Goal: Task Accomplishment & Management: Use online tool/utility

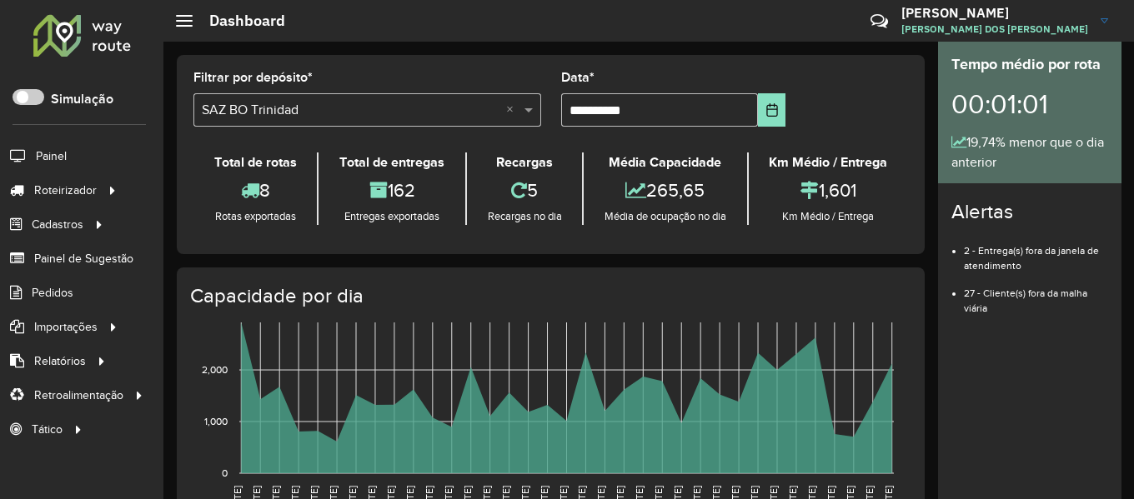
click at [138, 55] on div "Roteirizador AmbevTech" at bounding box center [81, 37] width 163 height 49
click at [338, 32] on hb-header "Dashboard Críticas? Dúvidas? Elogios? Sugestões? Entre em contato conosco! BRUN…" at bounding box center [648, 21] width 970 height 42
click at [217, 457] on icon "01/07/2025 01/07/2025 02/07/2025 02/07/2025 03/07/2025 03/07/2025 04/07/2025 04…" at bounding box center [534, 439] width 743 height 250
click at [267, 198] on link "Entregas" at bounding box center [278, 189] width 204 height 33
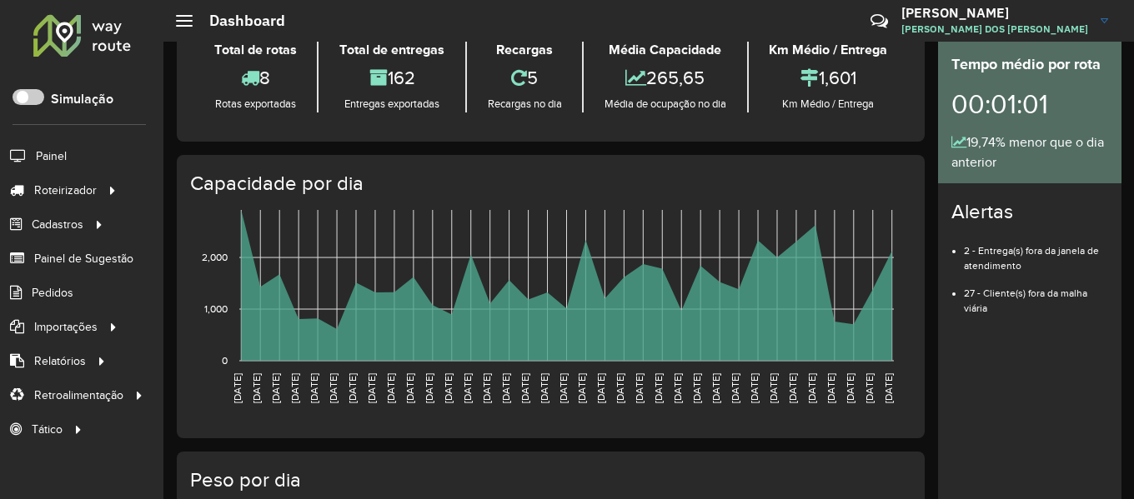
scroll to position [333, 0]
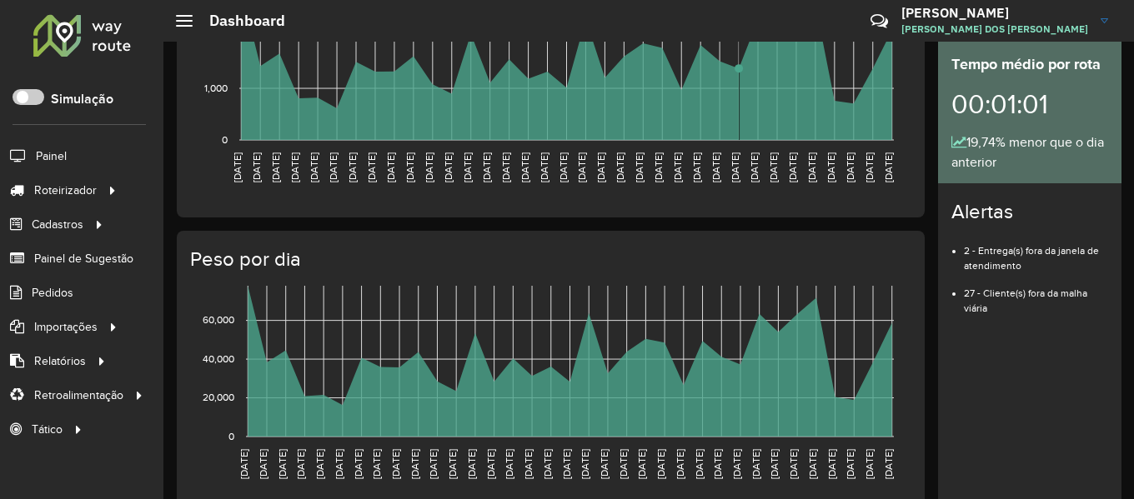
drag, startPoint x: 731, startPoint y: 72, endPoint x: 707, endPoint y: 95, distance: 33.6
click at [730, 72] on rect at bounding box center [566, 64] width 654 height 151
click at [232, 193] on span "Entregas" at bounding box center [213, 191] width 48 height 18
click at [599, 270] on h4 "Peso por dia" at bounding box center [549, 260] width 718 height 24
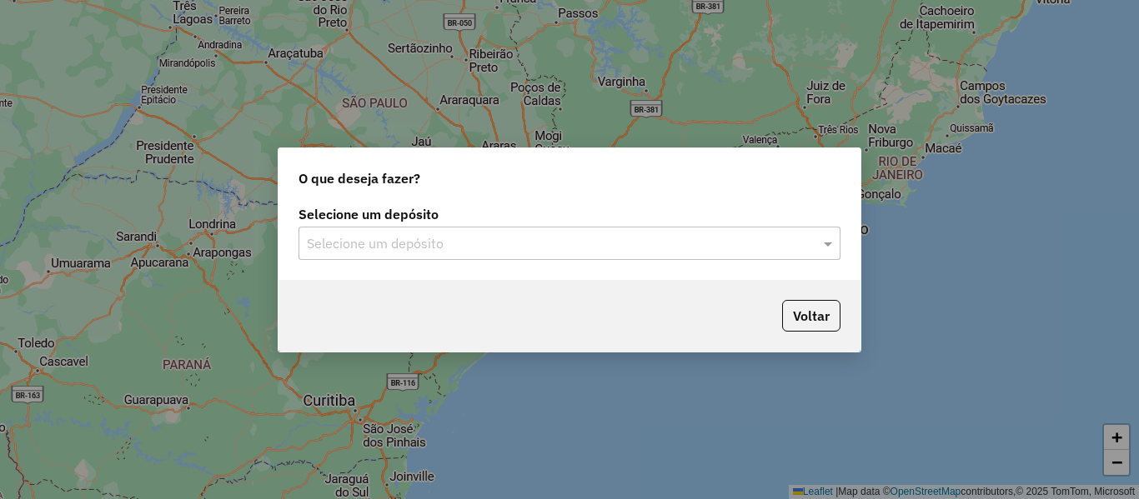
click at [338, 243] on input "text" at bounding box center [553, 244] width 492 height 20
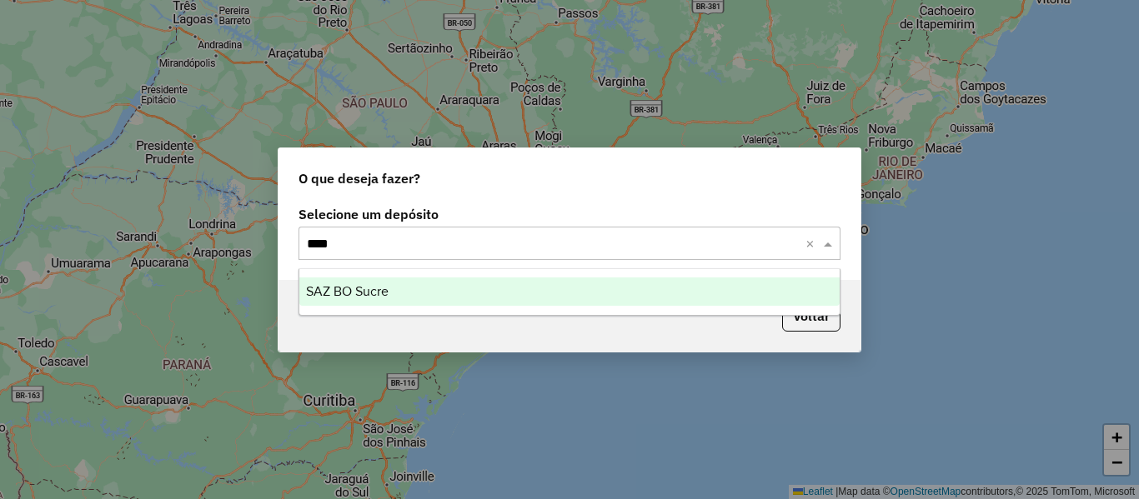
type input "*****"
click at [364, 293] on span "SAZ BO Sucre" at bounding box center [347, 291] width 83 height 14
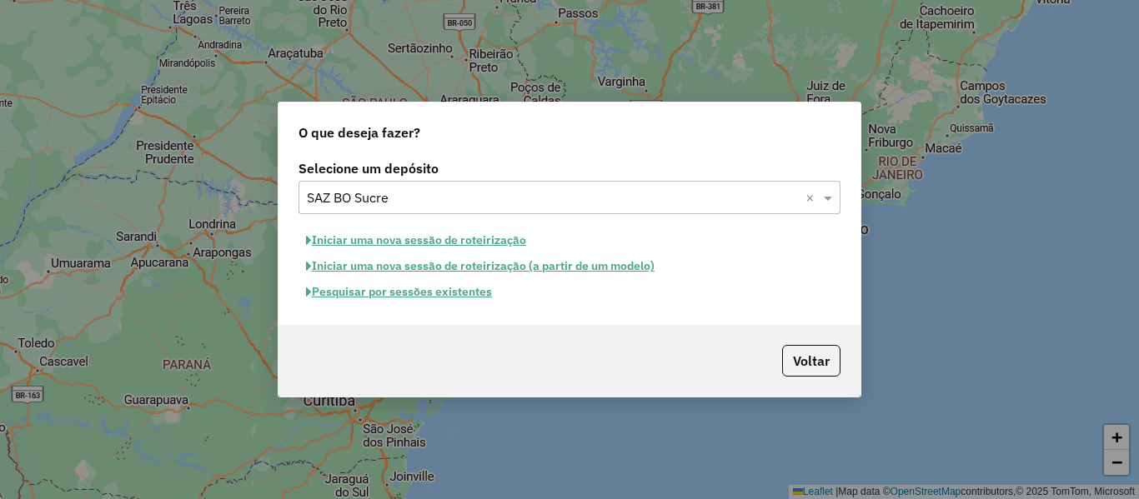
click at [427, 300] on button "Pesquisar por sessões existentes" at bounding box center [398, 292] width 201 height 26
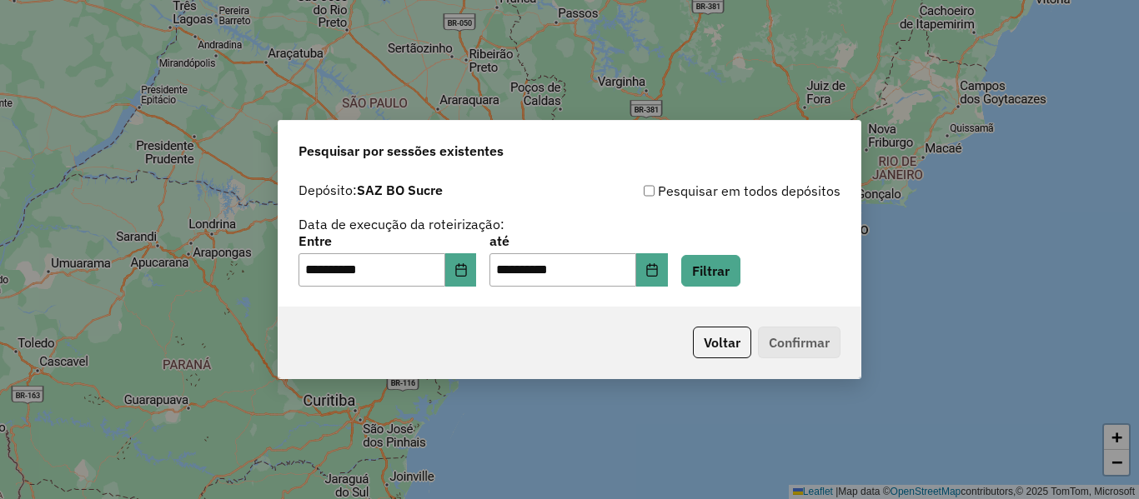
click at [474, 288] on div "**********" at bounding box center [569, 240] width 582 height 133
click at [477, 256] on button "Choose Date" at bounding box center [461, 269] width 32 height 33
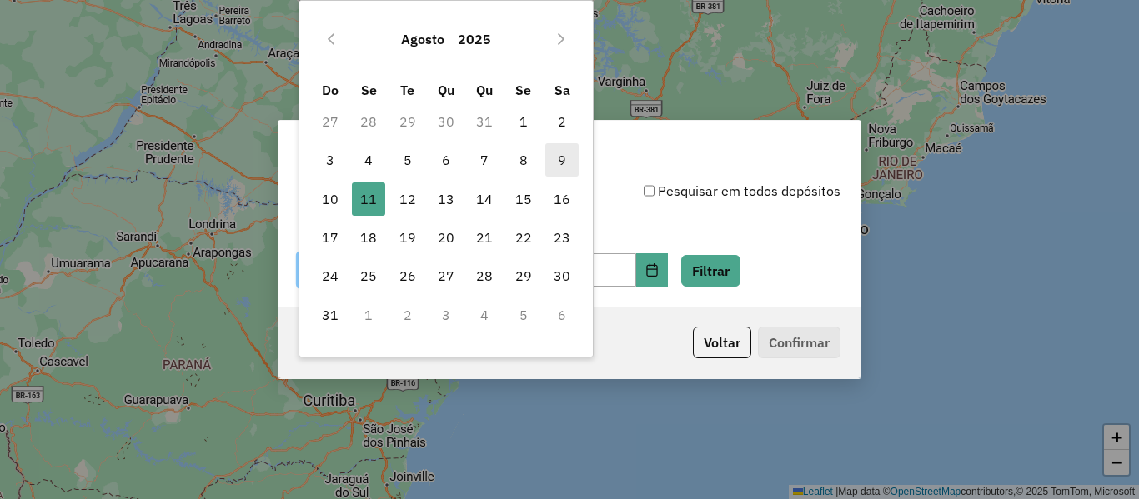
click at [565, 155] on span "9" at bounding box center [561, 159] width 33 height 33
type input "**********"
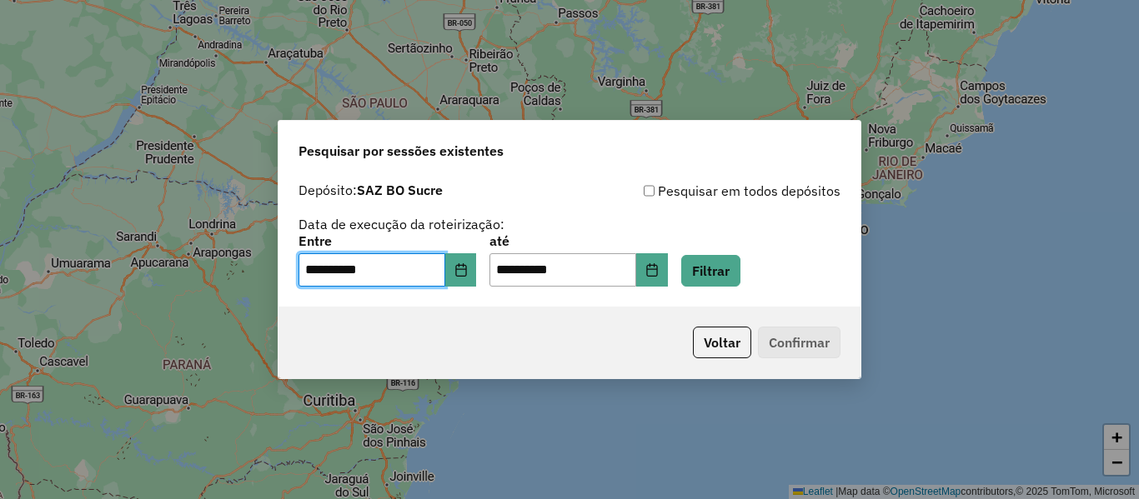
click at [738, 254] on div "**********" at bounding box center [569, 261] width 542 height 52
click at [729, 270] on button "Filtrar" at bounding box center [710, 271] width 59 height 32
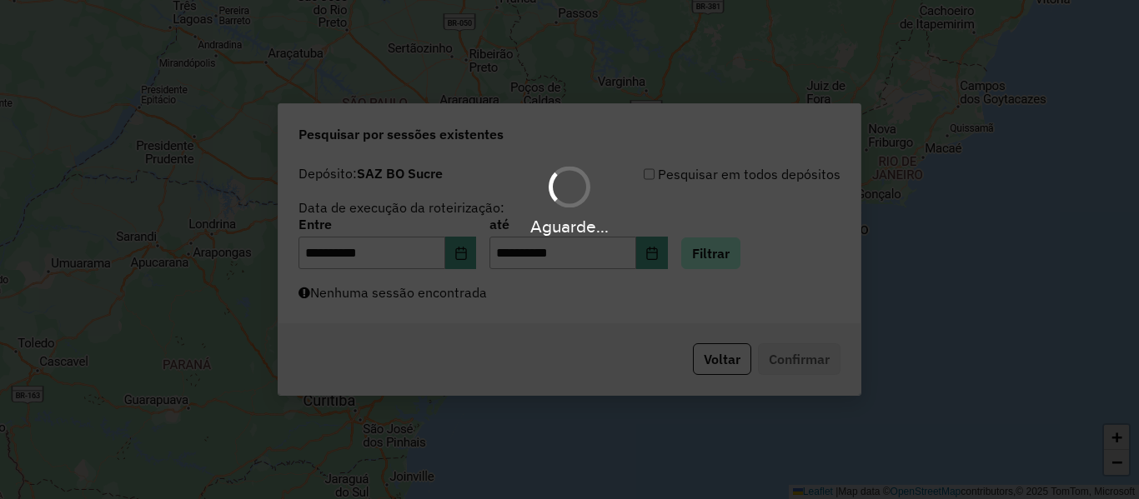
click at [729, 270] on div "Aguarde..." at bounding box center [569, 249] width 1139 height 499
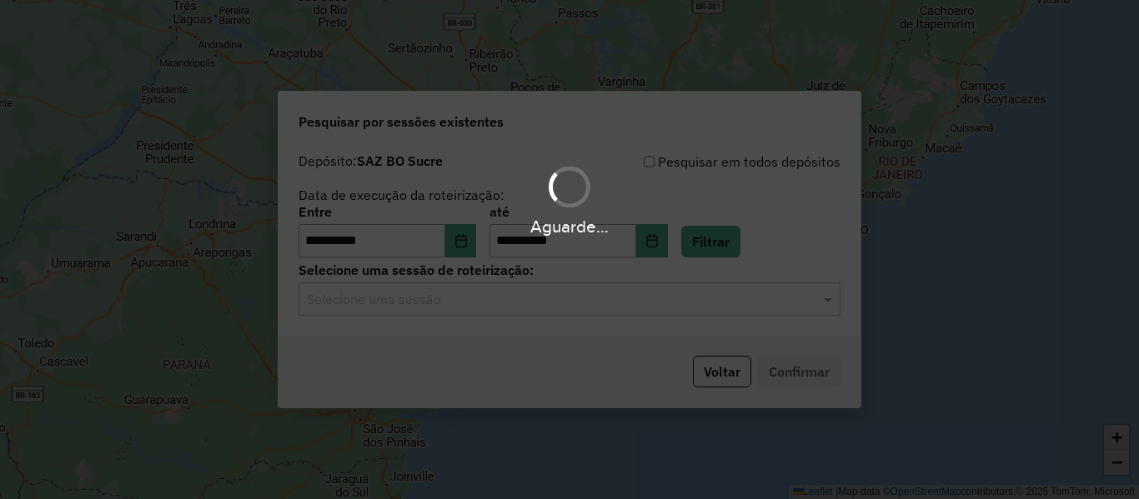
click at [542, 308] on hb-app "**********" at bounding box center [569, 249] width 1139 height 499
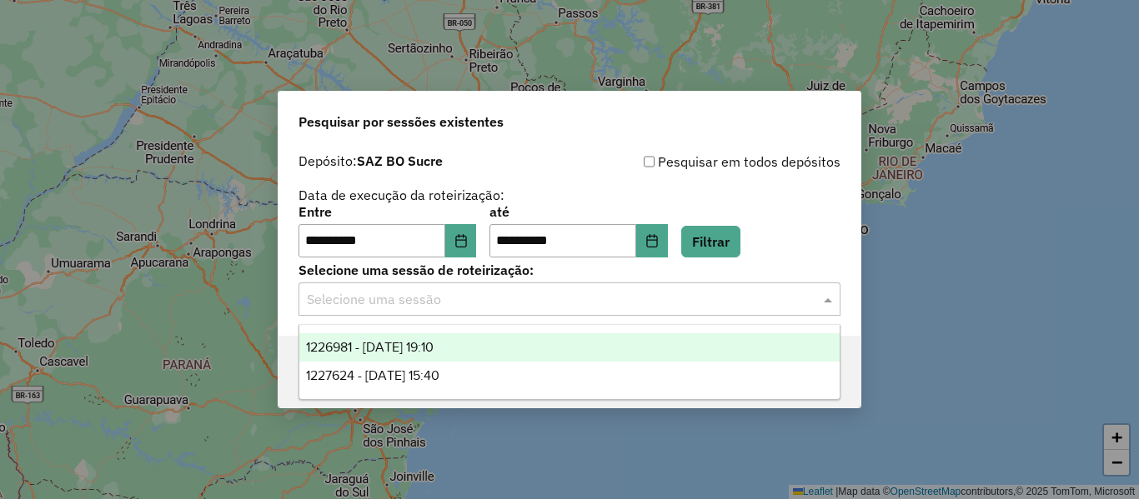
click at [542, 308] on input "text" at bounding box center [553, 300] width 492 height 20
click at [434, 347] on span "1226981 - 09/08/2025 19:10" at bounding box center [370, 347] width 128 height 14
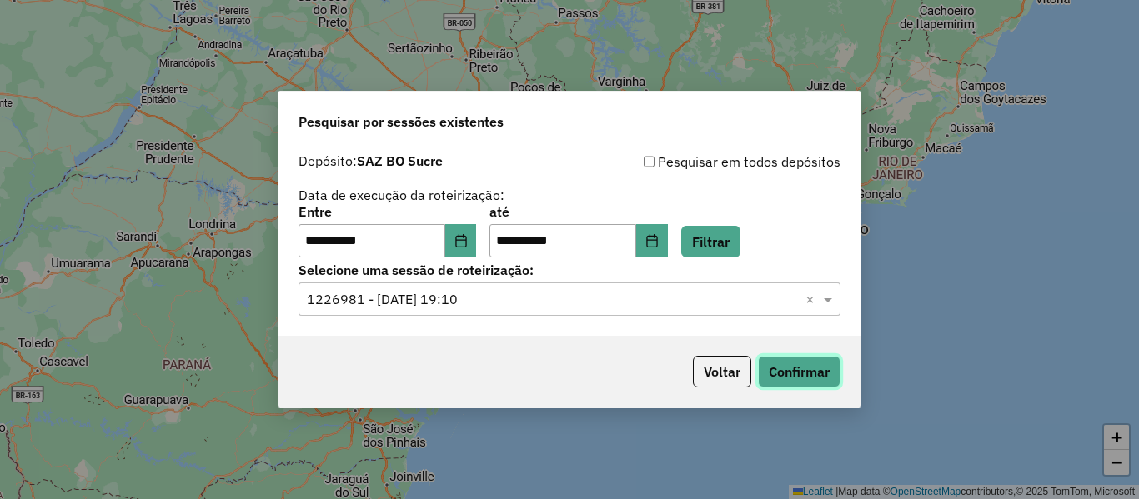
click at [797, 363] on button "Confirmar" at bounding box center [799, 372] width 83 height 32
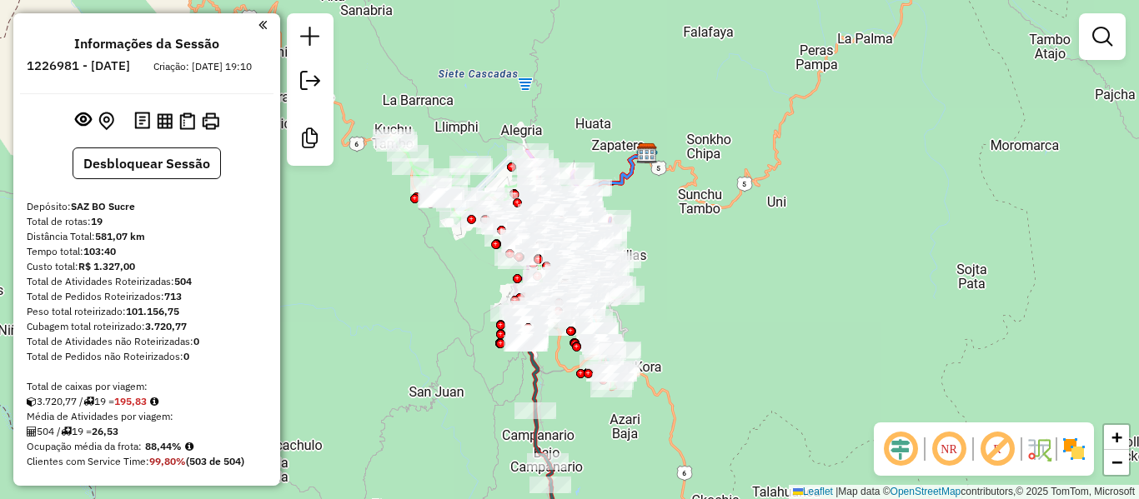
click at [1069, 448] on img at bounding box center [1073, 449] width 27 height 27
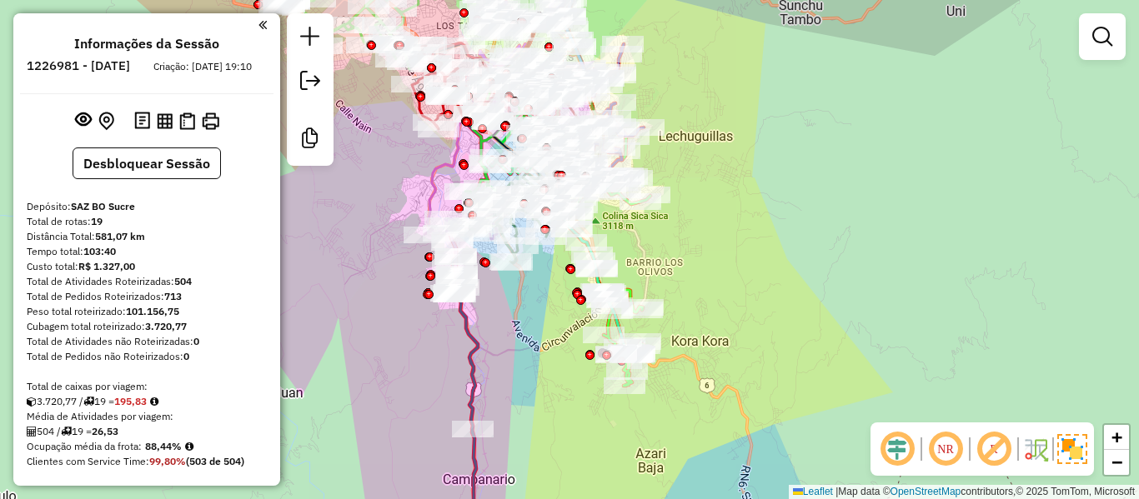
click at [539, 383] on div "Janela de atendimento Grade de atendimento Capacidade Transportadoras Veículos …" at bounding box center [569, 249] width 1139 height 499
click at [482, 360] on div "Janela de atendimento Grade de atendimento Capacidade Transportadoras Veículos …" at bounding box center [569, 249] width 1139 height 499
click at [475, 344] on icon at bounding box center [479, 394] width 55 height 309
select select "**********"
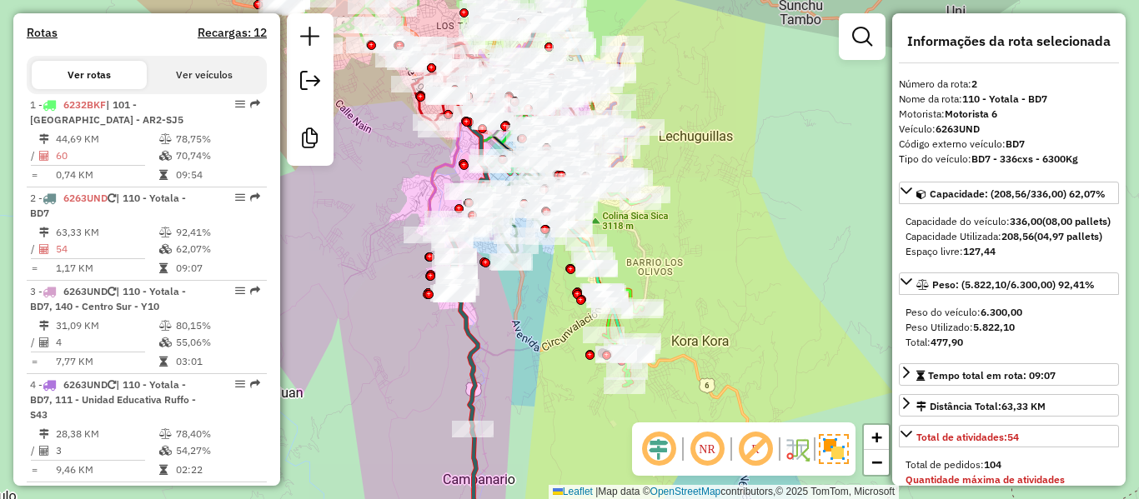
scroll to position [756, 0]
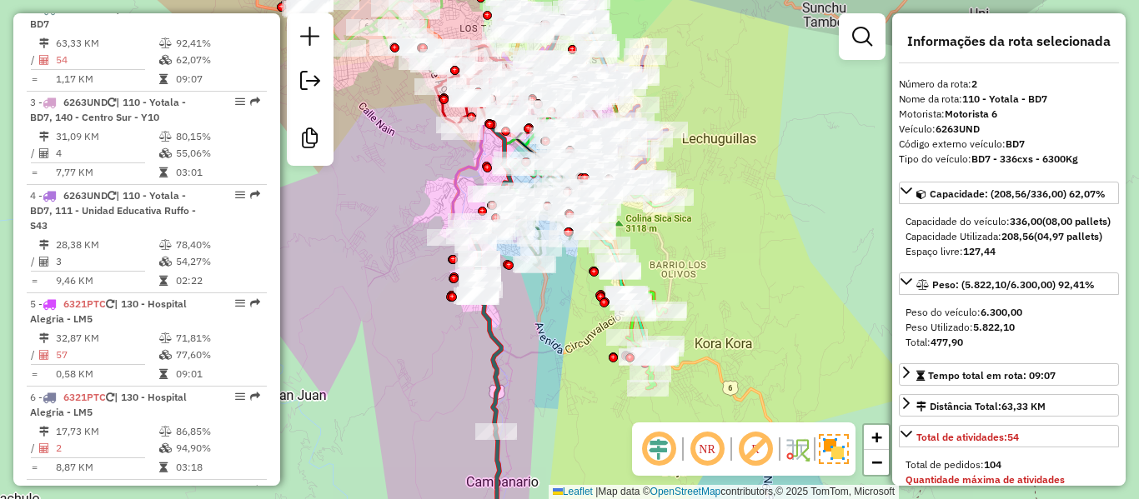
click at [527, 353] on div "Janela de atendimento Grade de atendimento Capacidade Transportadoras Veículos …" at bounding box center [569, 249] width 1139 height 499
drag, startPoint x: 718, startPoint y: 319, endPoint x: 740, endPoint y: 289, distance: 37.0
click at [718, 318] on div "Janela de atendimento Grade de atendimento Capacidade Transportadoras Veículos …" at bounding box center [569, 249] width 1139 height 499
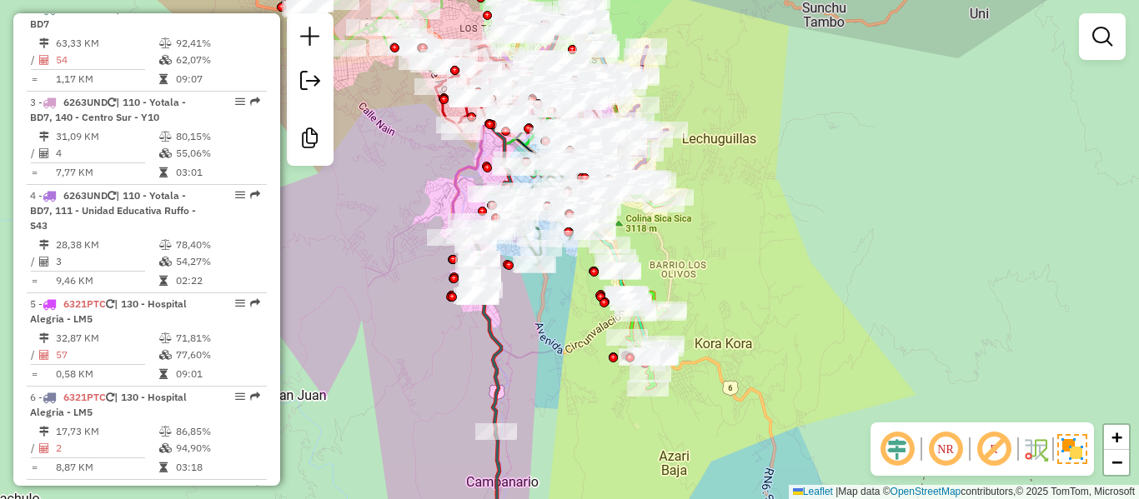
click at [734, 265] on div "Janela de atendimento Grade de atendimento Capacidade Transportadoras Veículos …" at bounding box center [569, 249] width 1139 height 499
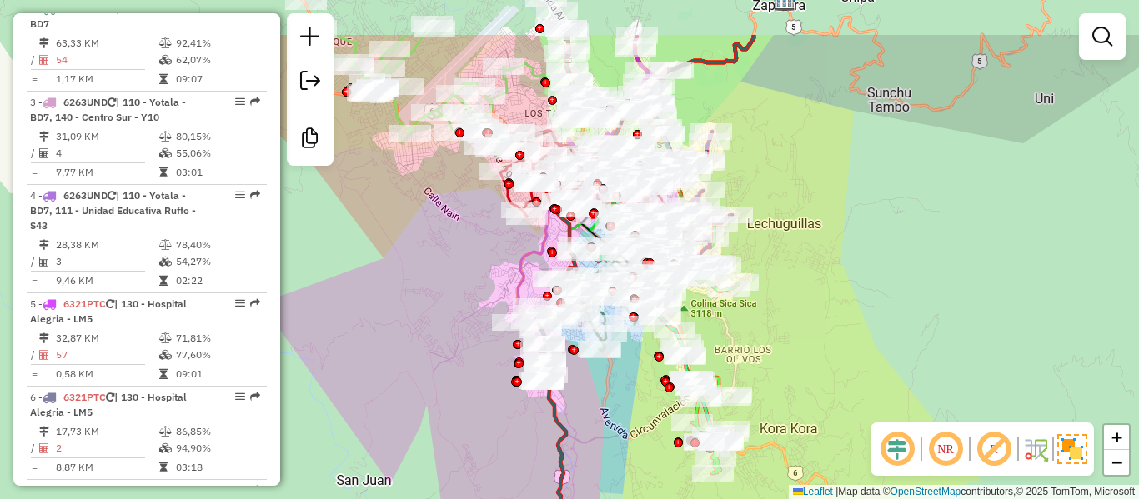
drag, startPoint x: 755, startPoint y: 308, endPoint x: 793, endPoint y: 341, distance: 50.2
click at [793, 341] on div "Janela de atendimento Grade de atendimento Capacidade Transportadoras Veículos …" at bounding box center [569, 249] width 1139 height 499
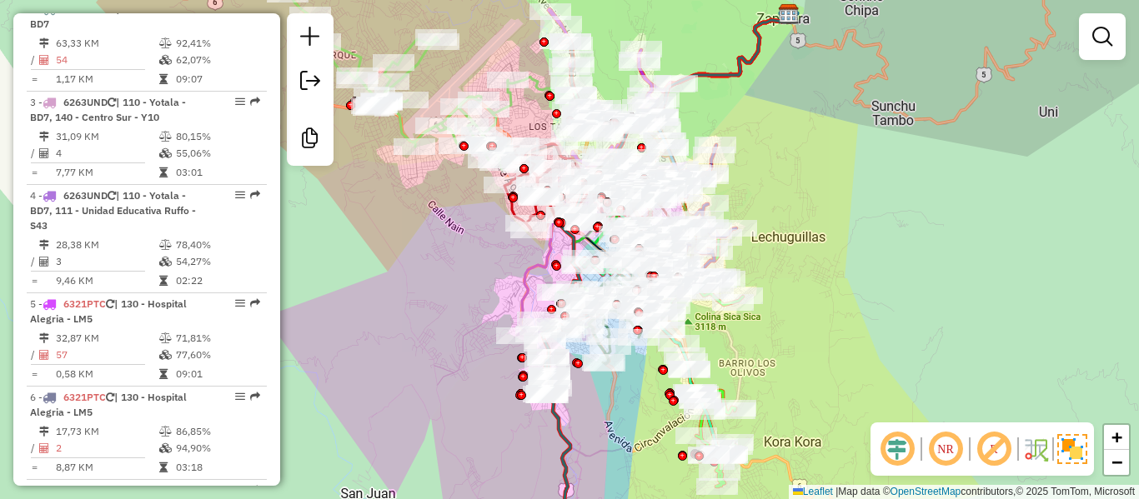
drag, startPoint x: 809, startPoint y: 189, endPoint x: 847, endPoint y: 243, distance: 66.4
click at [847, 243] on div "Janela de atendimento Grade de atendimento Capacidade Transportadoras Veículos …" at bounding box center [569, 249] width 1139 height 499
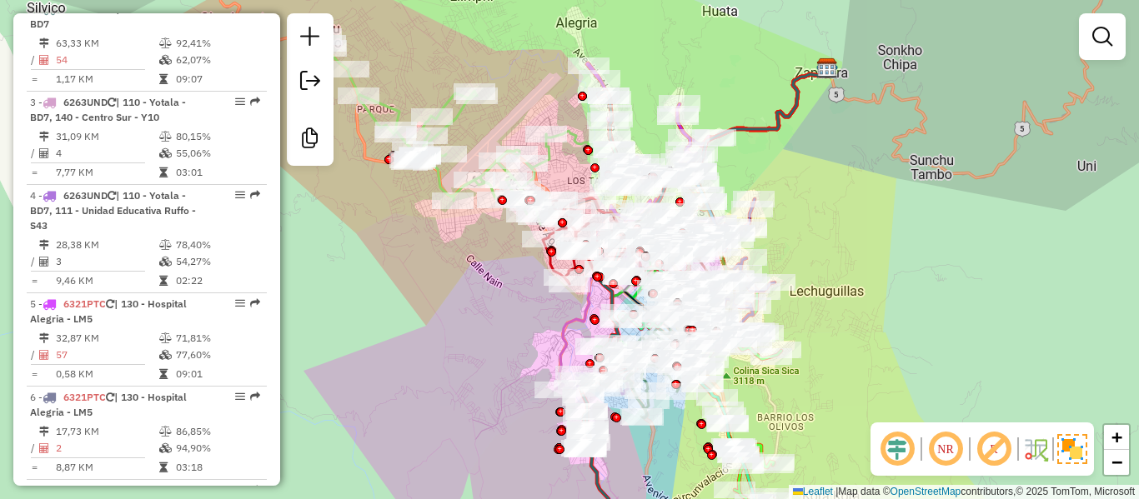
drag, startPoint x: 824, startPoint y: 356, endPoint x: 781, endPoint y: 214, distance: 148.0
click at [783, 202] on div "Janela de atendimento Grade de atendimento Capacidade Transportadoras Veículos …" at bounding box center [569, 249] width 1139 height 499
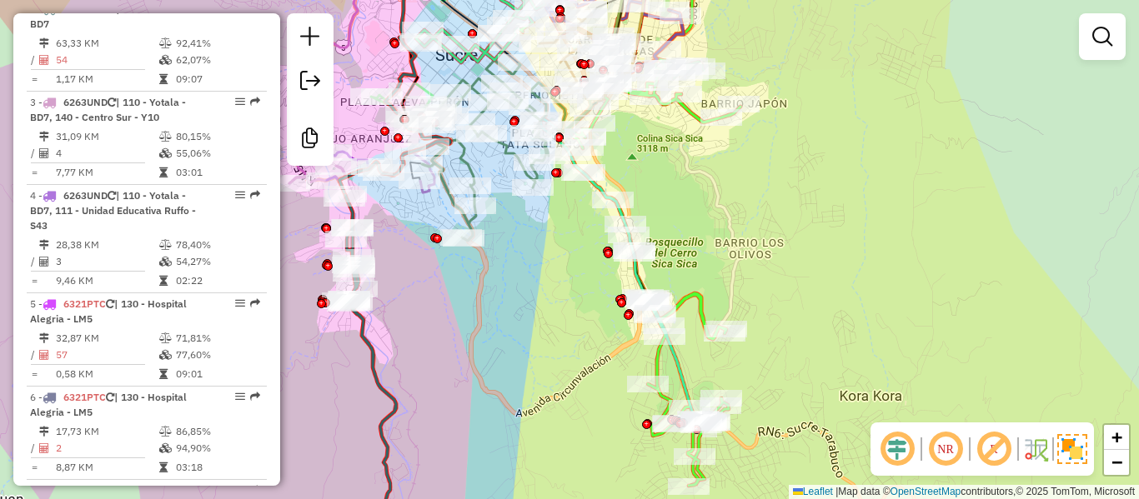
click at [746, 298] on div "Janela de atendimento Grade de atendimento Capacidade Transportadoras Veículos …" at bounding box center [569, 249] width 1139 height 499
click at [709, 308] on icon at bounding box center [640, 272] width 200 height 427
select select "**********"
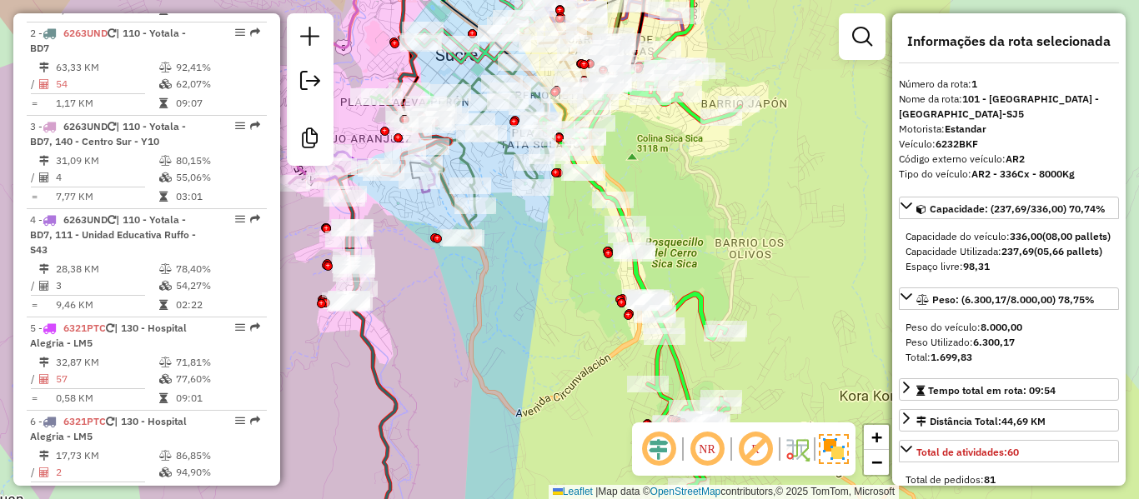
scroll to position [663, 0]
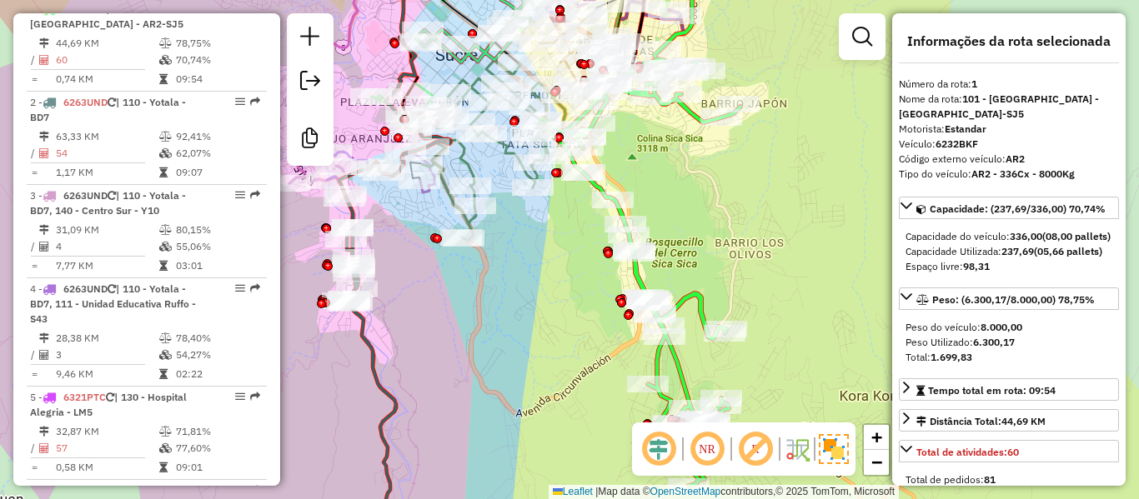
drag, startPoint x: 735, startPoint y: 284, endPoint x: 679, endPoint y: 219, distance: 85.7
click at [679, 219] on div "Janela de atendimento Grade de atendimento Capacidade Transportadoras Veículos …" at bounding box center [569, 249] width 1139 height 499
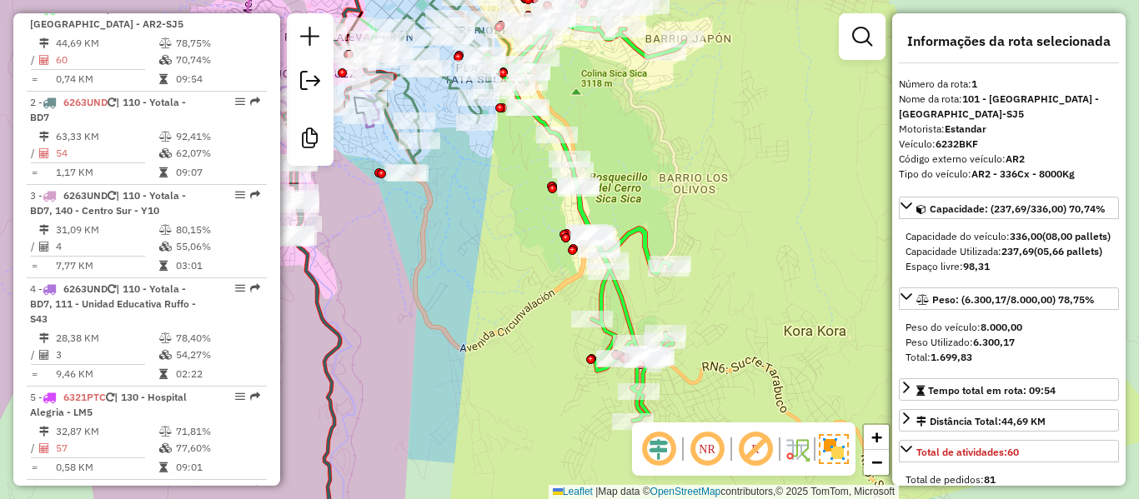
drag, startPoint x: 1002, startPoint y: 156, endPoint x: 1055, endPoint y: 156, distance: 52.5
click at [1055, 156] on div "Código externo veículo: AR2" at bounding box center [1009, 159] width 220 height 15
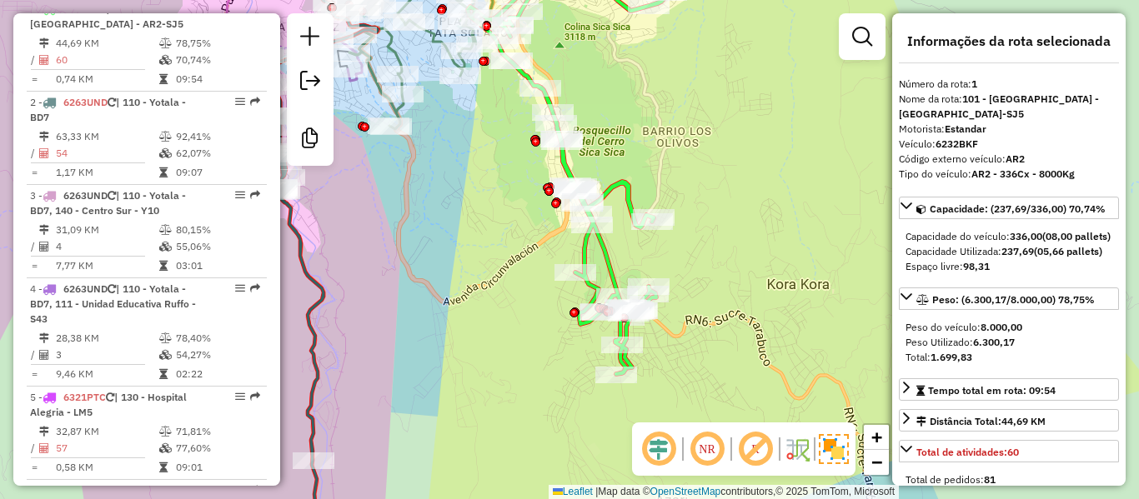
drag, startPoint x: 808, startPoint y: 250, endPoint x: 791, endPoint y: 203, distance: 49.6
click at [791, 203] on div "Janela de atendimento Grade de atendimento Capacidade Transportadoras Veículos …" at bounding box center [569, 249] width 1139 height 499
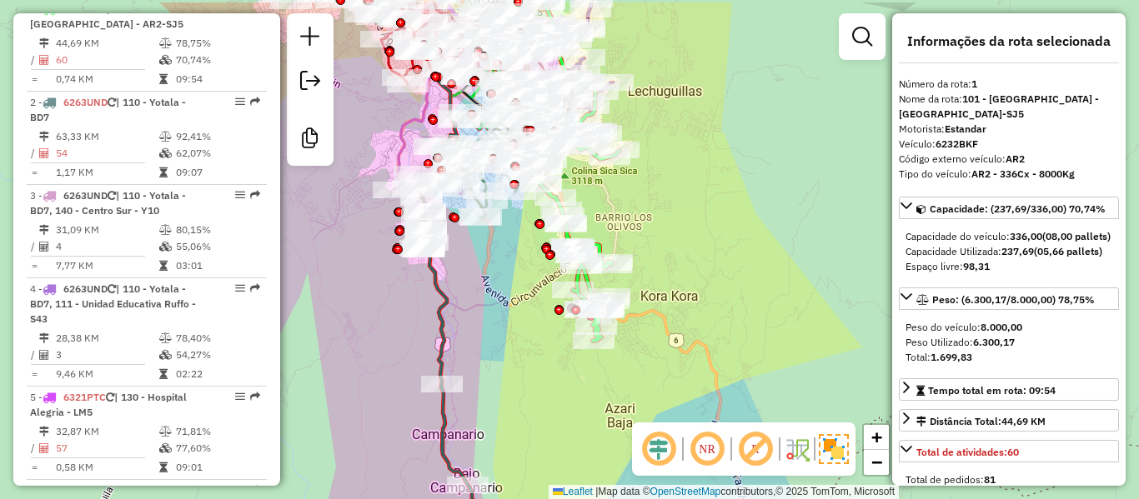
drag, startPoint x: 801, startPoint y: 224, endPoint x: 691, endPoint y: 277, distance: 121.9
click at [691, 277] on div "Janela de atendimento Grade de atendimento Capacidade Transportadoras Veículos …" at bounding box center [569, 249] width 1139 height 499
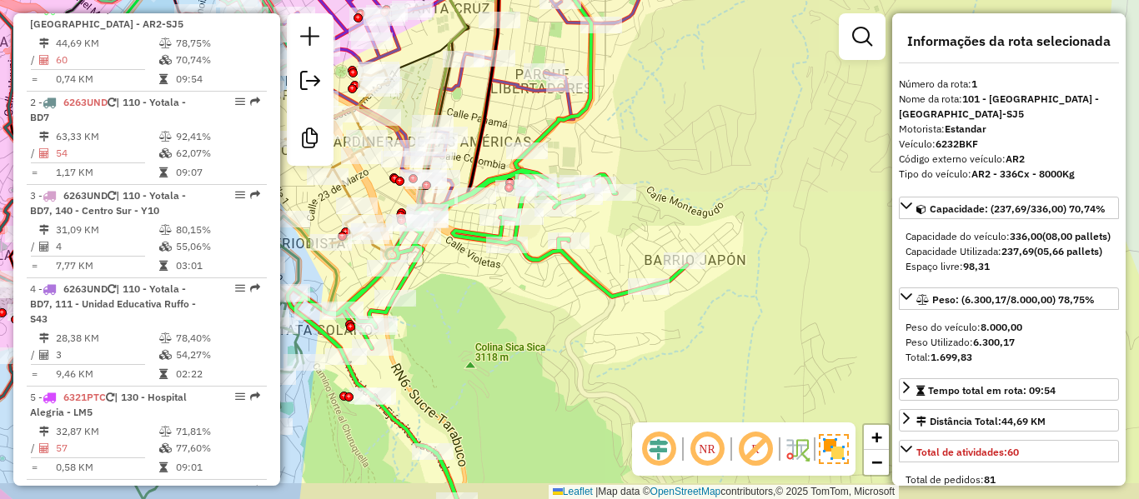
drag, startPoint x: 571, startPoint y: 348, endPoint x: 521, endPoint y: 168, distance: 186.9
click at [521, 172] on div "Janela de atendimento Grade de atendimento Capacidade Transportadoras Veículos …" at bounding box center [569, 249] width 1139 height 499
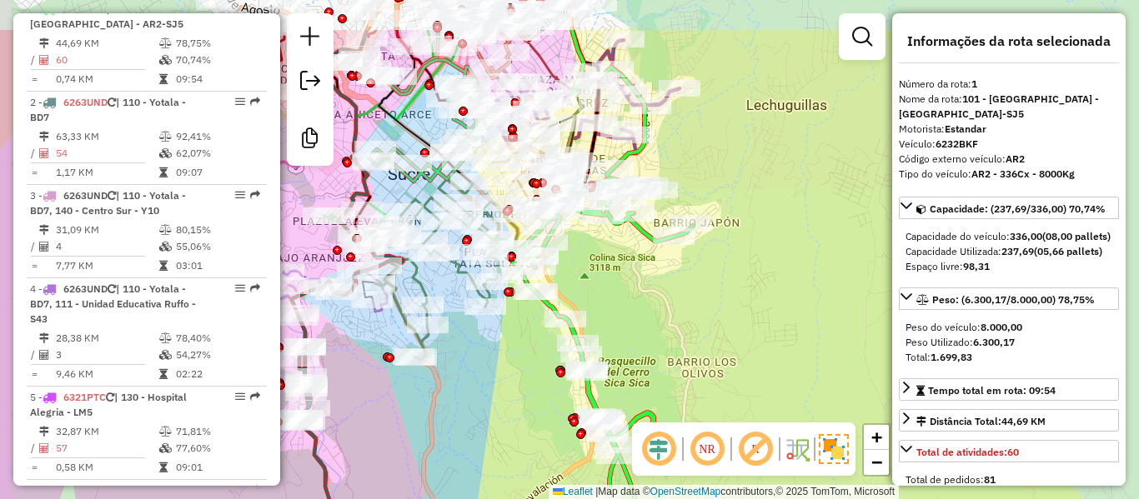
drag, startPoint x: 559, startPoint y: 213, endPoint x: 637, endPoint y: 263, distance: 92.7
click at [637, 263] on div "Janela de atendimento Grade de atendimento Capacidade Transportadoras Veículos …" at bounding box center [569, 249] width 1139 height 499
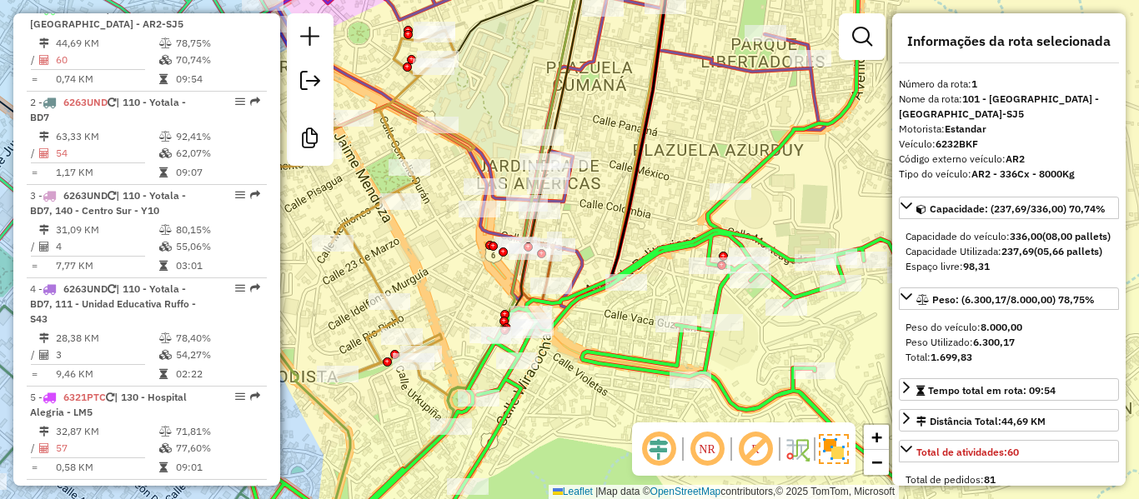
drag, startPoint x: 834, startPoint y: 208, endPoint x: 759, endPoint y: 168, distance: 84.7
click at [759, 168] on div "Rota 1 - Placa 6232BKF 0000884347 - T. GLADYS Janela de atendimento Grade de at…" at bounding box center [569, 249] width 1139 height 499
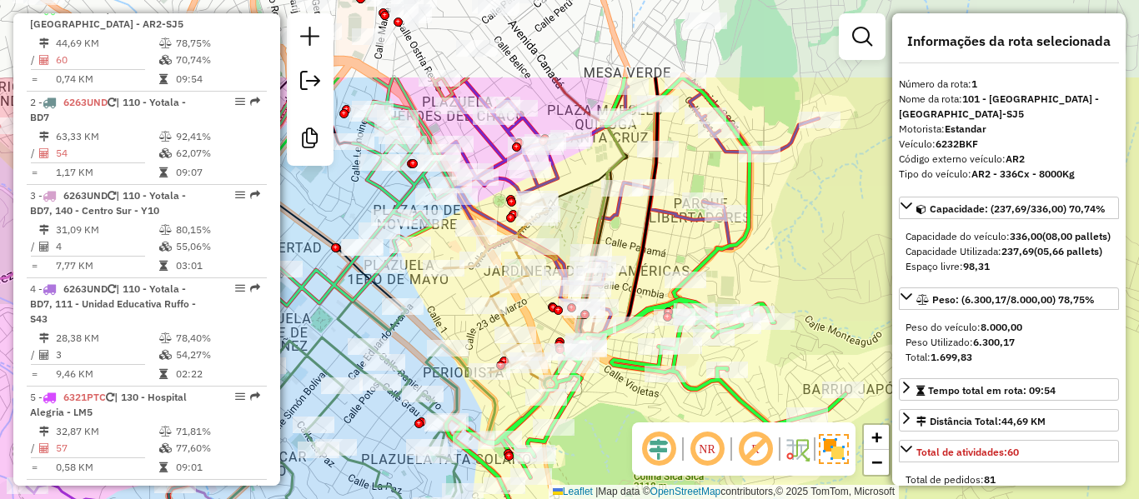
drag, startPoint x: 790, startPoint y: 179, endPoint x: 781, endPoint y: 277, distance: 97.9
click at [781, 277] on div "Janela de atendimento Grade de atendimento Capacidade Transportadoras Veículos …" at bounding box center [569, 249] width 1139 height 499
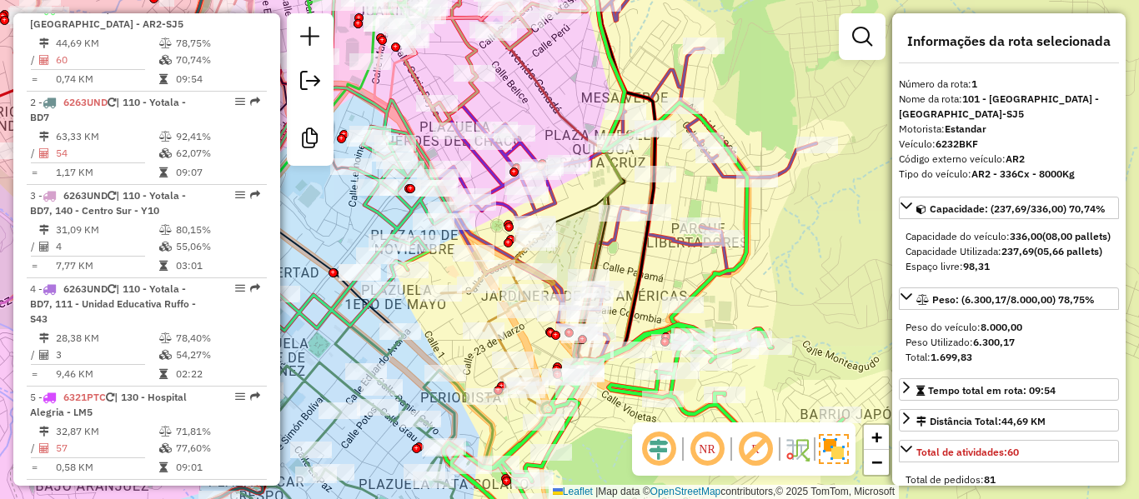
click at [787, 164] on icon at bounding box center [625, 157] width 382 height 414
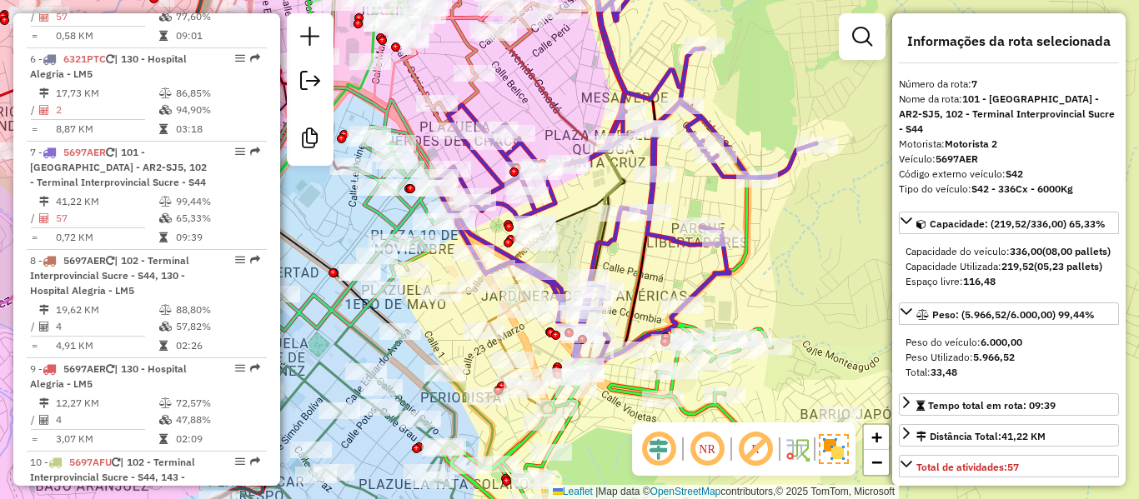
scroll to position [1238, 0]
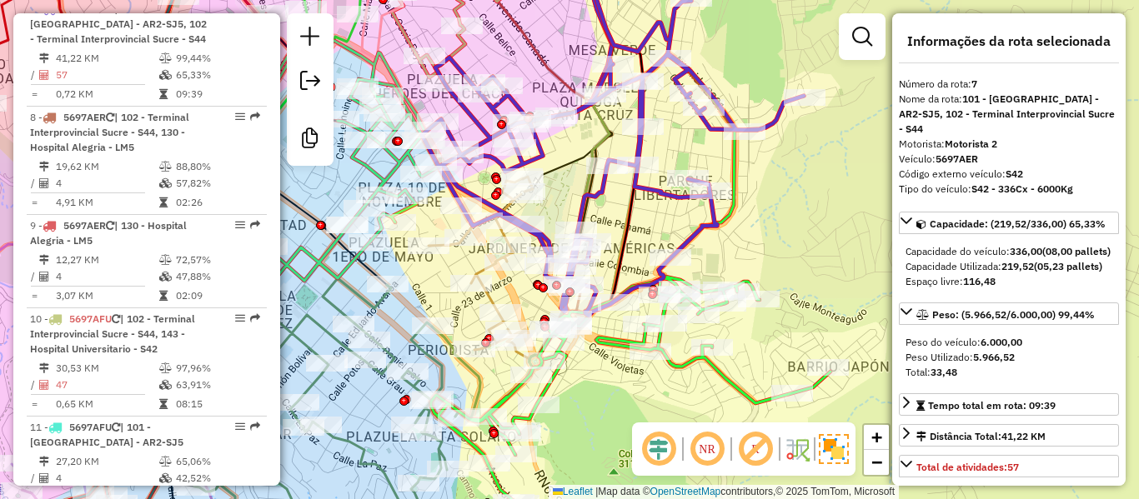
drag, startPoint x: 825, startPoint y: 292, endPoint x: 805, endPoint y: 196, distance: 97.8
click at [805, 196] on div "Janela de atendimento Grade de atendimento Capacidade Transportadoras Veículos …" at bounding box center [569, 249] width 1139 height 499
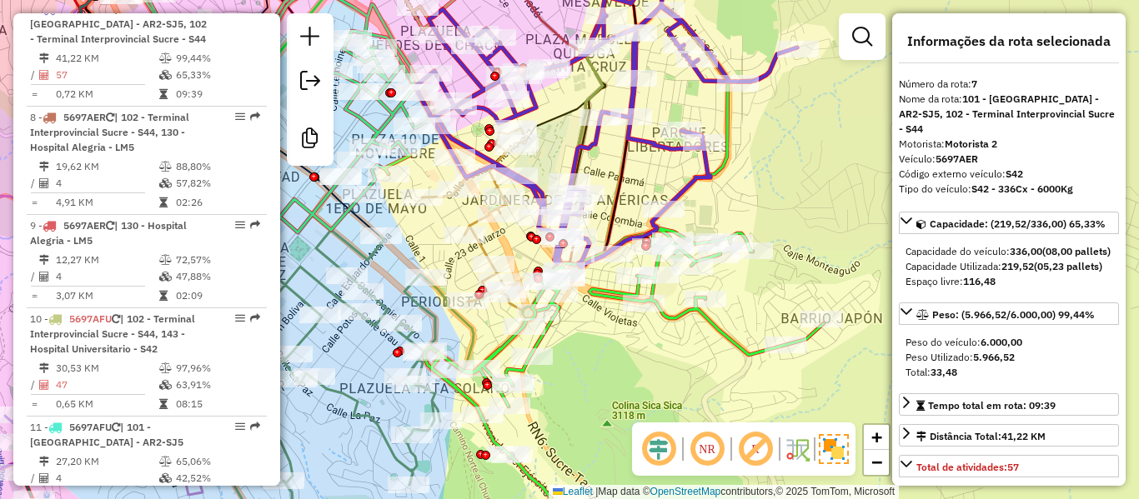
drag, startPoint x: 691, startPoint y: 348, endPoint x: 691, endPoint y: 337, distance: 11.7
click at [691, 337] on div "Janela de atendimento Grade de atendimento Capacidade Transportadoras Veículos …" at bounding box center [569, 249] width 1139 height 499
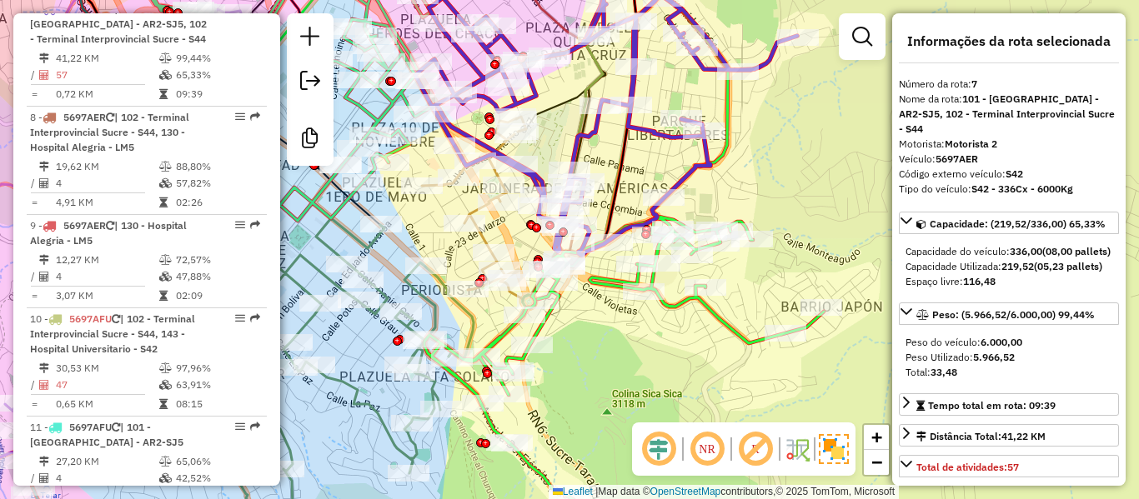
drag, startPoint x: 661, startPoint y: 364, endPoint x: 656, endPoint y: 285, distance: 78.5
click at [656, 286] on div "Janela de atendimento Grade de atendimento Capacidade Transportadoras Veículos …" at bounding box center [569, 249] width 1139 height 499
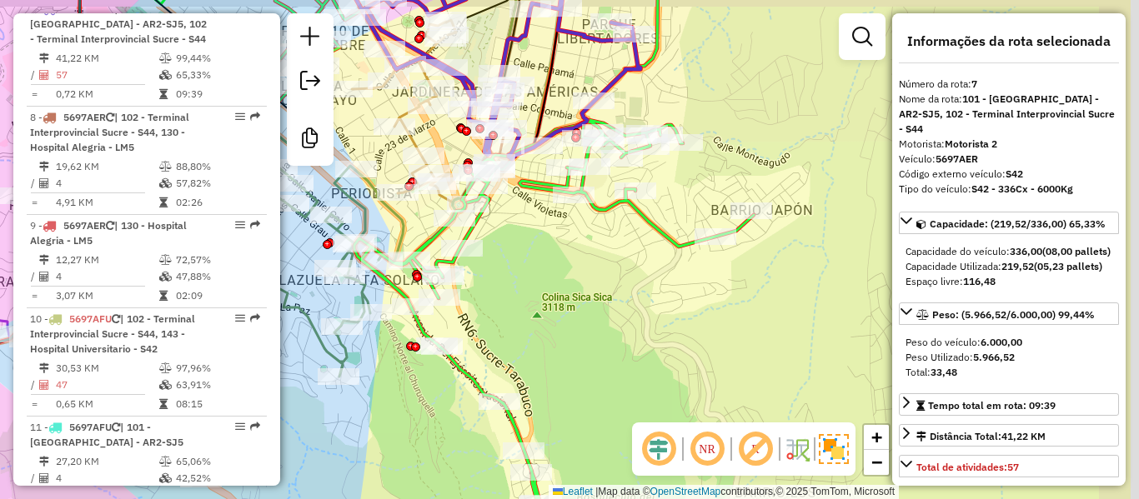
drag, startPoint x: 699, startPoint y: 256, endPoint x: 580, endPoint y: 296, distance: 125.8
click at [581, 295] on div "Janela de atendimento Grade de atendimento Capacidade Transportadoras Veículos …" at bounding box center [569, 249] width 1139 height 499
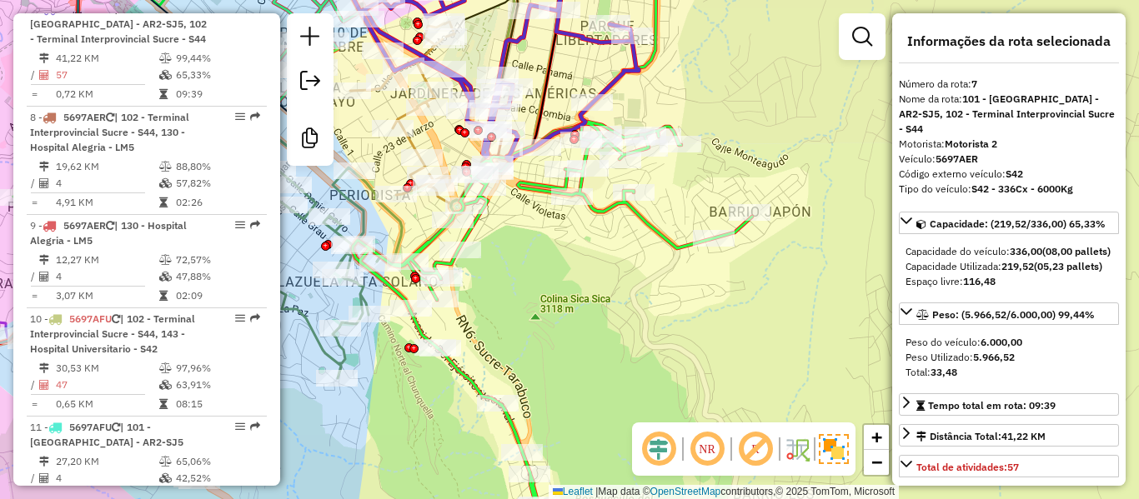
click at [761, 110] on div "Janela de atendimento Grade de atendimento Capacidade Transportadoras Veículos …" at bounding box center [569, 249] width 1139 height 499
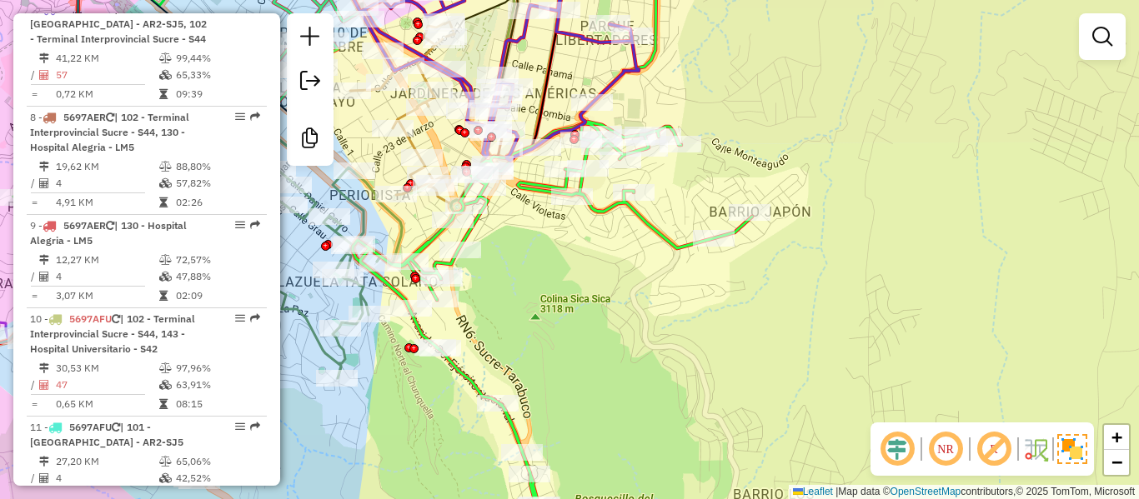
click at [674, 309] on div "Rota 1 - Placa 6232BKF 0000806191 - T. GLADIS Janela de atendimento Grade de at…" at bounding box center [569, 249] width 1139 height 499
drag, startPoint x: 641, startPoint y: 315, endPoint x: 909, endPoint y: 83, distance: 354.6
click at [653, 305] on div "Janela de atendimento Grade de atendimento Capacidade Transportadoras Veículos …" at bounding box center [569, 249] width 1139 height 499
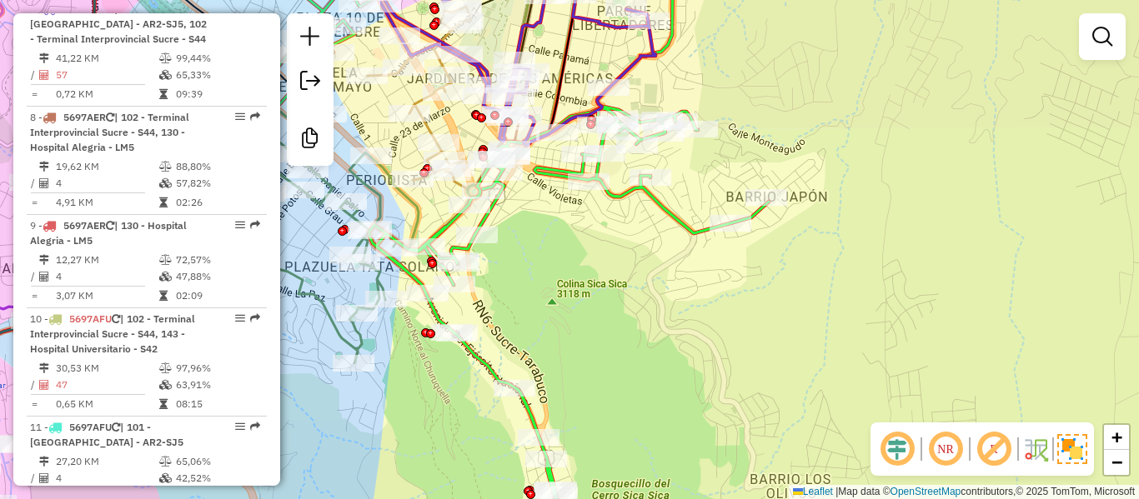
click at [909, 83] on div "Rota 1 - Placa 6232BKF 0000806191 - T. GLADIS Janela de atendimento Grade de at…" at bounding box center [569, 249] width 1139 height 499
click at [667, 318] on div "Janela de atendimento Grade de atendimento Capacidade Transportadoras Veículos …" at bounding box center [569, 249] width 1139 height 499
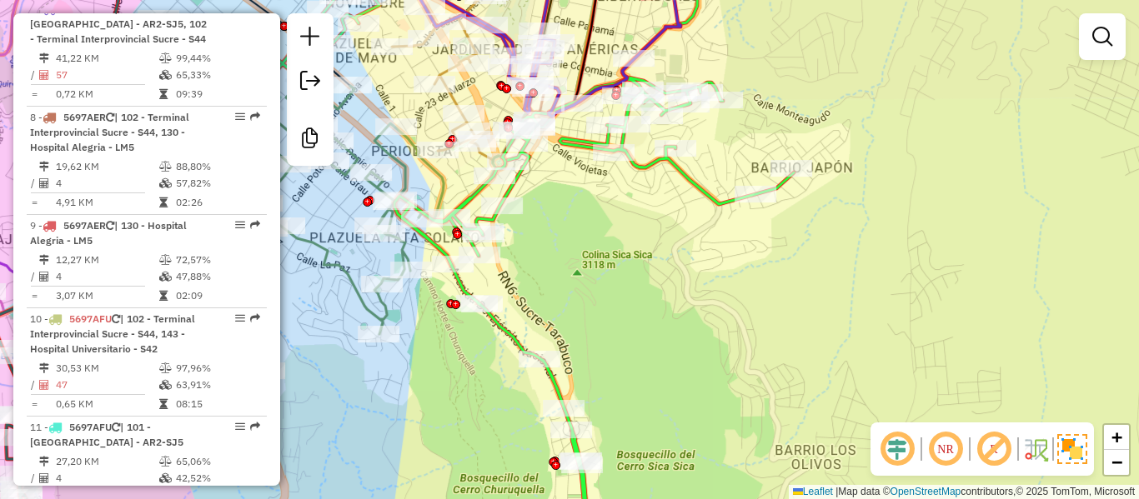
click at [926, 83] on div "Janela de atendimento Grade de atendimento Capacidade Transportadoras Veículos …" at bounding box center [569, 249] width 1139 height 499
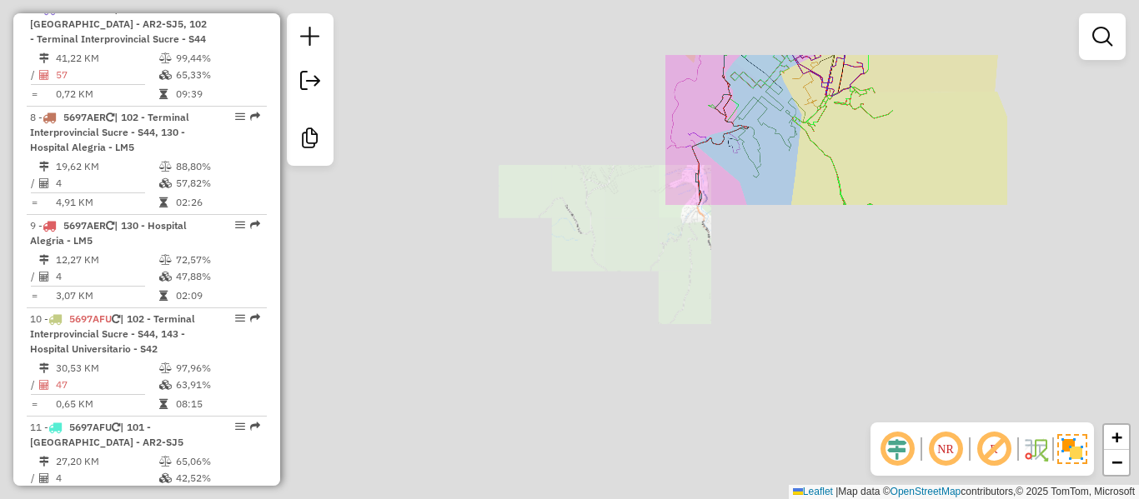
click at [930, 140] on div "Janela de atendimento Grade de atendimento Capacidade Transportadoras Veículos …" at bounding box center [569, 249] width 1139 height 499
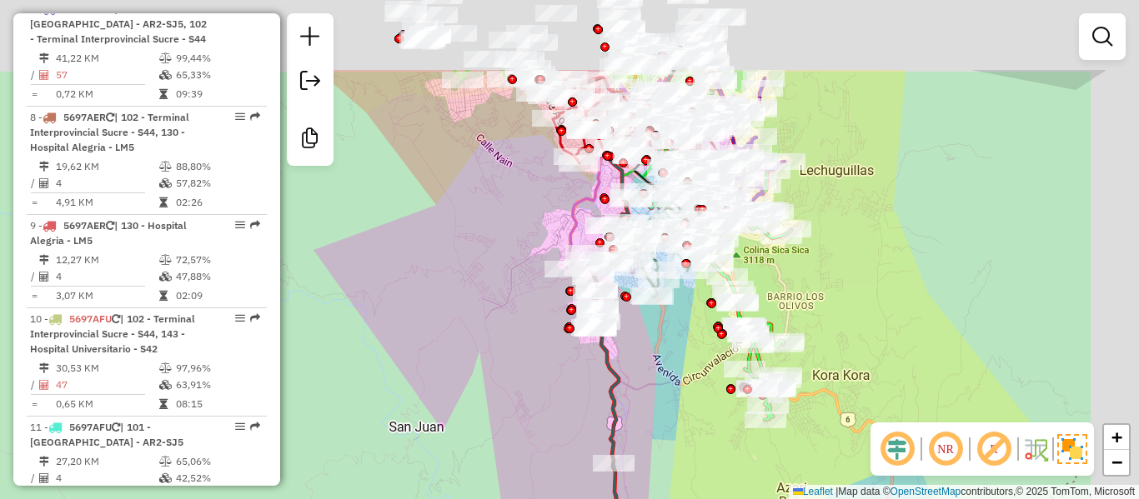
drag, startPoint x: 931, startPoint y: 147, endPoint x: 825, endPoint y: 270, distance: 162.6
click at [826, 269] on div "Janela de atendimento Grade de atendimento Capacidade Transportadoras Veículos …" at bounding box center [569, 249] width 1139 height 499
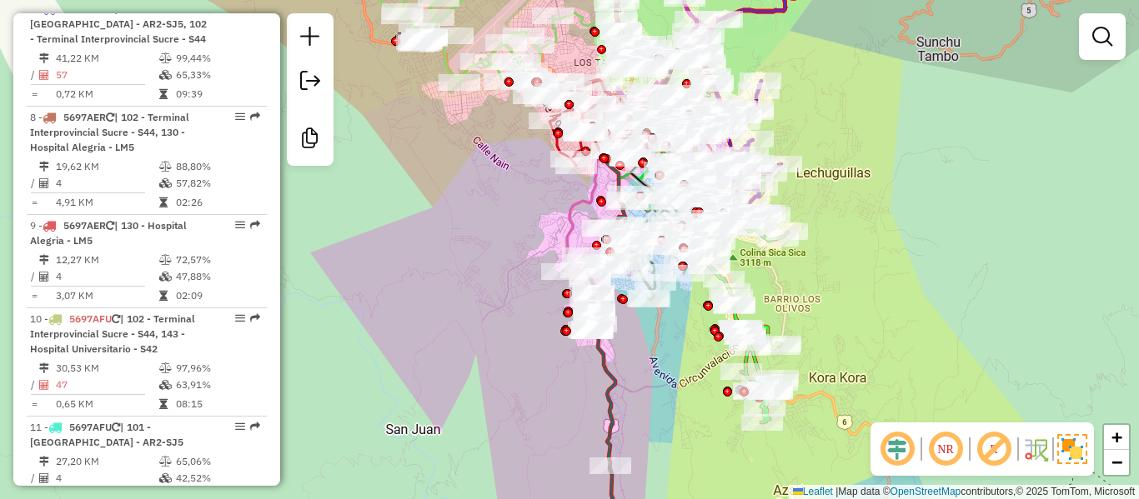
drag, startPoint x: 874, startPoint y: 212, endPoint x: 750, endPoint y: 263, distance: 133.8
click at [751, 263] on div "Janela de atendimento Grade de atendimento Capacidade Transportadoras Veículos …" at bounding box center [569, 249] width 1139 height 499
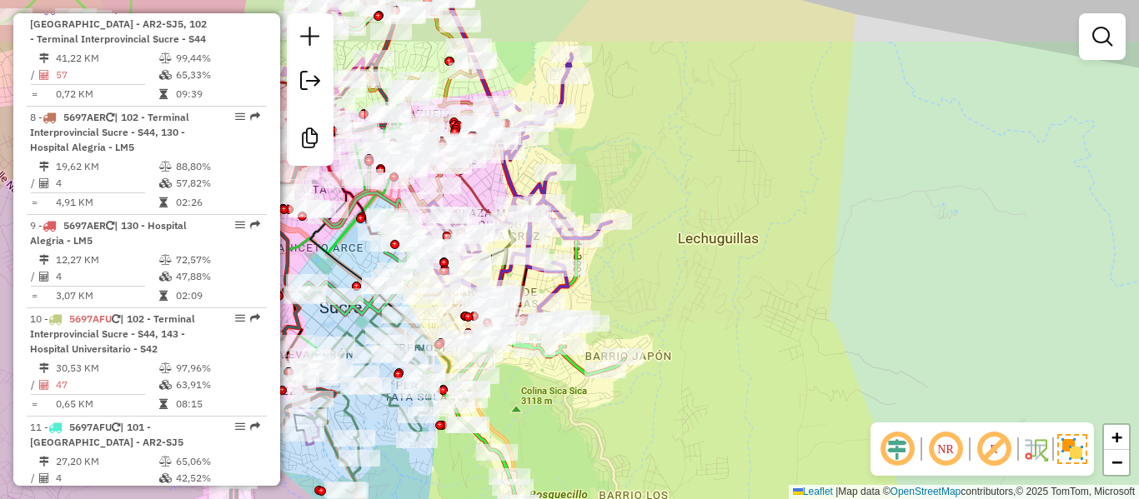
drag, startPoint x: 706, startPoint y: 208, endPoint x: 703, endPoint y: 271, distance: 62.6
click at [704, 268] on div "Janela de atendimento Grade de atendimento Capacidade Transportadoras Veículos …" at bounding box center [569, 249] width 1139 height 499
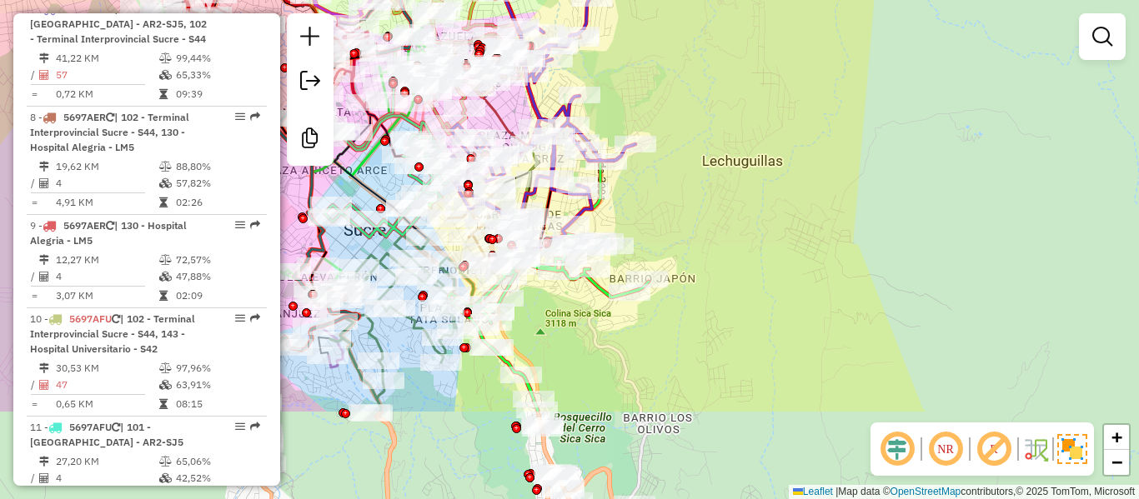
drag, startPoint x: 704, startPoint y: 358, endPoint x: 658, endPoint y: 449, distance: 102.2
click at [731, 223] on div "Janela de atendimento Grade de atendimento Capacidade Transportadoras Veículos …" at bounding box center [569, 249] width 1139 height 499
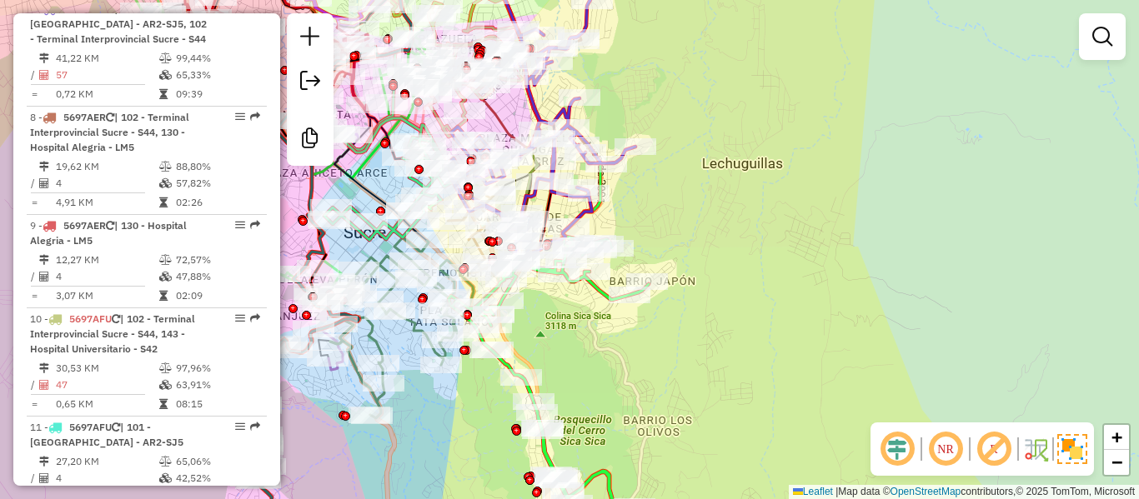
click at [689, 342] on div "Janela de atendimento Grade de atendimento Capacidade Transportadoras Veículos …" at bounding box center [569, 249] width 1139 height 499
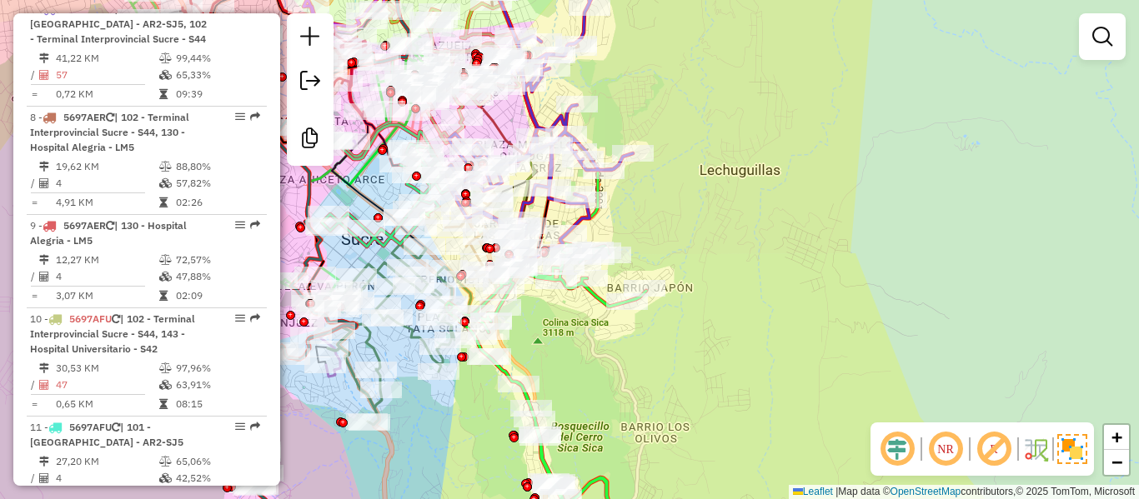
click at [687, 332] on div "Janela de atendimento Grade de atendimento Capacidade Transportadoras Veículos …" at bounding box center [569, 249] width 1139 height 499
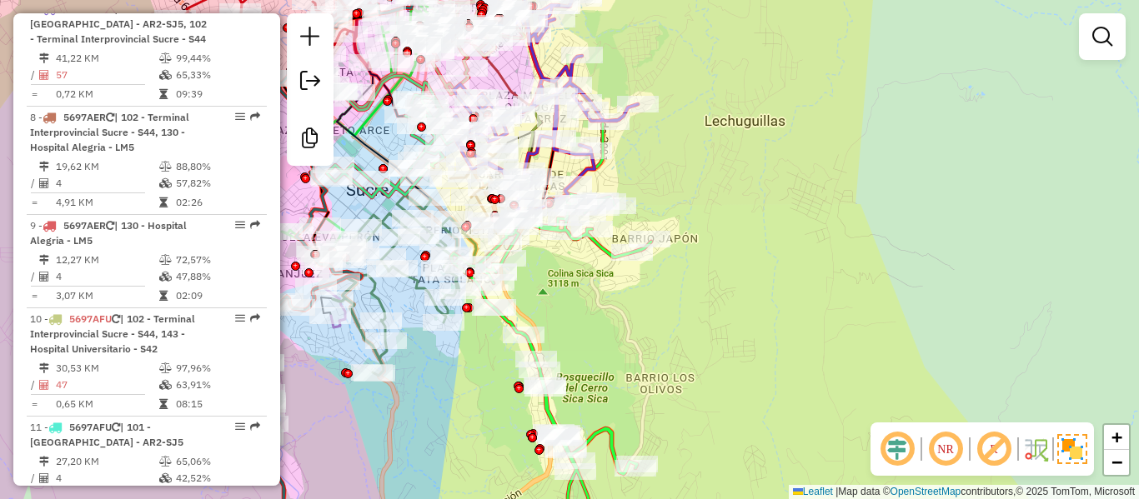
click at [726, 162] on div "Janela de atendimento Grade de atendimento Capacidade Transportadoras Veículos …" at bounding box center [569, 249] width 1139 height 499
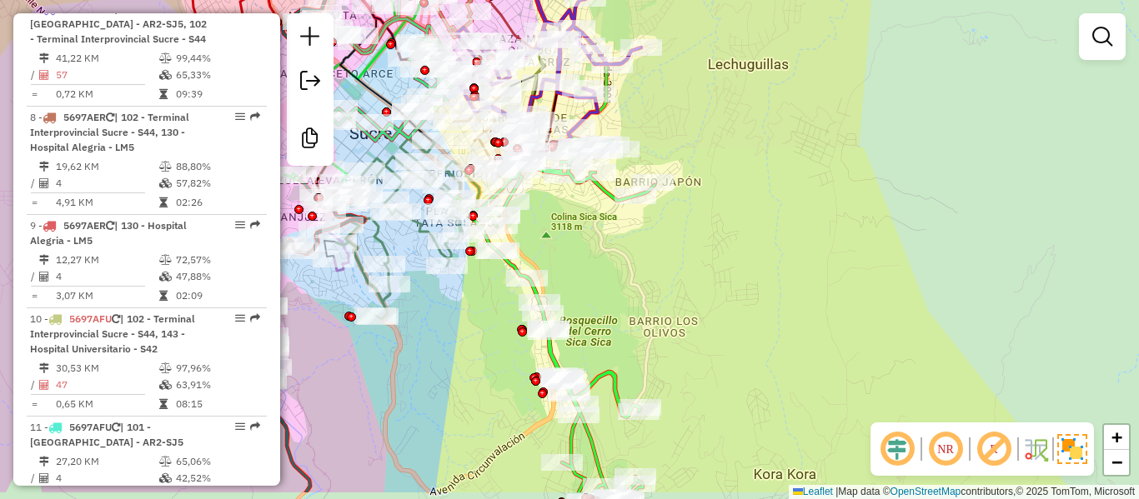
drag, startPoint x: 653, startPoint y: 359, endPoint x: 685, endPoint y: 189, distance: 173.2
click at [685, 189] on div "Janela de atendimento Grade de atendimento Capacidade Transportadoras Veículos …" at bounding box center [569, 249] width 1139 height 499
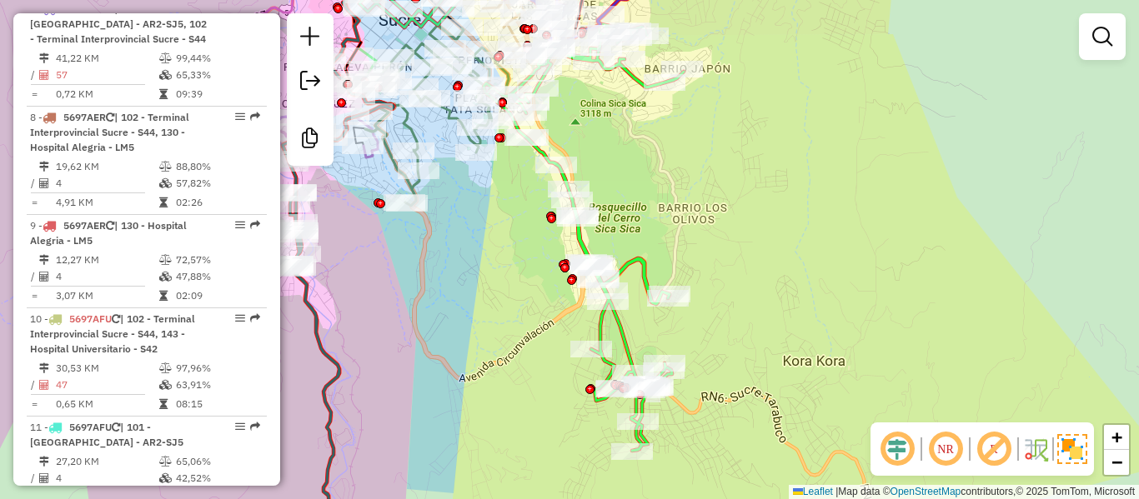
click at [647, 257] on icon at bounding box center [584, 237] width 200 height 427
select select "**********"
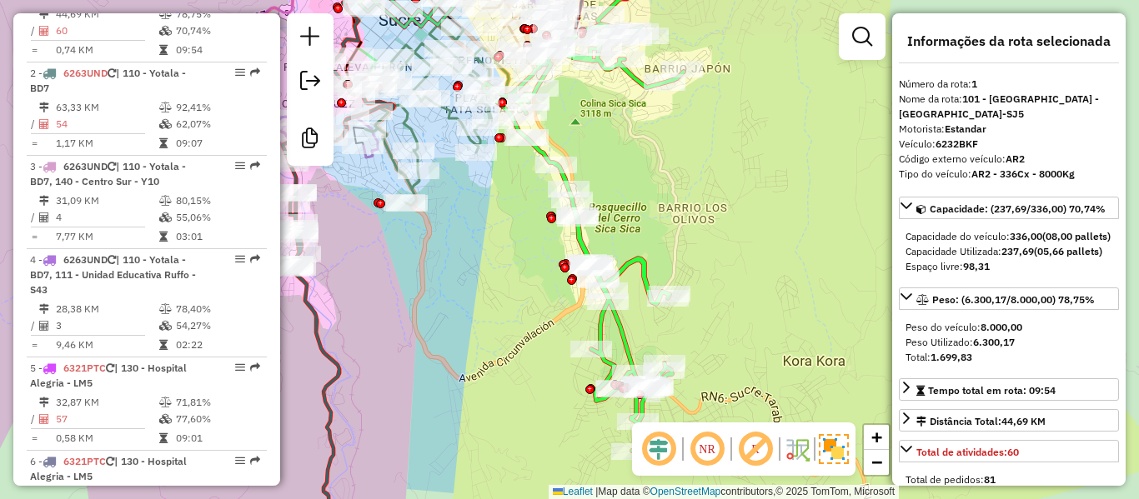
scroll to position [663, 0]
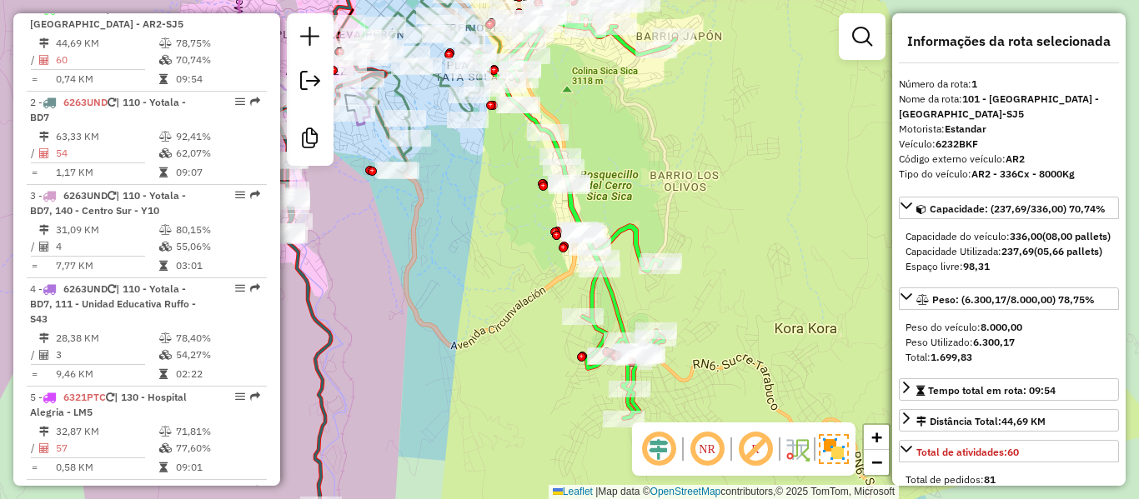
drag, startPoint x: 760, startPoint y: 266, endPoint x: 752, endPoint y: 153, distance: 113.6
click at [752, 153] on div "Janela de atendimento Grade de atendimento Capacidade Transportadoras Veículos …" at bounding box center [569, 249] width 1139 height 499
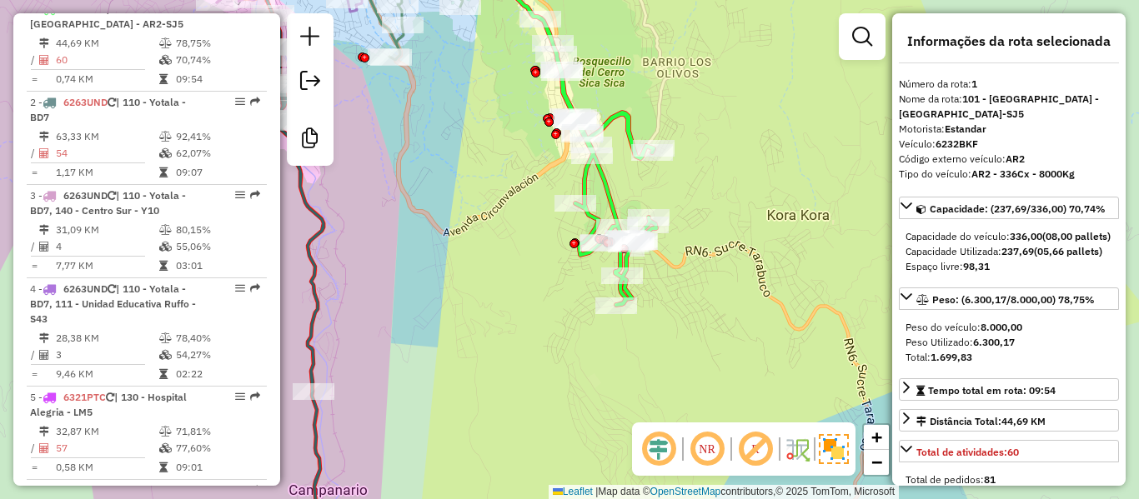
drag, startPoint x: 735, startPoint y: 127, endPoint x: 732, endPoint y: 210, distance: 83.4
click at [732, 209] on div "Janela de atendimento Grade de atendimento Capacidade Transportadoras Veículos …" at bounding box center [569, 249] width 1139 height 499
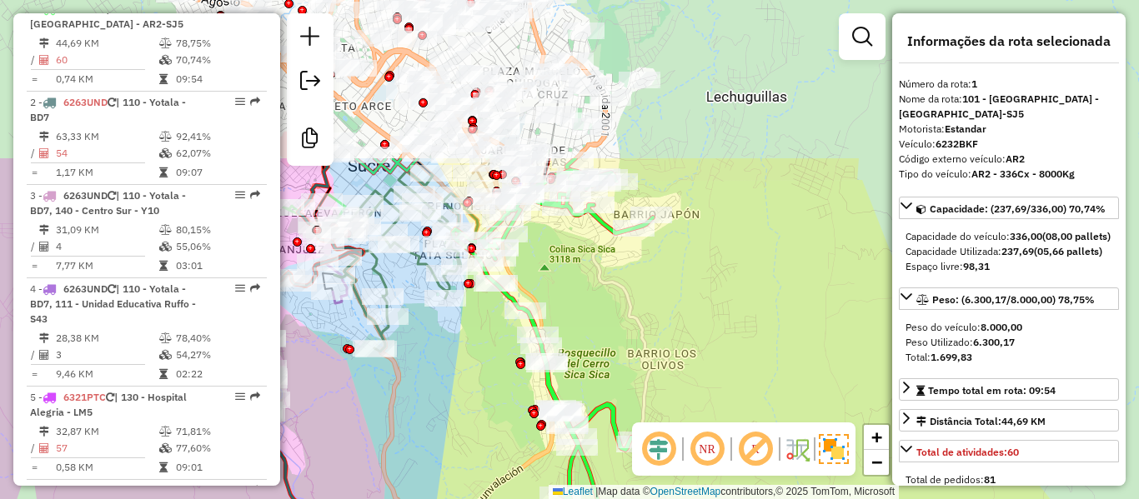
drag, startPoint x: 735, startPoint y: 195, endPoint x: 726, endPoint y: 396, distance: 201.1
click at [726, 396] on div "Janela de atendimento Grade de atendimento Capacidade Transportadoras Veículos …" at bounding box center [569, 249] width 1139 height 499
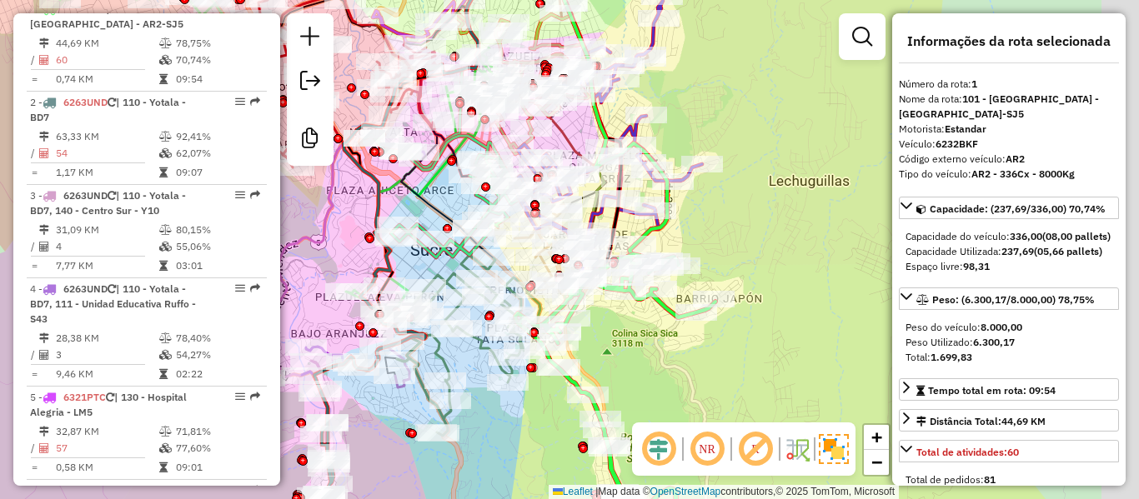
drag, startPoint x: 820, startPoint y: 216, endPoint x: 697, endPoint y: 218, distance: 122.6
click at [736, 192] on div "Janela de atendimento Grade de atendimento Capacidade Transportadoras Veículos …" at bounding box center [569, 249] width 1139 height 499
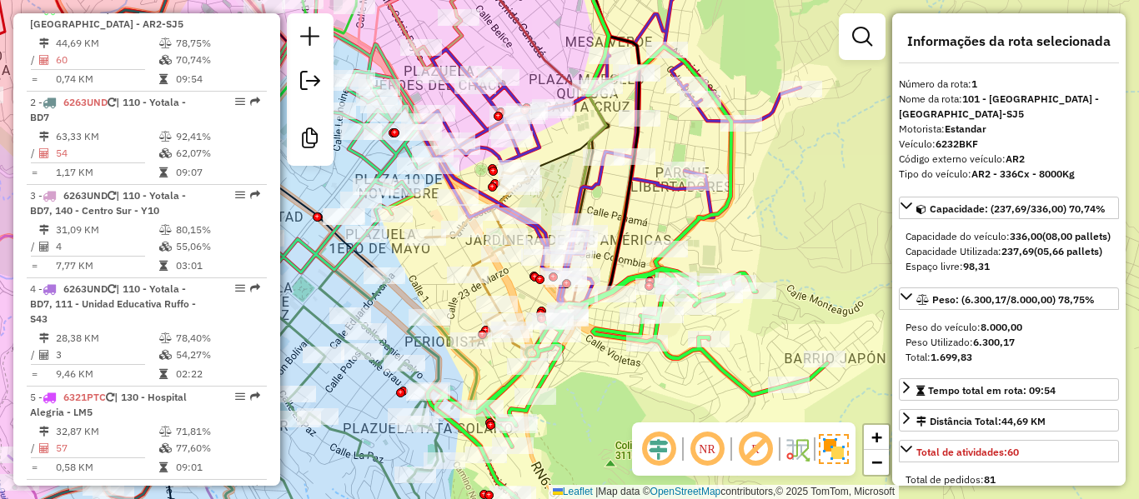
click at [708, 356] on icon at bounding box center [627, 408] width 399 height 281
drag, startPoint x: 686, startPoint y: 380, endPoint x: 634, endPoint y: 298, distance: 97.8
click at [634, 298] on div "Janela de atendimento Grade de atendimento Capacidade Transportadoras Veículos …" at bounding box center [569, 249] width 1139 height 499
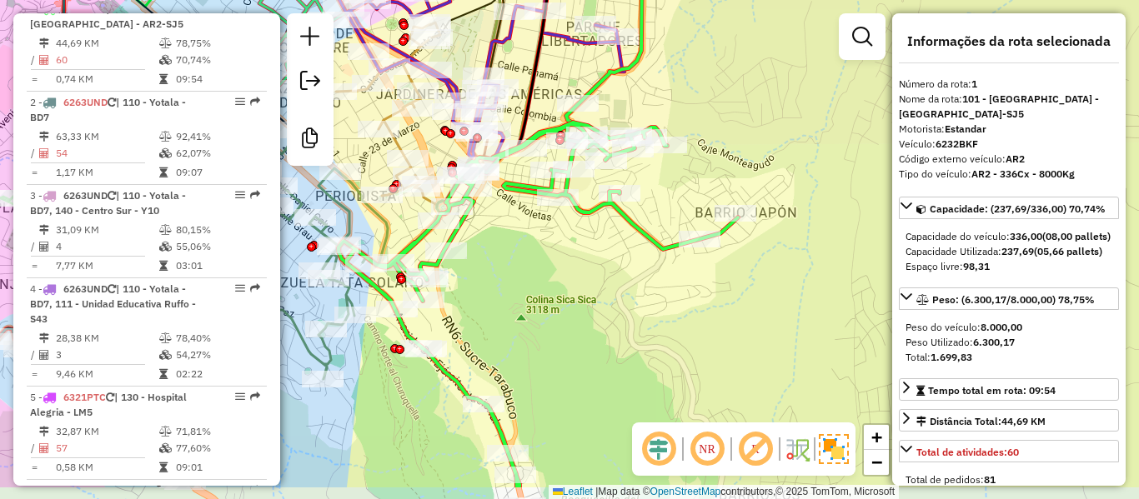
click at [561, 283] on div "Janela de atendimento Grade de atendimento Capacidade Transportadoras Veículos …" at bounding box center [569, 249] width 1139 height 499
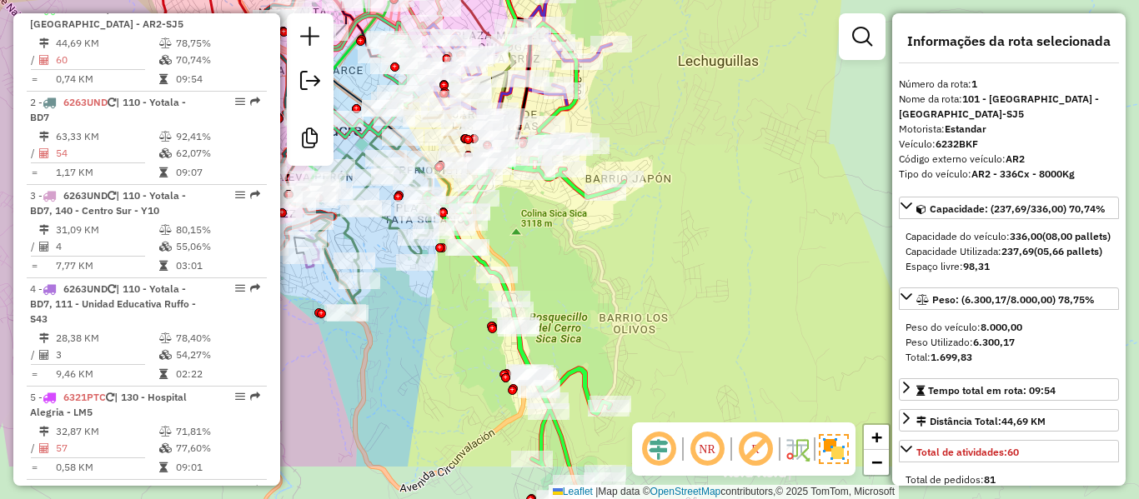
drag, startPoint x: 544, startPoint y: 247, endPoint x: 534, endPoint y: 230, distance: 19.4
click at [534, 230] on div "Rota 1 - Placa 6232BKF 0000695801 - R.NACN DL FUEG Janela de atendimento Grade …" at bounding box center [569, 249] width 1139 height 499
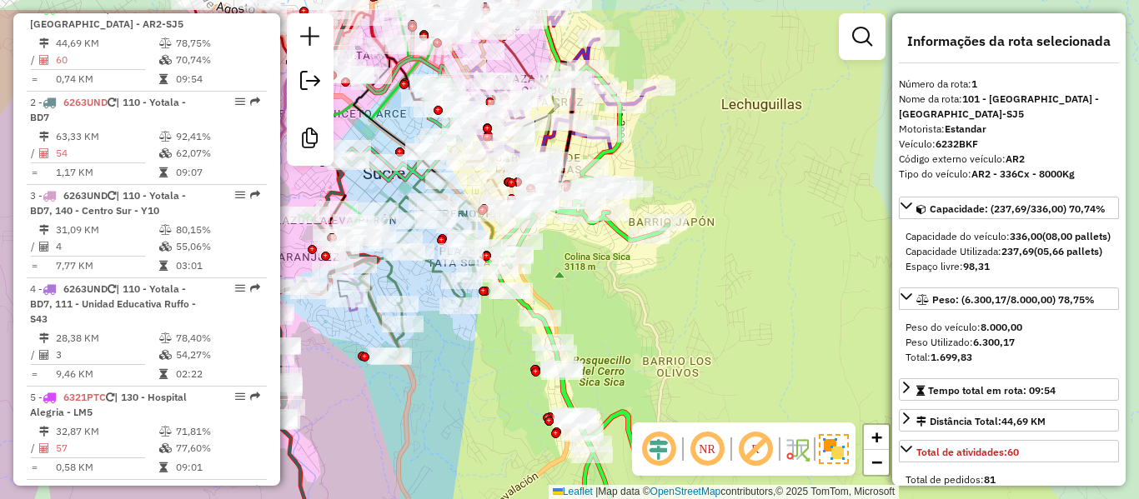
drag, startPoint x: 586, startPoint y: 266, endPoint x: 642, endPoint y: 328, distance: 83.2
click at [642, 328] on div "Janela de atendimento Grade de atendimento Capacidade Transportadoras Veículos …" at bounding box center [569, 249] width 1139 height 499
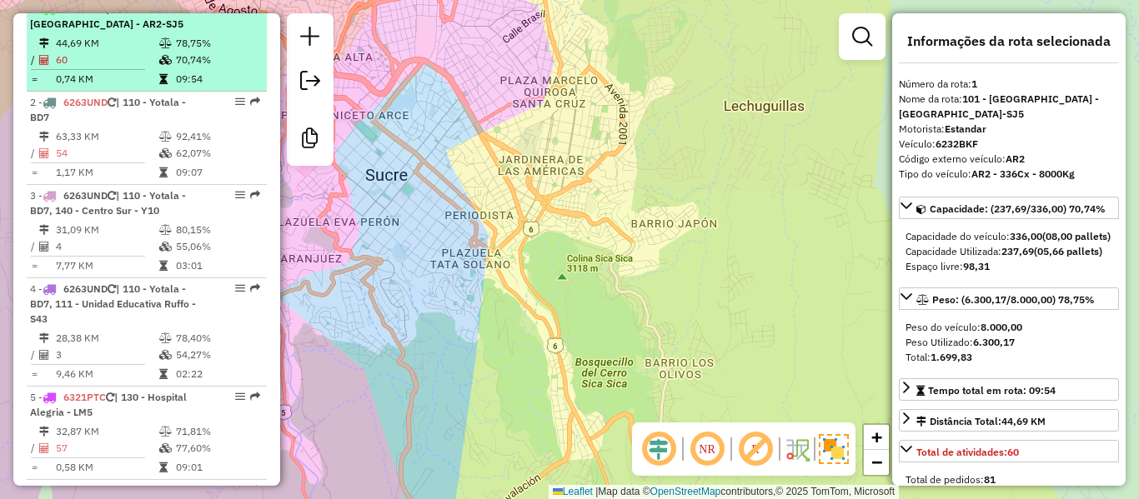
click at [141, 68] on td "60" at bounding box center [106, 60] width 103 height 17
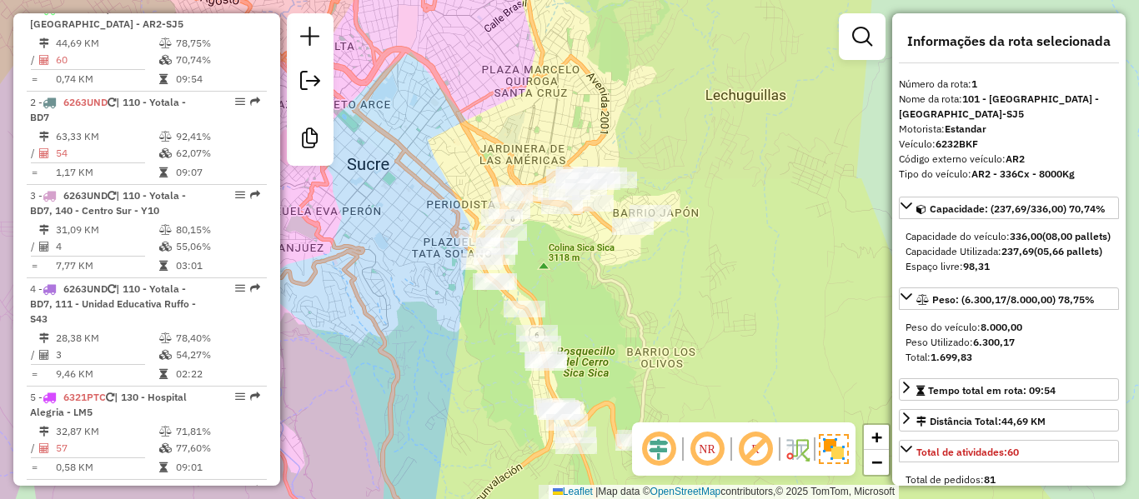
drag, startPoint x: 639, startPoint y: 303, endPoint x: 642, endPoint y: 203, distance: 100.9
click at [642, 203] on div "Janela de atendimento Grade de atendimento Capacidade Transportadoras Veículos …" at bounding box center [569, 249] width 1139 height 499
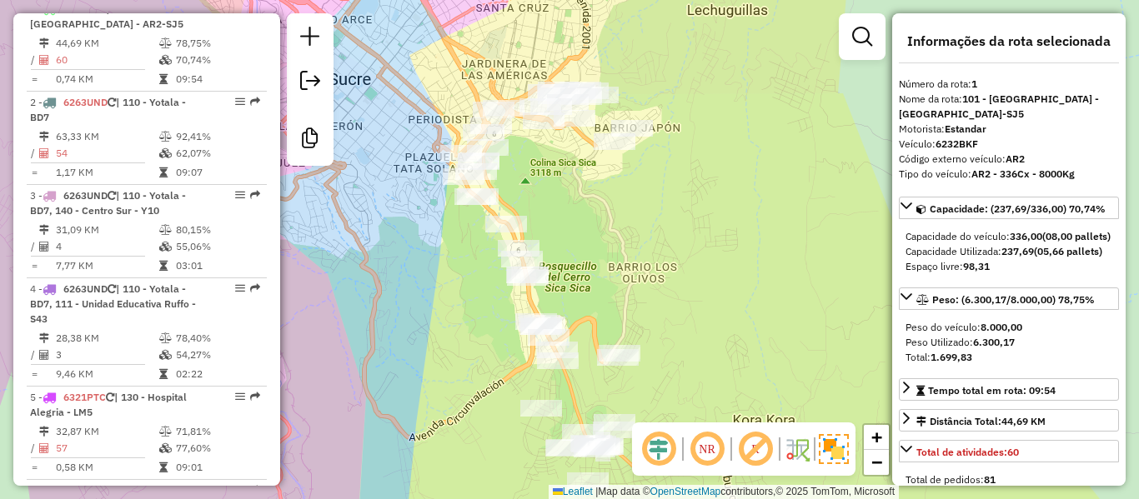
drag, startPoint x: 656, startPoint y: 223, endPoint x: 632, endPoint y: 243, distance: 30.9
click at [632, 243] on div "Janela de atendimento Grade de atendimento Capacidade Transportadoras Veículos …" at bounding box center [569, 249] width 1139 height 499
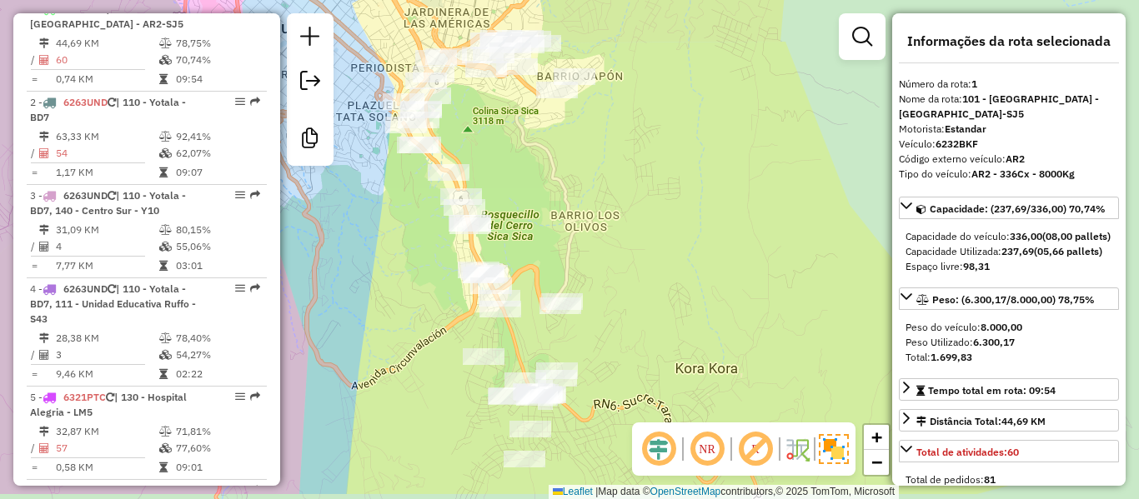
drag, startPoint x: 663, startPoint y: 252, endPoint x: 595, endPoint y: 203, distance: 83.5
click at [608, 197] on div "Janela de atendimento Grade de atendimento Capacidade Transportadoras Veículos …" at bounding box center [569, 249] width 1139 height 499
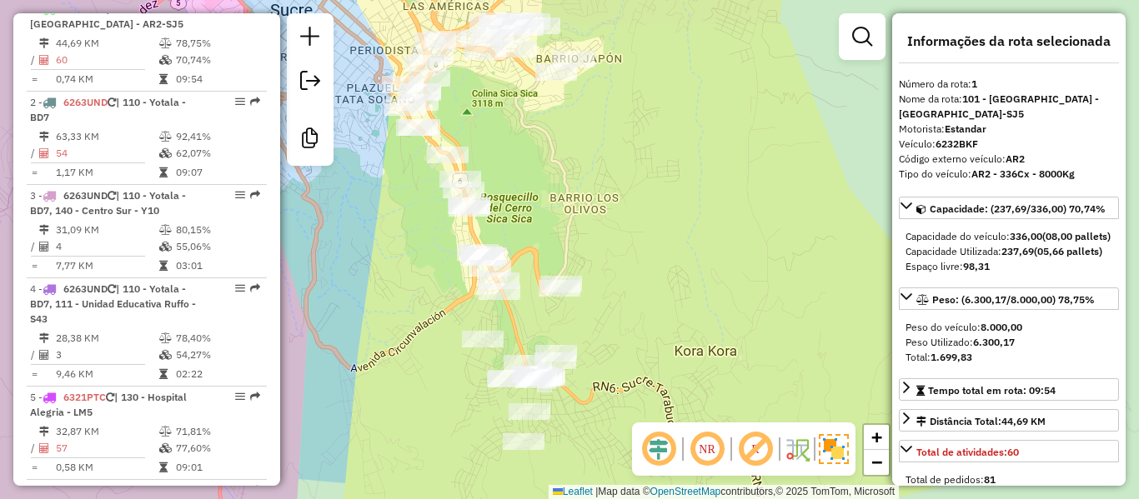
drag, startPoint x: 702, startPoint y: 358, endPoint x: 702, endPoint y: 346, distance: 11.7
click at [702, 346] on div "Janela de atendimento Grade de atendimento Capacidade Transportadoras Veículos …" at bounding box center [569, 249] width 1139 height 499
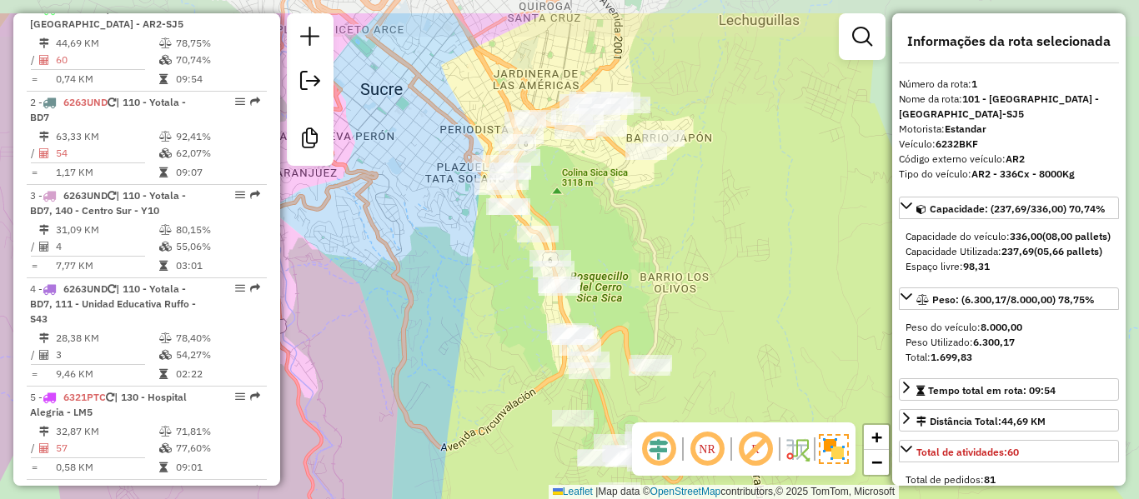
drag, startPoint x: 644, startPoint y: 214, endPoint x: 659, endPoint y: 280, distance: 67.6
click at [659, 280] on div "Janela de atendimento Grade de atendimento Capacidade Transportadoras Veículos …" at bounding box center [569, 249] width 1139 height 499
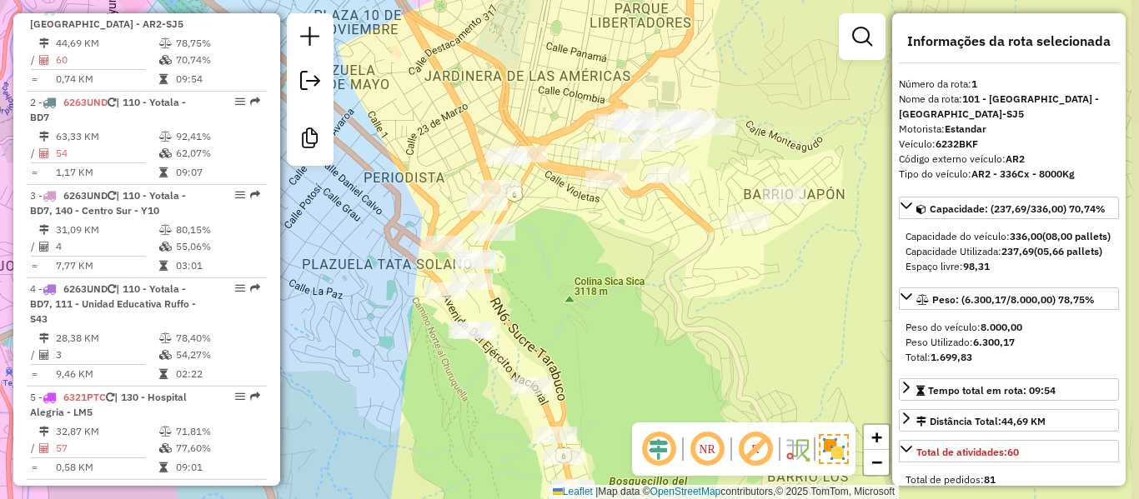
drag, startPoint x: 785, startPoint y: 234, endPoint x: 725, endPoint y: 317, distance: 102.6
click at [740, 317] on div "Janela de atendimento Grade de atendimento Capacidade Transportadoras Veículos …" at bounding box center [569, 249] width 1139 height 499
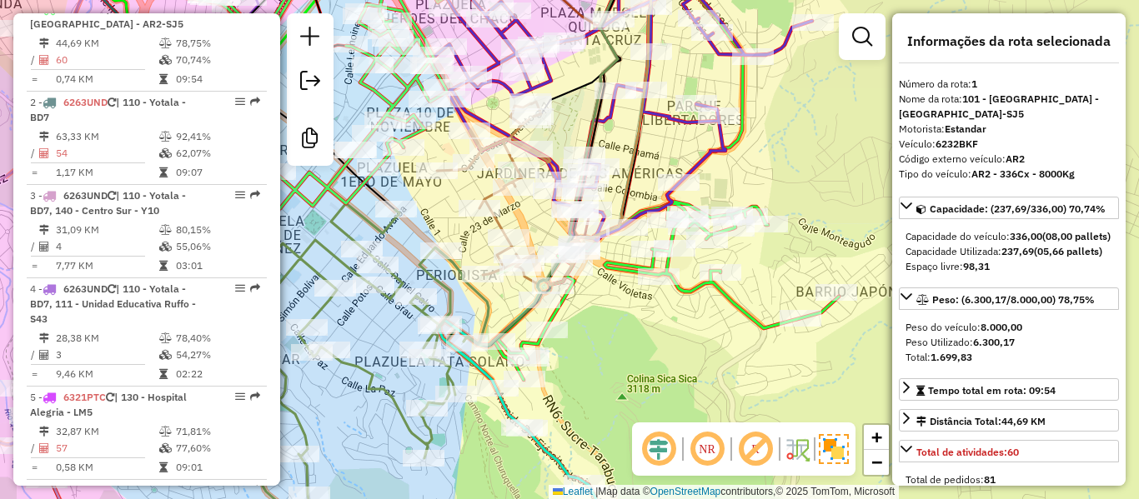
drag, startPoint x: 588, startPoint y: 324, endPoint x: 703, endPoint y: 366, distance: 122.4
click at [699, 366] on div "Janela de atendimento Grade de atendimento Capacidade Transportadoras Veículos …" at bounding box center [569, 249] width 1139 height 499
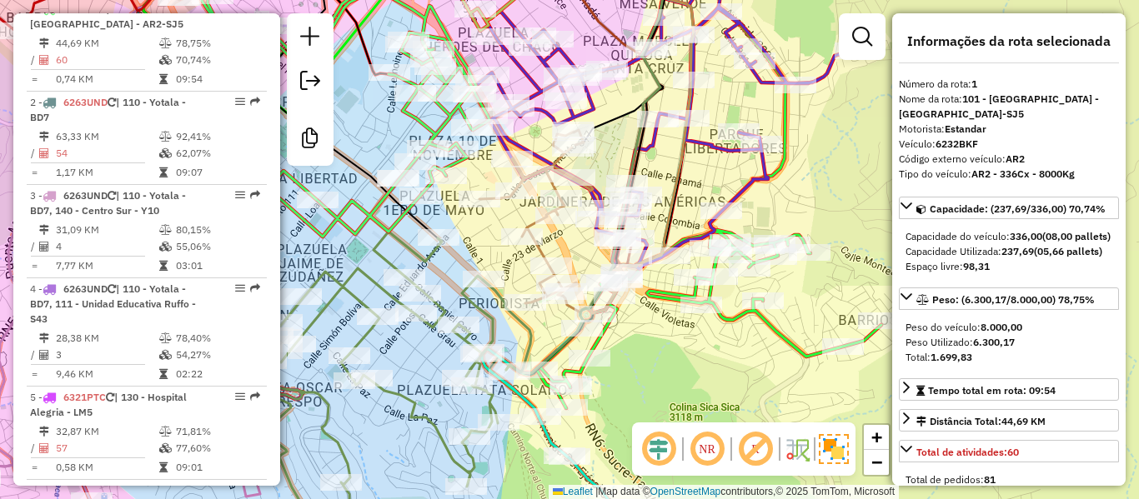
drag, startPoint x: 614, startPoint y: 361, endPoint x: 631, endPoint y: 378, distance: 24.2
click at [631, 378] on div "Rota 1 - Placa 6232BKF 0000900895 - M. TANIA Janela de atendimento Grade de ate…" at bounding box center [569, 249] width 1139 height 499
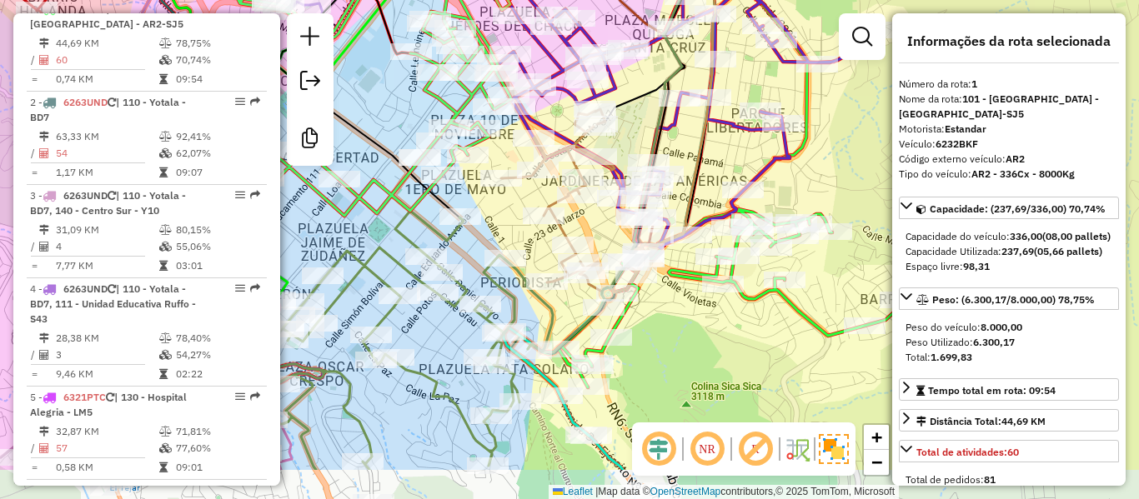
drag, startPoint x: 709, startPoint y: 389, endPoint x: 674, endPoint y: 303, distance: 93.5
click at [674, 304] on div "Janela de atendimento Grade de atendimento Capacidade Transportadoras Veículos …" at bounding box center [569, 249] width 1139 height 499
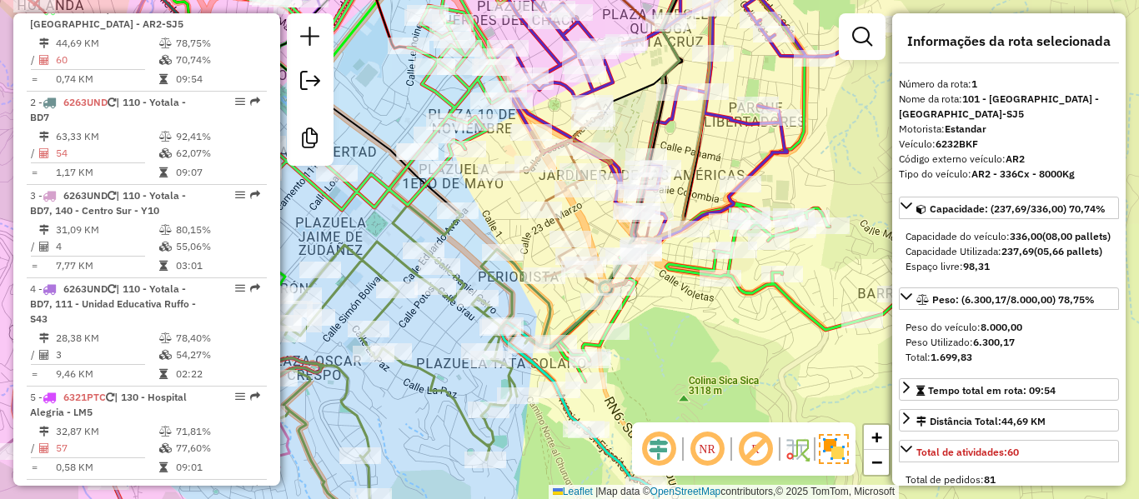
drag, startPoint x: 730, startPoint y: 370, endPoint x: 706, endPoint y: 379, distance: 25.1
click at [729, 370] on div "Janela de atendimento Grade de atendimento Capacidade Transportadoras Veículos …" at bounding box center [569, 249] width 1139 height 499
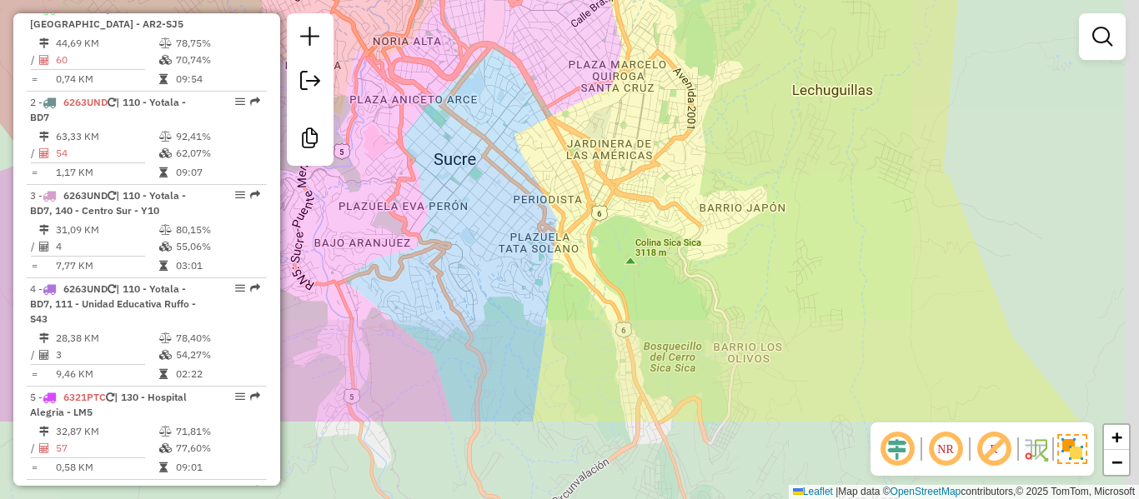
drag, startPoint x: 715, startPoint y: 369, endPoint x: 619, endPoint y: 151, distance: 238.9
click at [619, 159] on div "Janela de atendimento Grade de atendimento Capacidade Transportadoras Veículos …" at bounding box center [569, 249] width 1139 height 499
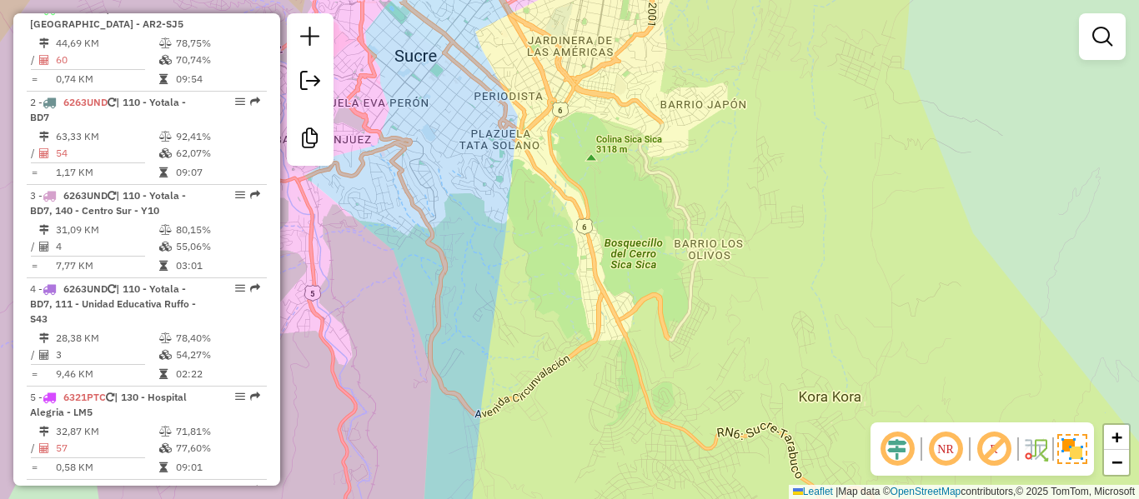
drag, startPoint x: 607, startPoint y: 354, endPoint x: 641, endPoint y: 461, distance: 112.1
click at [640, 466] on div "Janela de atendimento Grade de atendimento Capacidade Transportadoras Veículos …" at bounding box center [569, 249] width 1139 height 499
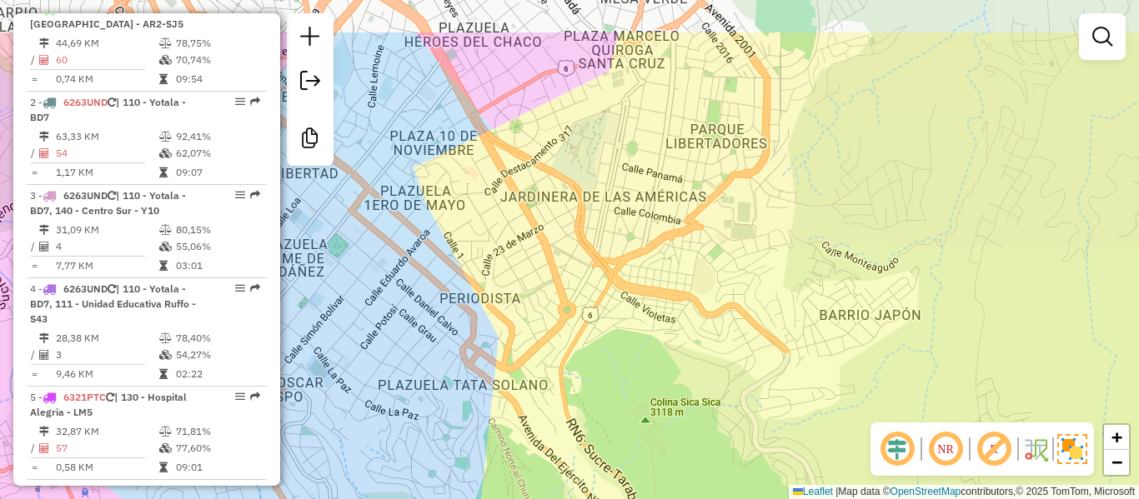
drag, startPoint x: 539, startPoint y: 248, endPoint x: 546, endPoint y: 343, distance: 95.3
click at [546, 343] on div "Janela de atendimento Grade de atendimento Capacidade Transportadoras Veículos …" at bounding box center [569, 249] width 1139 height 499
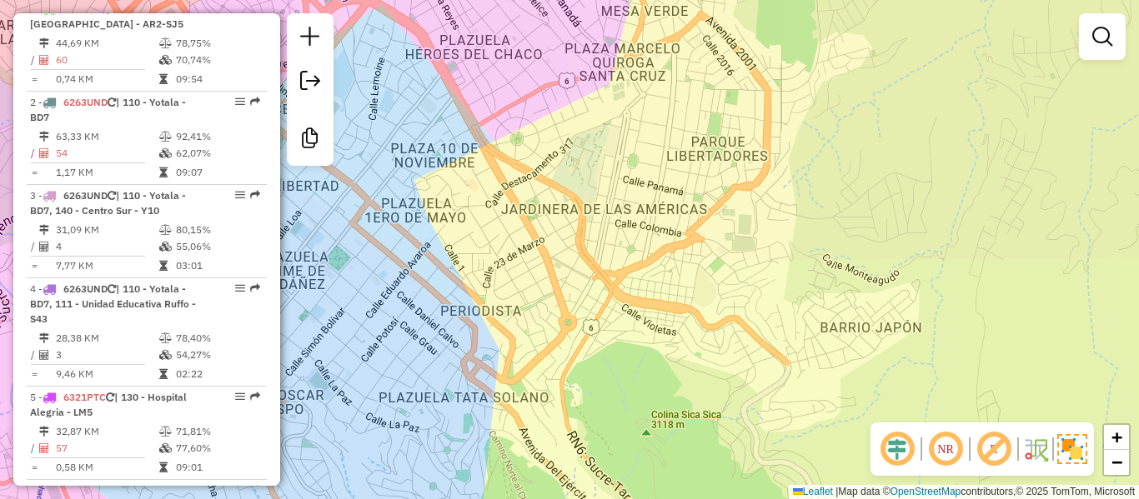
drag, startPoint x: 574, startPoint y: 432, endPoint x: 559, endPoint y: 343, distance: 90.5
click at [559, 343] on div "Janela de atendimento Grade de atendimento Capacidade Transportadoras Veículos …" at bounding box center [569, 249] width 1139 height 499
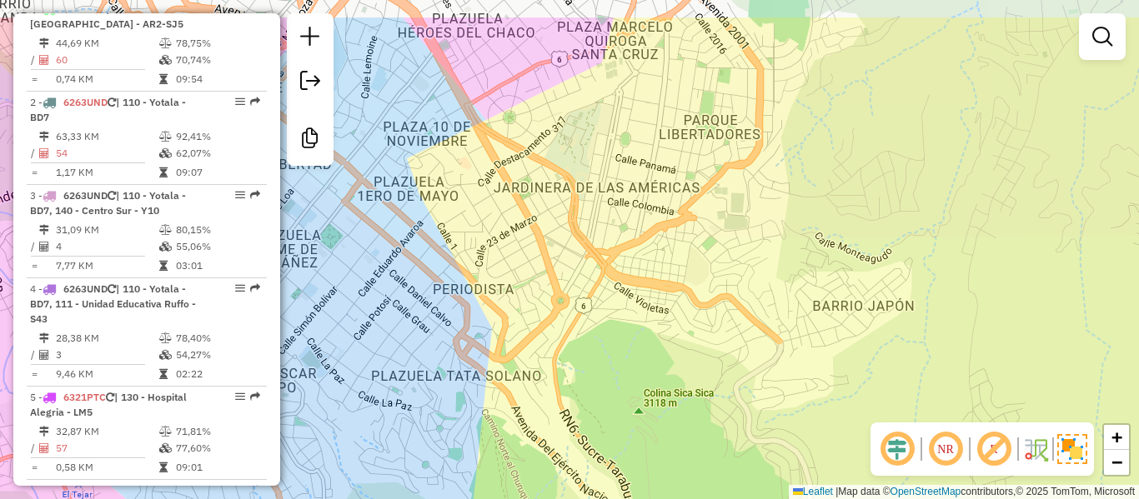
drag, startPoint x: 568, startPoint y: 353, endPoint x: 579, endPoint y: 439, distance: 86.6
click at [579, 439] on div "Janela de atendimento Grade de atendimento Capacidade Transportadoras Veículos …" at bounding box center [569, 249] width 1139 height 499
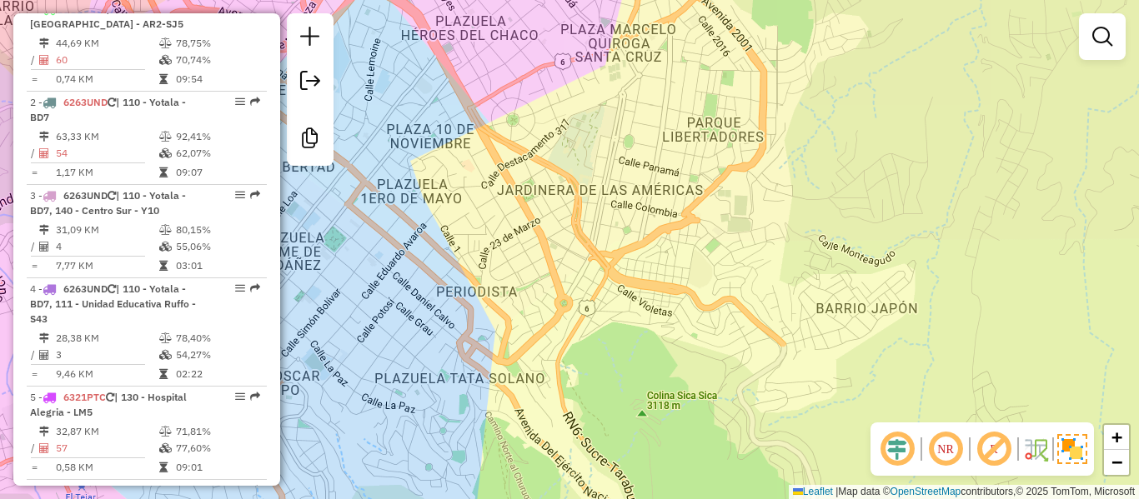
drag, startPoint x: 544, startPoint y: 378, endPoint x: 523, endPoint y: 243, distance: 135.8
click at [524, 244] on div "Janela de atendimento Grade de atendimento Capacidade Transportadoras Veículos …" at bounding box center [569, 249] width 1139 height 499
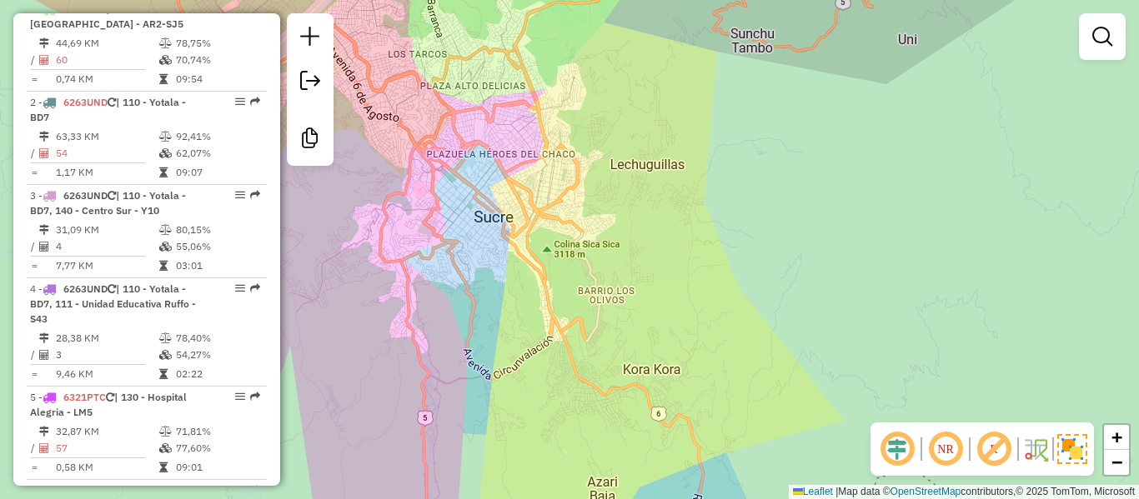
click at [568, 414] on div "Janela de atendimento Grade de atendimento Capacidade Transportadoras Veículos …" at bounding box center [569, 249] width 1139 height 499
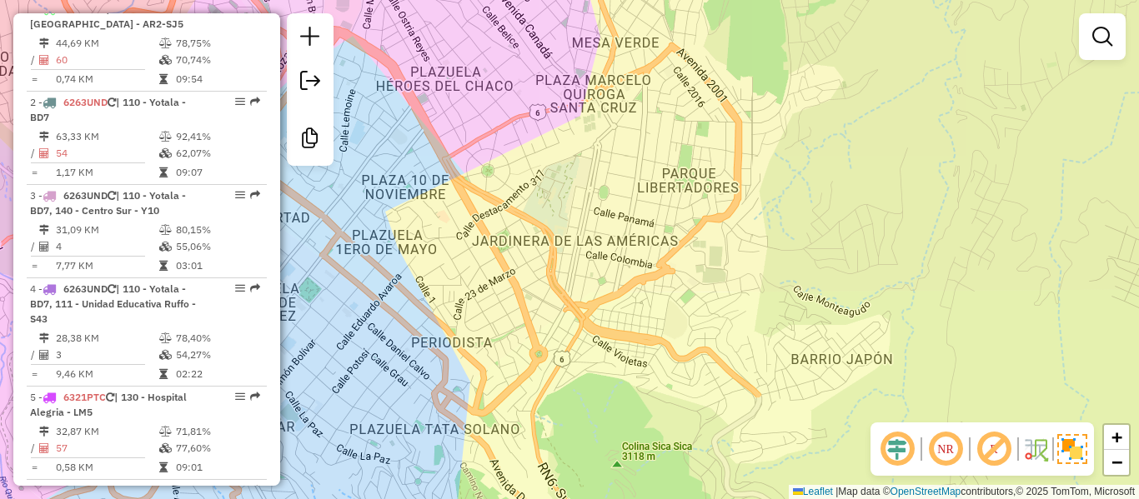
drag, startPoint x: 690, startPoint y: 229, endPoint x: 670, endPoint y: 184, distance: 49.3
click at [670, 184] on div "Janela de atendimento Grade de atendimento Capacidade Transportadoras Veículos …" at bounding box center [569, 249] width 1139 height 499
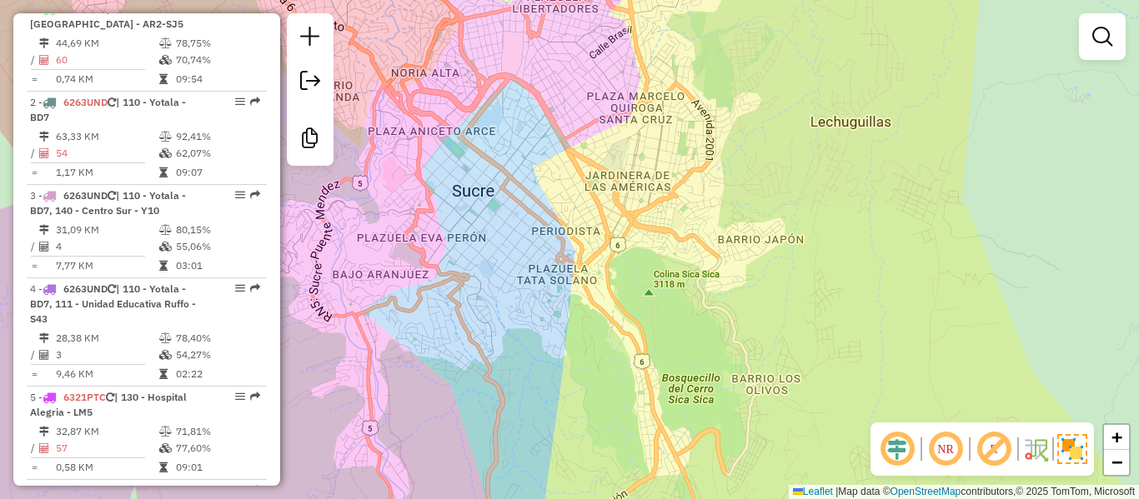
click at [677, 268] on div "Janela de atendimento Grade de atendimento Capacidade Transportadoras Veículos …" at bounding box center [569, 249] width 1139 height 499
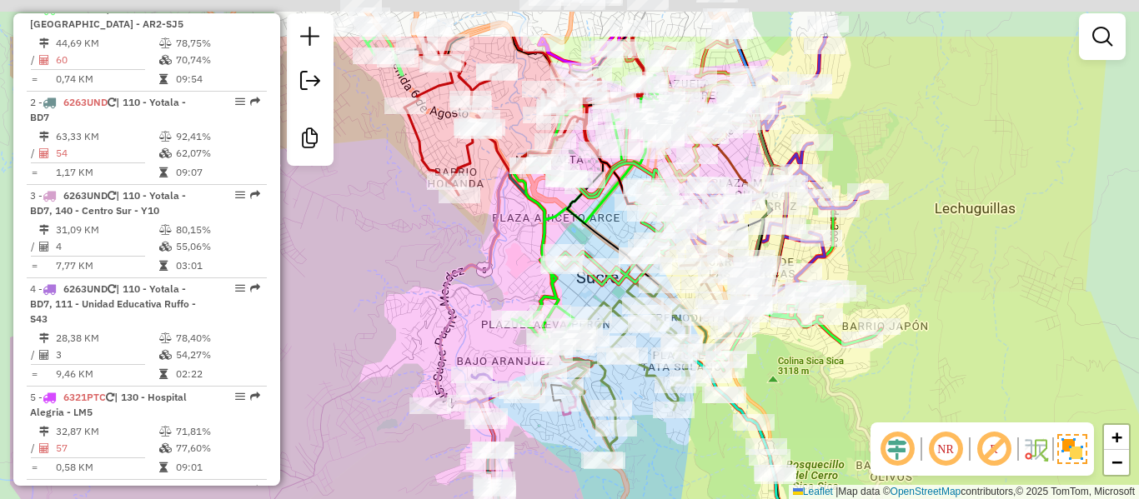
drag, startPoint x: 669, startPoint y: 288, endPoint x: 902, endPoint y: 339, distance: 239.1
click at [902, 339] on div "Janela de atendimento Grade de atendimento Capacidade Transportadoras Veículos …" at bounding box center [569, 249] width 1139 height 499
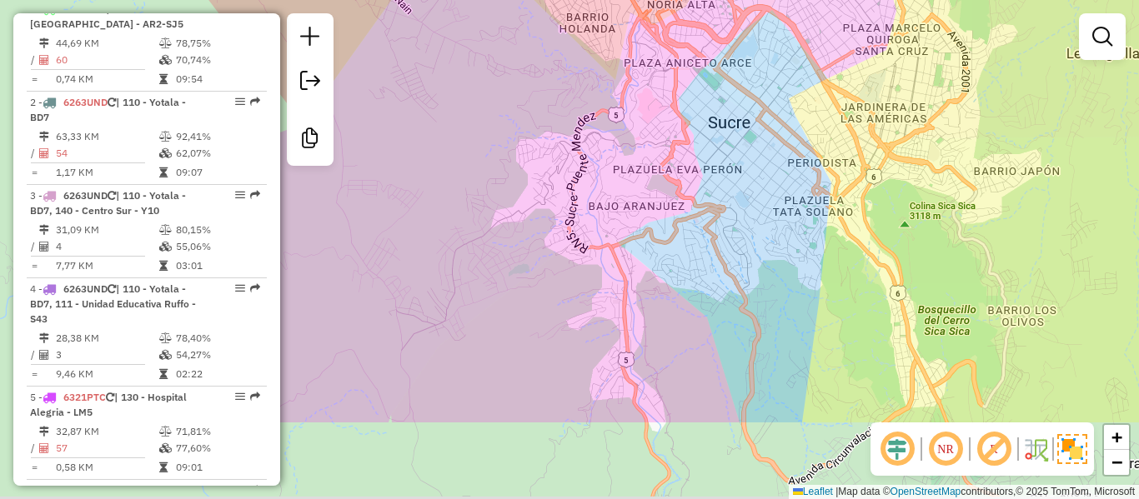
drag, startPoint x: 575, startPoint y: 279, endPoint x: 725, endPoint y: 186, distance: 176.0
click at [584, 155] on div "Janela de atendimento Grade de atendimento Capacidade Transportadoras Veículos …" at bounding box center [569, 249] width 1139 height 499
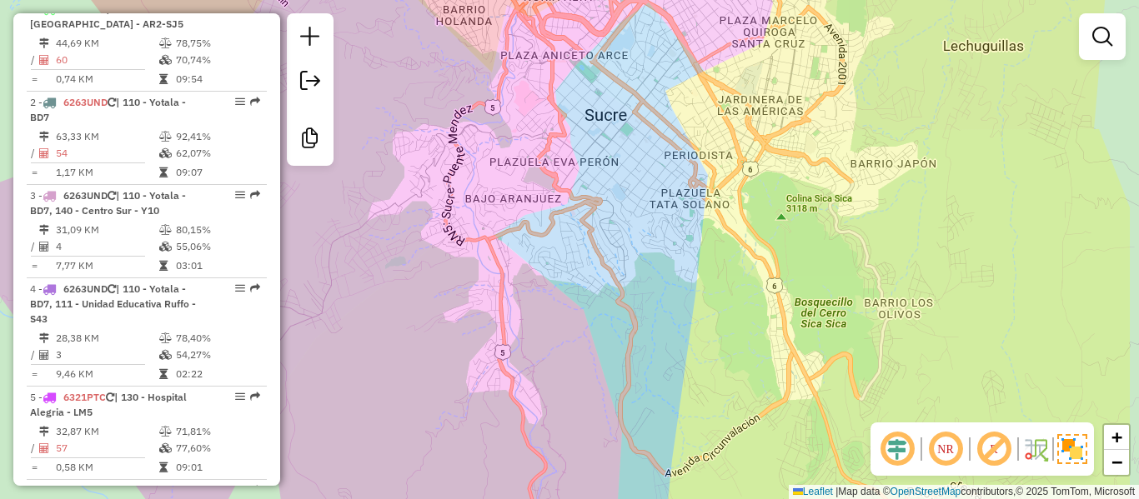
drag, startPoint x: 749, startPoint y: 184, endPoint x: 607, endPoint y: 191, distance: 141.9
click at [607, 187] on div "Janela de atendimento Grade de atendimento Capacidade Transportadoras Veículos …" at bounding box center [569, 249] width 1139 height 499
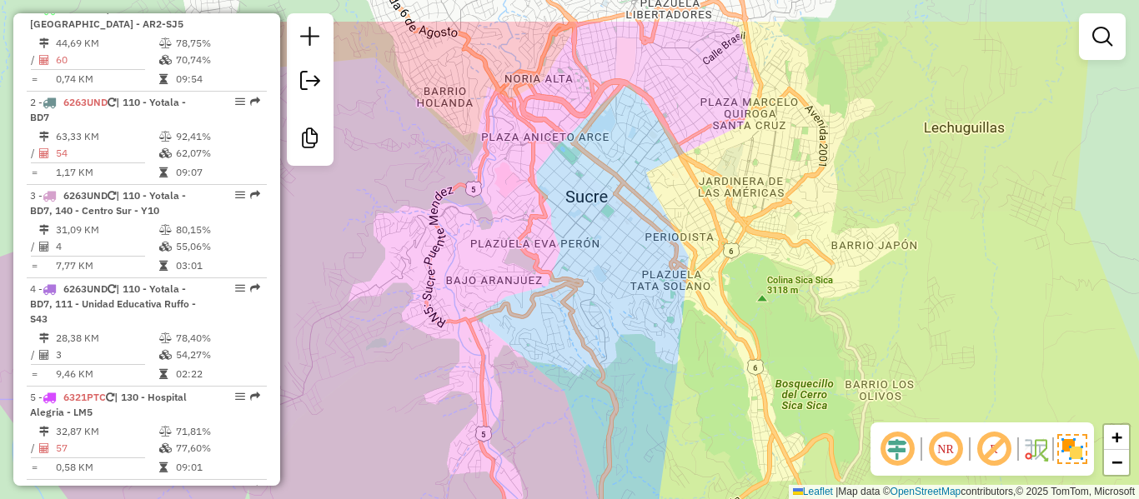
drag, startPoint x: 621, startPoint y: 158, endPoint x: 621, endPoint y: 242, distance: 84.2
click at [621, 242] on div "Janela de atendimento Grade de atendimento Capacidade Transportadoras Veículos …" at bounding box center [569, 249] width 1139 height 499
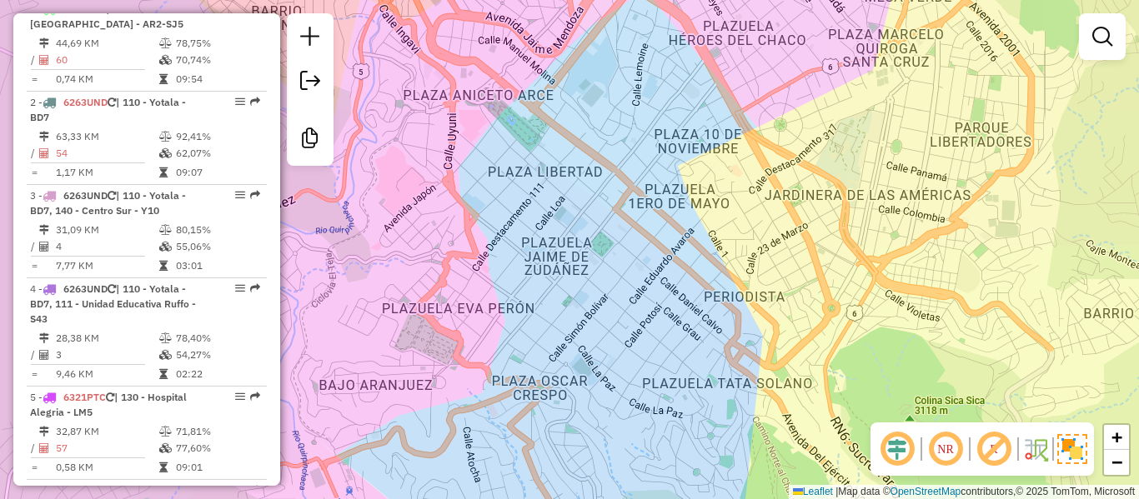
drag, startPoint x: 730, startPoint y: 280, endPoint x: 741, endPoint y: 277, distance: 12.1
click at [741, 277] on div "Janela de atendimento Grade de atendimento Capacidade Transportadoras Veículos …" at bounding box center [569, 249] width 1139 height 499
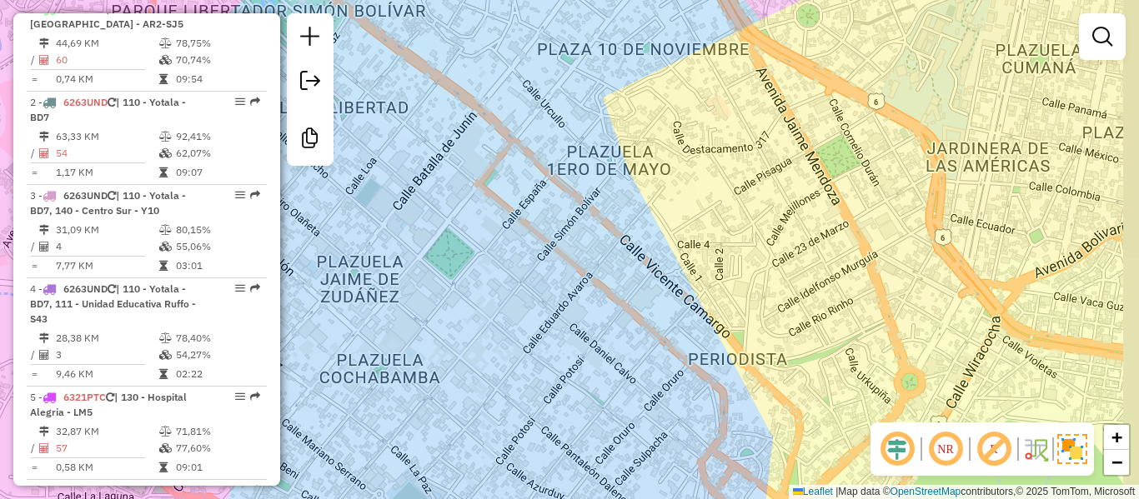
drag, startPoint x: 721, startPoint y: 275, endPoint x: 623, endPoint y: 325, distance: 110.4
click at [623, 325] on div "Janela de atendimento Grade de atendimento Capacidade Transportadoras Veículos …" at bounding box center [569, 249] width 1139 height 499
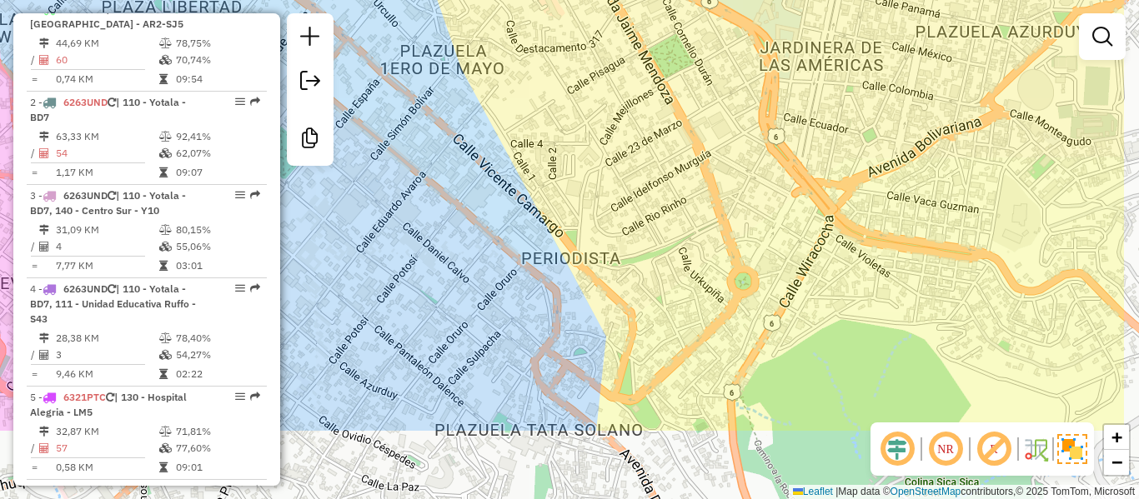
drag, startPoint x: 634, startPoint y: 332, endPoint x: 506, endPoint y: 215, distance: 173.5
click at [506, 215] on div "Janela de atendimento Grade de atendimento Capacidade Transportadoras Veículos …" at bounding box center [569, 249] width 1139 height 499
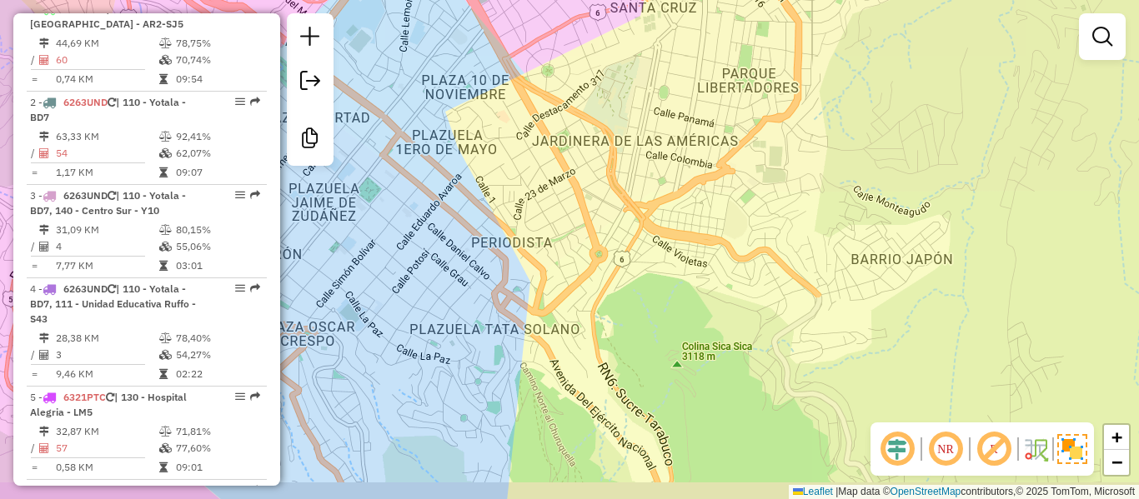
drag, startPoint x: 580, startPoint y: 235, endPoint x: 539, endPoint y: 195, distance: 57.8
click at [539, 195] on div "Janela de atendimento Grade de atendimento Capacidade Transportadoras Veículos …" at bounding box center [569, 249] width 1139 height 499
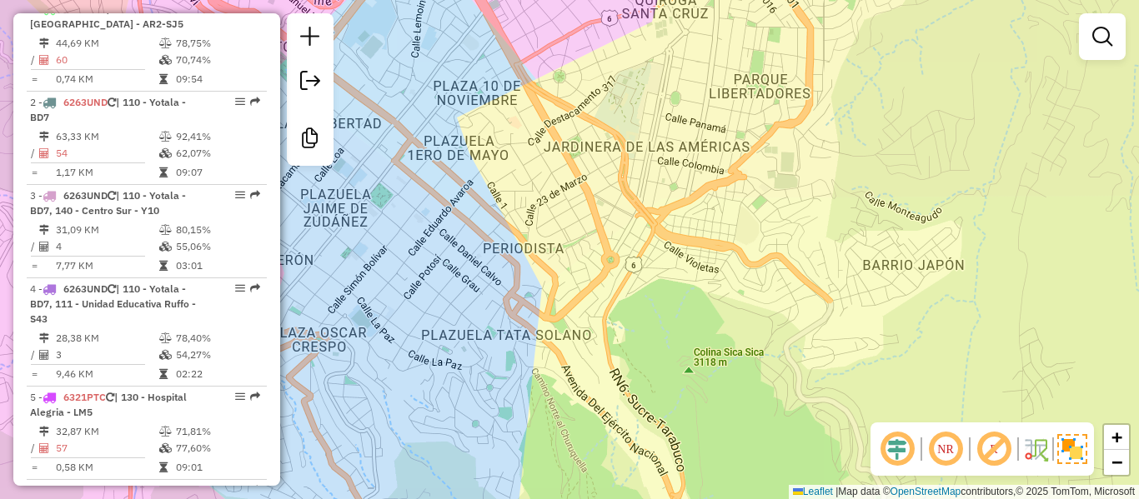
drag, startPoint x: 472, startPoint y: 173, endPoint x: 657, endPoint y: 231, distance: 194.1
click at [657, 231] on div "Janela de atendimento Grade de atendimento Capacidade Transportadoras Veículos …" at bounding box center [569, 249] width 1139 height 499
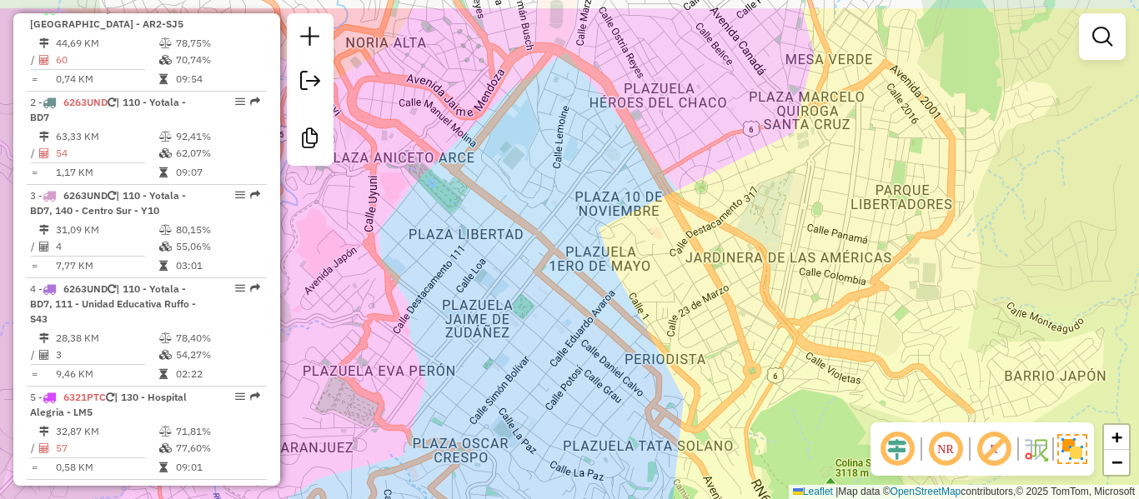
drag, startPoint x: 642, startPoint y: 194, endPoint x: 611, endPoint y: 248, distance: 62.4
click at [610, 253] on div "Janela de atendimento Grade de atendimento Capacidade Transportadoras Veículos …" at bounding box center [569, 249] width 1139 height 499
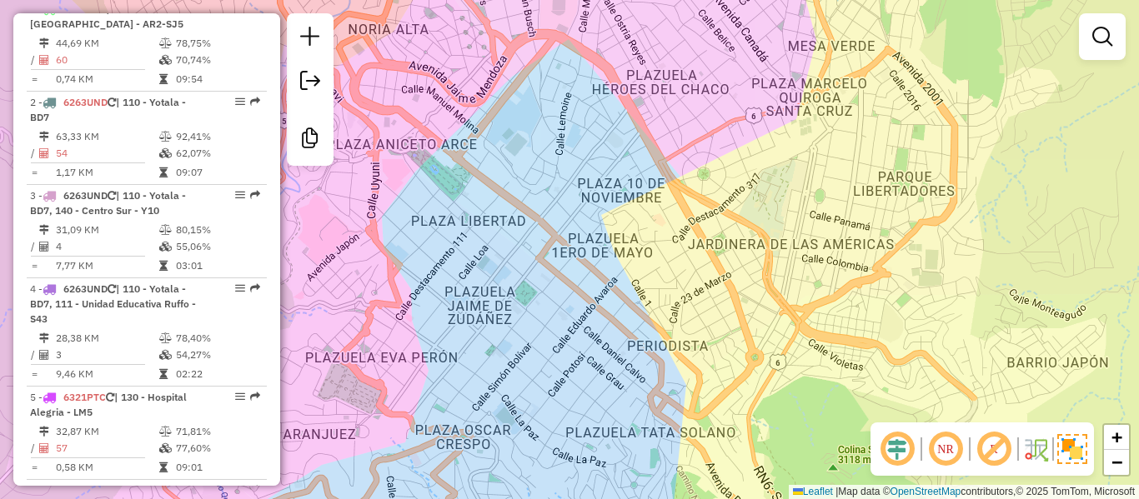
drag, startPoint x: 539, startPoint y: 337, endPoint x: 562, endPoint y: 114, distance: 223.8
click at [562, 116] on div "Janela de atendimento Grade de atendimento Capacidade Transportadoras Veículos …" at bounding box center [569, 249] width 1139 height 499
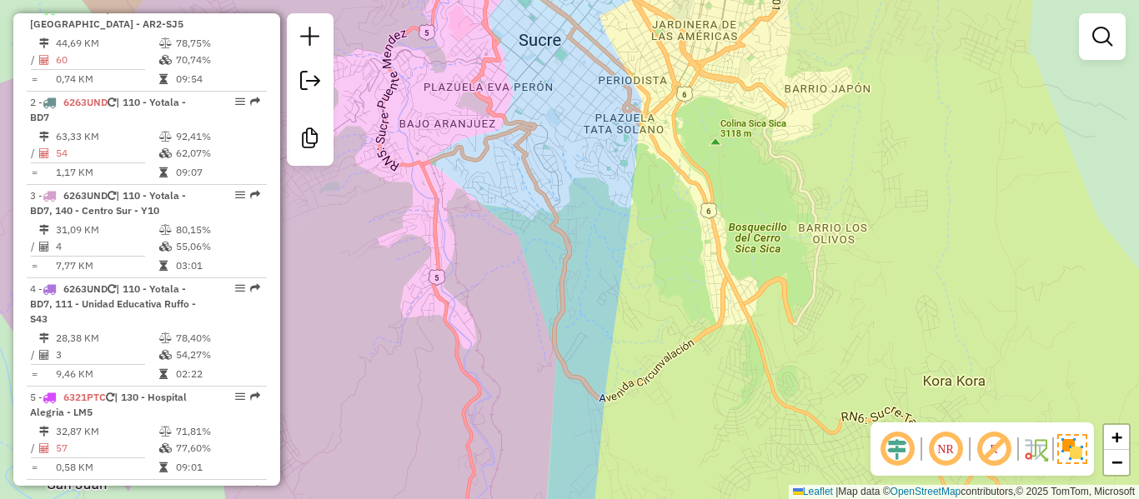
drag, startPoint x: 559, startPoint y: 148, endPoint x: 559, endPoint y: 235, distance: 87.5
click at [559, 235] on div "Janela de atendimento Grade de atendimento Capacidade Transportadoras Veículos …" at bounding box center [569, 249] width 1139 height 499
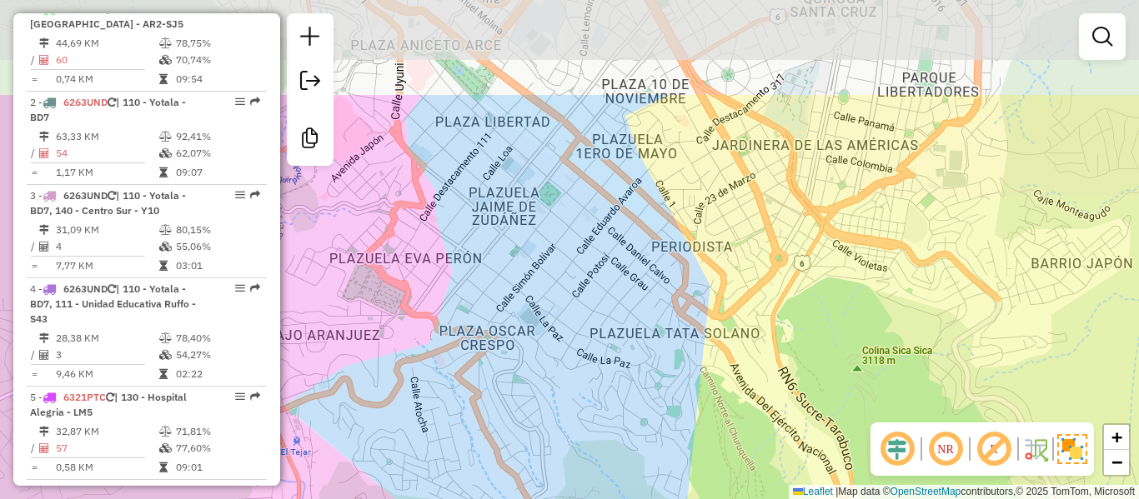
drag, startPoint x: 586, startPoint y: 148, endPoint x: 570, endPoint y: 311, distance: 164.2
click at [570, 309] on div "Janela de atendimento Grade de atendimento Capacidade Transportadoras Veículos …" at bounding box center [569, 249] width 1139 height 499
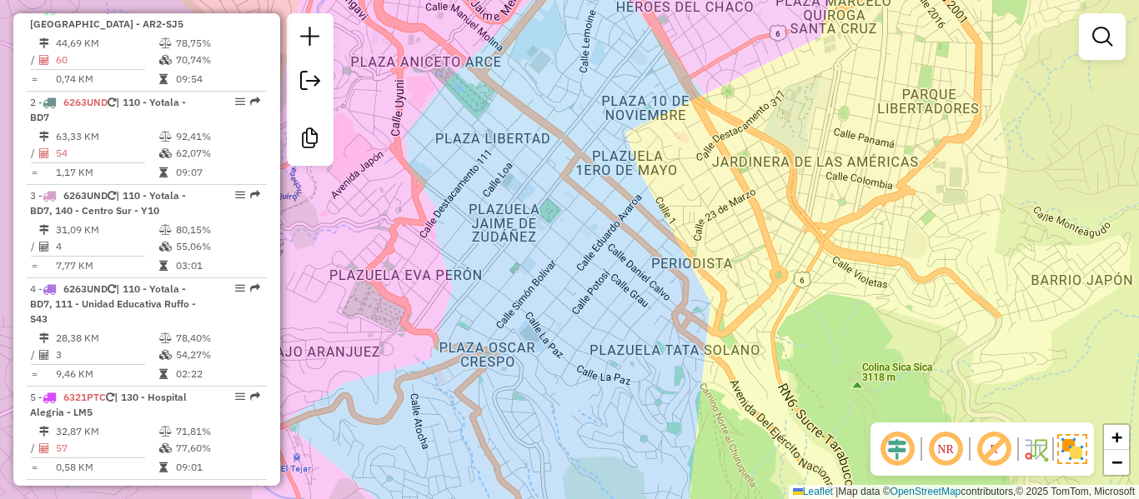
drag, startPoint x: 625, startPoint y: 178, endPoint x: 654, endPoint y: 298, distance: 123.6
click at [630, 280] on div "Janela de atendimento Grade de atendimento Capacidade Transportadoras Veículos …" at bounding box center [569, 249] width 1139 height 499
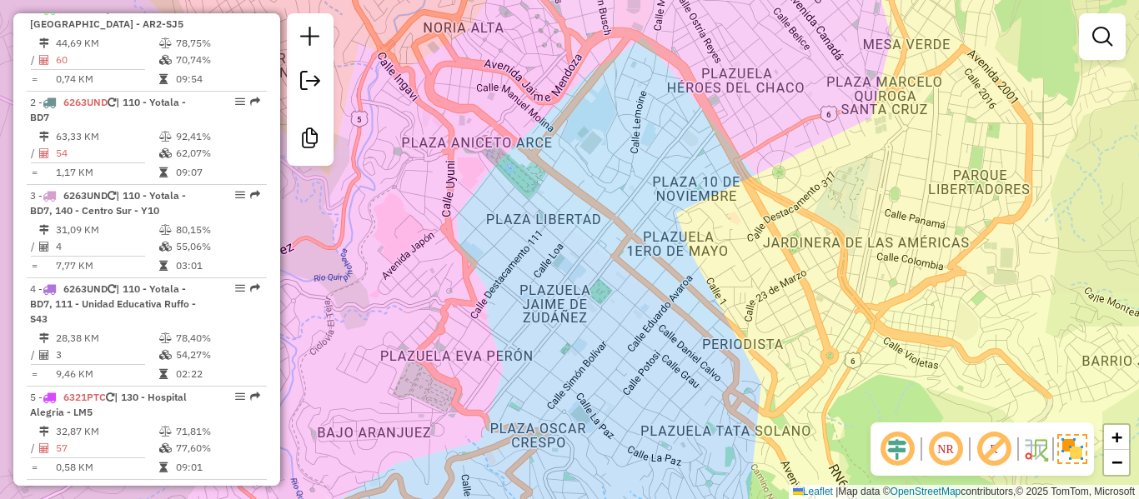
drag, startPoint x: 641, startPoint y: 283, endPoint x: 695, endPoint y: 258, distance: 59.7
click at [695, 258] on div "Janela de atendimento Grade de atendimento Capacidade Transportadoras Veículos …" at bounding box center [569, 249] width 1139 height 499
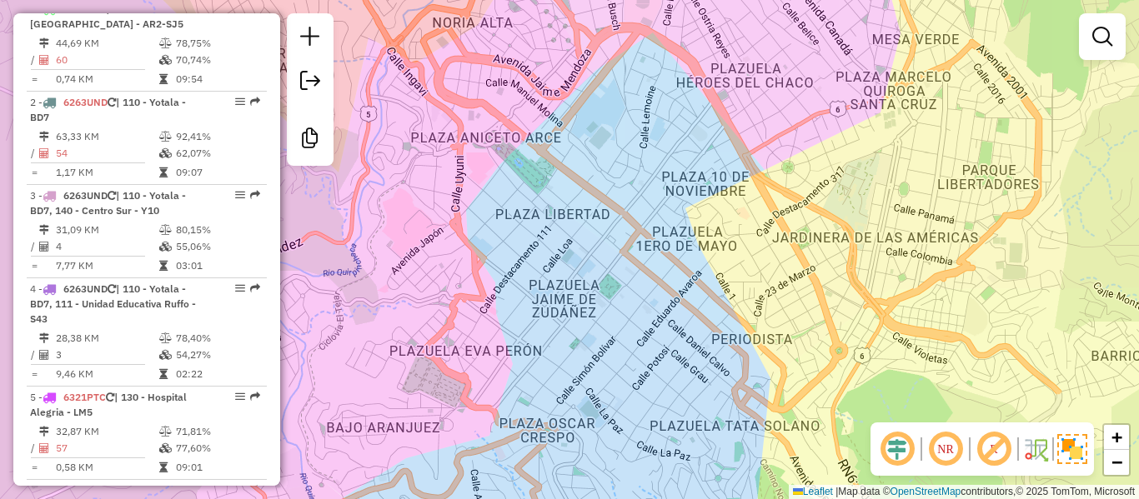
click at [610, 256] on div "Janela de atendimento Grade de atendimento Capacidade Transportadoras Veículos …" at bounding box center [569, 249] width 1139 height 499
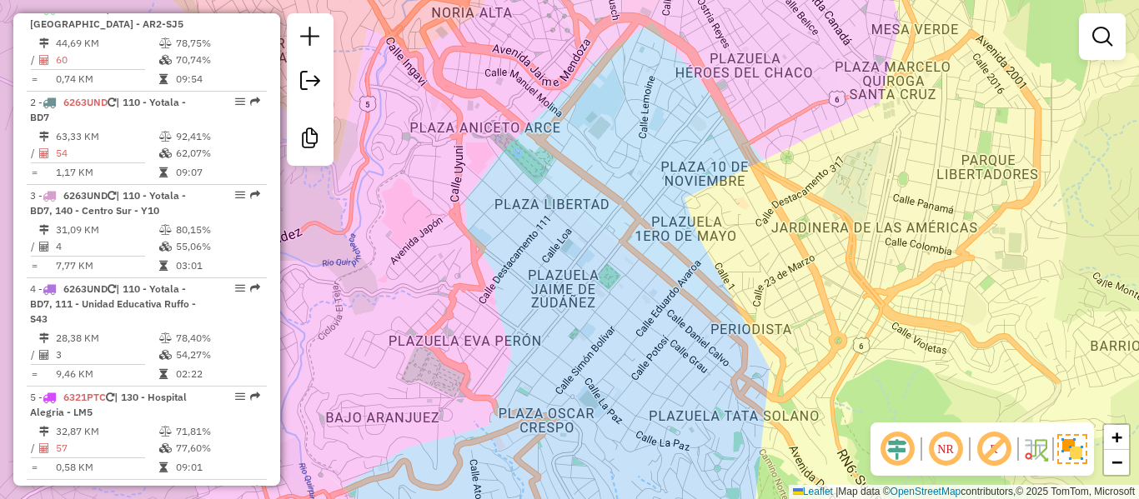
drag, startPoint x: 630, startPoint y: 343, endPoint x: 628, endPoint y: 325, distance: 18.5
click at [628, 325] on div "Janela de atendimento Grade de atendimento Capacidade Transportadoras Veículos …" at bounding box center [569, 249] width 1139 height 499
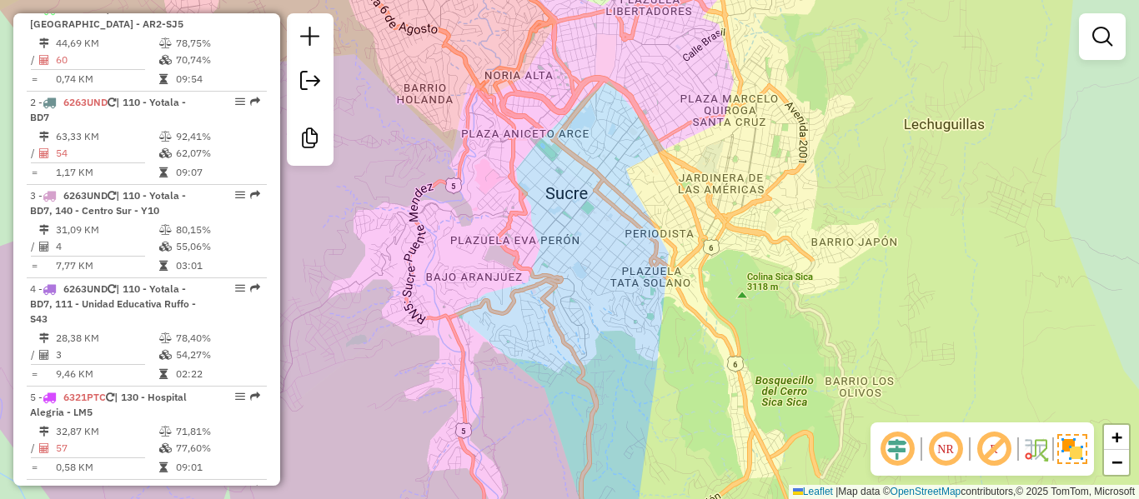
drag, startPoint x: 569, startPoint y: 168, endPoint x: 569, endPoint y: 197, distance: 29.2
click at [569, 198] on div "Janela de atendimento Grade de atendimento Capacidade Transportadoras Veículos …" at bounding box center [569, 249] width 1139 height 499
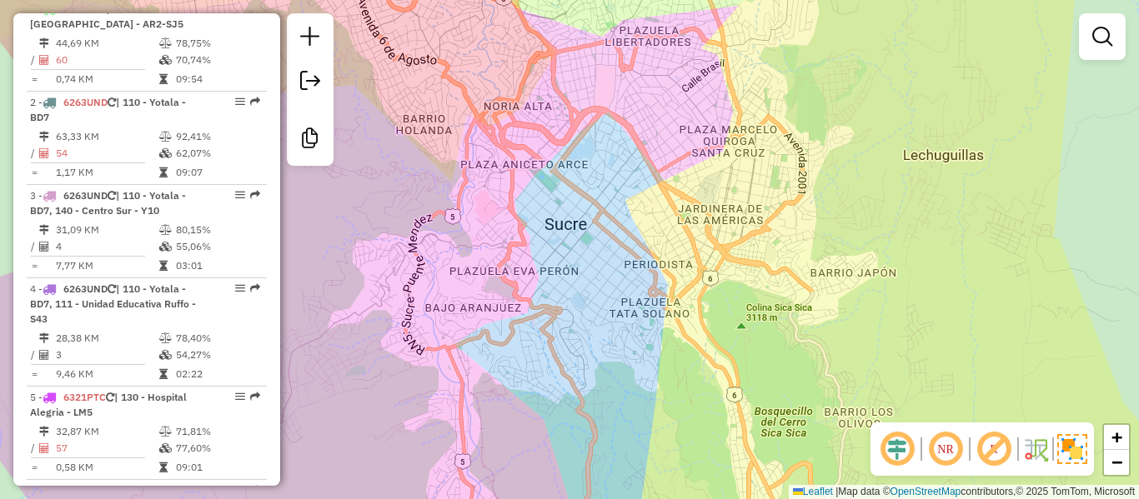
drag, startPoint x: 595, startPoint y: 221, endPoint x: 597, endPoint y: 242, distance: 20.9
click at [597, 242] on div "Janela de atendimento Grade de atendimento Capacidade Transportadoras Veículos …" at bounding box center [569, 249] width 1139 height 499
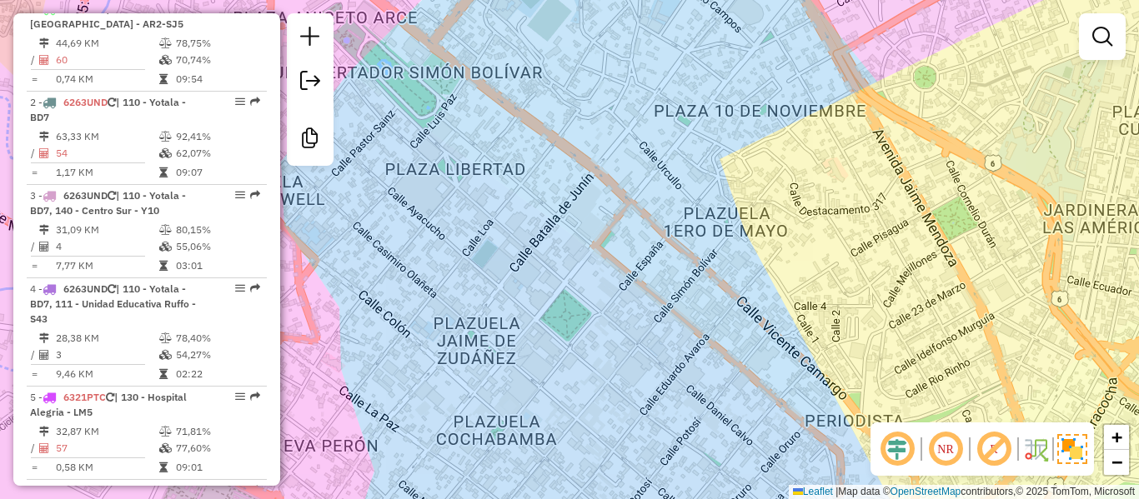
click at [569, 285] on div "Janela de atendimento Grade de atendimento Capacidade Transportadoras Veículos …" at bounding box center [569, 249] width 1139 height 499
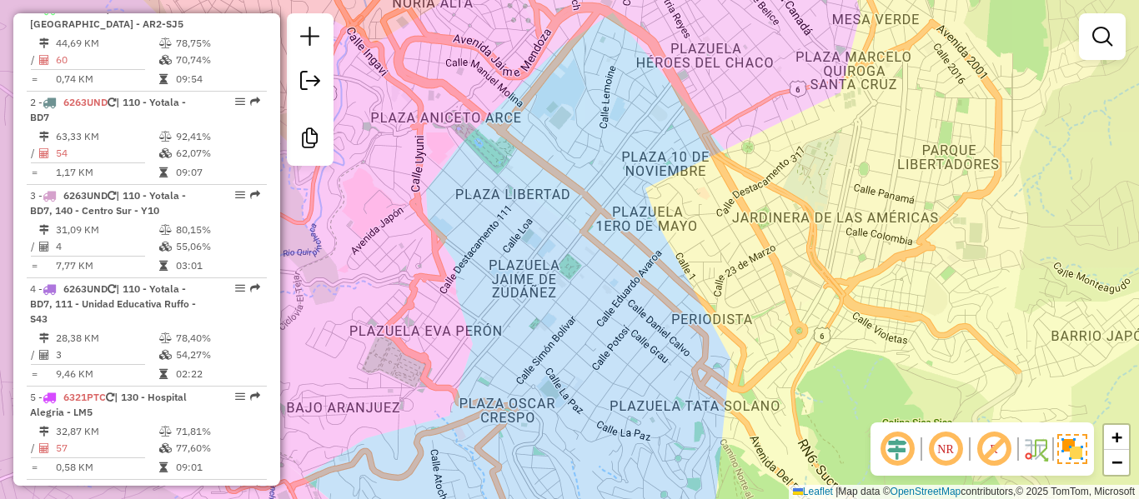
drag, startPoint x: 581, startPoint y: 318, endPoint x: 574, endPoint y: 258, distance: 59.7
click at [574, 259] on div "Janela de atendimento Grade de atendimento Capacidade Transportadoras Veículos …" at bounding box center [569, 249] width 1139 height 499
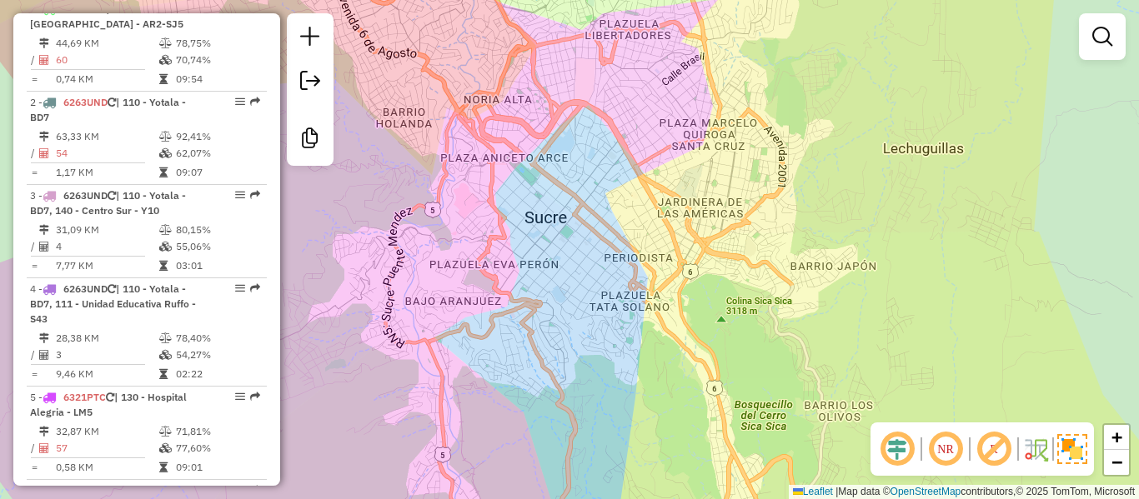
drag, startPoint x: 588, startPoint y: 299, endPoint x: 594, endPoint y: 273, distance: 26.5
click at [594, 274] on div "Janela de atendimento Grade de atendimento Capacidade Transportadoras Veículos …" at bounding box center [569, 249] width 1139 height 499
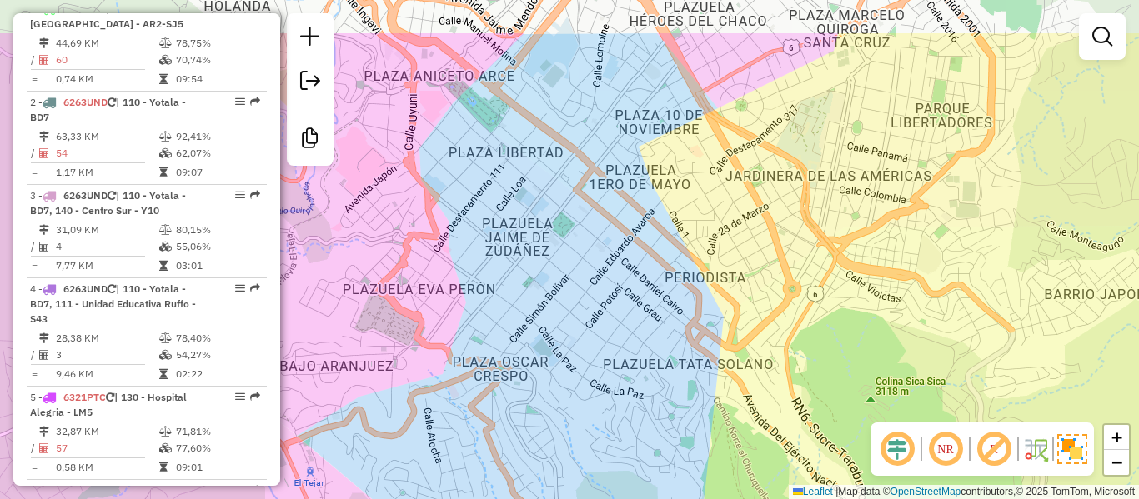
drag, startPoint x: 554, startPoint y: 329, endPoint x: 556, endPoint y: 338, distance: 9.5
click at [556, 338] on div "Janela de atendimento Grade de atendimento Capacidade Transportadoras Veículos …" at bounding box center [569, 249] width 1139 height 499
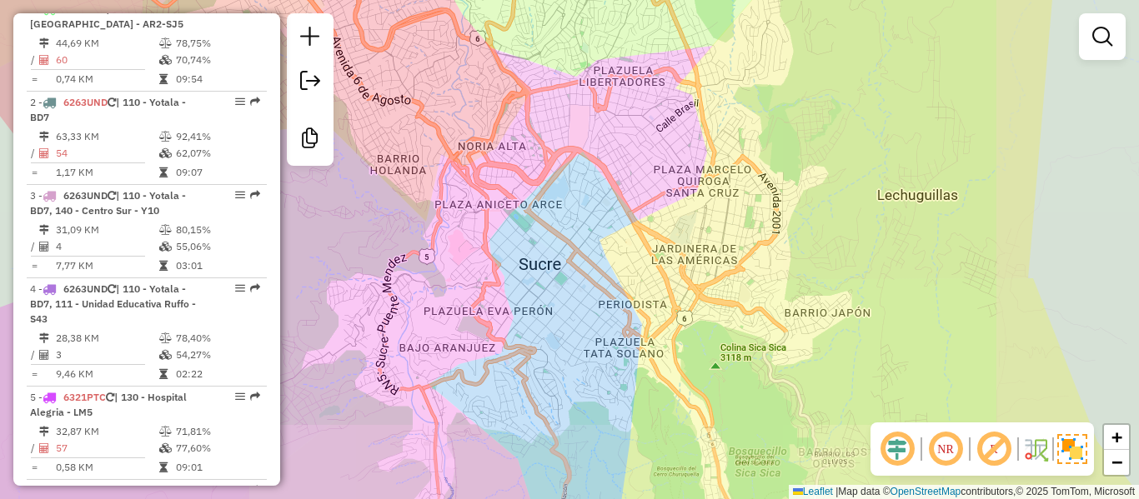
drag, startPoint x: 613, startPoint y: 253, endPoint x: 606, endPoint y: 307, distance: 53.8
click at [606, 307] on div "Janela de atendimento Grade de atendimento Capacidade Transportadoras Veículos …" at bounding box center [569, 249] width 1139 height 499
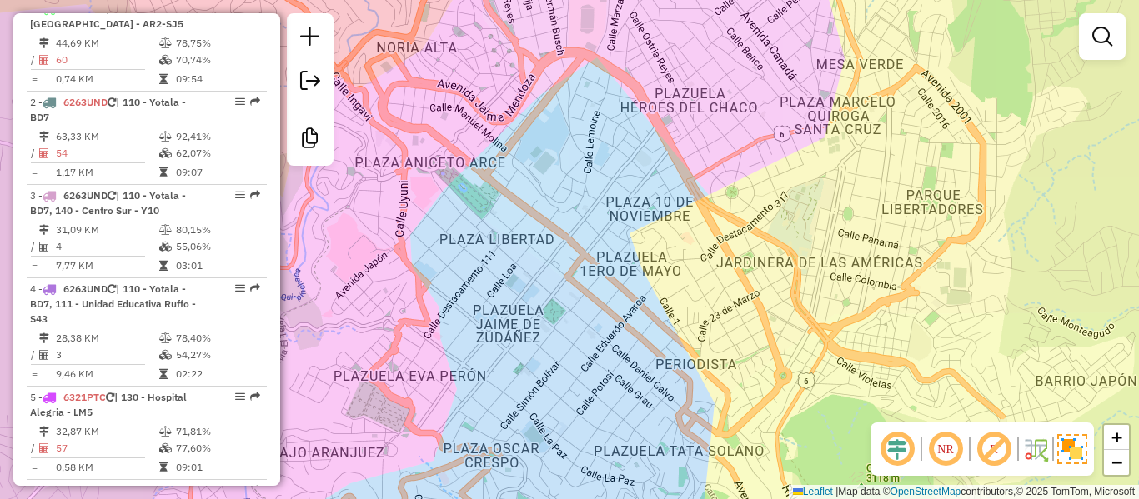
drag, startPoint x: 611, startPoint y: 178, endPoint x: 642, endPoint y: 194, distance: 35.1
click at [629, 183] on div "Janela de atendimento Grade de atendimento Capacidade Transportadoras Veículos …" at bounding box center [569, 249] width 1139 height 499
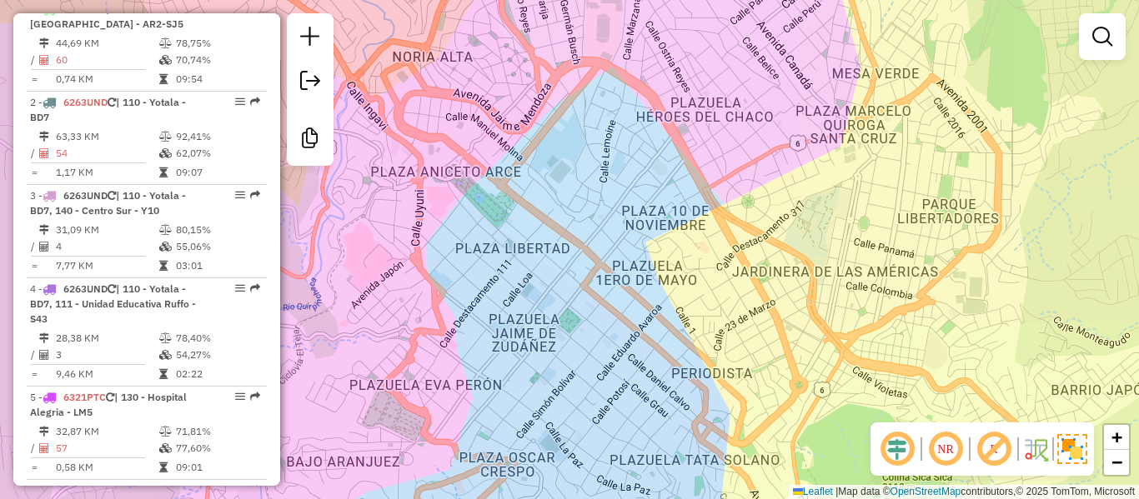
drag, startPoint x: 526, startPoint y: 255, endPoint x: 546, endPoint y: 172, distance: 85.7
click at [546, 172] on div "Janela de atendimento Grade de atendimento Capacidade Transportadoras Veículos …" at bounding box center [569, 249] width 1139 height 499
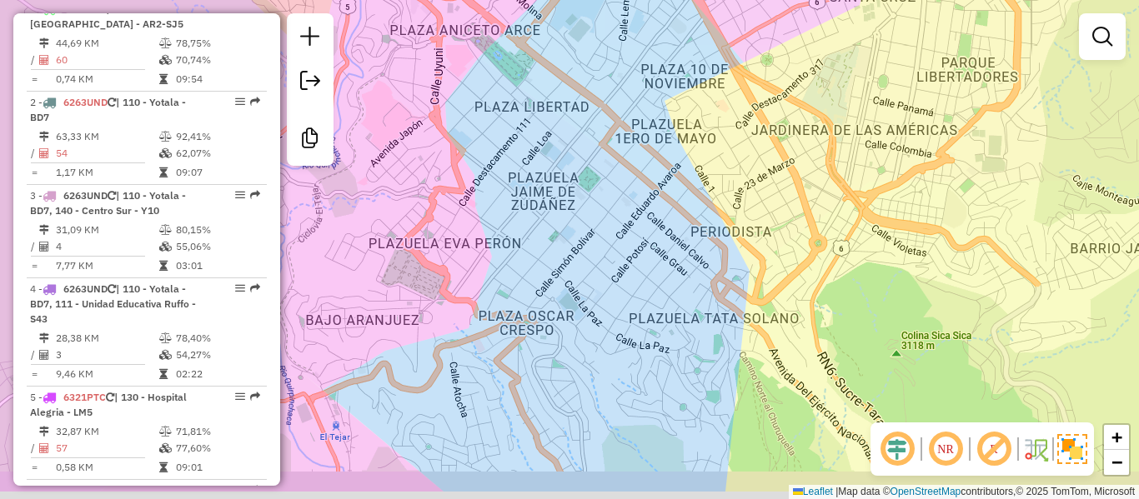
click at [618, 188] on div "Janela de atendimento Grade de atendimento Capacidade Transportadoras Veículos …" at bounding box center [569, 249] width 1139 height 499
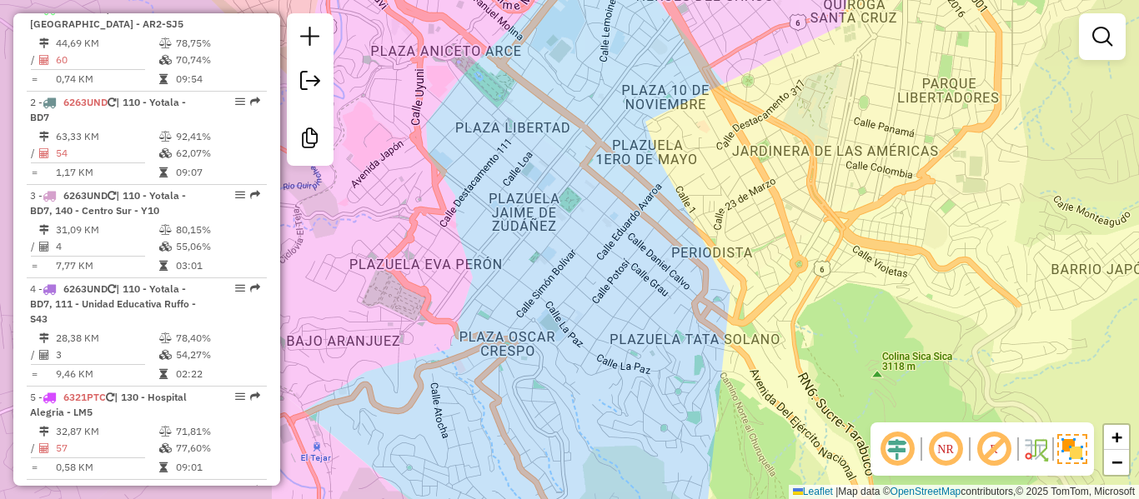
drag, startPoint x: 652, startPoint y: 143, endPoint x: 573, endPoint y: 195, distance: 94.6
click at [573, 195] on div "Janela de atendimento Grade de atendimento Capacidade Transportadoras Veículos …" at bounding box center [569, 249] width 1139 height 499
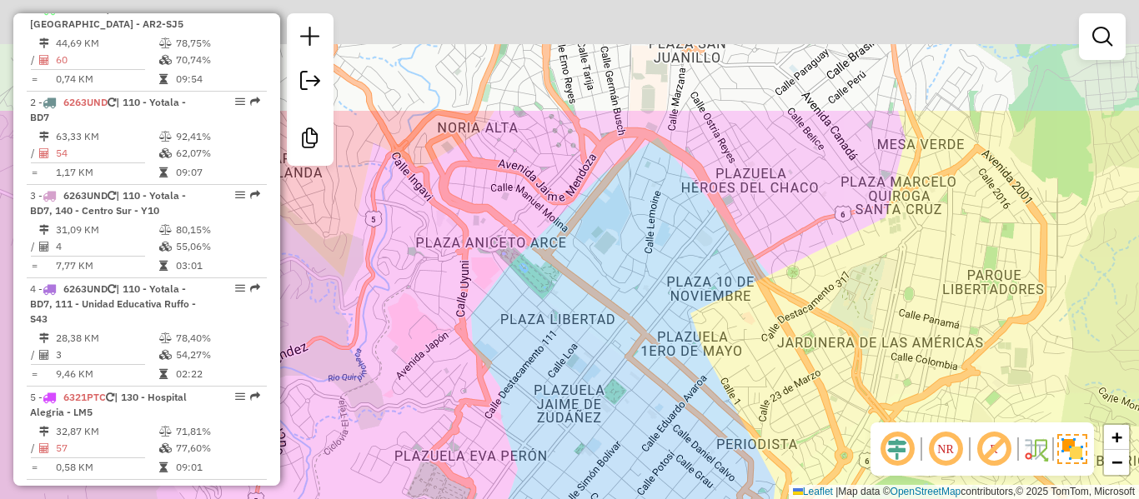
drag, startPoint x: 604, startPoint y: 224, endPoint x: 662, endPoint y: 309, distance: 102.7
click at [662, 309] on div "Janela de atendimento Grade de atendimento Capacidade Transportadoras Veículos …" at bounding box center [569, 249] width 1139 height 499
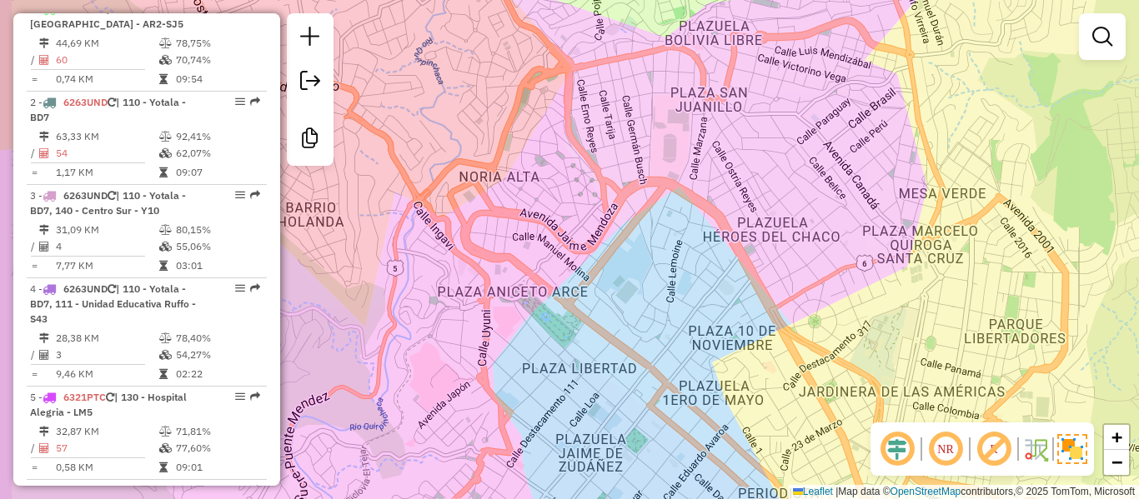
drag, startPoint x: 655, startPoint y: 227, endPoint x: 676, endPoint y: 274, distance: 51.9
click at [676, 274] on div "Janela de atendimento Grade de atendimento Capacidade Transportadoras Veículos …" at bounding box center [569, 249] width 1139 height 499
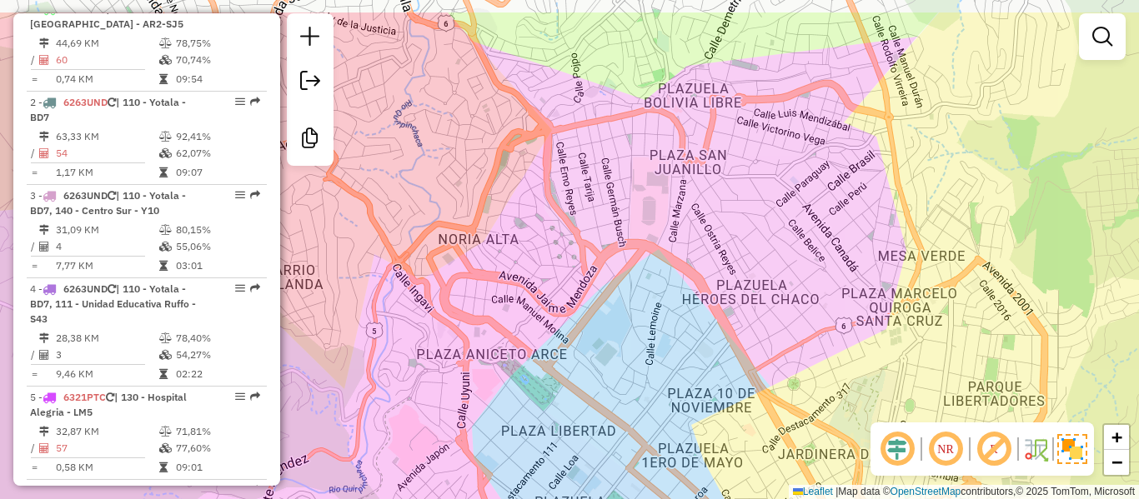
drag, startPoint x: 670, startPoint y: 263, endPoint x: 649, endPoint y: 326, distance: 65.9
click at [649, 326] on div "Janela de atendimento Grade de atendimento Capacidade Transportadoras Veículos …" at bounding box center [569, 249] width 1139 height 499
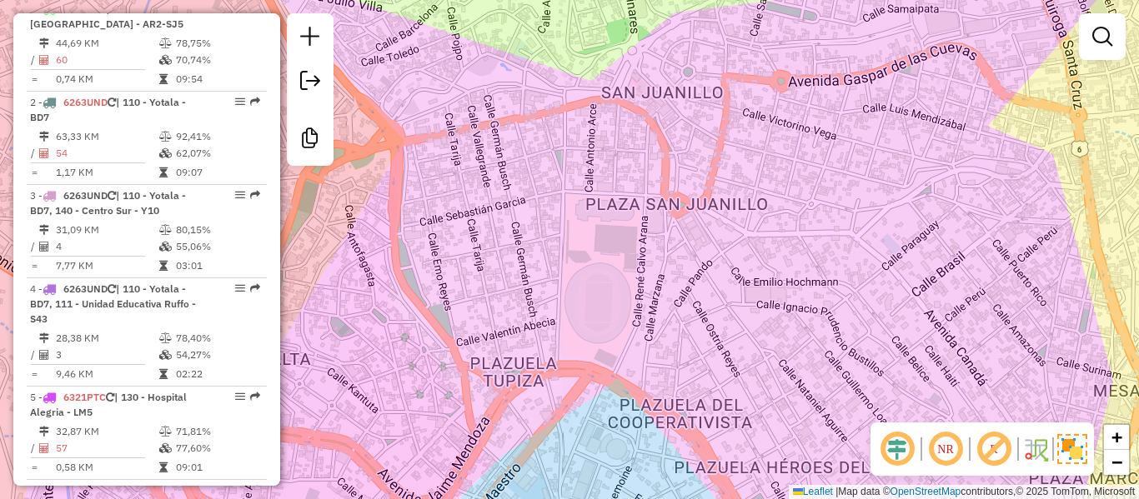
drag, startPoint x: 683, startPoint y: 338, endPoint x: 682, endPoint y: 317, distance: 21.7
click at [682, 317] on div "Janela de atendimento Grade de atendimento Capacidade Transportadoras Veículos …" at bounding box center [569, 249] width 1139 height 499
drag, startPoint x: 726, startPoint y: 313, endPoint x: 673, endPoint y: 82, distance: 237.8
click at [673, 82] on div "Janela de atendimento Grade de atendimento Capacidade Transportadoras Veículos …" at bounding box center [569, 249] width 1139 height 499
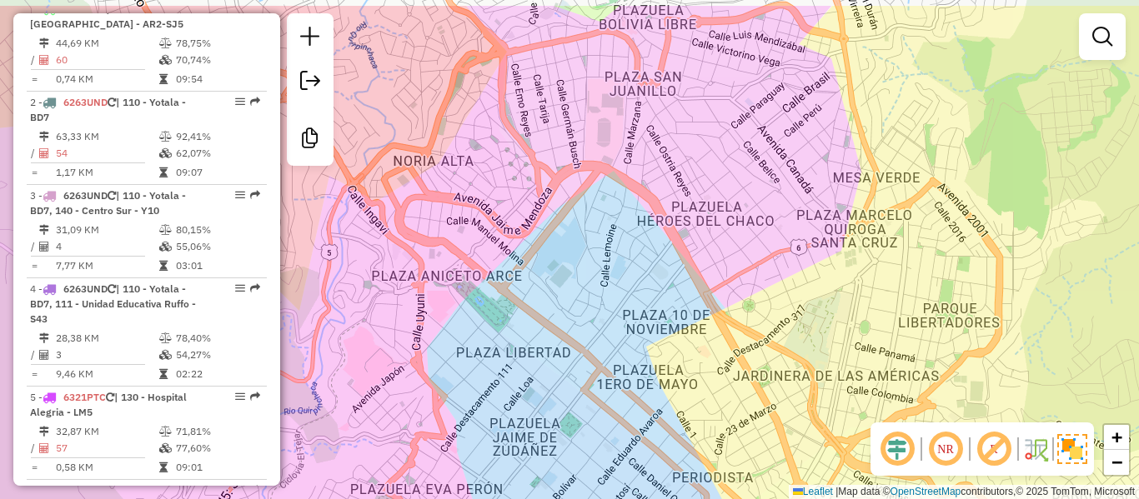
drag, startPoint x: 644, startPoint y: 191, endPoint x: 642, endPoint y: 238, distance: 47.6
click at [642, 238] on div "Janela de atendimento Grade de atendimento Capacidade Transportadoras Veículos …" at bounding box center [569, 249] width 1139 height 499
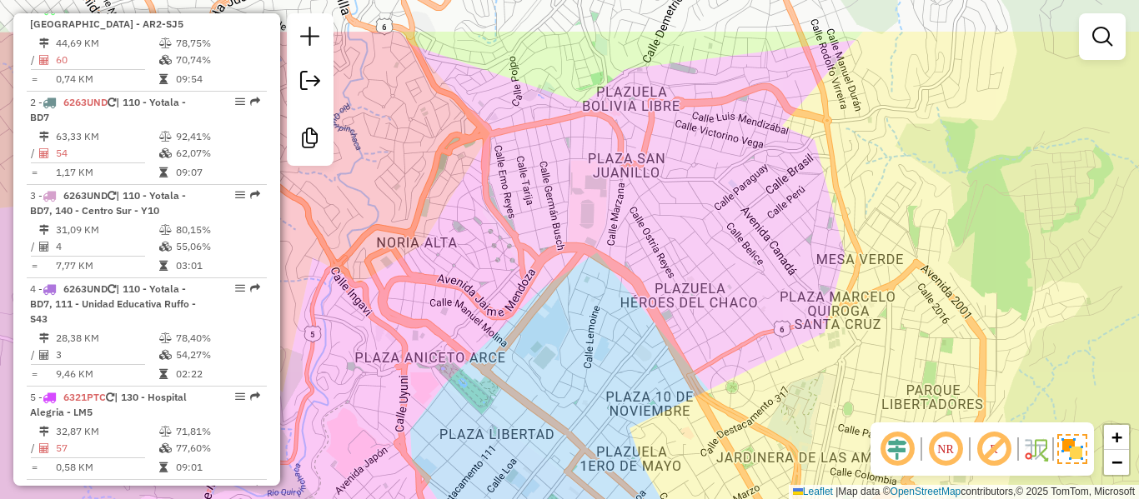
drag, startPoint x: 588, startPoint y: 369, endPoint x: 564, endPoint y: 417, distance: 53.3
click at [552, 434] on div "Janela de atendimento Grade de atendimento Capacidade Transportadoras Veículos …" at bounding box center [569, 249] width 1139 height 499
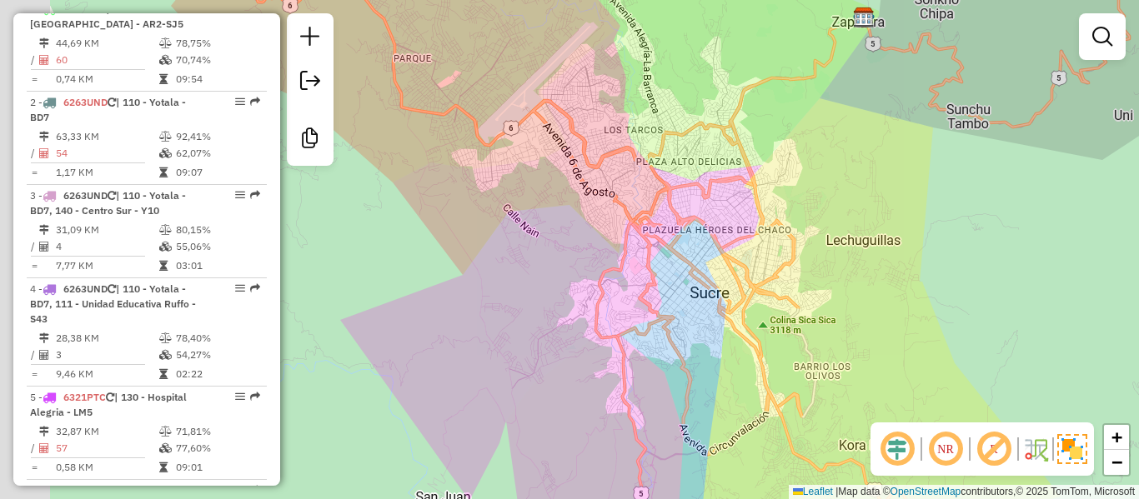
drag, startPoint x: 583, startPoint y: 228, endPoint x: 664, endPoint y: 228, distance: 81.7
click at [664, 228] on div "Janela de atendimento Grade de atendimento Capacidade Transportadoras Veículos …" at bounding box center [569, 249] width 1139 height 499
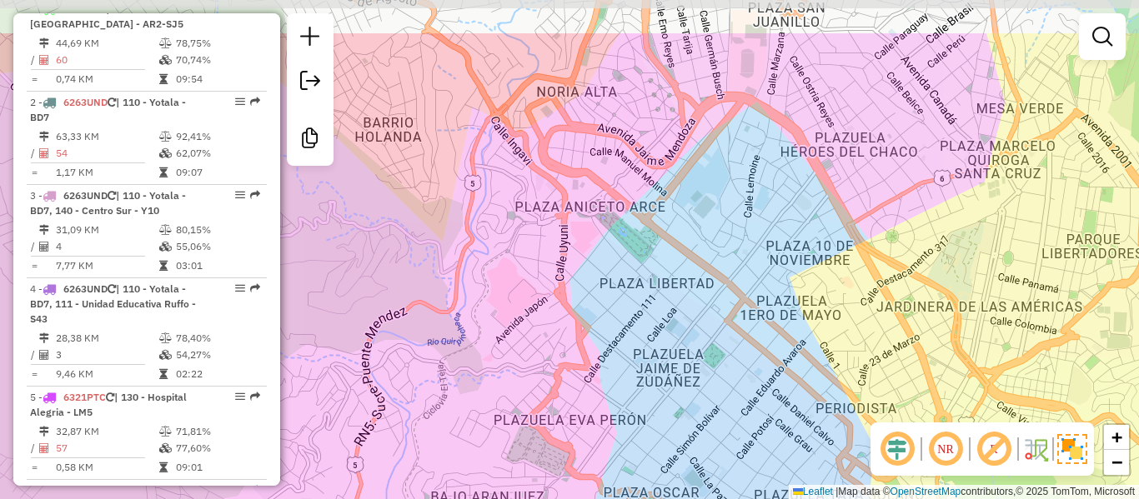
drag, startPoint x: 750, startPoint y: 214, endPoint x: 667, endPoint y: 298, distance: 117.3
click at [667, 298] on div "Janela de atendimento Grade de atendimento Capacidade Transportadoras Veículos …" at bounding box center [569, 249] width 1139 height 499
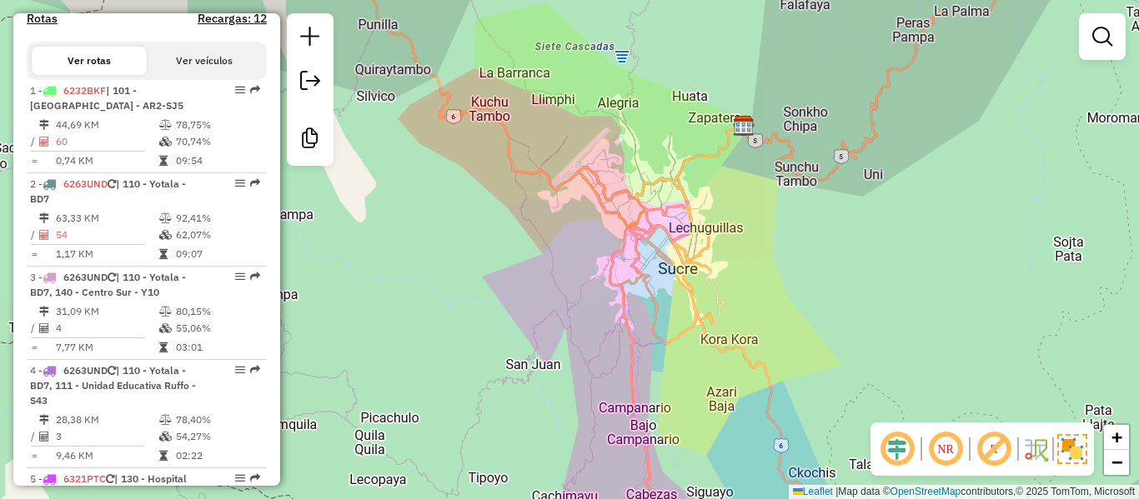
scroll to position [579, 0]
click at [781, 177] on div "Janela de atendimento Grade de atendimento Capacidade Transportadoras Veículos …" at bounding box center [569, 249] width 1139 height 499
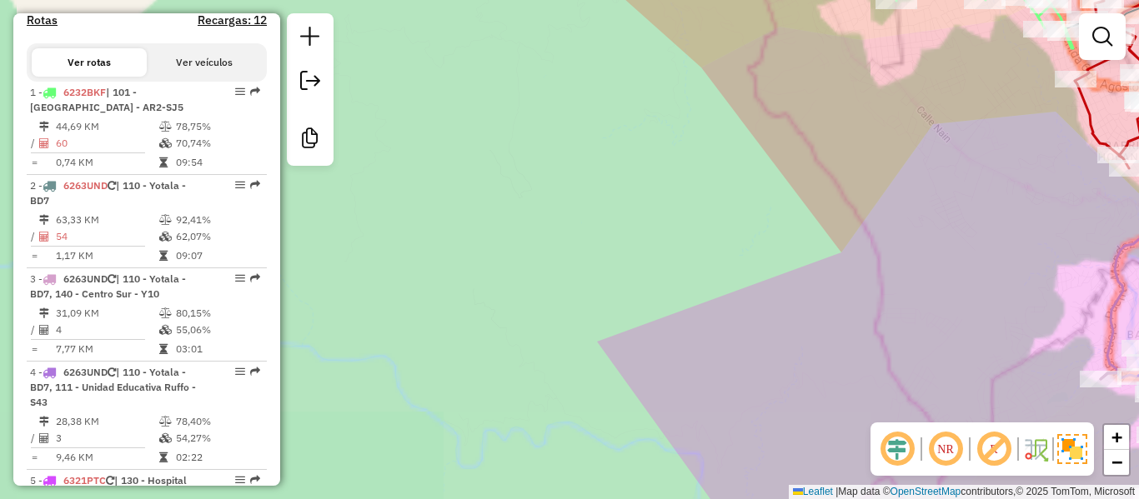
click at [780, 244] on div "Janela de atendimento Grade de atendimento Capacidade Transportadoras Veículos …" at bounding box center [569, 249] width 1139 height 499
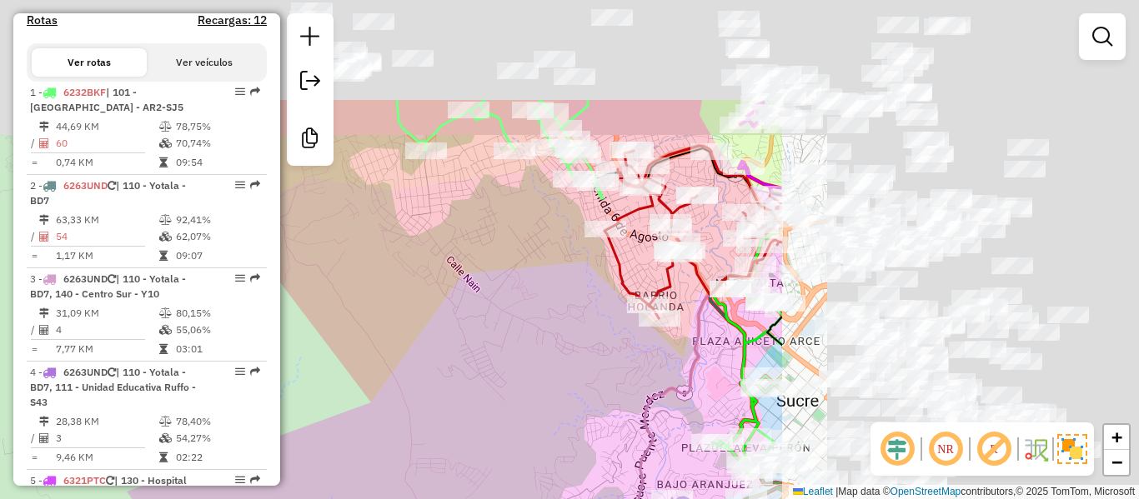
drag, startPoint x: 721, startPoint y: 259, endPoint x: 397, endPoint y: 374, distance: 343.8
click at [397, 374] on div "Janela de atendimento Grade de atendimento Capacidade Transportadoras Veículos …" at bounding box center [569, 249] width 1139 height 499
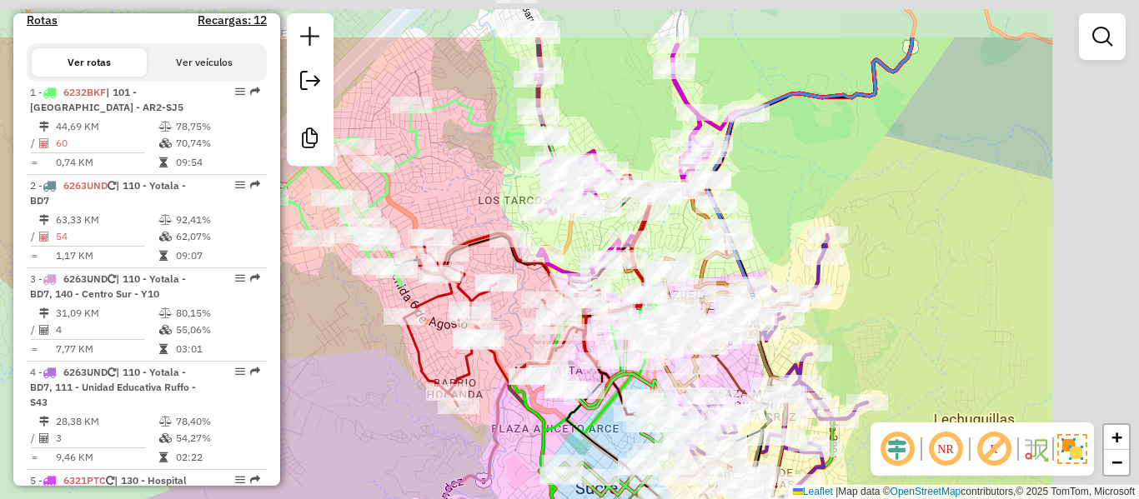
drag, startPoint x: 609, startPoint y: 335, endPoint x: 419, endPoint y: 411, distance: 205.4
click at [411, 422] on div "Janela de atendimento Grade de atendimento Capacidade Transportadoras Veículos …" at bounding box center [569, 249] width 1139 height 499
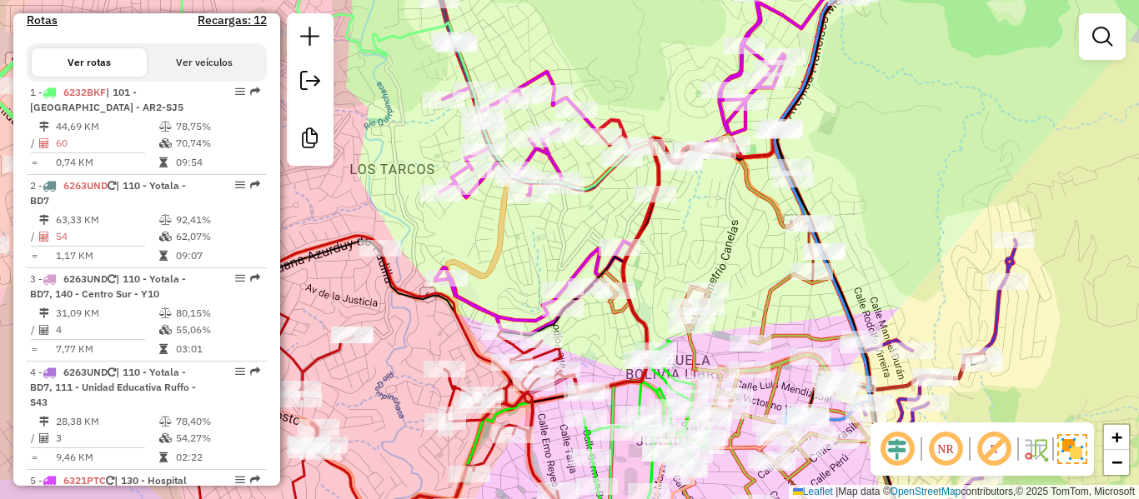
click at [724, 218] on div "Janela de atendimento Grade de atendimento Capacidade Transportadoras Veículos …" at bounding box center [569, 249] width 1139 height 499
click at [759, 198] on icon at bounding box center [735, 341] width 273 height 417
select select "**********"
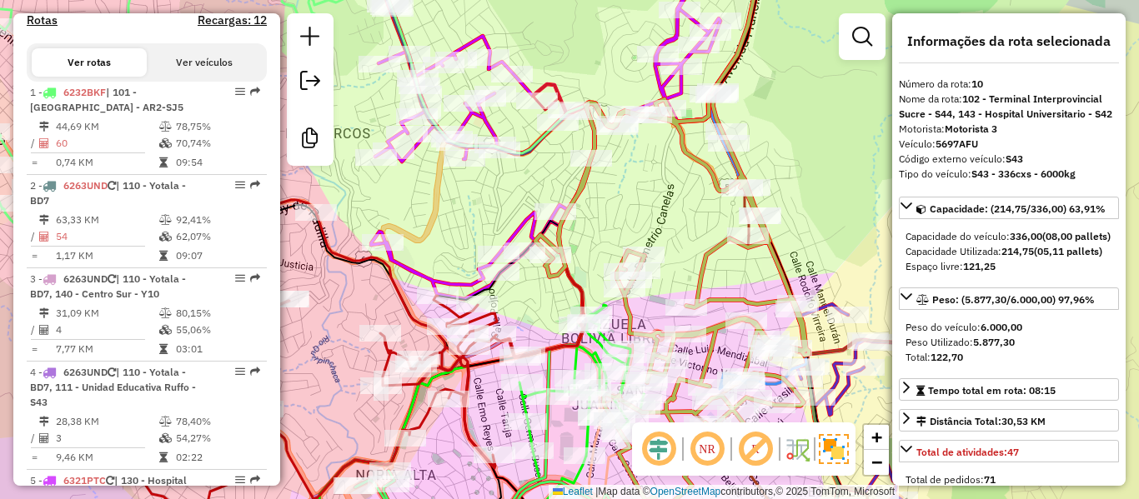
drag, startPoint x: 670, startPoint y: 194, endPoint x: 659, endPoint y: 189, distance: 11.9
click at [659, 189] on div "Janela de atendimento Grade de atendimento Capacidade Transportadoras Veículos …" at bounding box center [569, 249] width 1139 height 499
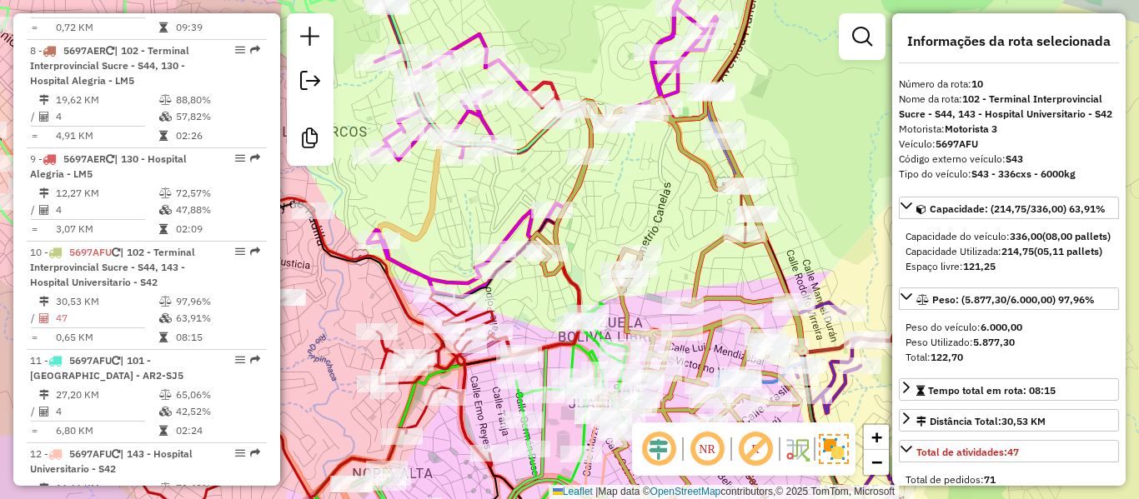
scroll to position [1548, 0]
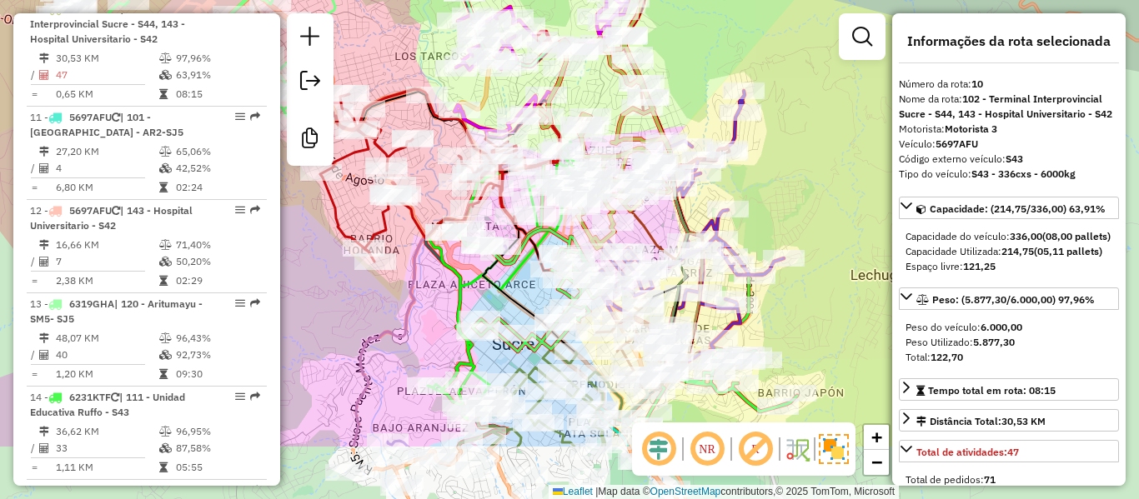
drag, startPoint x: 815, startPoint y: 288, endPoint x: 755, endPoint y: 195, distance: 110.3
click at [759, 186] on div "Janela de atendimento Grade de atendimento Capacidade Transportadoras Veículos …" at bounding box center [569, 249] width 1139 height 499
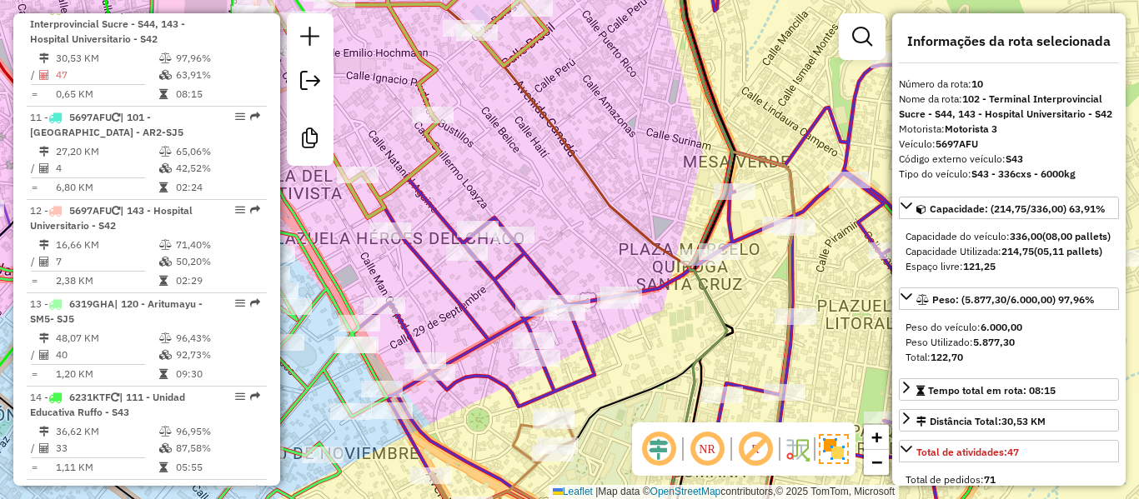
click at [532, 257] on icon at bounding box center [734, 249] width 765 height 599
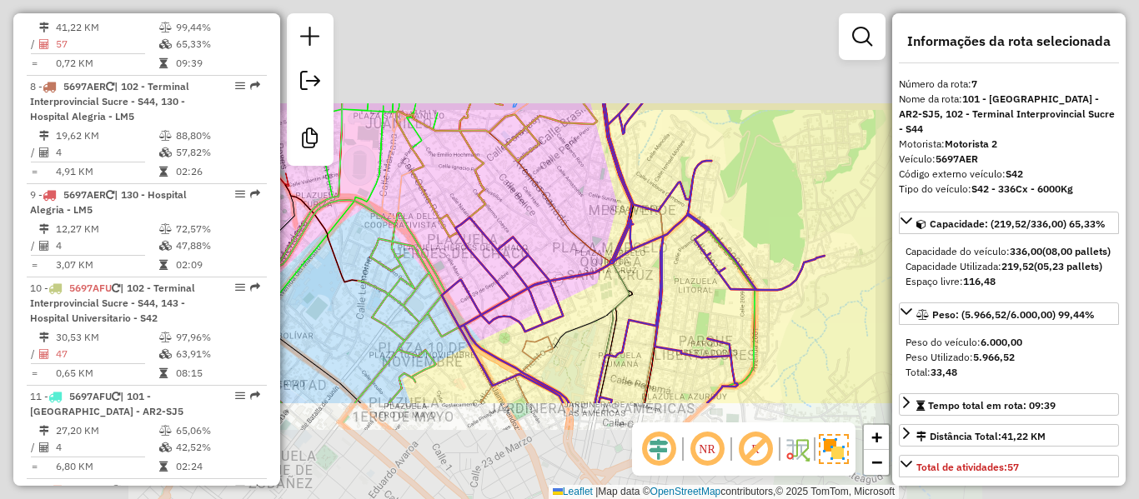
scroll to position [1238, 0]
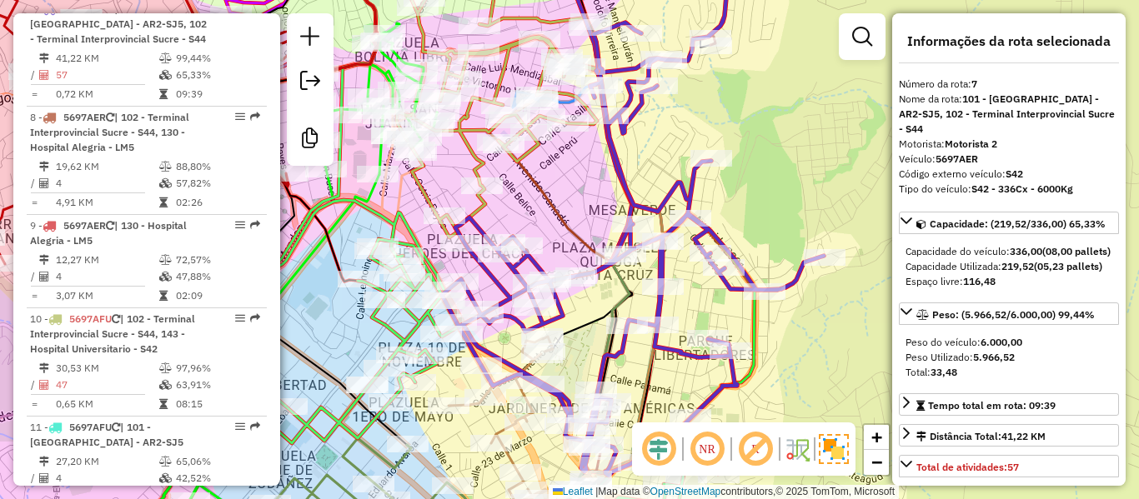
click at [479, 167] on icon at bounding box center [464, 94] width 273 height 288
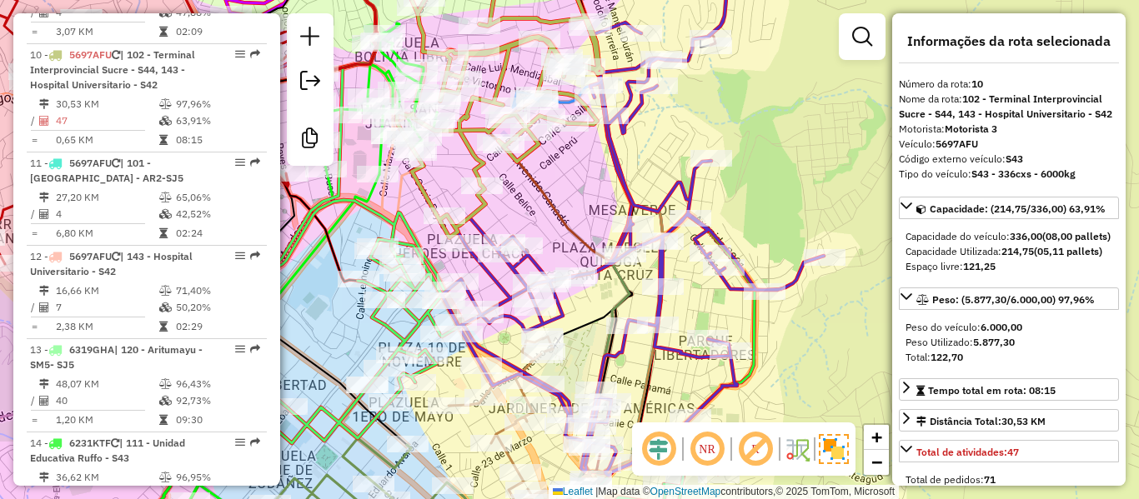
scroll to position [1548, 0]
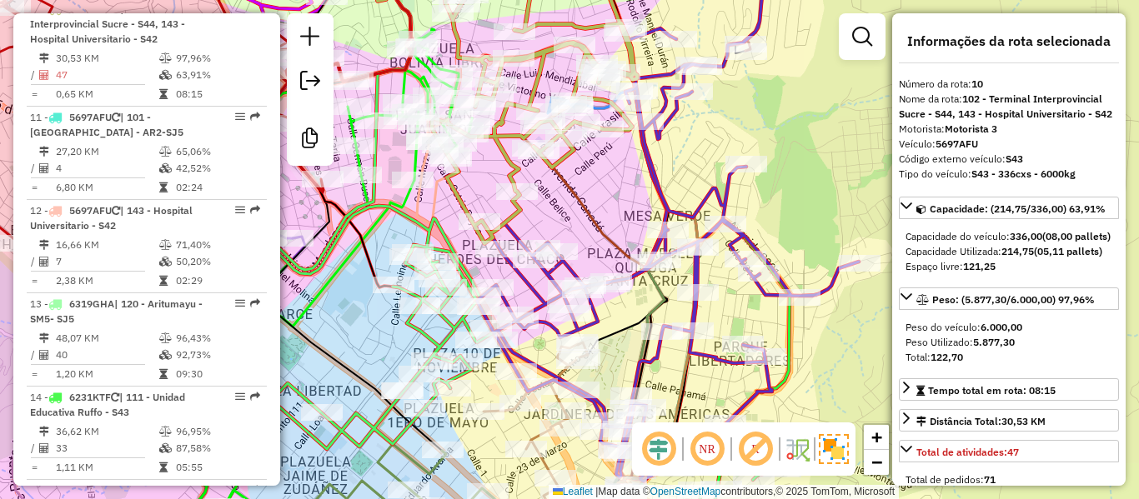
drag, startPoint x: 564, startPoint y: 202, endPoint x: 706, endPoint y: 180, distance: 144.2
click at [706, 180] on div "Janela de atendimento Grade de atendimento Capacidade Transportadoras Veículos …" at bounding box center [569, 249] width 1139 height 499
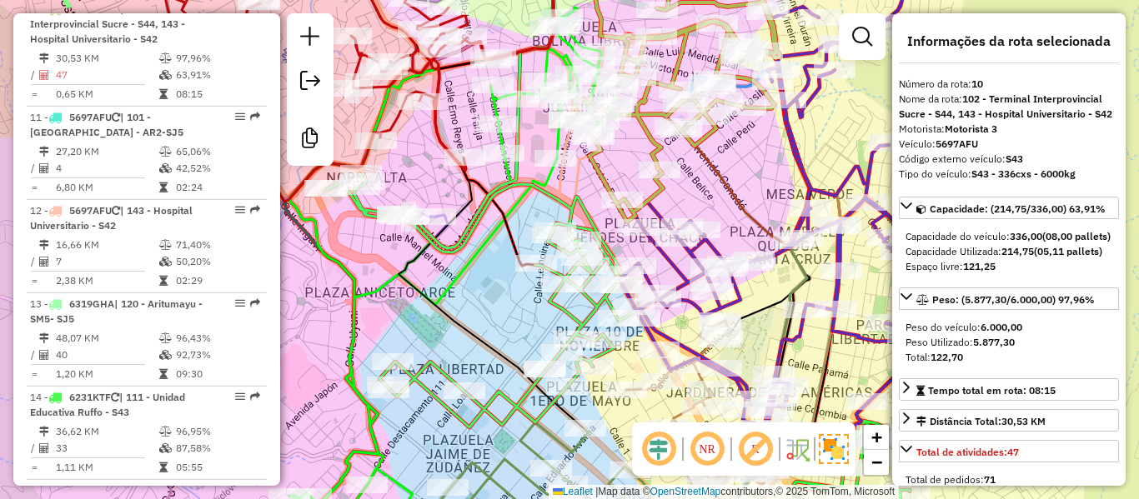
click at [557, 302] on icon at bounding box center [481, 300] width 310 height 254
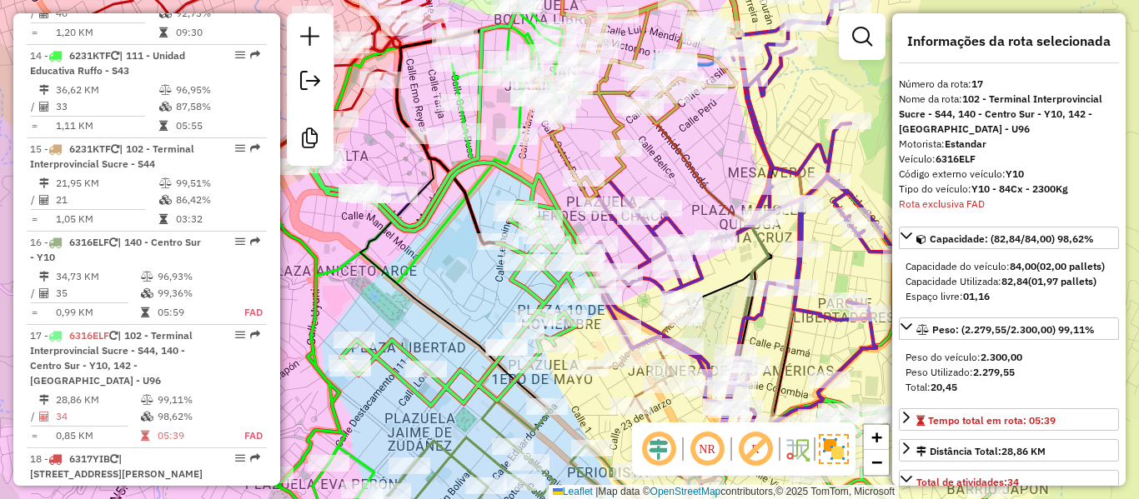
drag, startPoint x: 534, startPoint y: 324, endPoint x: 479, endPoint y: 282, distance: 69.5
click at [479, 290] on div "Janela de atendimento Grade de atendimento Capacidade Transportadoras Veículos …" at bounding box center [569, 249] width 1139 height 499
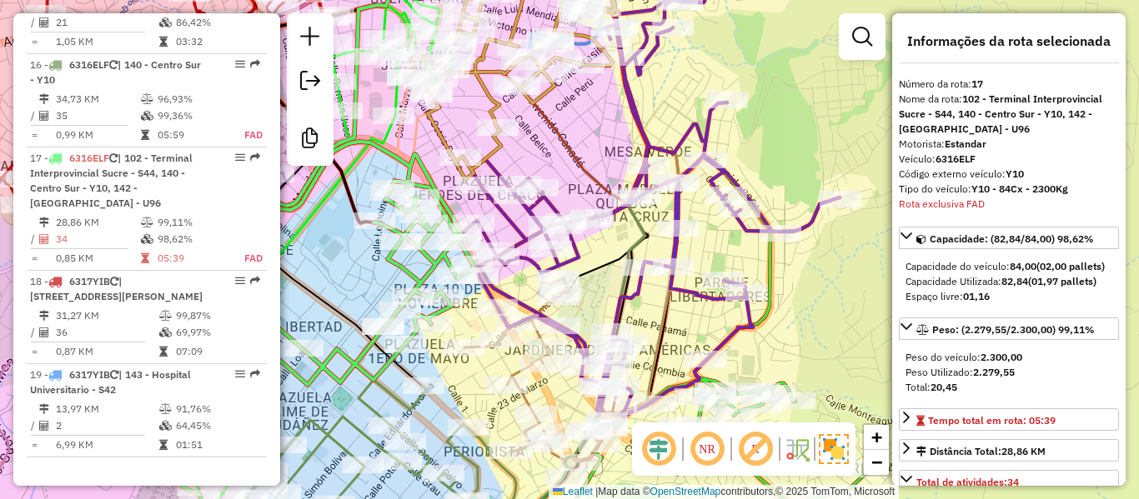
drag, startPoint x: 720, startPoint y: 148, endPoint x: 598, endPoint y: 164, distance: 123.7
click at [598, 163] on div "Janela de atendimento Grade de atendimento Capacidade Transportadoras Veículos …" at bounding box center [569, 249] width 1139 height 499
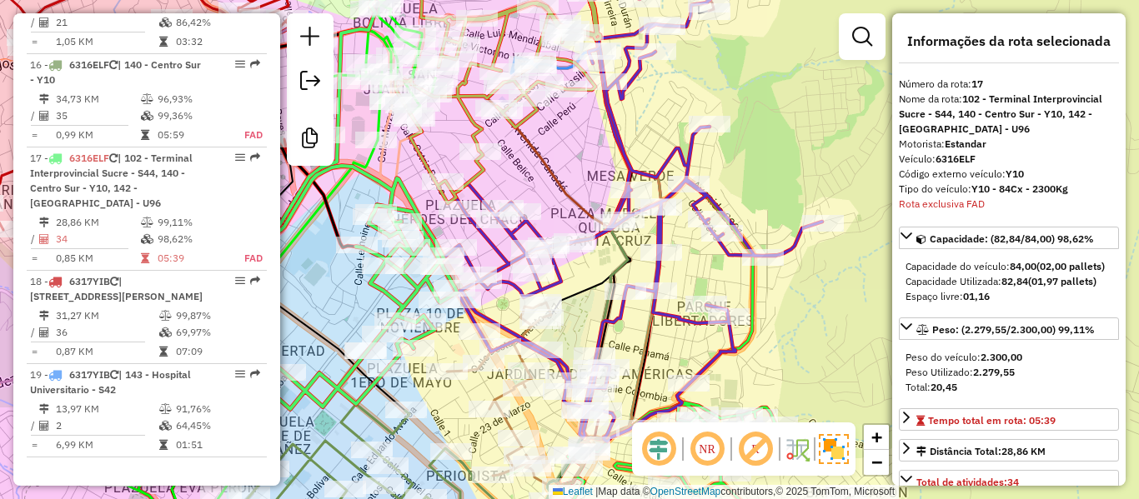
click at [791, 244] on icon at bounding box center [631, 196] width 382 height 492
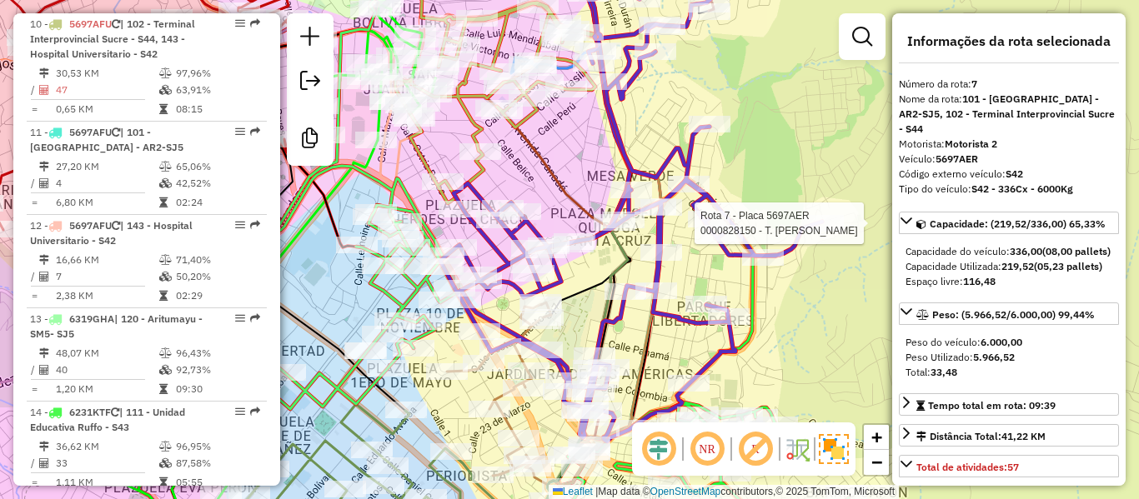
scroll to position [1238, 0]
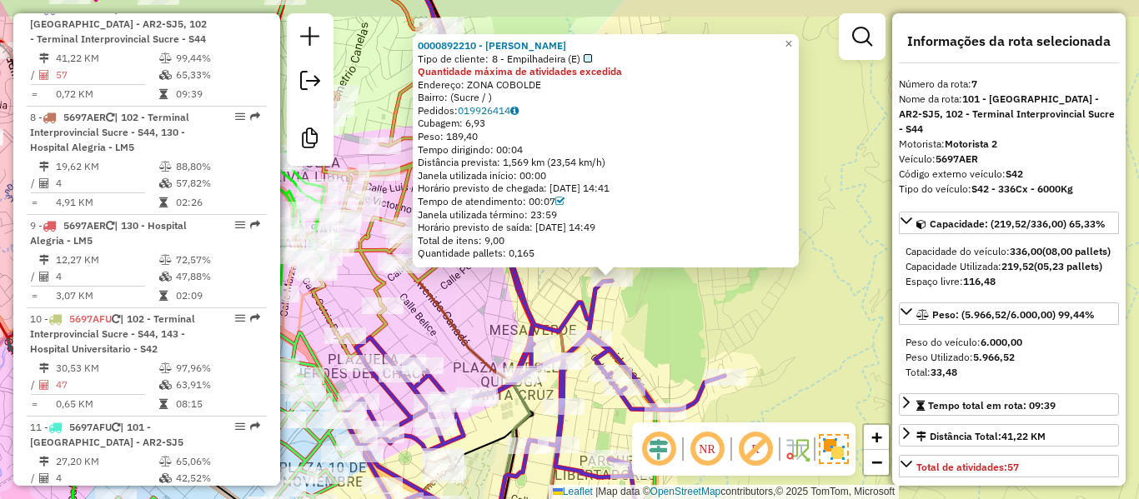
drag, startPoint x: 668, startPoint y: 258, endPoint x: 731, endPoint y: 306, distance: 79.2
click at [730, 305] on div "0000892210 - DORA CAYARA Tipo de cliente: 8 - Empilhadeira (E) Quantidade máxim…" at bounding box center [569, 249] width 1139 height 499
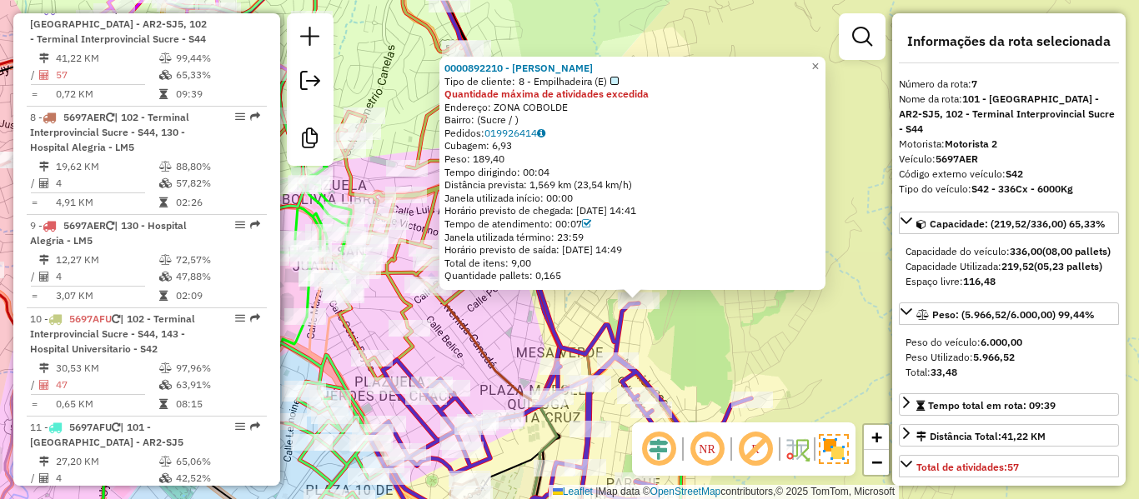
click at [737, 343] on div "0000892210 - DORA CAYARA Tipo de cliente: 8 - Empilhadeira (E) Quantidade máxim…" at bounding box center [569, 249] width 1139 height 499
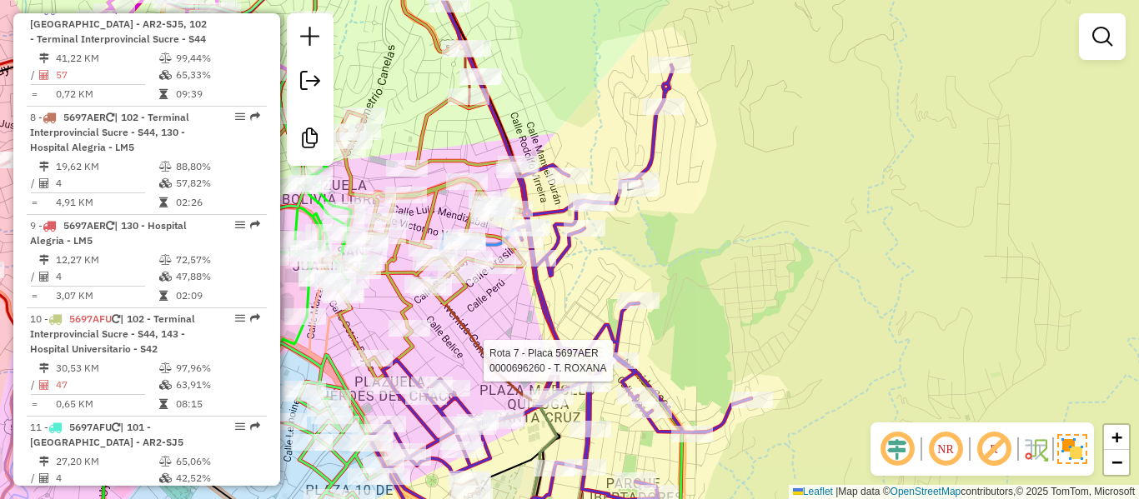
select select "**********"
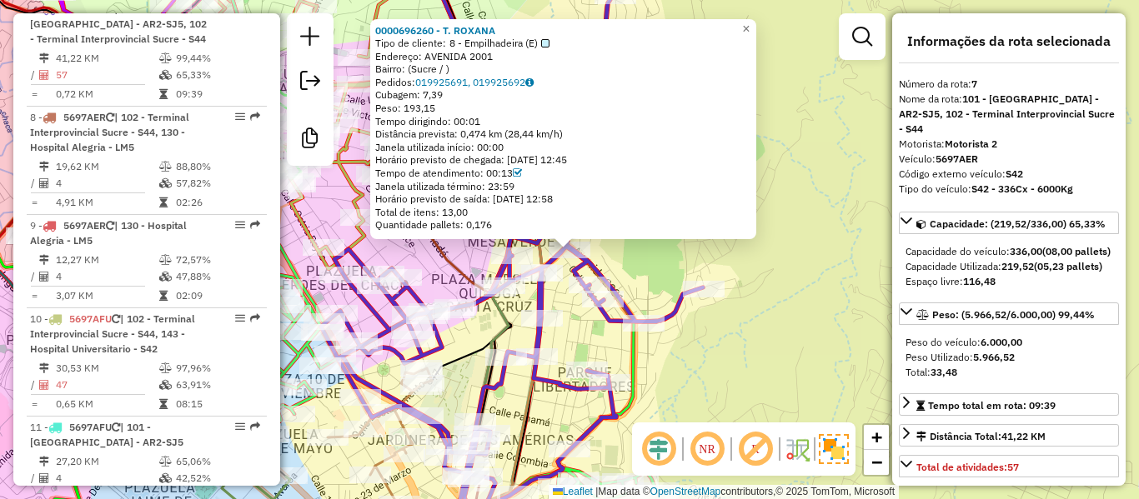
drag, startPoint x: 736, startPoint y: 344, endPoint x: 831, endPoint y: 362, distance: 96.6
click at [831, 362] on div "0000696260 - T. ROXANA Tipo de cliente: 8 - Empilhadeira (E) Endereço: AVENIDA …" at bounding box center [569, 249] width 1139 height 499
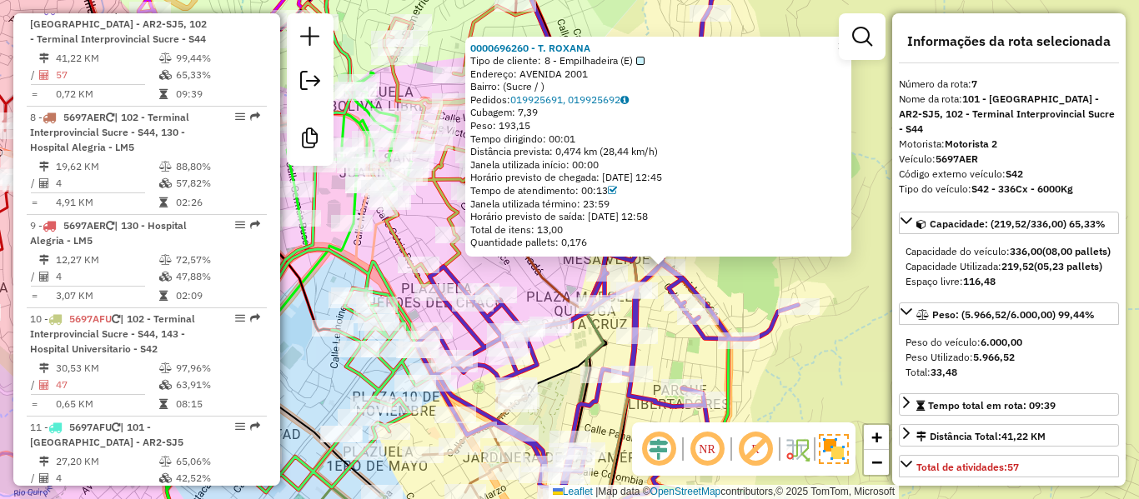
click at [820, 280] on div "0000696260 - T. ROXANA Tipo de cliente: 8 - Empilhadeira (E) Endereço: AVENIDA …" at bounding box center [569, 249] width 1139 height 499
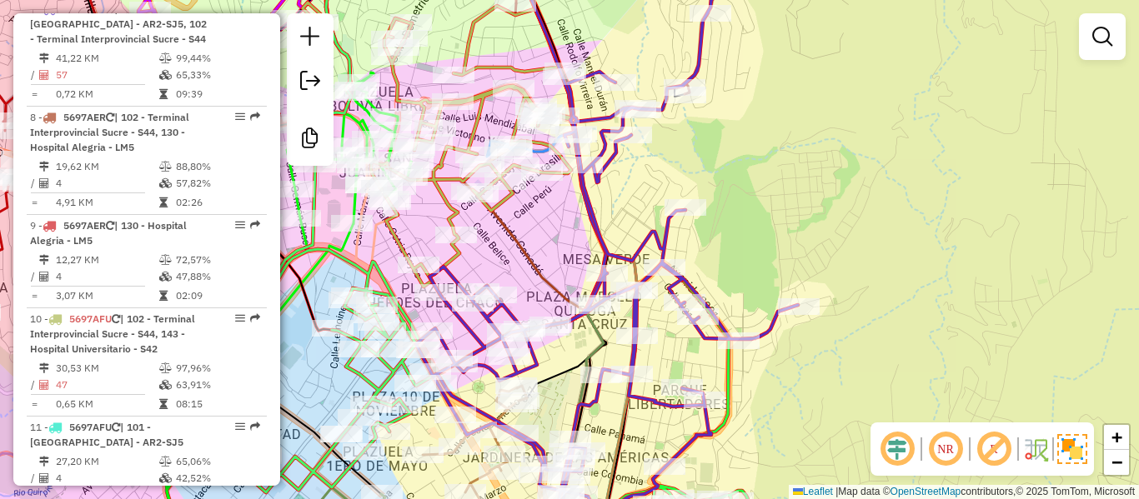
click at [789, 275] on div "Janela de atendimento Grade de atendimento Capacidade Transportadoras Veículos …" at bounding box center [569, 249] width 1139 height 499
drag, startPoint x: 764, startPoint y: 249, endPoint x: 840, endPoint y: 338, distance: 117.0
click at [840, 338] on div "Janela de atendimento Grade de atendimento Capacidade Transportadoras Veículos …" at bounding box center [569, 249] width 1139 height 499
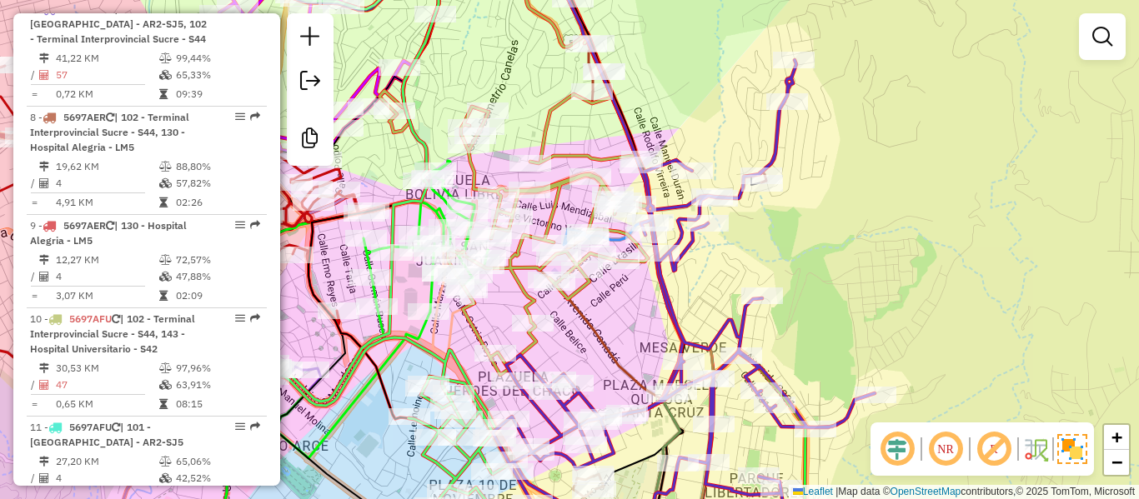
click at [636, 322] on div "Janela de atendimento Grade de atendimento Capacidade Transportadoras Veículos …" at bounding box center [569, 249] width 1139 height 499
drag, startPoint x: 613, startPoint y: 314, endPoint x: 688, endPoint y: 316, distance: 75.1
click at [688, 316] on div "Janela de atendimento Grade de atendimento Capacidade Transportadoras Veículos …" at bounding box center [569, 249] width 1139 height 499
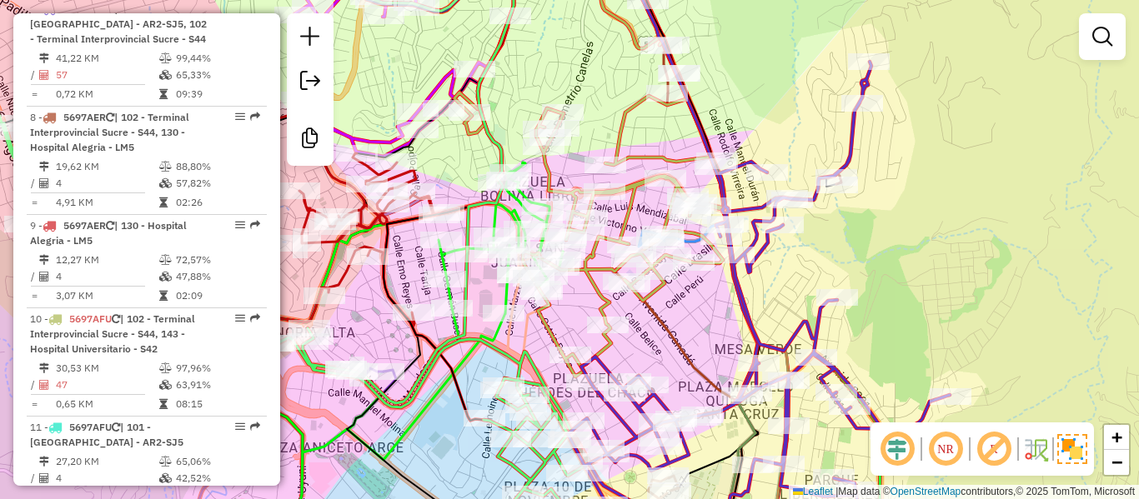
click at [605, 303] on icon at bounding box center [590, 165] width 273 height 423
select select "**********"
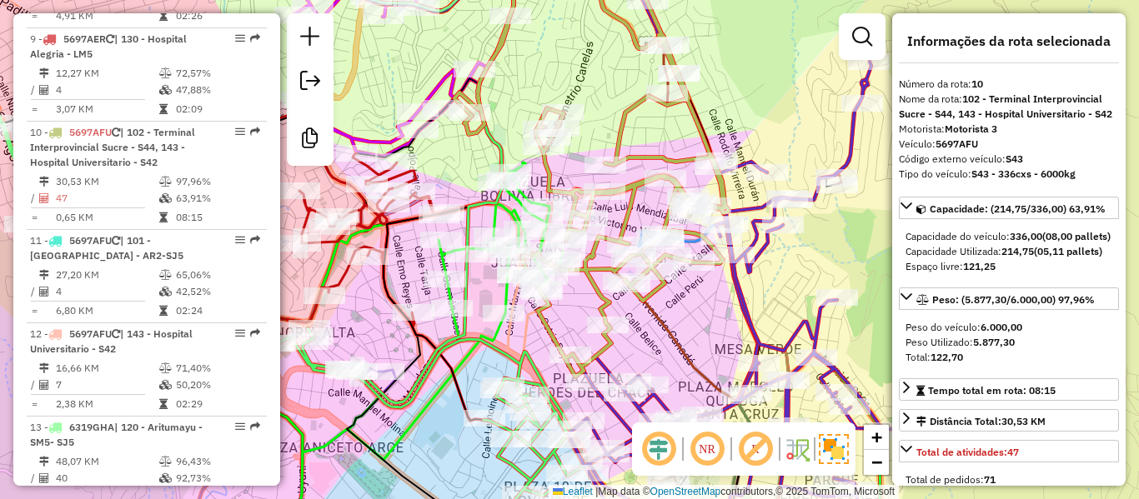
scroll to position [1548, 0]
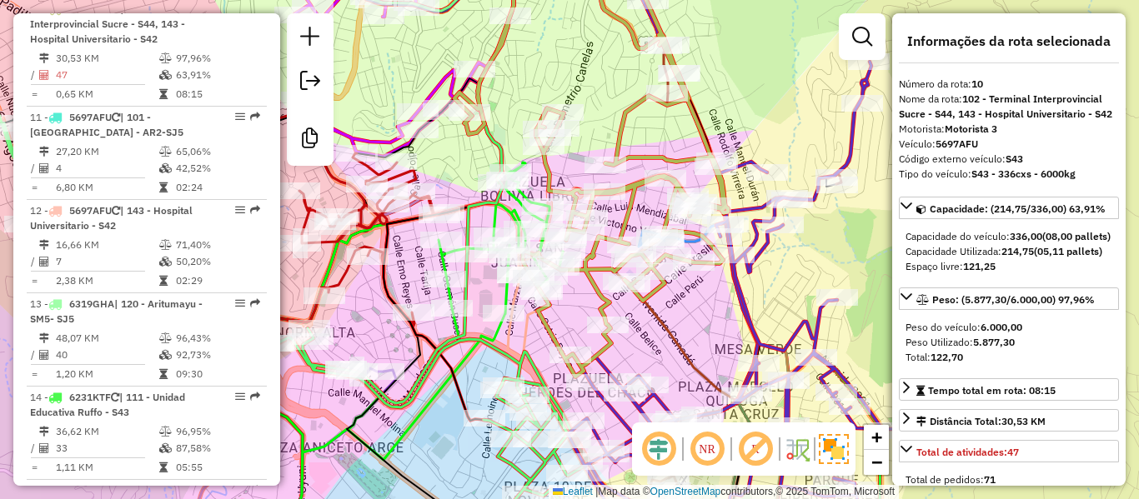
click at [522, 352] on icon at bounding box center [429, 438] width 310 height 221
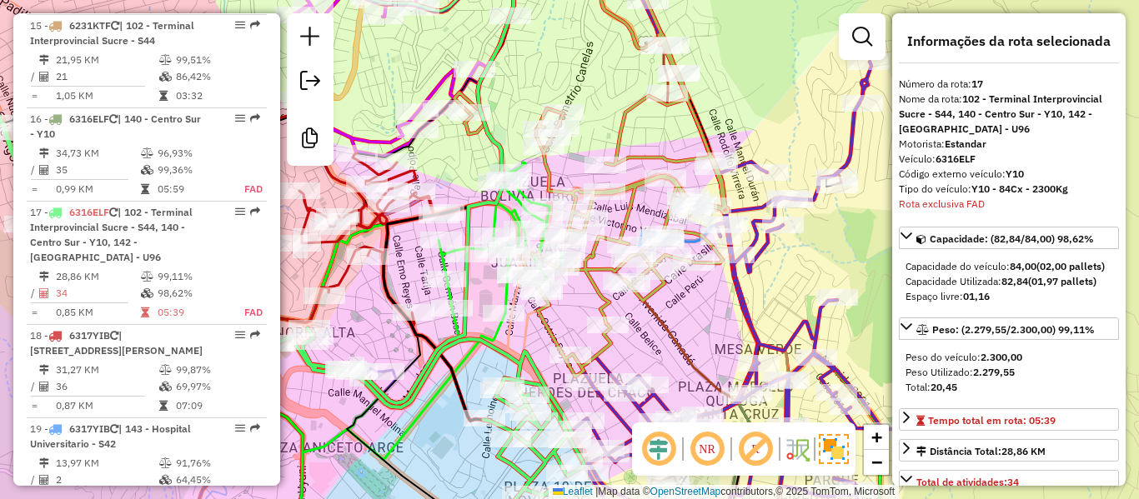
scroll to position [2083, 0]
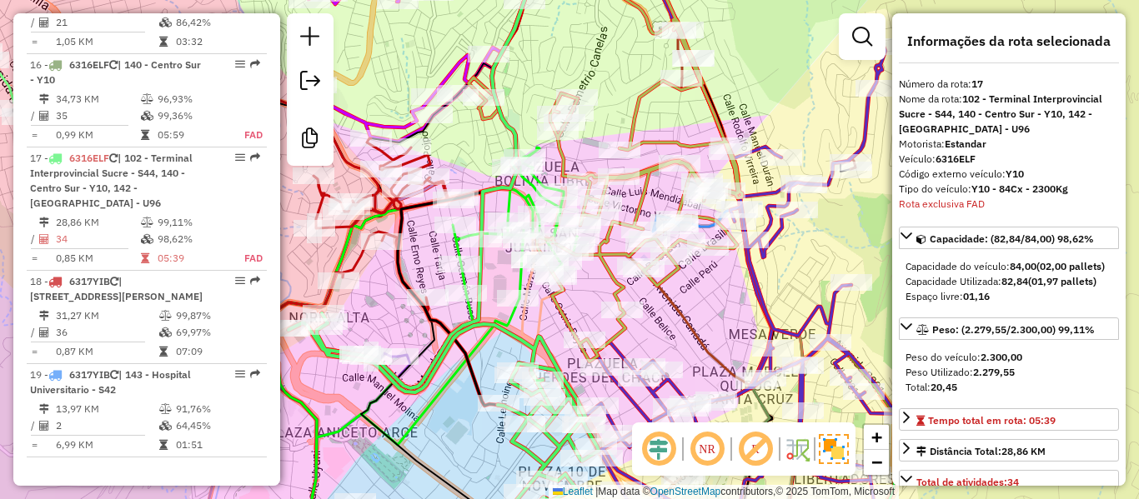
drag, startPoint x: 521, startPoint y: 362, endPoint x: 554, endPoint y: 331, distance: 44.8
click at [551, 333] on icon at bounding box center [443, 423] width 310 height 221
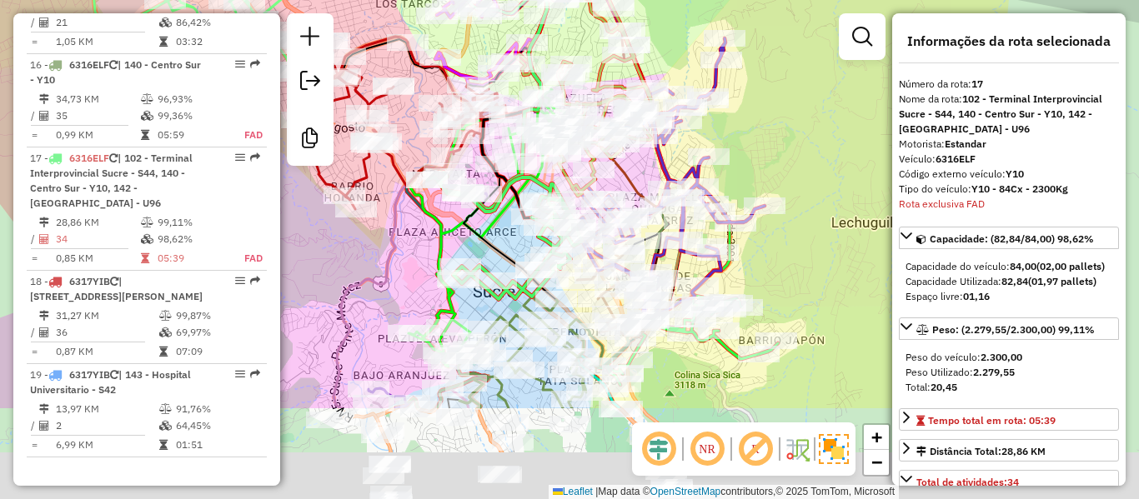
drag, startPoint x: 515, startPoint y: 366, endPoint x: 511, endPoint y: 249, distance: 116.8
click at [511, 225] on div at bounding box center [532, 216] width 42 height 17
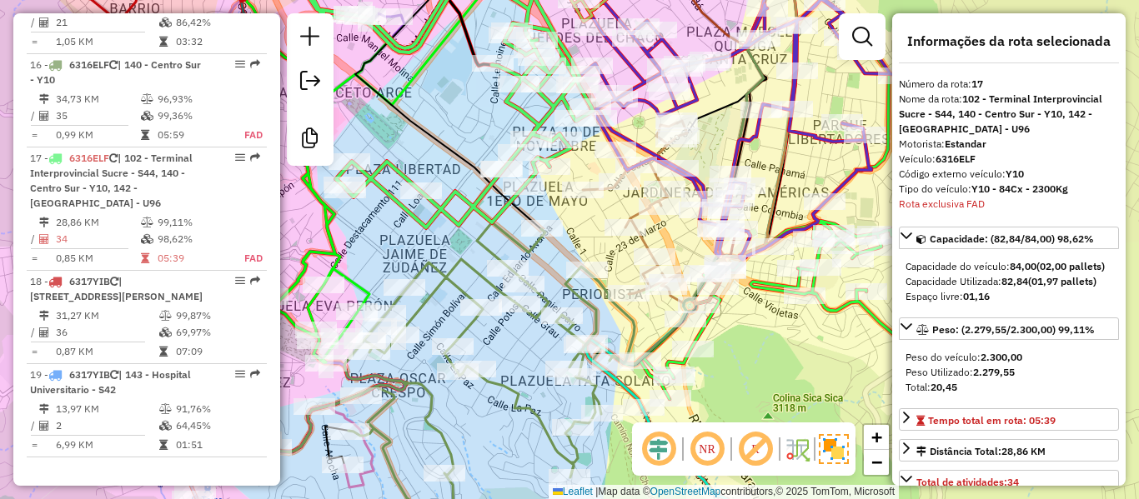
click at [519, 389] on icon at bounding box center [441, 386] width 388 height 327
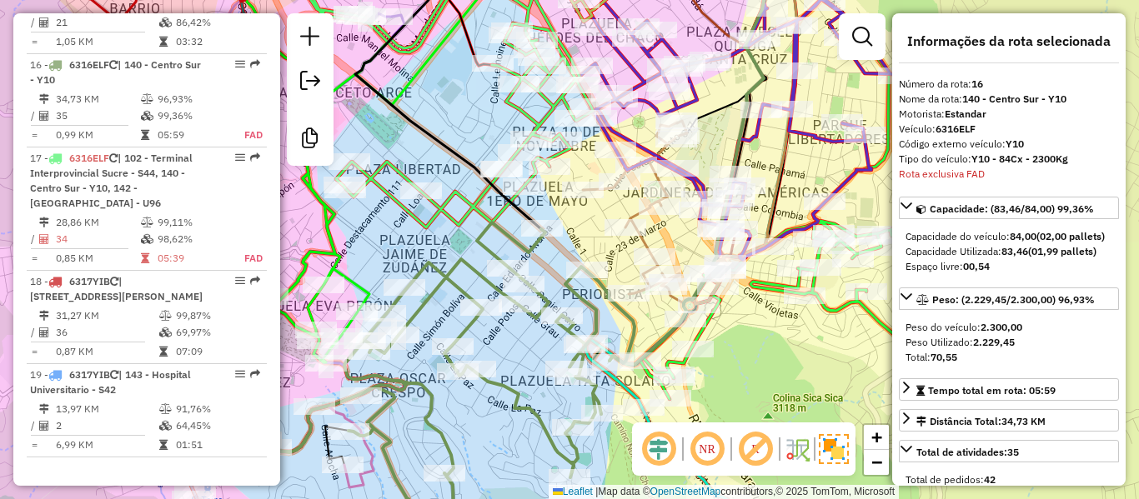
click at [709, 331] on icon at bounding box center [784, 385] width 399 height 328
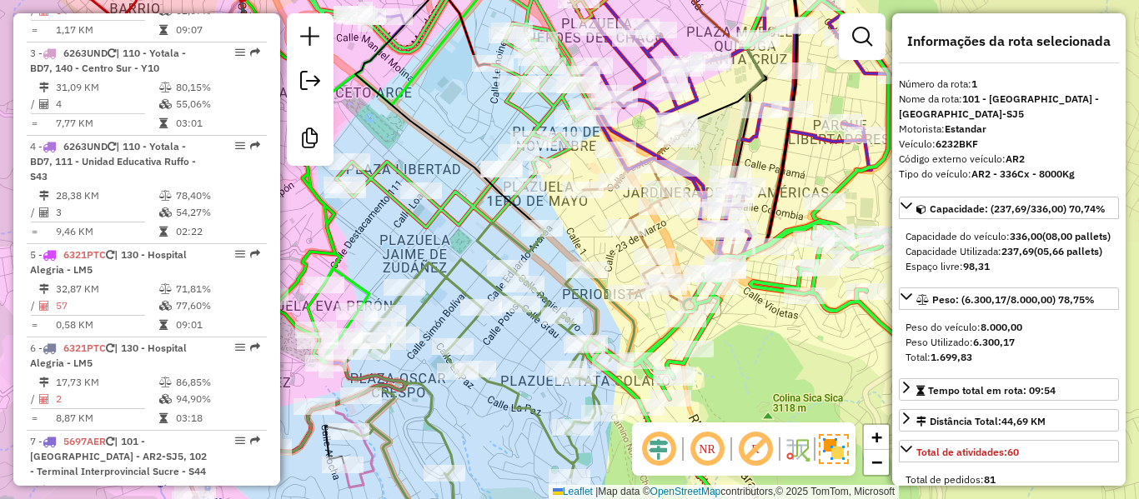
scroll to position [663, 0]
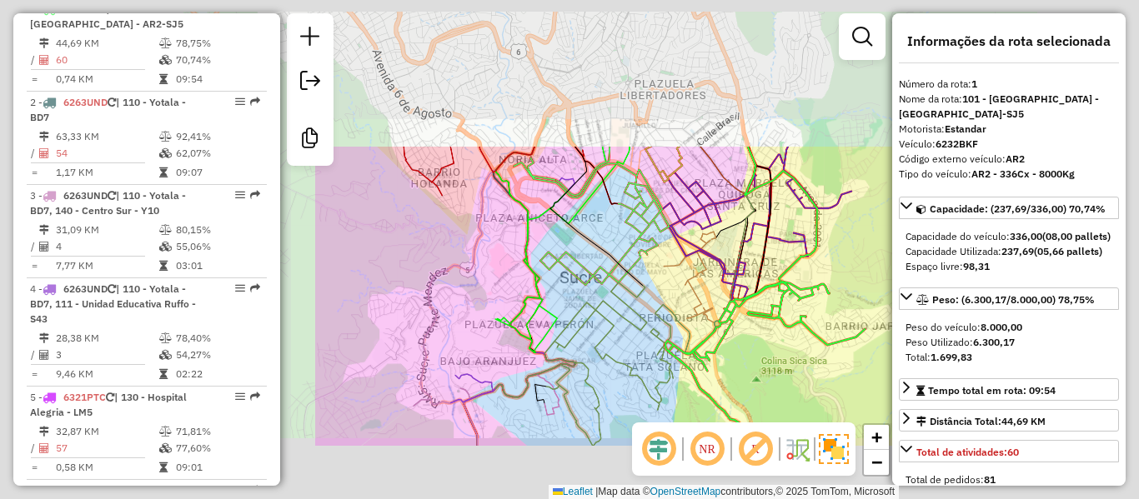
click at [760, 348] on div "Janela de atendimento Grade de atendimento Capacidade Transportadoras Veículos …" at bounding box center [569, 249] width 1139 height 499
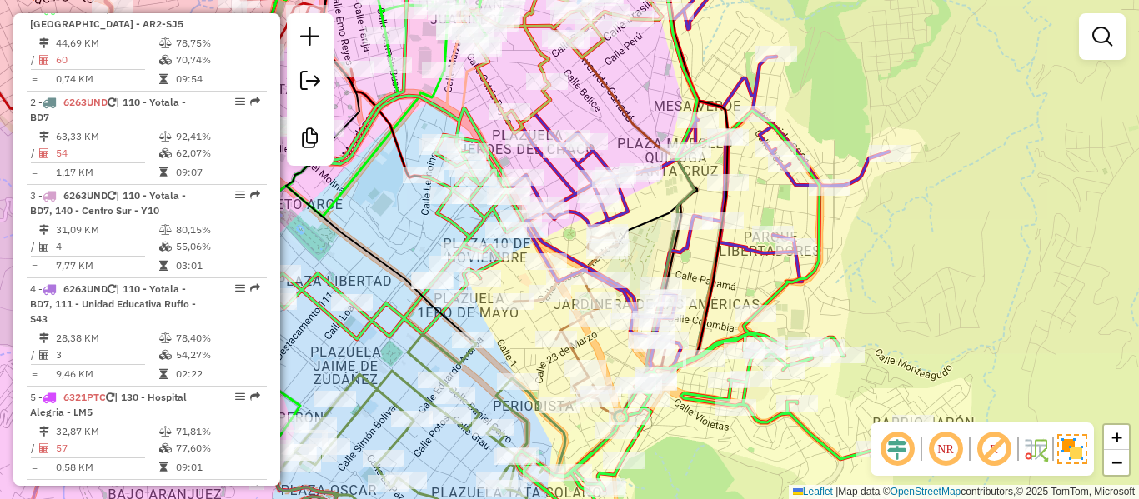
click at [869, 176] on icon at bounding box center [698, 161] width 382 height 422
select select "**********"
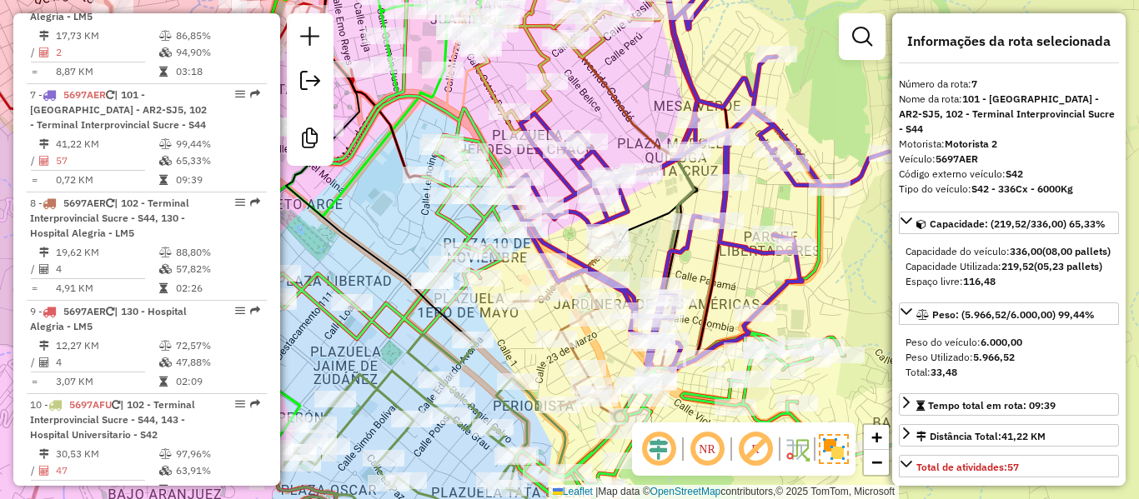
scroll to position [1238, 0]
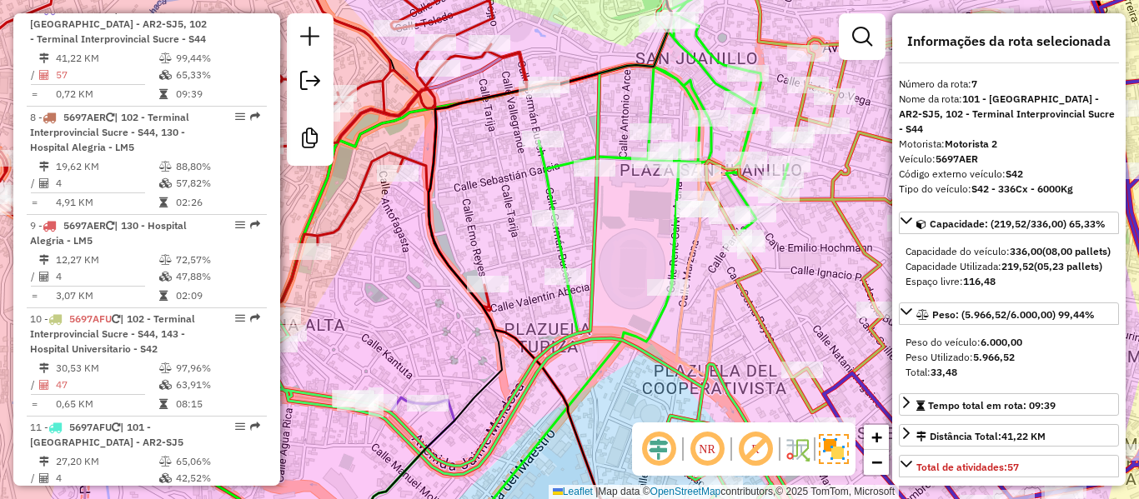
click at [651, 98] on icon at bounding box center [462, 266] width 649 height 565
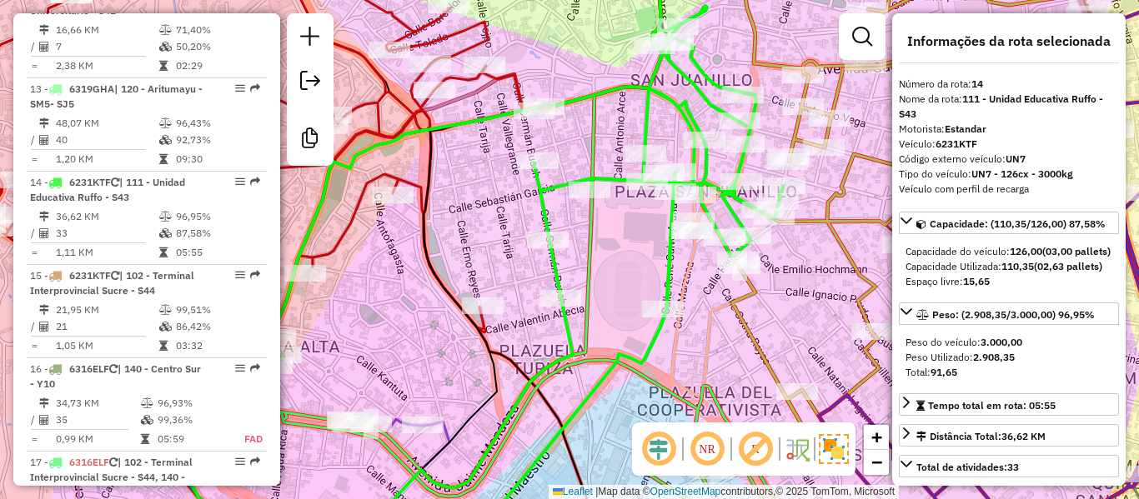
scroll to position [1937, 0]
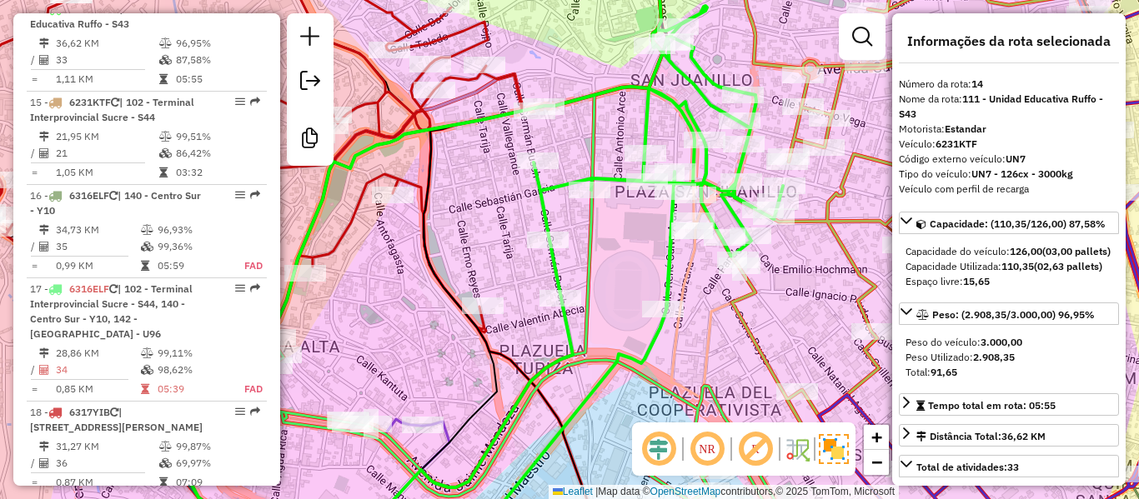
drag, startPoint x: 629, startPoint y: 130, endPoint x: 614, endPoint y: 279, distance: 150.0
click at [614, 277] on div "Janela de atendimento Grade de atendimento Capacidade Transportadoras Veículos …" at bounding box center [569, 249] width 1139 height 499
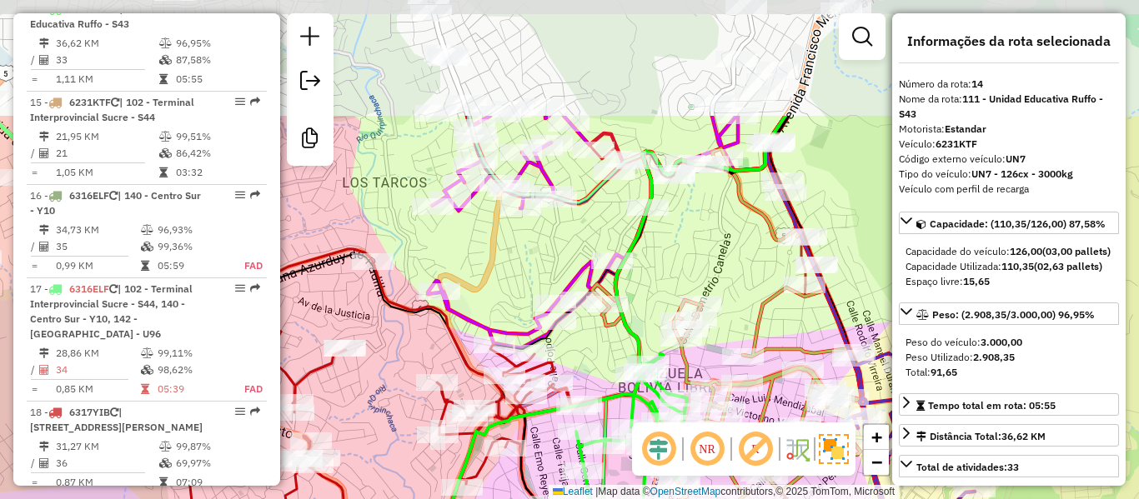
drag, startPoint x: 650, startPoint y: 146, endPoint x: 647, endPoint y: 309, distance: 163.4
click at [647, 309] on div "Janela de atendimento Grade de atendimento Capacidade Transportadoras Veículos …" at bounding box center [569, 249] width 1139 height 499
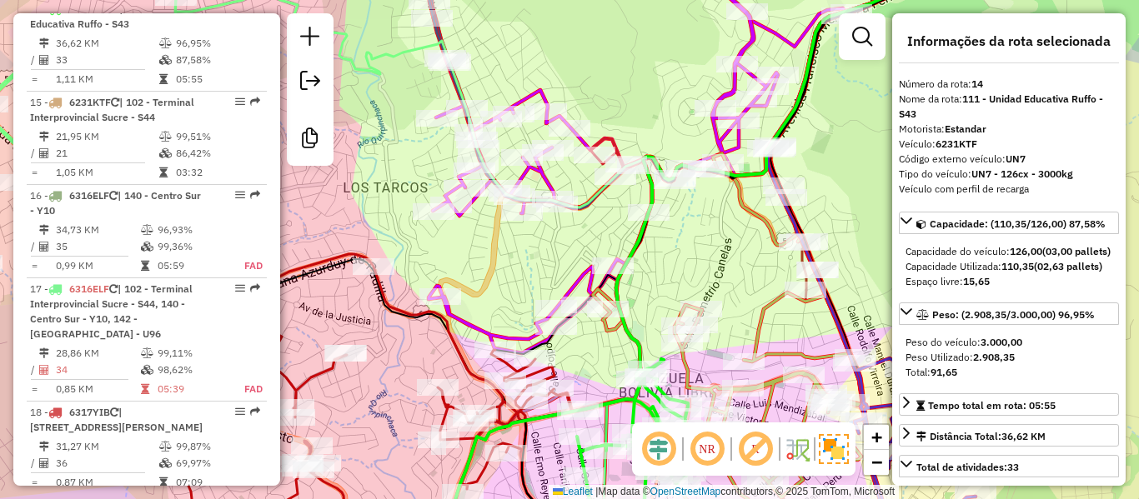
click at [605, 136] on icon at bounding box center [720, 97] width 261 height 169
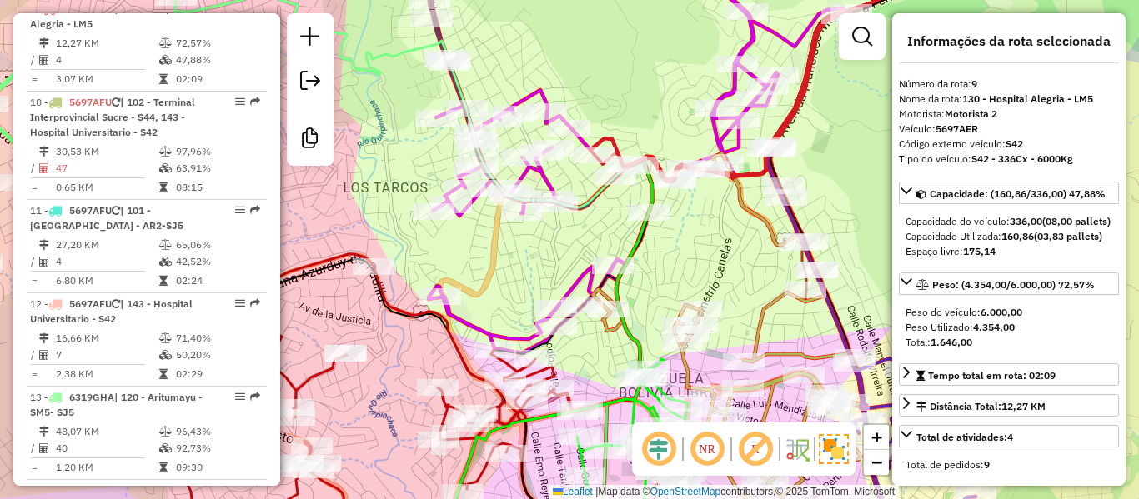
click at [545, 177] on icon at bounding box center [603, 152] width 349 height 404
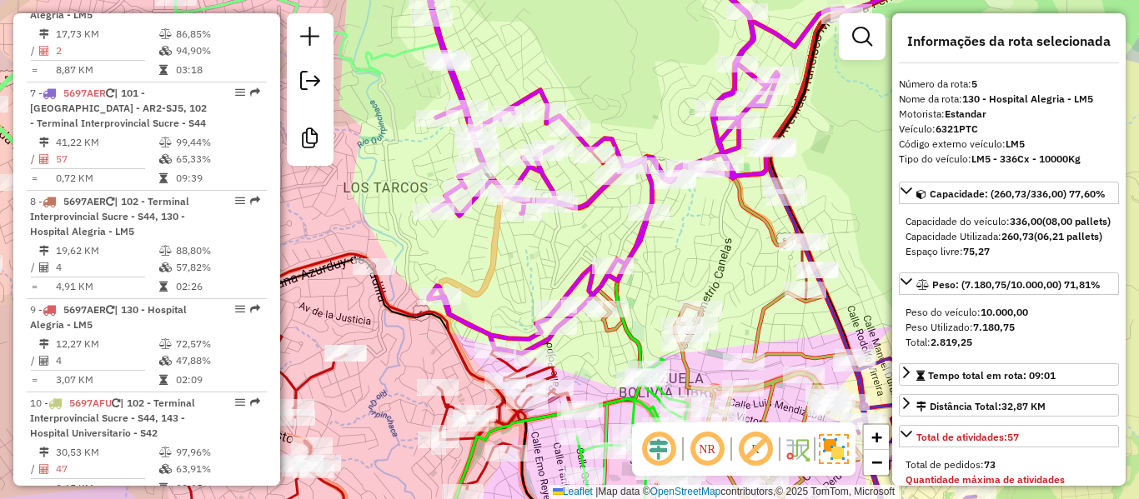
scroll to position [1051, 0]
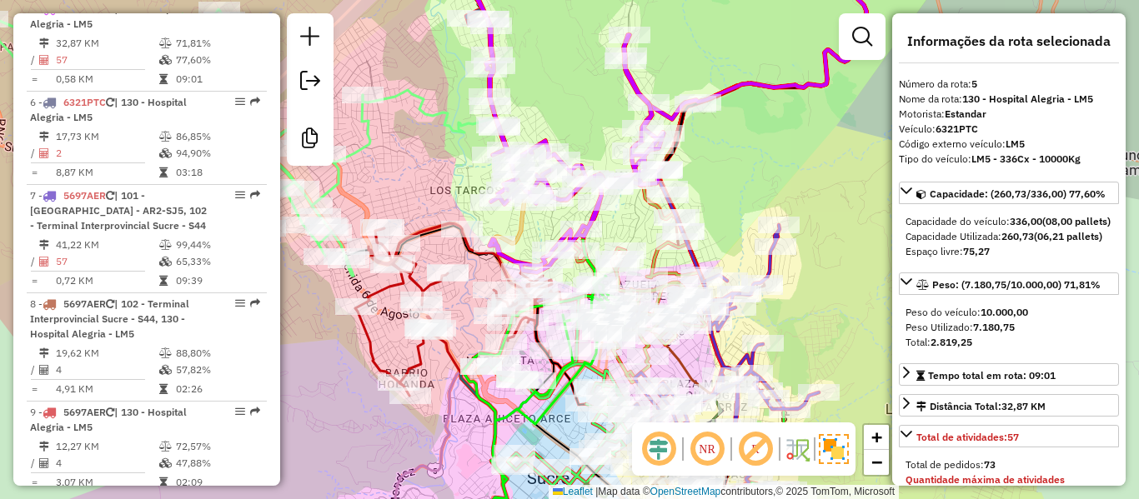
drag, startPoint x: 725, startPoint y: 155, endPoint x: 754, endPoint y: 285, distance: 133.3
click at [754, 285] on div "Janela de atendimento Grade de atendimento Capacidade Transportadoras Veículos …" at bounding box center [569, 249] width 1139 height 499
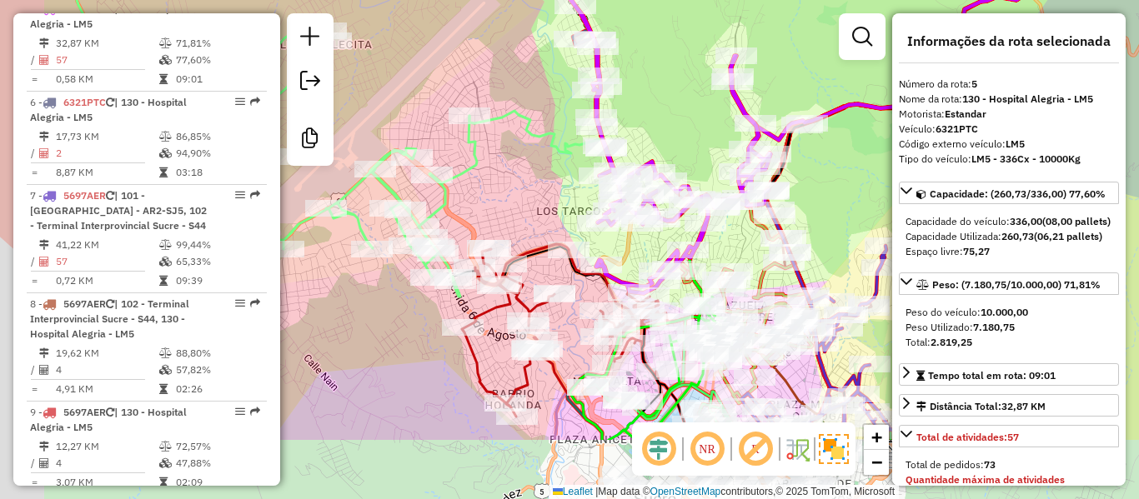
drag, startPoint x: 597, startPoint y: 253, endPoint x: 703, endPoint y: 130, distance: 162.0
click at [709, 118] on div "Janela de atendimento Grade de atendimento Capacidade Transportadoras Veículos …" at bounding box center [569, 249] width 1139 height 499
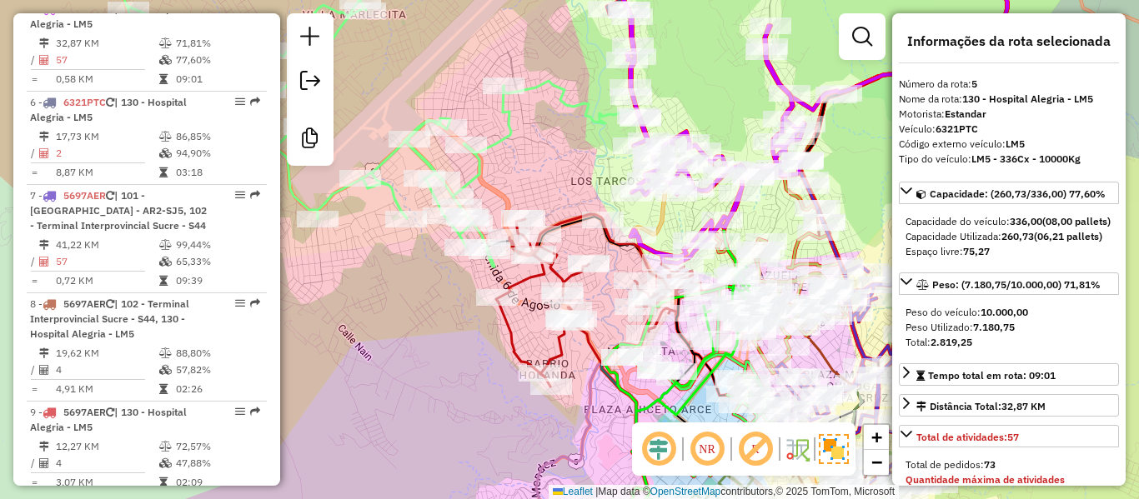
click at [511, 131] on icon at bounding box center [304, 108] width 413 height 317
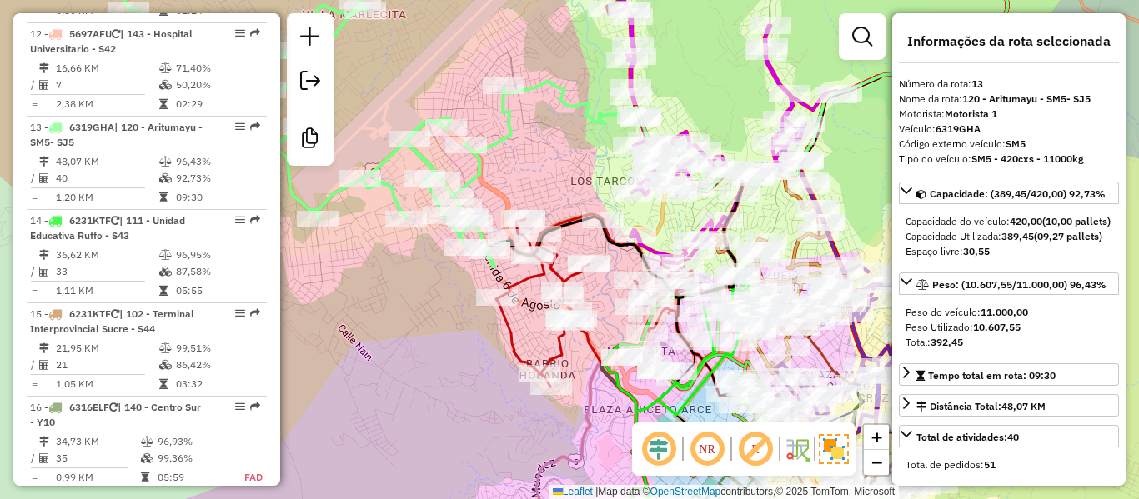
scroll to position [1843, 0]
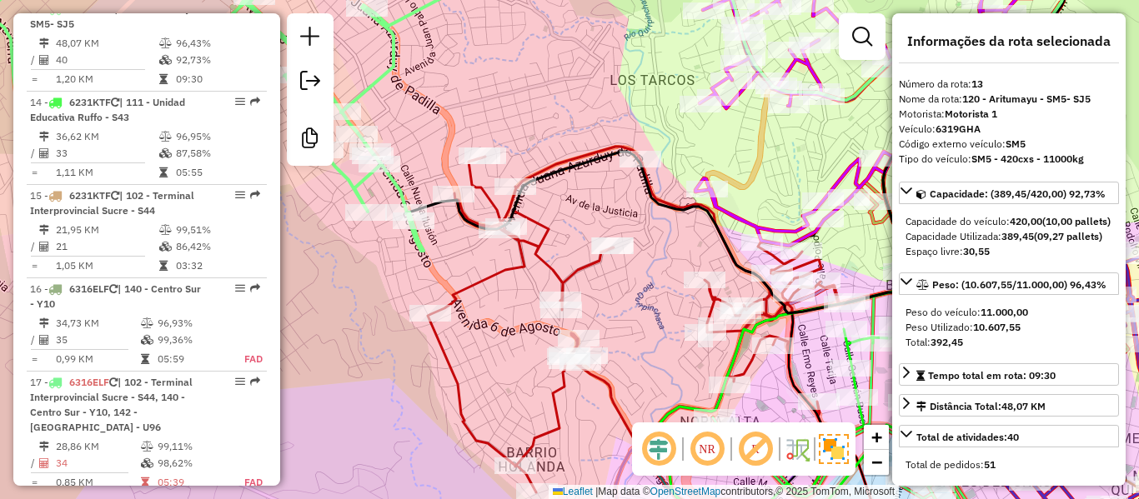
click at [550, 278] on icon at bounding box center [638, 320] width 421 height 346
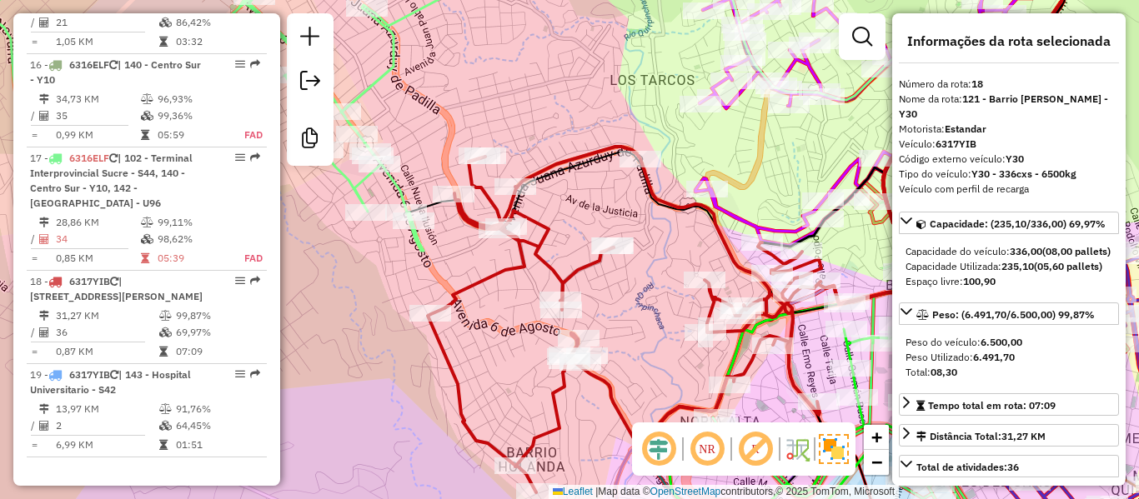
scroll to position [2083, 0]
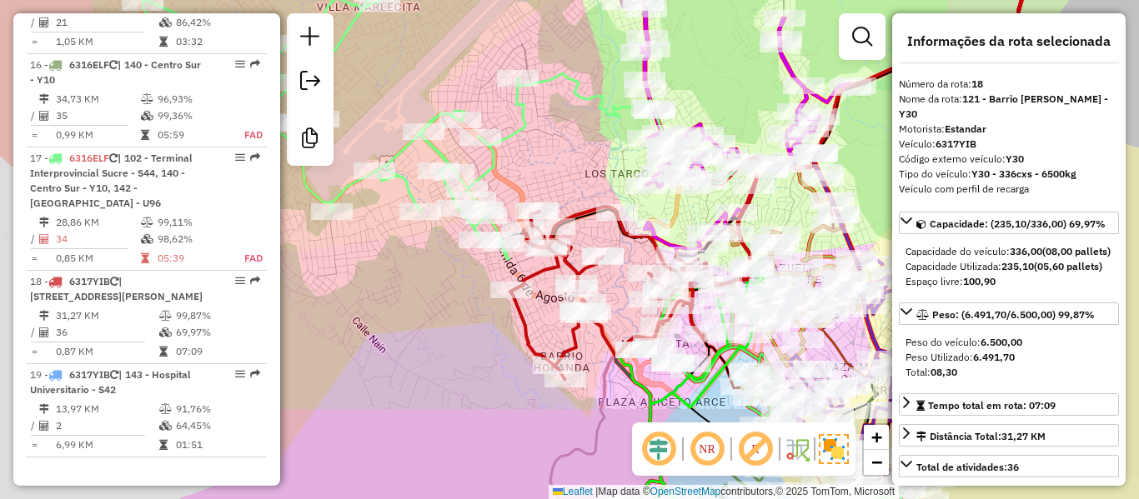
drag, startPoint x: 634, startPoint y: 306, endPoint x: 547, endPoint y: 188, distance: 146.7
click at [547, 188] on div "Janela de atendimento Grade de atendimento Capacidade Transportadoras Veículos …" at bounding box center [569, 249] width 1139 height 499
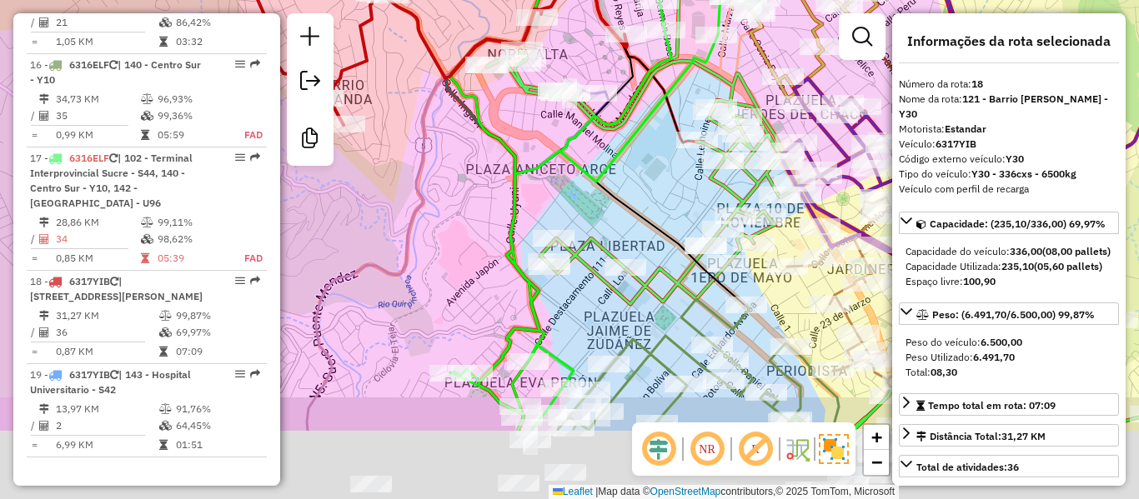
drag, startPoint x: 672, startPoint y: 343, endPoint x: 632, endPoint y: 145, distance: 202.4
click at [632, 145] on icon at bounding box center [652, 69] width 186 height 474
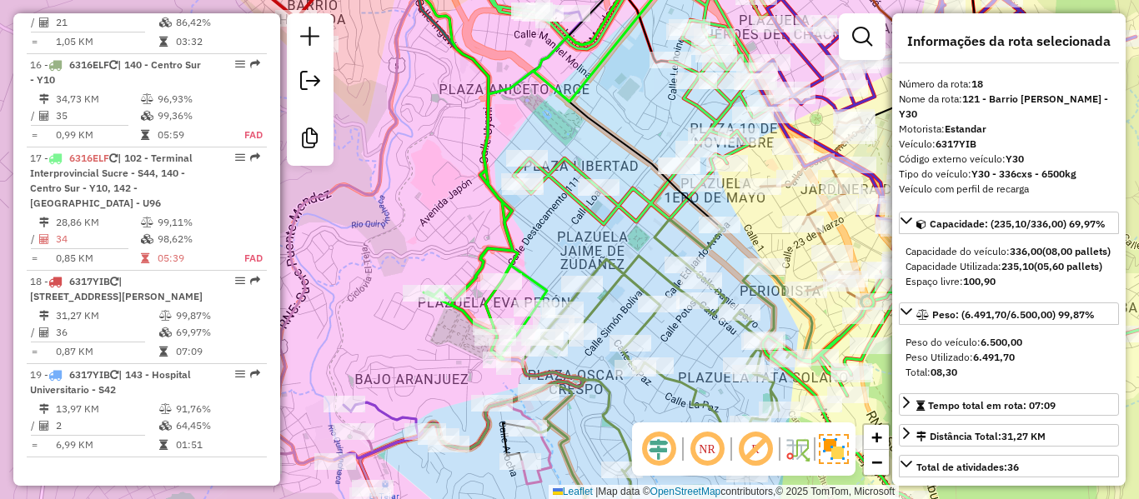
click at [619, 282] on icon at bounding box center [618, 384] width 388 height 330
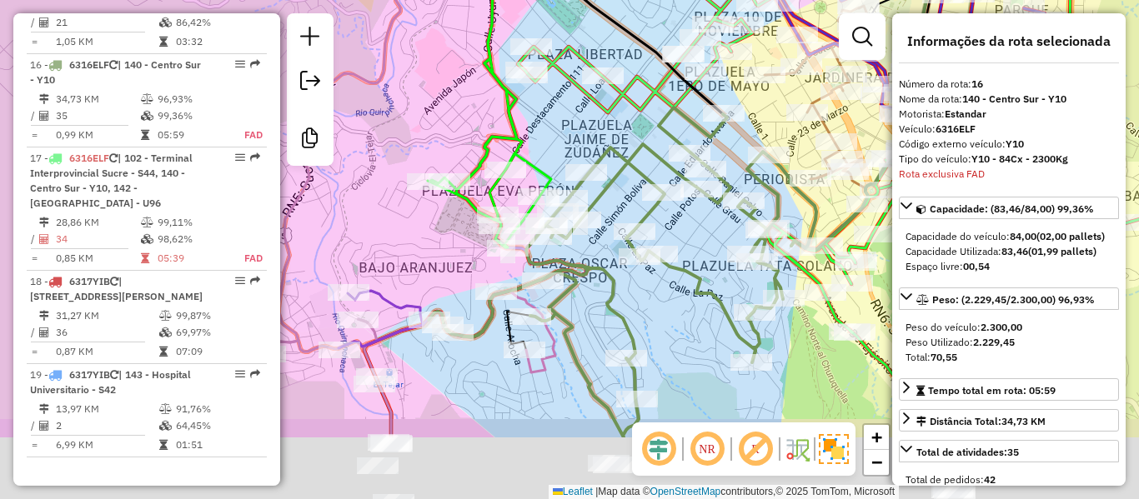
drag, startPoint x: 623, startPoint y: 309, endPoint x: 629, endPoint y: 184, distance: 125.2
click at [628, 186] on div "Janela de atendimento Grade de atendimento Capacidade Transportadoras Veículos …" at bounding box center [569, 249] width 1139 height 499
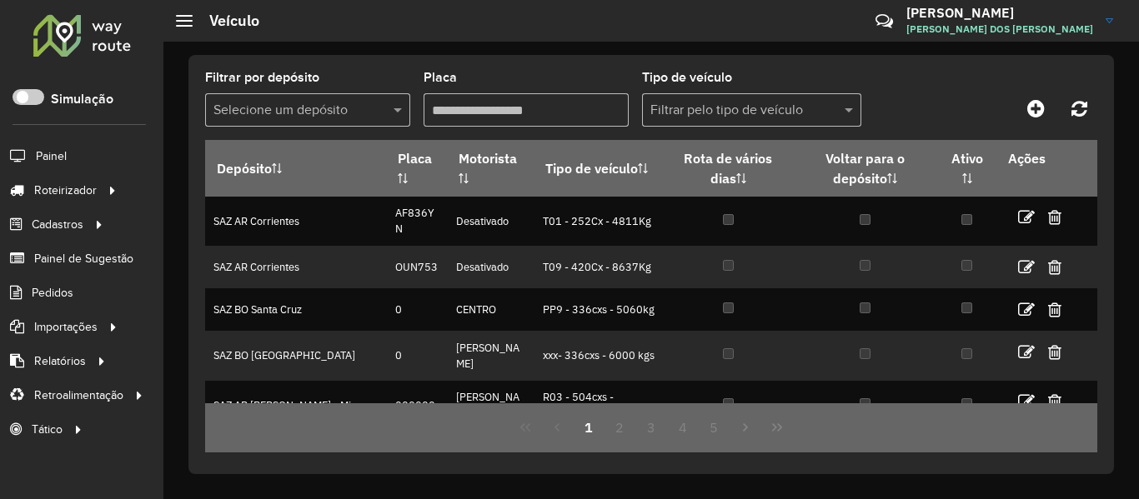
click at [369, 89] on div "Filtrar por depósito Selecione um depósito" at bounding box center [307, 99] width 205 height 55
click at [375, 106] on div at bounding box center [307, 110] width 205 height 21
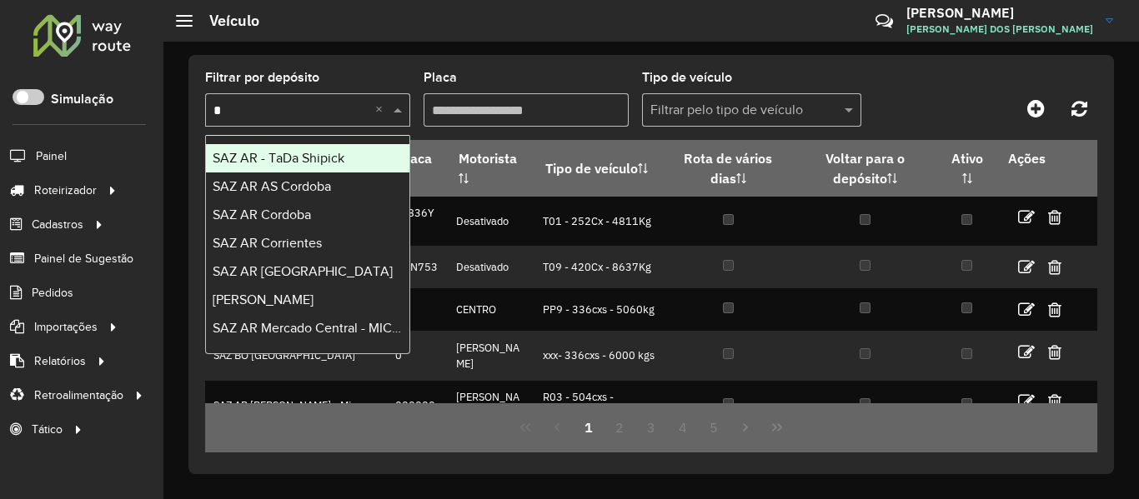
type input "**"
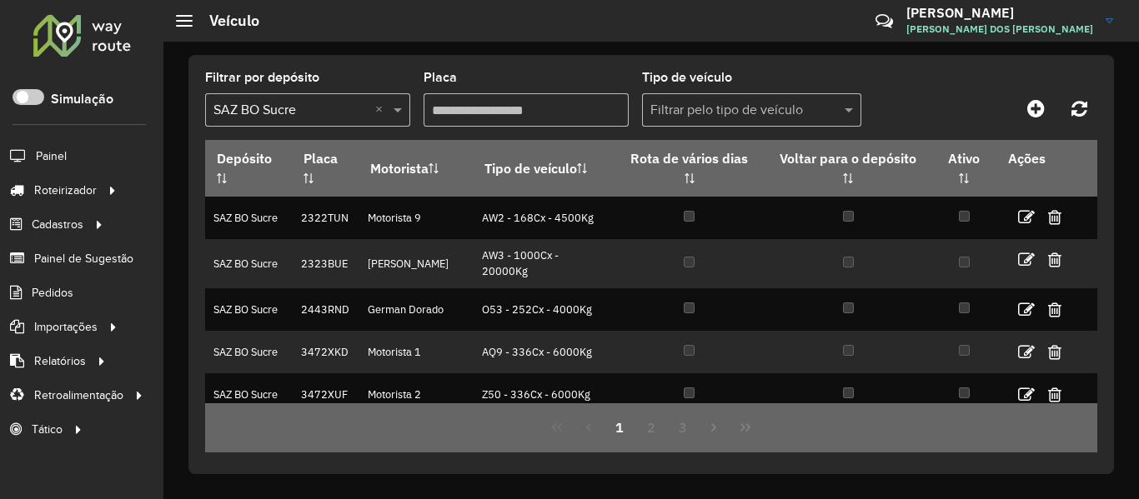
click at [982, 110] on div at bounding box center [986, 108] width 223 height 30
click at [927, 121] on div at bounding box center [986, 108] width 223 height 30
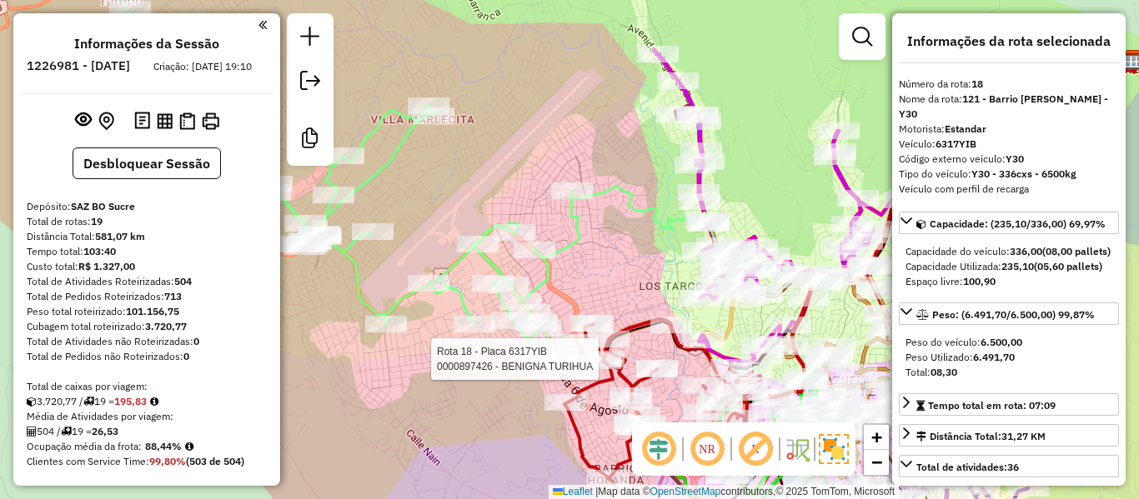
select select "**********"
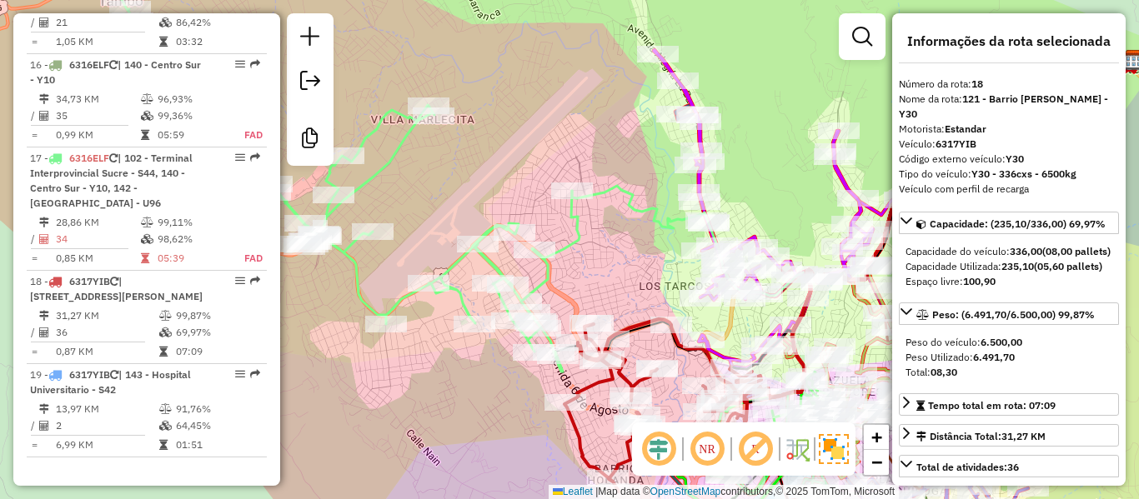
click at [775, 178] on div "Rota 5 - Placa 6321PTC 0000109737 - R BRIGIDA Janela de atendimento Grade de at…" at bounding box center [569, 249] width 1139 height 499
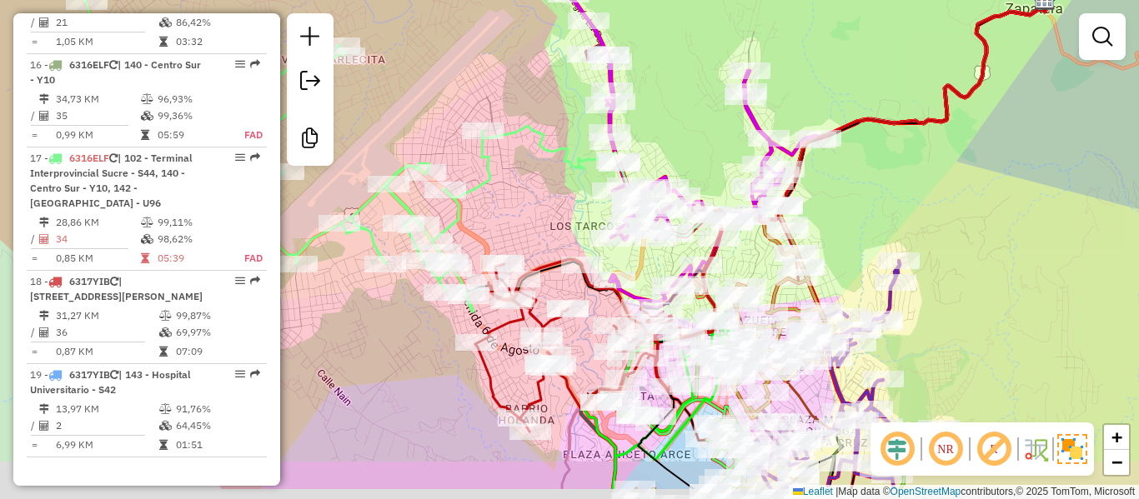
drag, startPoint x: 775, startPoint y: 189, endPoint x: 675, endPoint y: 122, distance: 120.0
click at [676, 123] on div "Janela de atendimento Grade de atendimento Capacidade Transportadoras Veículos …" at bounding box center [569, 249] width 1139 height 499
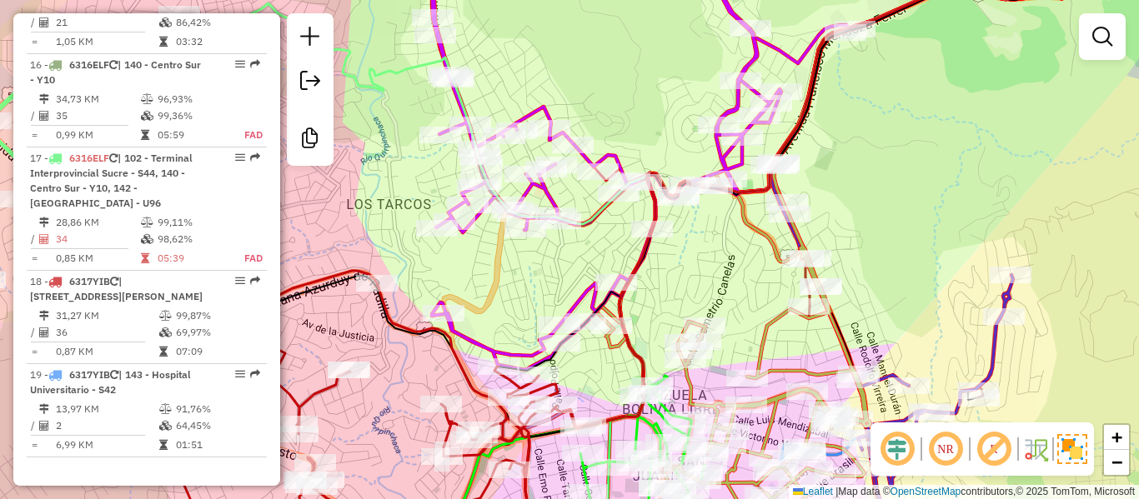
click at [772, 238] on icon at bounding box center [732, 359] width 273 height 382
select select "**********"
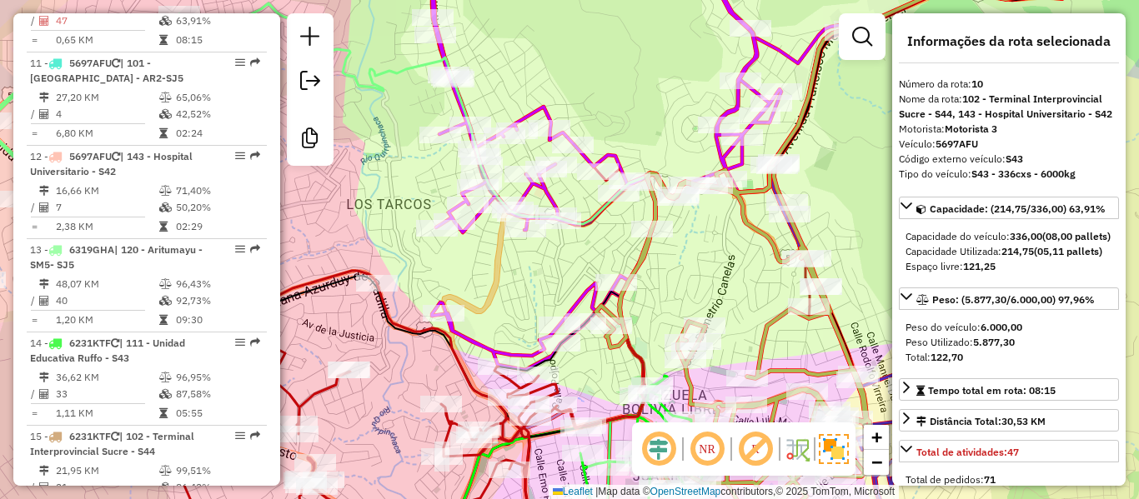
scroll to position [1548, 0]
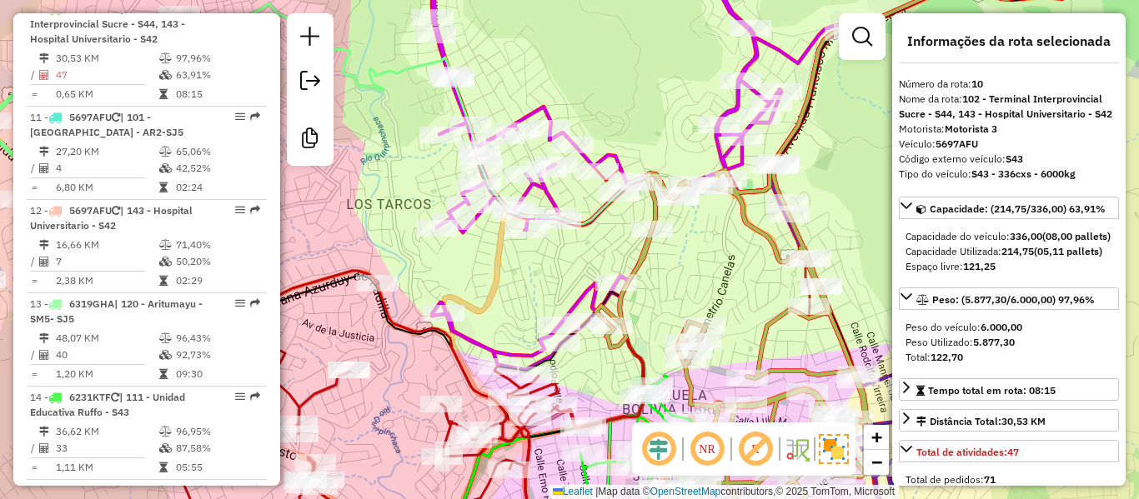
click at [740, 272] on div "Janela de atendimento Grade de atendimento Capacidade Transportadoras Veículos …" at bounding box center [569, 249] width 1139 height 499
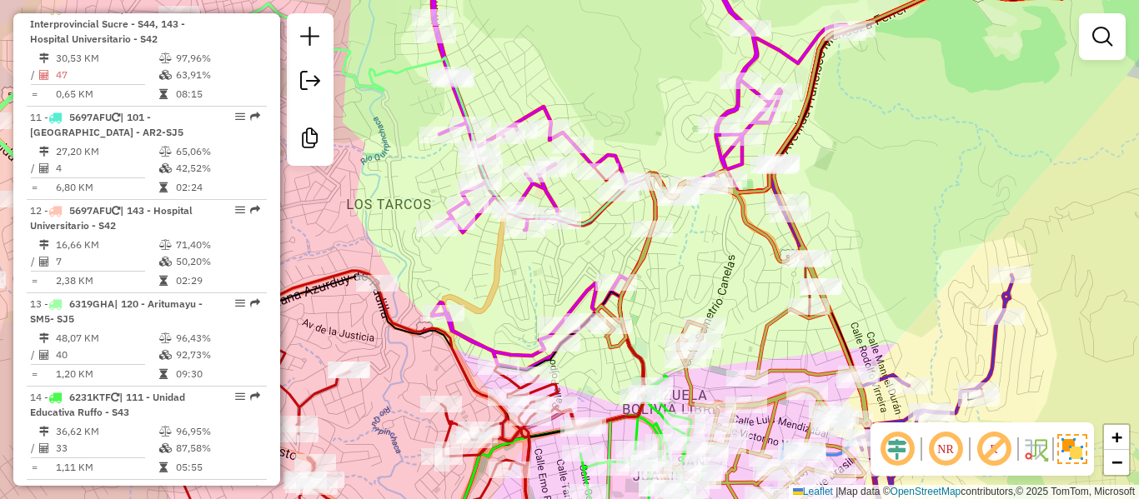
click at [725, 157] on icon at bounding box center [603, 160] width 355 height 420
select select "**********"
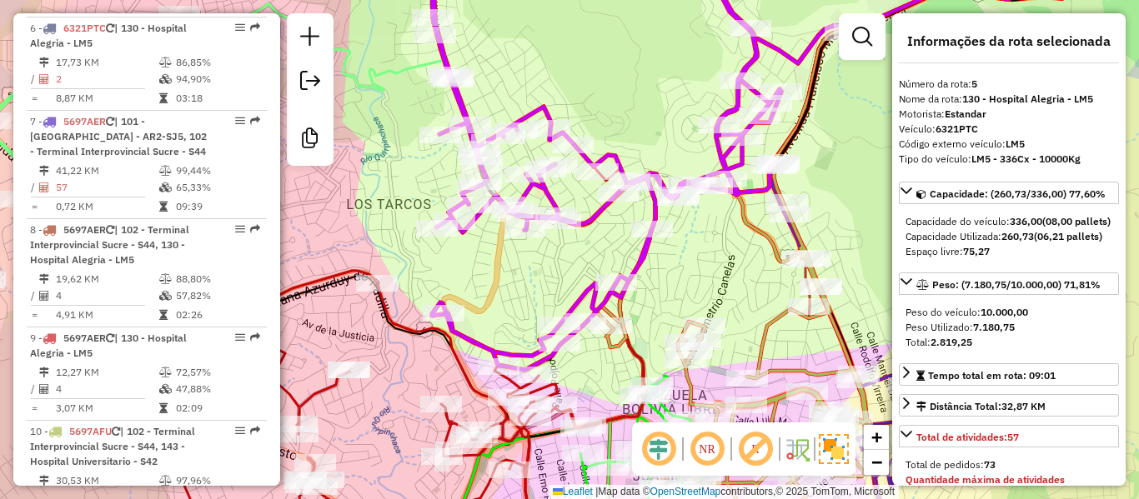
scroll to position [1051, 0]
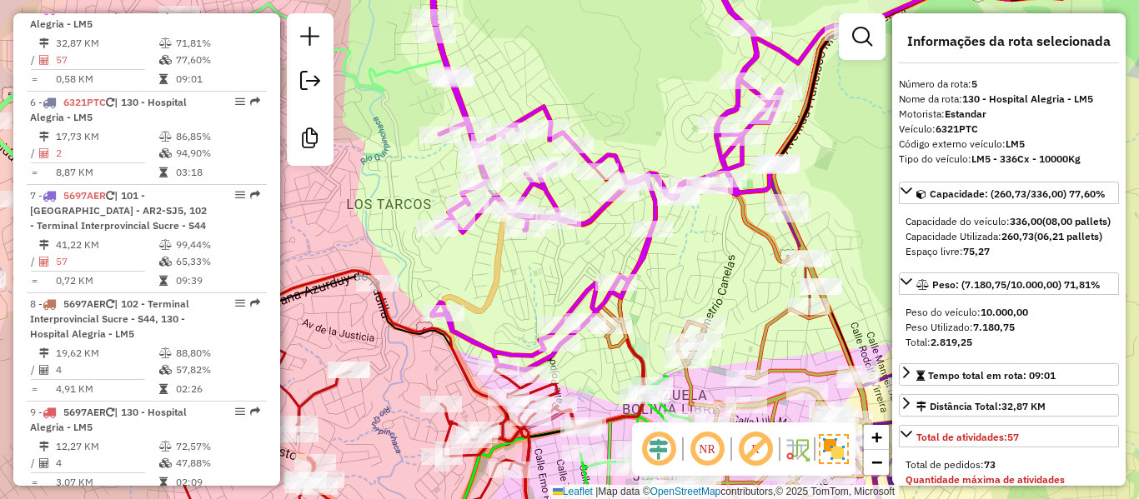
drag, startPoint x: 728, startPoint y: 275, endPoint x: 725, endPoint y: 312, distance: 36.8
click at [727, 278] on div "Janela de atendimento Grade de atendimento Capacidade Transportadoras Veículos …" at bounding box center [569, 249] width 1139 height 499
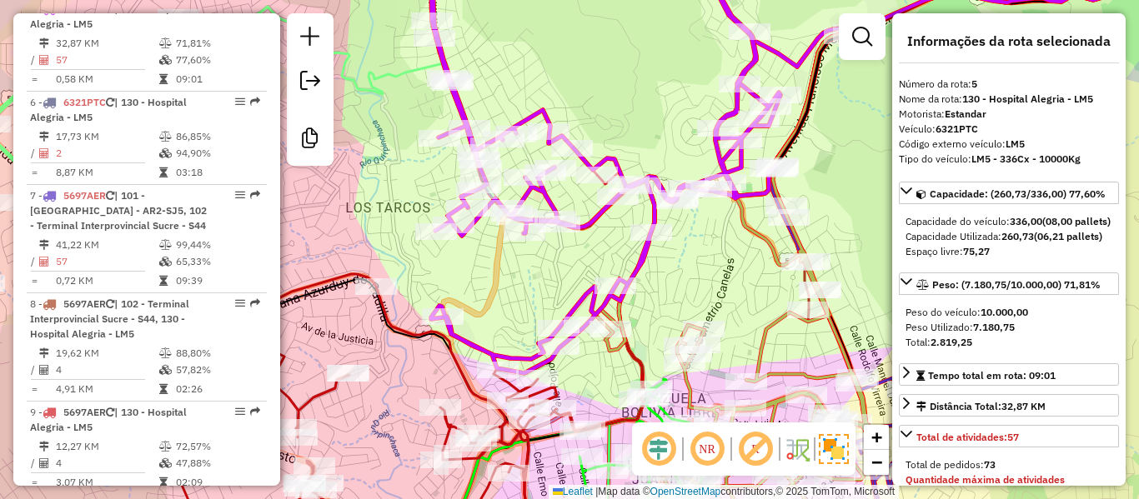
drag, startPoint x: 716, startPoint y: 207, endPoint x: 714, endPoint y: 176, distance: 30.9
click at [714, 176] on div "Janela de atendimento Grade de atendimento Capacidade Transportadoras Veículos …" at bounding box center [569, 249] width 1139 height 499
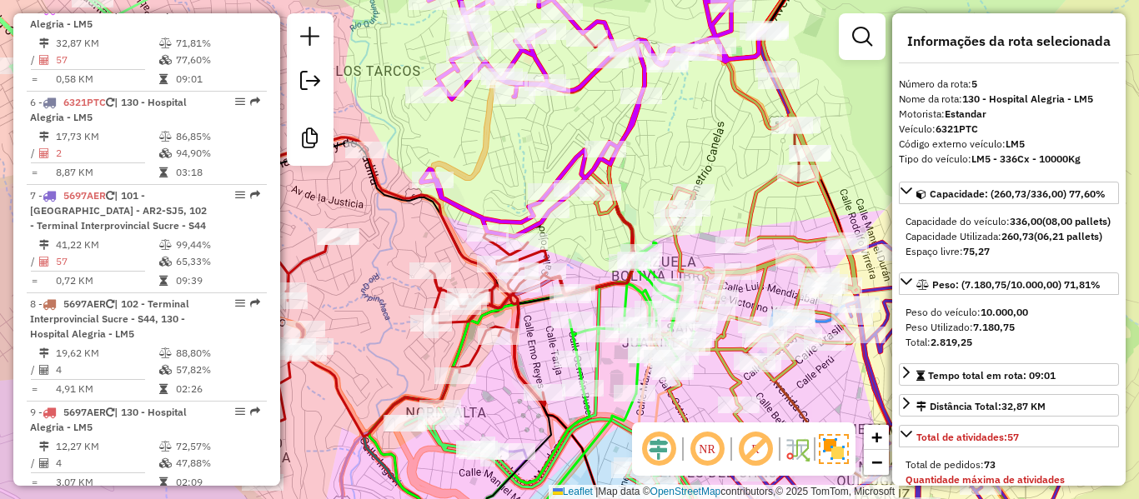
click at [780, 216] on div "Rota 10 - Placa 5697AFU 0000919572 - JOSEFINA SAAVED Rota 10 - Placa 5697AFU 00…" at bounding box center [569, 249] width 1139 height 499
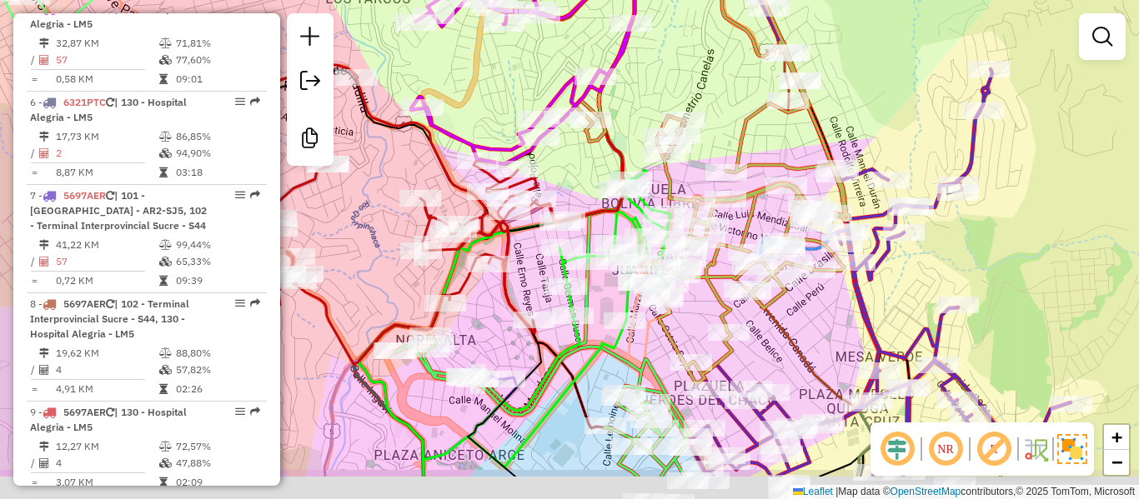
drag, startPoint x: 780, startPoint y: 157, endPoint x: 753, endPoint y: 168, distance: 29.6
click at [780, 147] on icon at bounding box center [711, 173] width 273 height 423
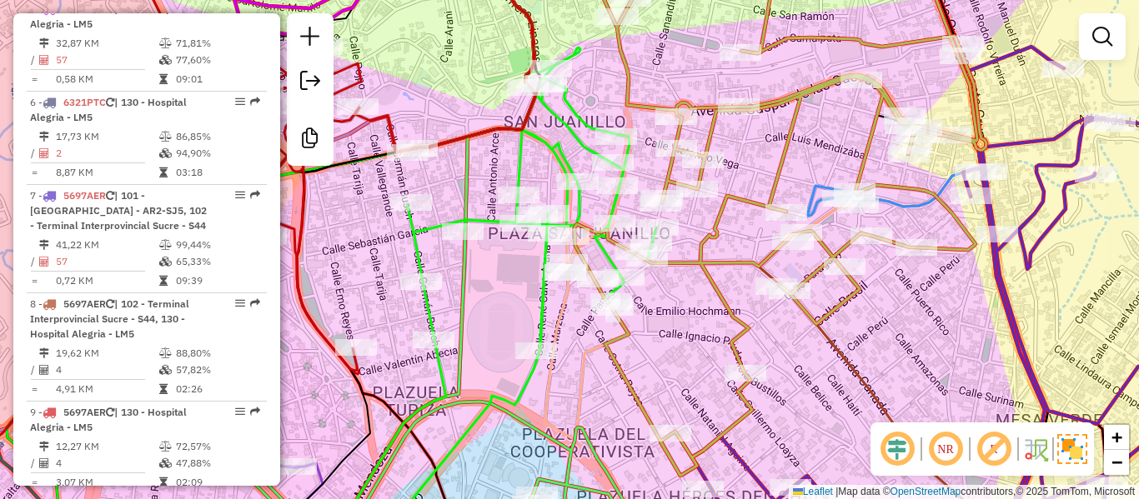
click at [749, 289] on div "Janela de atendimento Grade de atendimento Capacidade Transportadoras Veículos …" at bounding box center [569, 249] width 1139 height 499
click at [730, 314] on icon at bounding box center [722, 213] width 527 height 526
select select "**********"
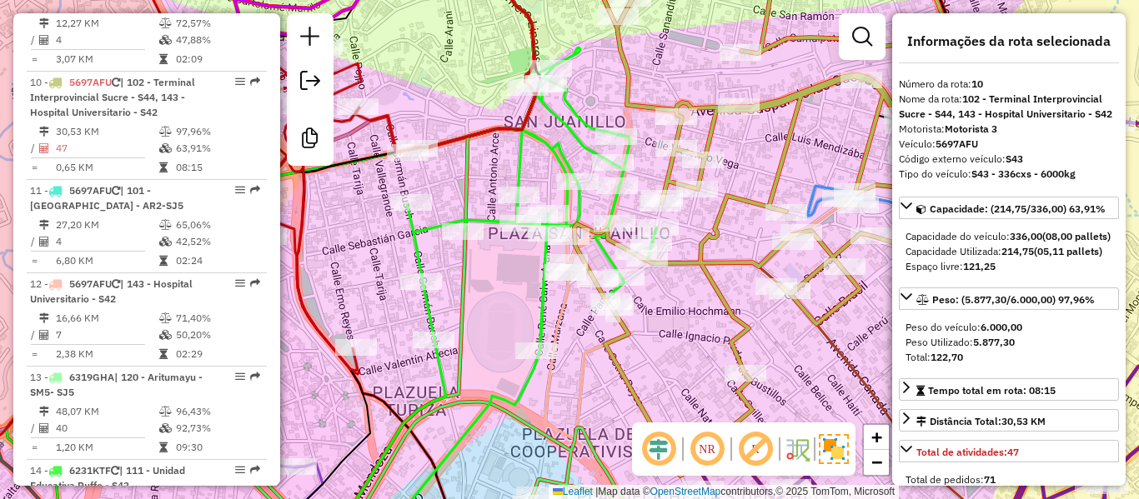
scroll to position [1548, 0]
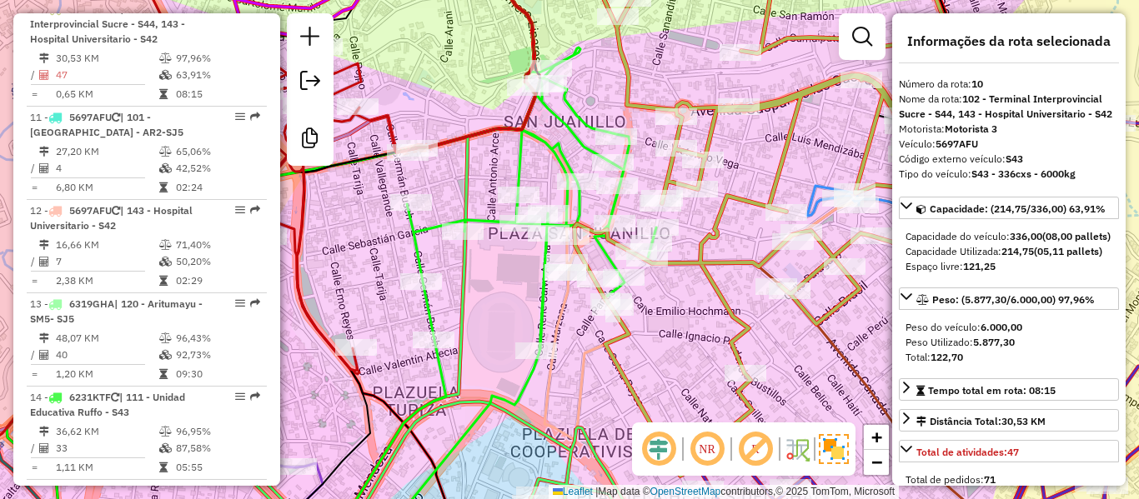
drag, startPoint x: 779, startPoint y: 345, endPoint x: 720, endPoint y: 254, distance: 108.5
click at [721, 256] on div "Janela de atendimento Grade de atendimento Capacidade Transportadoras Veículos …" at bounding box center [569, 249] width 1139 height 499
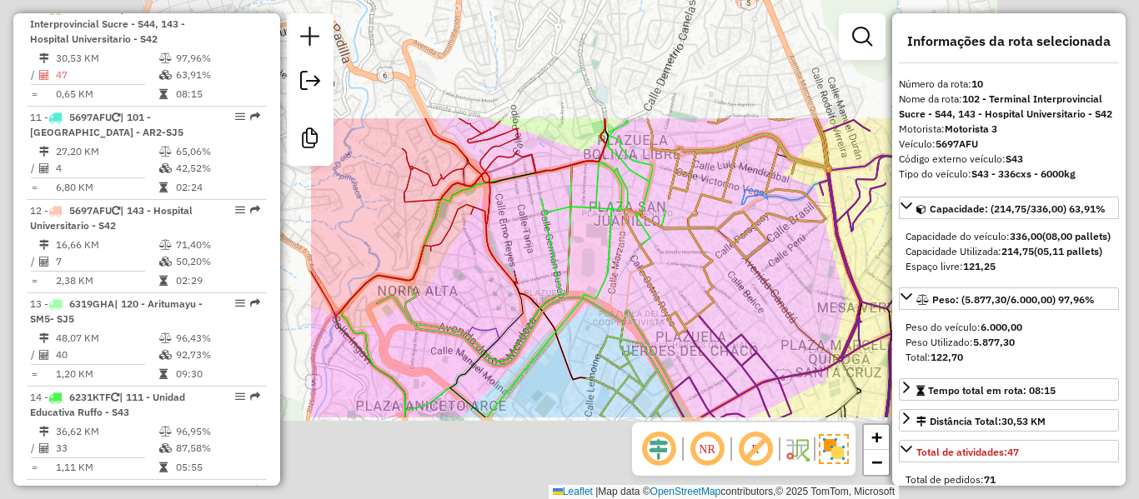
click at [746, 292] on div "Janela de atendimento Grade de atendimento Capacidade Transportadoras Veículos …" at bounding box center [569, 249] width 1139 height 499
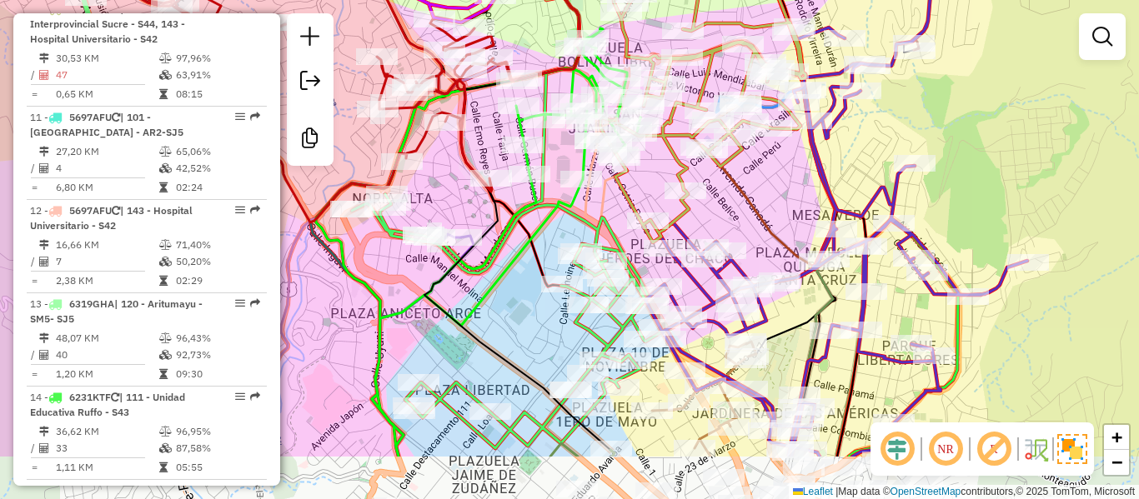
click at [751, 216] on div "Janela de atendimento Grade de atendimento Capacidade Transportadoras Veículos …" at bounding box center [569, 249] width 1139 height 499
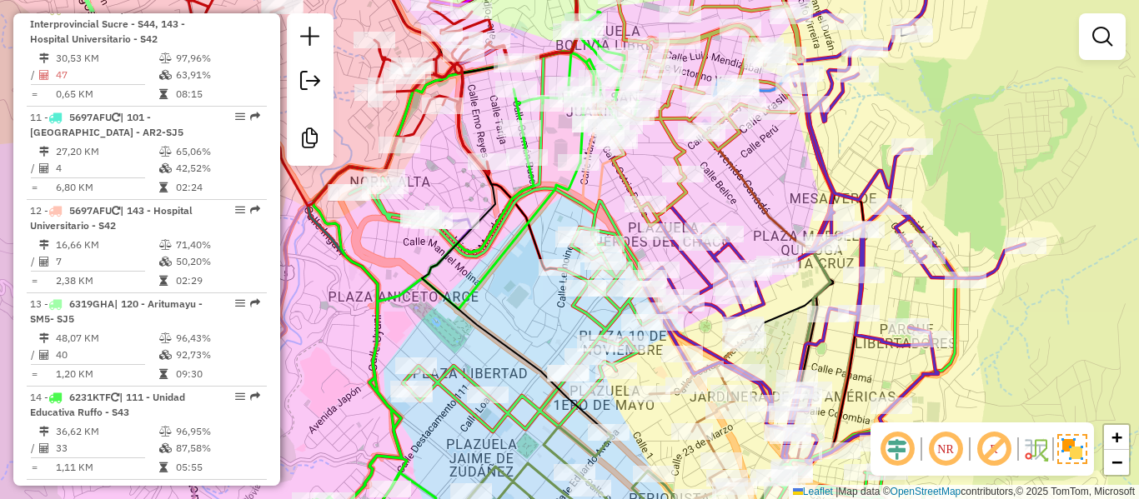
drag, startPoint x: 1048, startPoint y: 305, endPoint x: 1034, endPoint y: 336, distance: 33.9
click at [1047, 306] on div "Rota 7 - Placa 5697AER 0000695813 - T. ELENA Janela de atendimento Grade de ate…" at bounding box center [569, 249] width 1139 height 499
drag, startPoint x: 1020, startPoint y: 277, endPoint x: 1018, endPoint y: 234, distance: 42.6
click at [1018, 235] on div "Janela de atendimento Grade de atendimento Capacidade Transportadoras Veículos …" at bounding box center [569, 249] width 1139 height 499
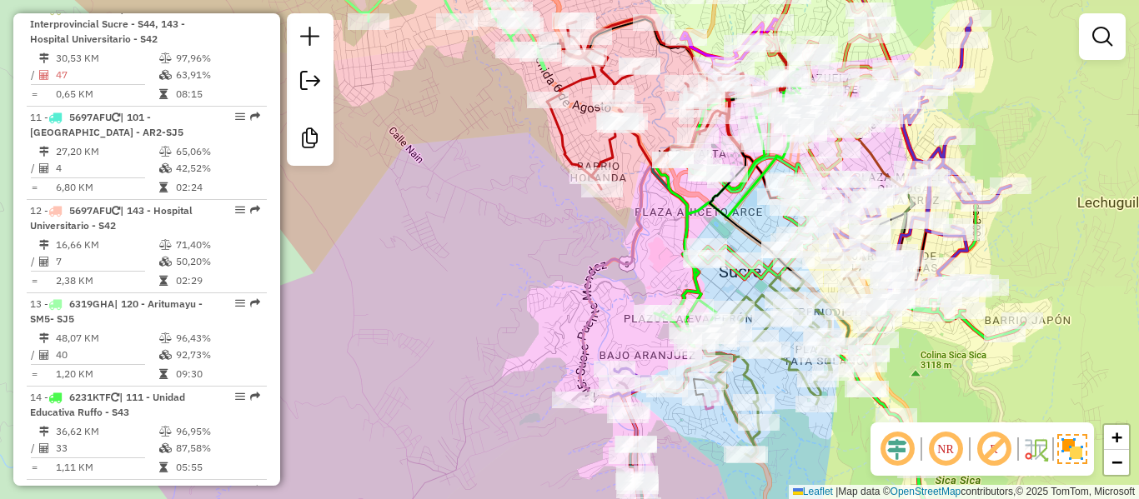
drag, startPoint x: 937, startPoint y: 367, endPoint x: 890, endPoint y: 328, distance: 61.1
click at [970, 296] on div "Janela de atendimento Grade de atendimento Capacidade Transportadoras Veículos …" at bounding box center [569, 249] width 1139 height 499
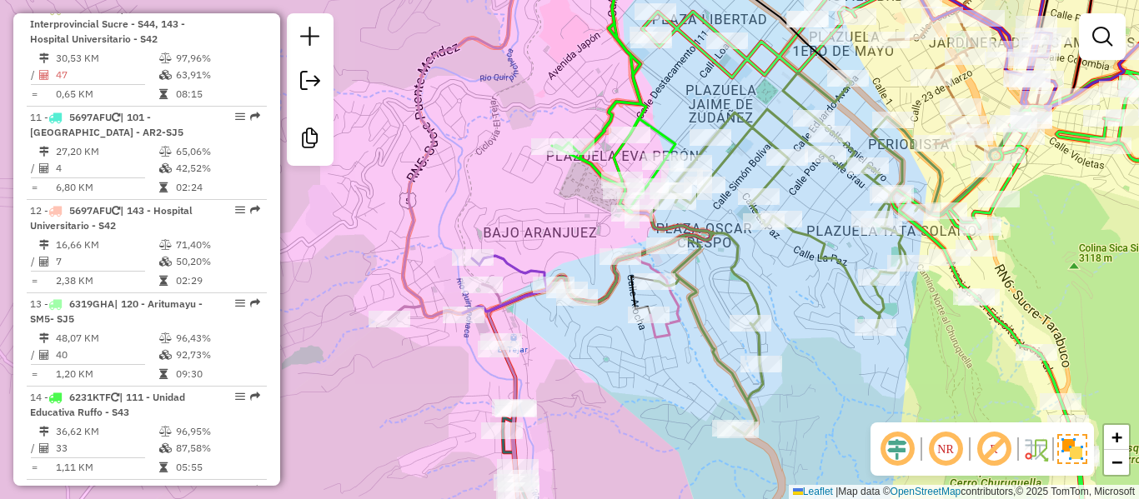
click at [815, 261] on icon at bounding box center [747, 254] width 388 height 363
select select "**********"
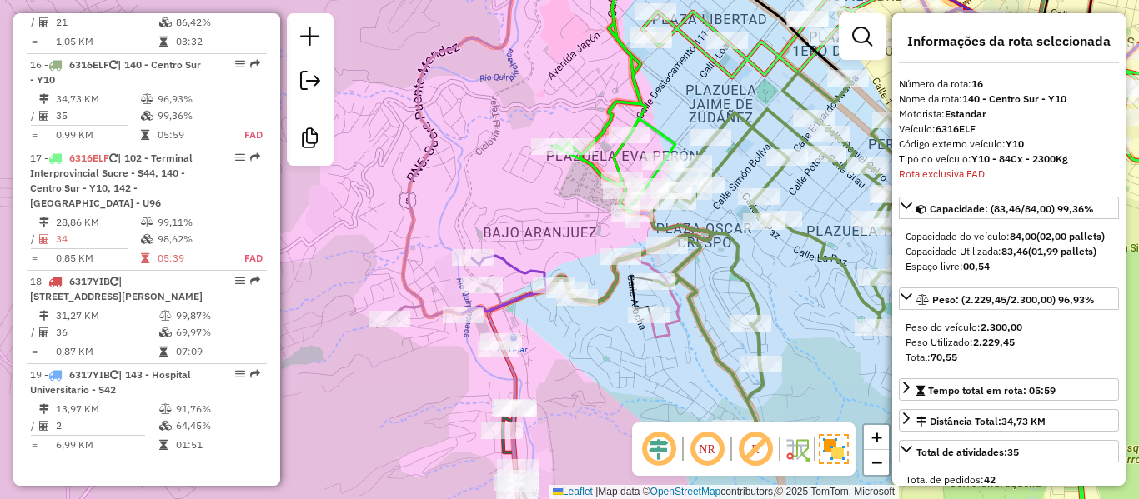
scroll to position [2083, 0]
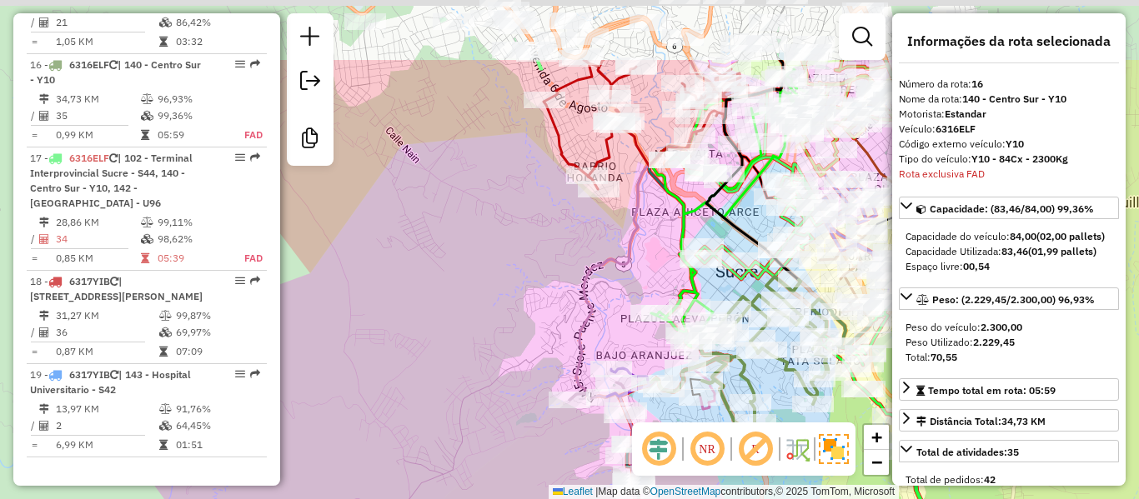
drag, startPoint x: 812, startPoint y: 313, endPoint x: 770, endPoint y: 380, distance: 79.1
click at [775, 393] on div "Janela de atendimento Grade de atendimento Capacidade Transportadoras Veículos …" at bounding box center [569, 249] width 1139 height 499
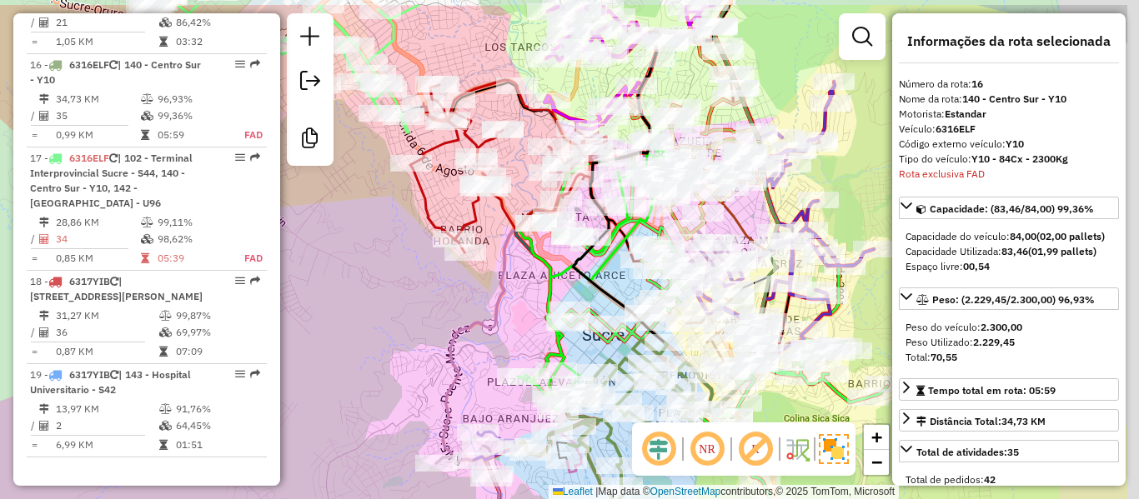
drag, startPoint x: 736, startPoint y: 221, endPoint x: 598, endPoint y: 296, distance: 157.4
click at [587, 289] on div "Janela de atendimento Grade de atendimento Capacidade Transportadoras Veículos …" at bounding box center [569, 249] width 1139 height 499
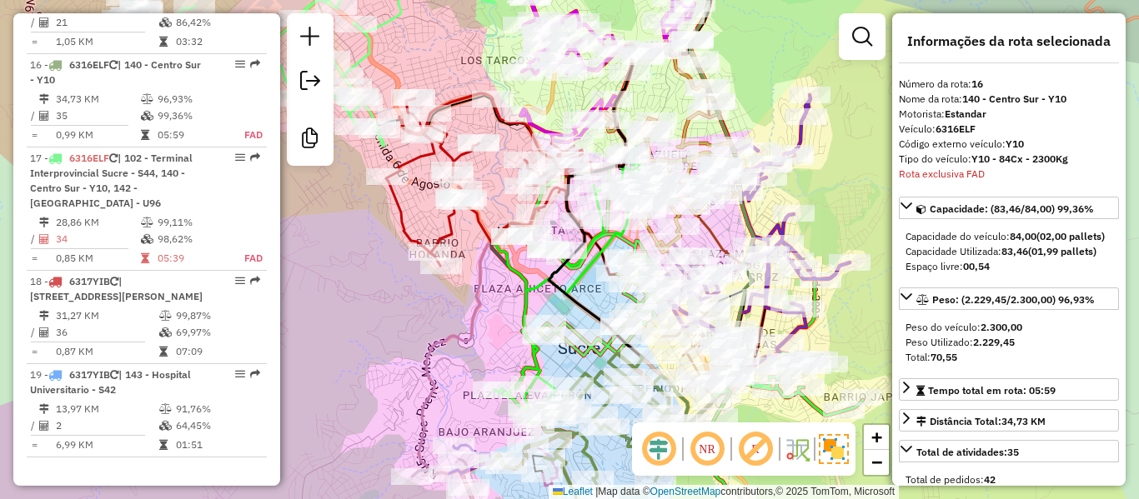
click at [863, 153] on div "Janela de atendimento Grade de atendimento Capacidade Transportadoras Veículos …" at bounding box center [569, 249] width 1139 height 499
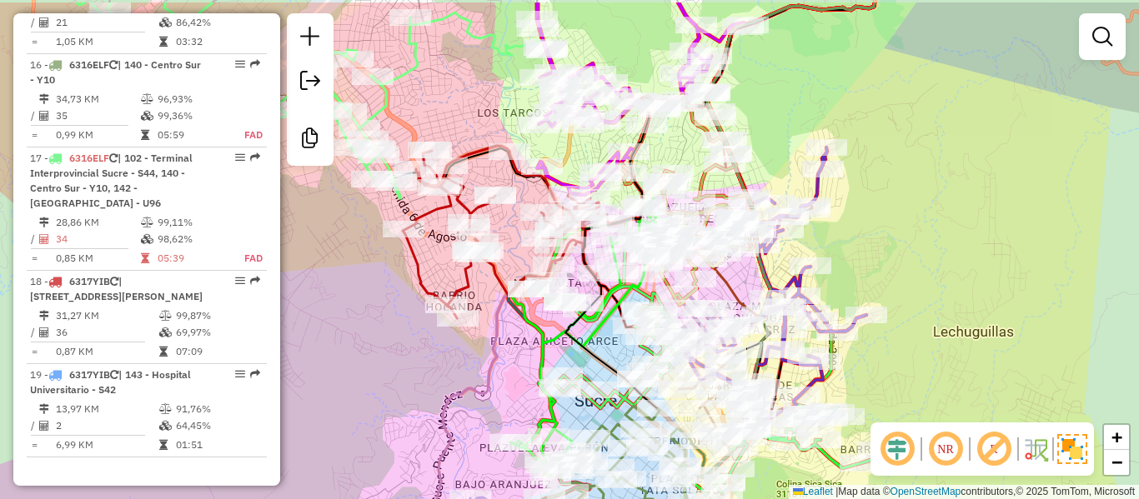
drag, startPoint x: 866, startPoint y: 146, endPoint x: 900, endPoint y: 230, distance: 90.6
click at [900, 230] on div "Janela de atendimento Grade de atendimento Capacidade Transportadoras Veículos …" at bounding box center [569, 249] width 1139 height 499
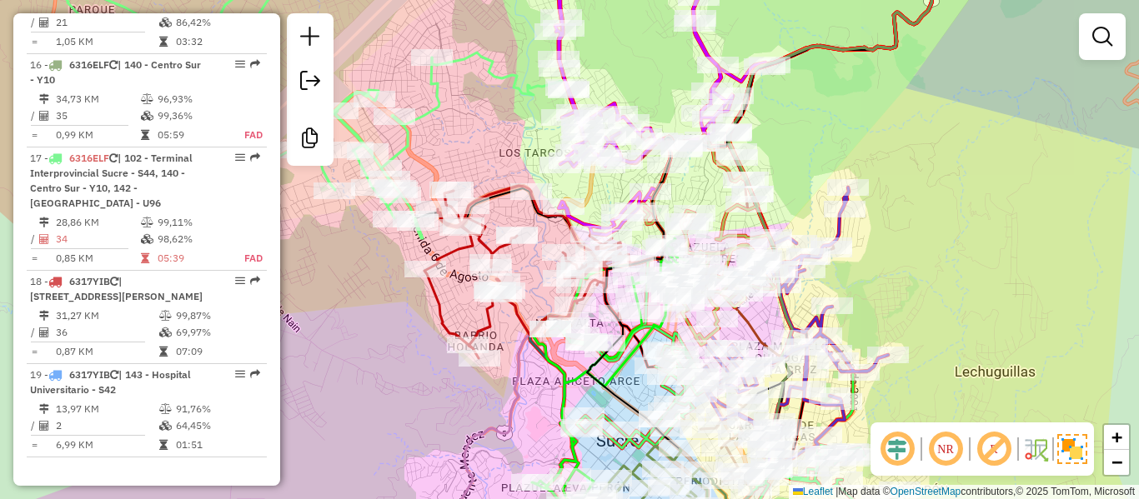
drag, startPoint x: 821, startPoint y: 106, endPoint x: 848, endPoint y: 183, distance: 82.0
click at [848, 183] on div "Janela de atendimento Grade de atendimento Capacidade Transportadoras Veículos …" at bounding box center [569, 249] width 1139 height 499
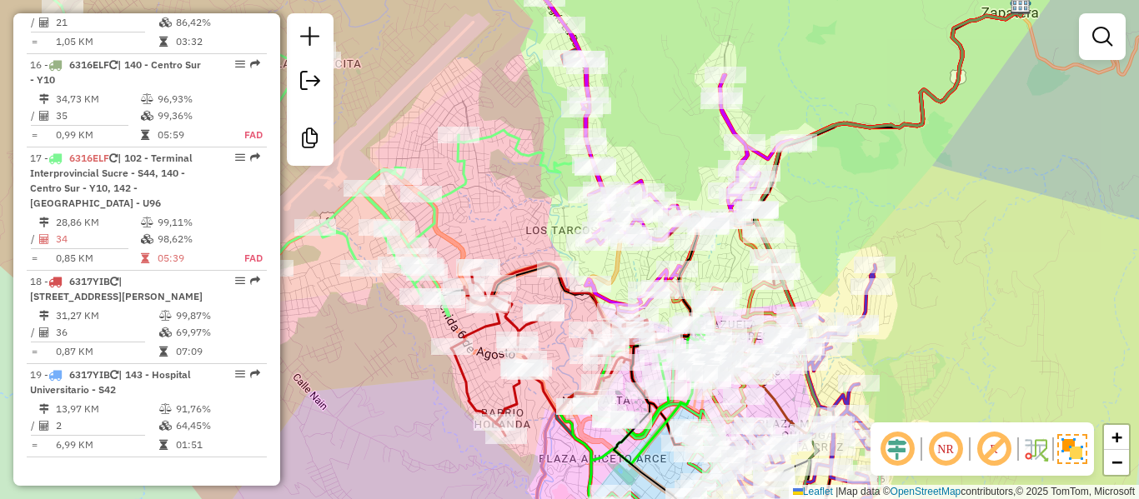
click at [867, 205] on div "Janela de atendimento Grade de atendimento Capacidade Transportadoras Veículos …" at bounding box center [569, 249] width 1139 height 499
click at [854, 214] on div "Janela de atendimento Grade de atendimento Capacidade Transportadoras Veículos …" at bounding box center [569, 249] width 1139 height 499
drag, startPoint x: 953, startPoint y: 217, endPoint x: 1020, endPoint y: 209, distance: 67.9
click at [1019, 209] on div "Janela de atendimento Grade de atendimento Capacidade Transportadoras Veículos …" at bounding box center [569, 249] width 1139 height 499
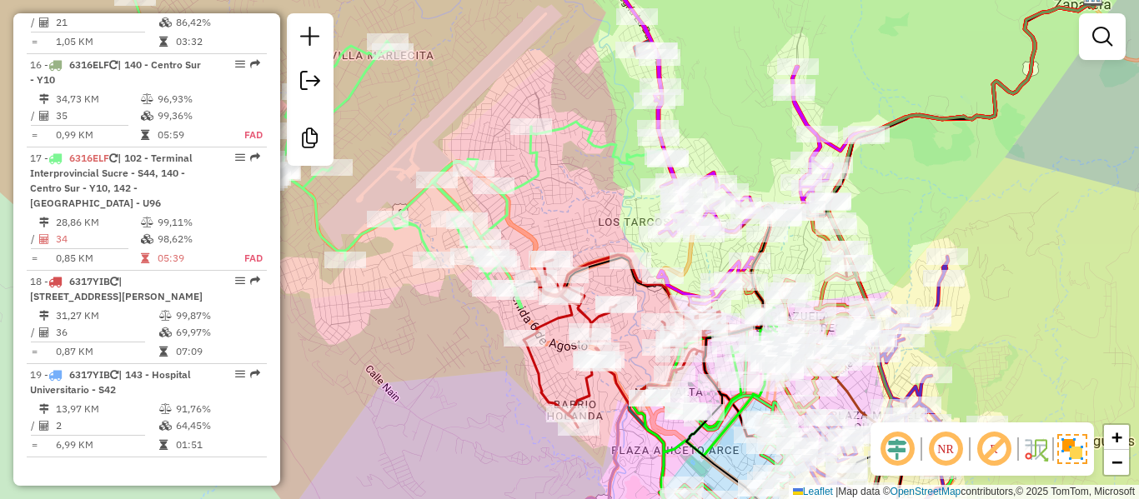
click at [962, 203] on div "Janela de atendimento Grade de atendimento Capacidade Transportadoras Veículos …" at bounding box center [569, 249] width 1139 height 499
click at [960, 204] on div "Janela de atendimento Grade de atendimento Capacidade Transportadoras Veículos …" at bounding box center [569, 249] width 1139 height 499
drag, startPoint x: 951, startPoint y: 219, endPoint x: 968, endPoint y: 276, distance: 59.1
click at [968, 276] on div "Janela de atendimento Grade de atendimento Capacidade Transportadoras Veículos …" at bounding box center [569, 249] width 1139 height 499
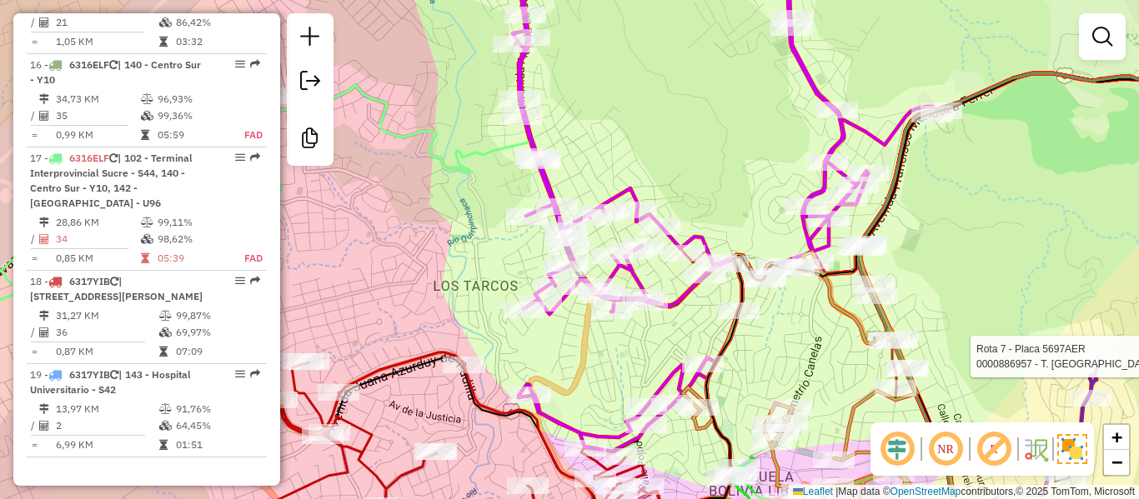
click at [941, 246] on div "Rota 7 - Placa 5697AER 0000886957 - T. ALEIDA Janela de atendimento Grade de at…" at bounding box center [569, 249] width 1139 height 499
drag, startPoint x: 954, startPoint y: 273, endPoint x: 954, endPoint y: 249, distance: 23.3
click at [954, 250] on div "Rota 7 - Placa 5697AER 0000886957 - T. ALEIDA Janela de atendimento Grade de at…" at bounding box center [569, 249] width 1139 height 499
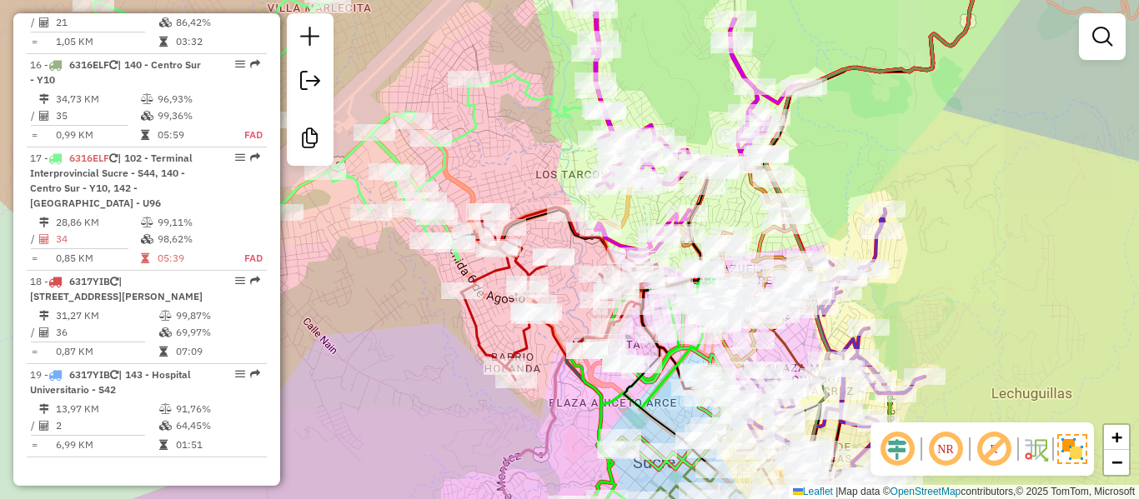
click at [868, 166] on div "Rota 5 - Placa 6321PTC 0000699152 - T. MARIA Janela de atendimento Grade de ate…" at bounding box center [569, 249] width 1139 height 499
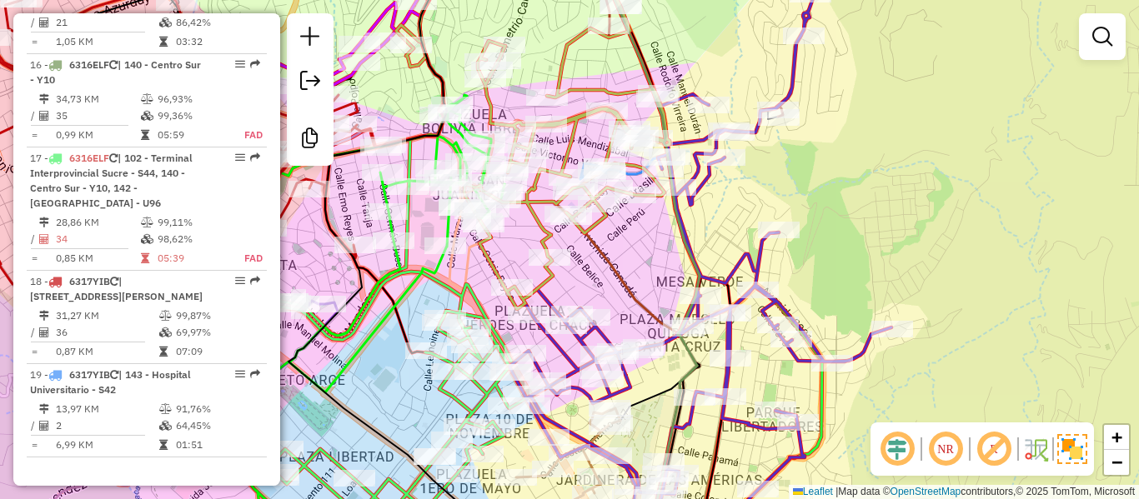
click at [908, 258] on div "Janela de atendimento Grade de atendimento Capacidade Transportadoras Veículos …" at bounding box center [569, 249] width 1139 height 499
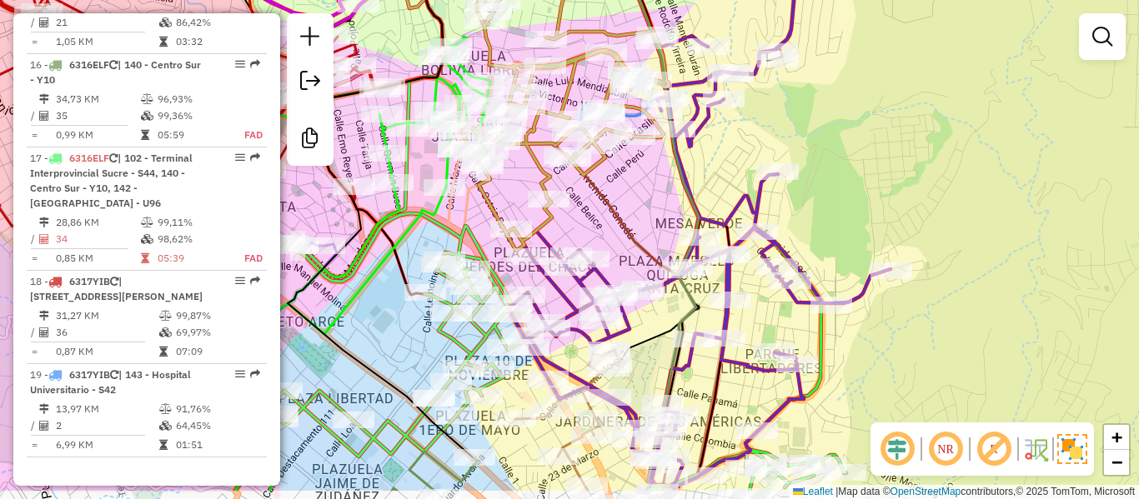
drag, startPoint x: 891, startPoint y: 276, endPoint x: 900, endPoint y: 185, distance: 91.3
click at [900, 184] on div "Janela de atendimento Grade de atendimento Capacidade Transportadoras Veículos …" at bounding box center [569, 249] width 1139 height 499
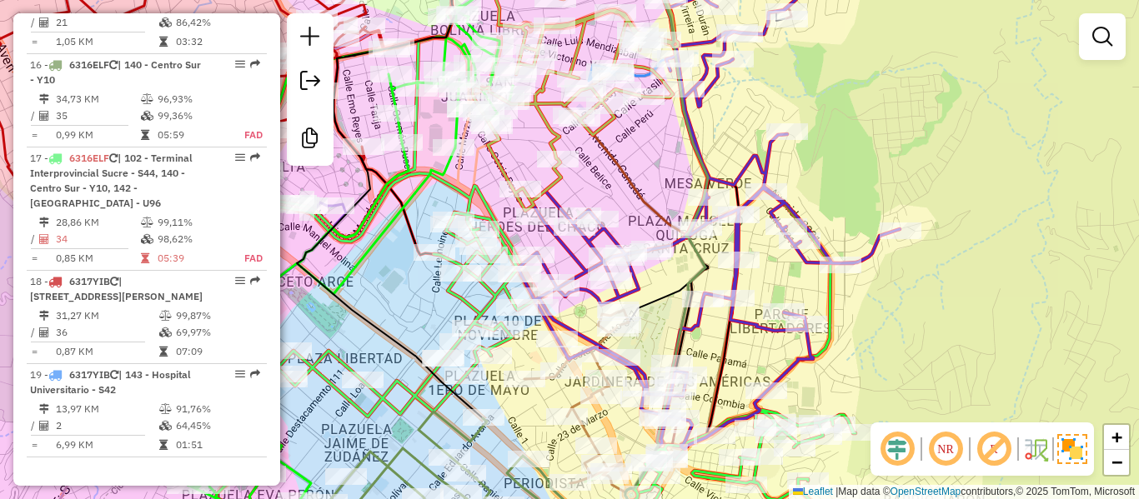
click at [873, 258] on icon at bounding box center [709, 199] width 382 height 499
select select "**********"
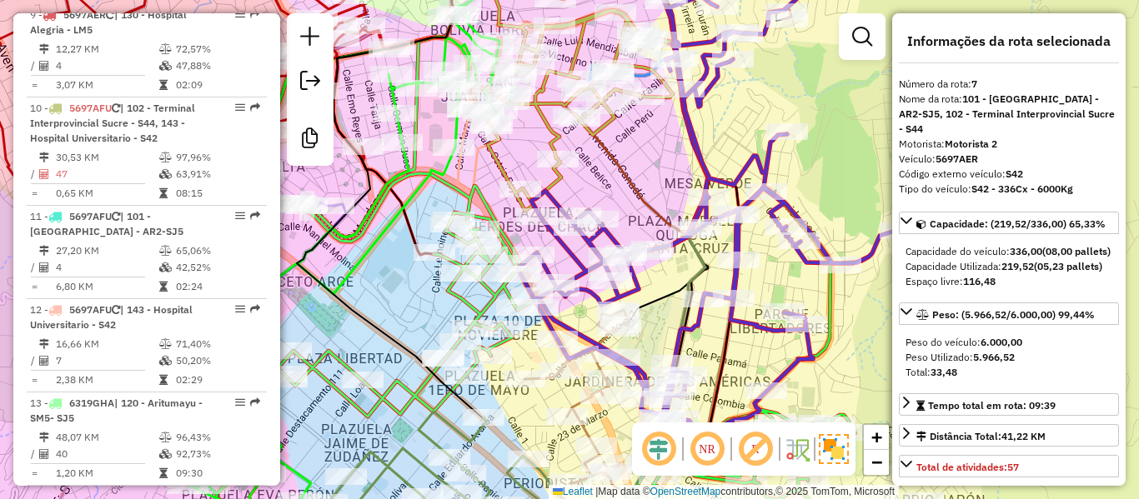
scroll to position [1238, 0]
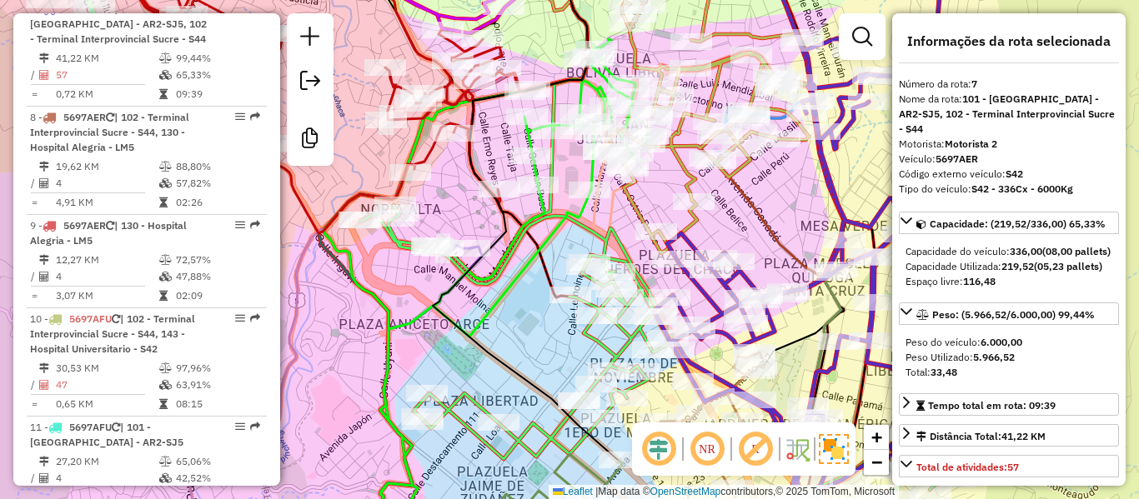
click at [695, 220] on icon at bounding box center [676, 101] width 273 height 303
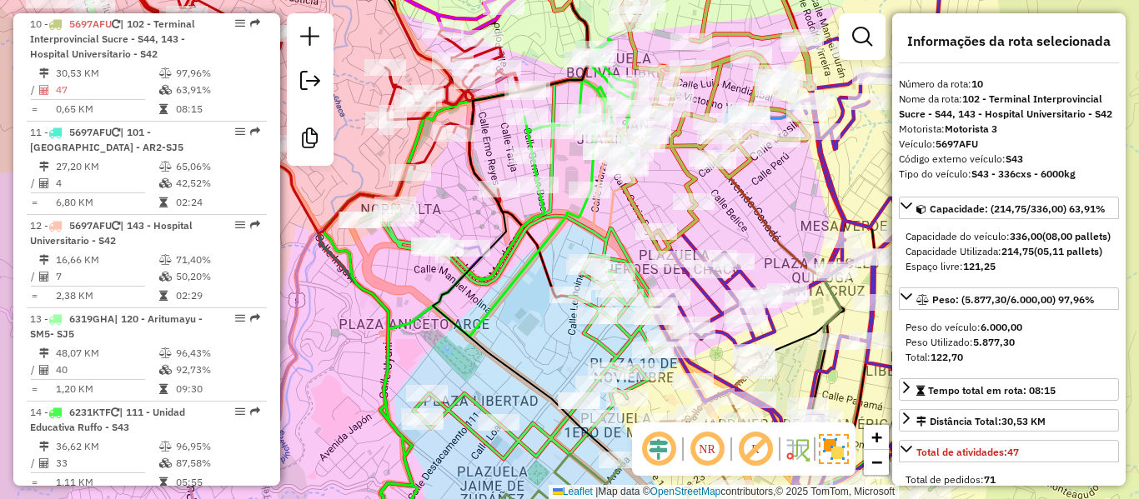
scroll to position [1548, 0]
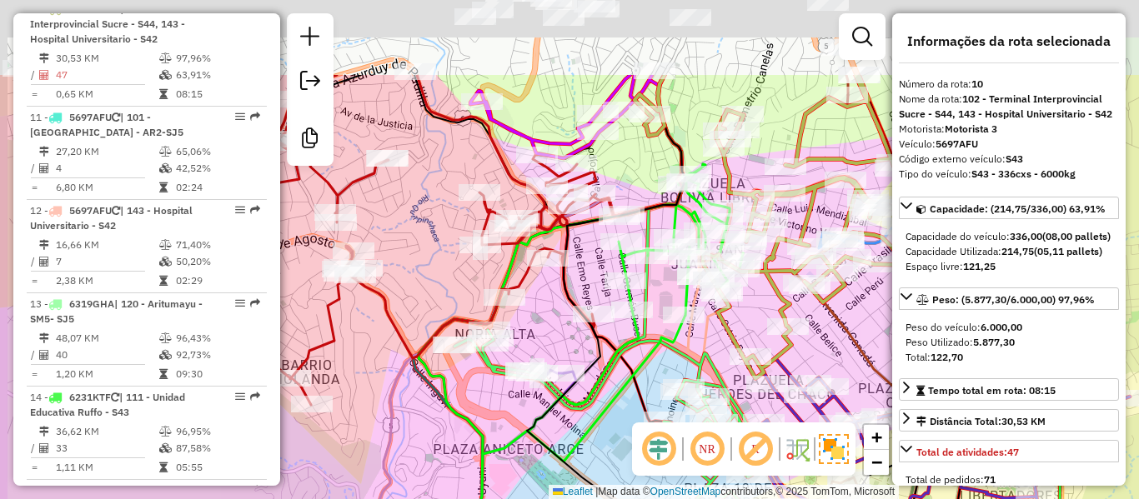
drag, startPoint x: 710, startPoint y: 226, endPoint x: 781, endPoint y: 315, distance: 113.9
click at [803, 349] on icon at bounding box center [770, 226] width 273 height 303
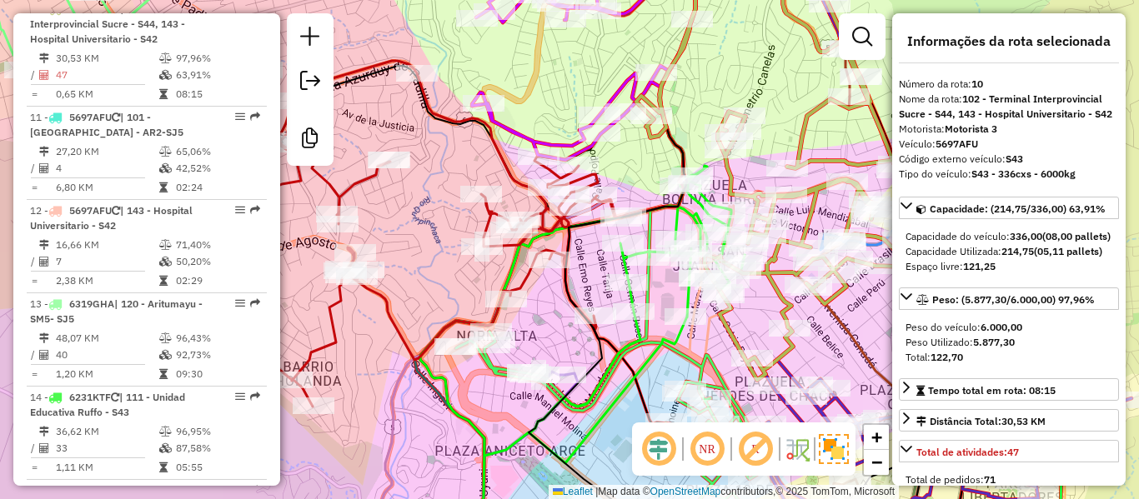
click at [680, 221] on icon at bounding box center [582, 358] width 324 height 384
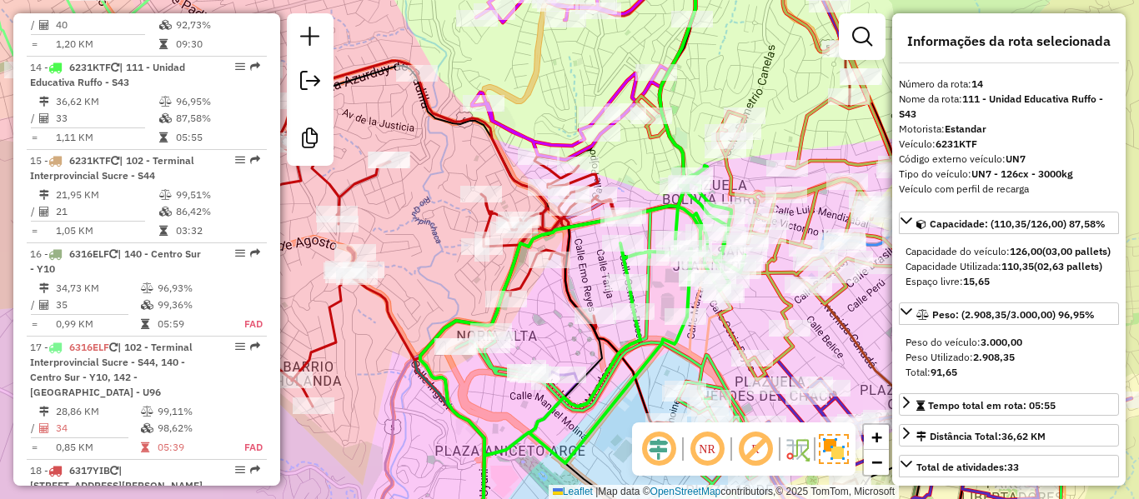
scroll to position [1937, 0]
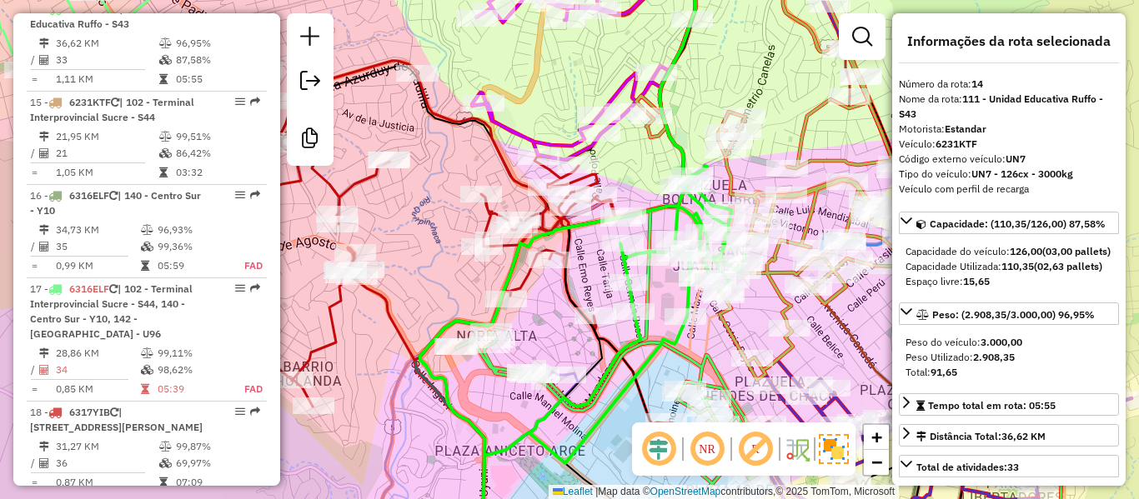
click at [808, 111] on icon at bounding box center [772, 168] width 273 height 423
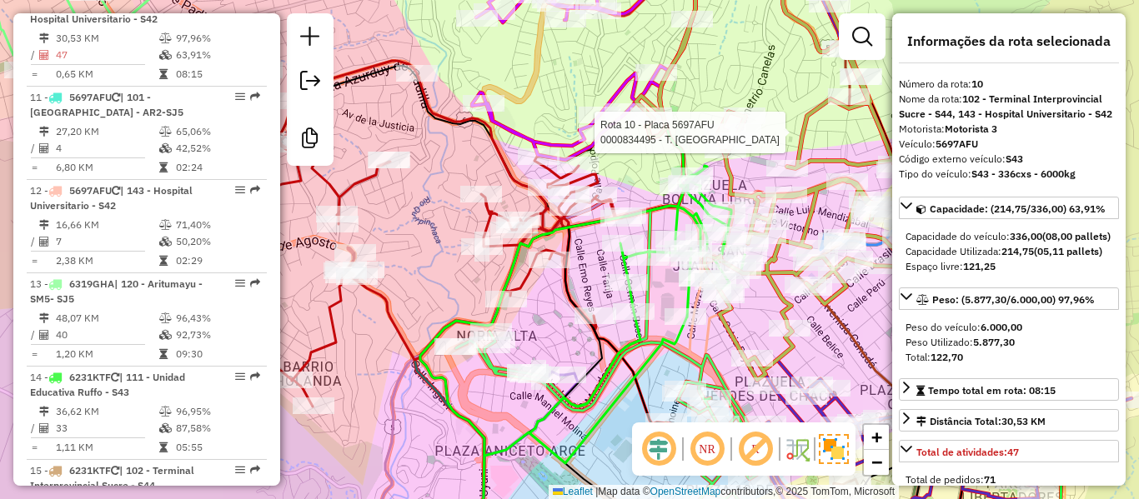
scroll to position [1548, 0]
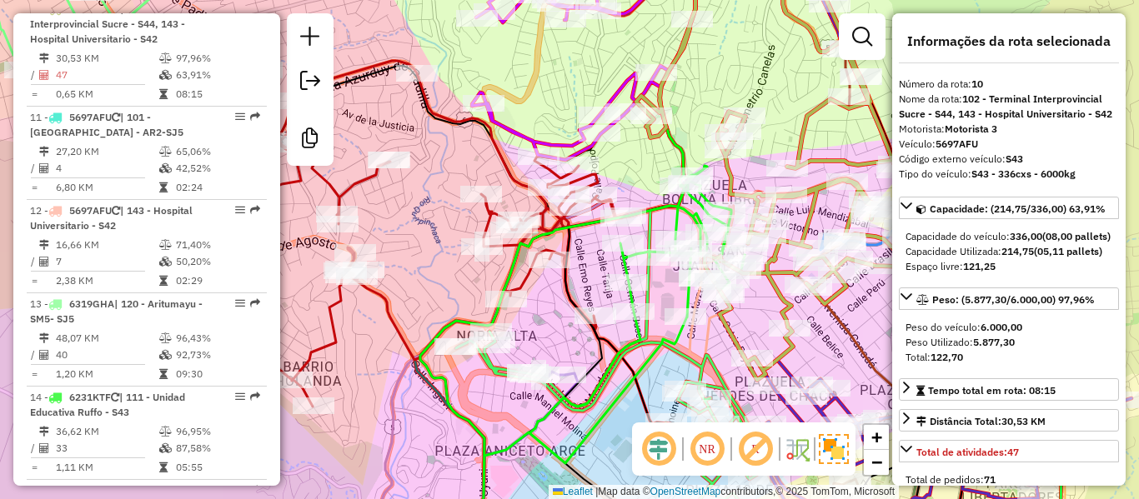
click at [579, 184] on icon at bounding box center [414, 234] width 421 height 346
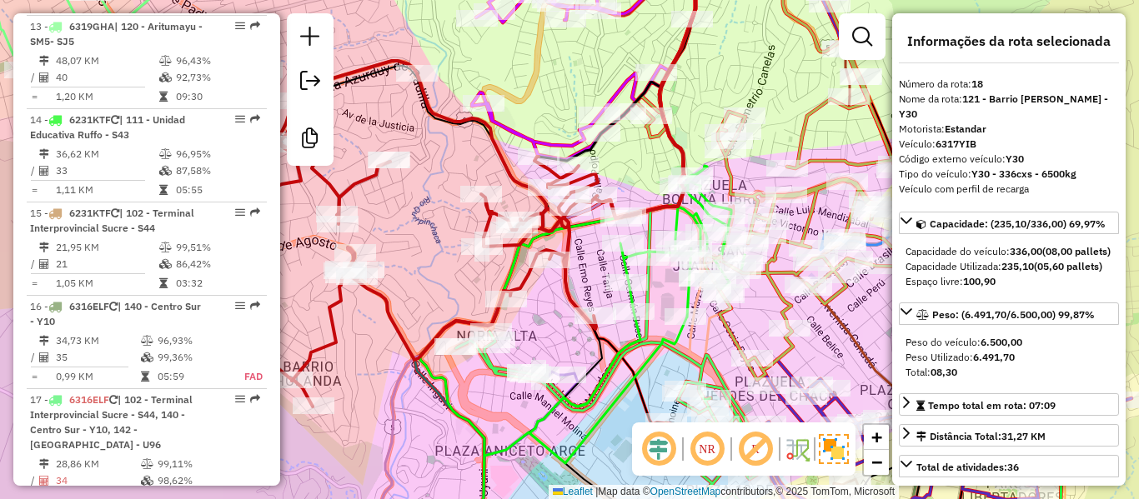
scroll to position [2083, 0]
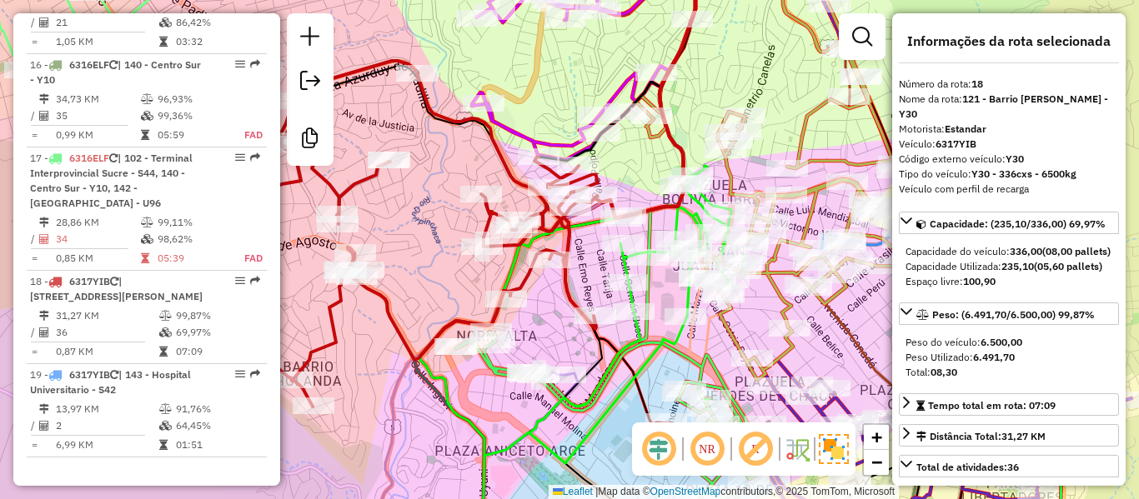
click at [563, 140] on icon at bounding box center [644, 55] width 345 height 210
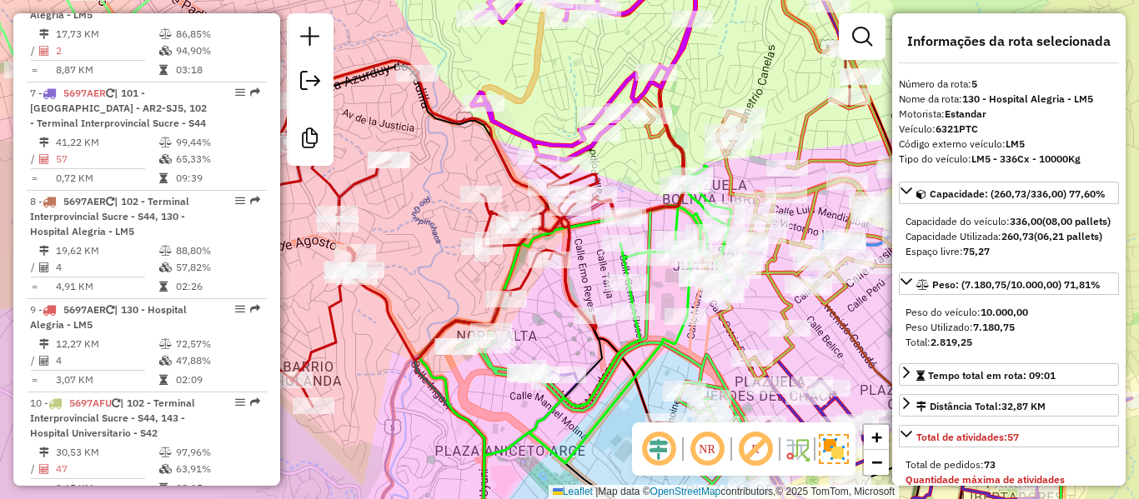
scroll to position [1051, 0]
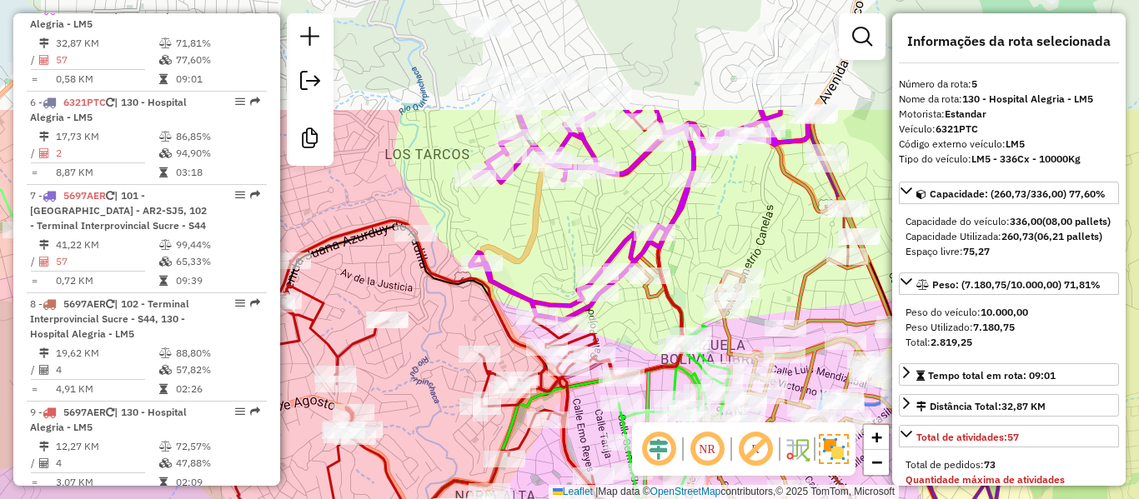
drag, startPoint x: 568, startPoint y: 101, endPoint x: 572, endPoint y: 289, distance: 188.5
click at [571, 288] on div "Janela de atendimento Grade de atendimento Capacidade Transportadoras Veículos …" at bounding box center [569, 249] width 1139 height 499
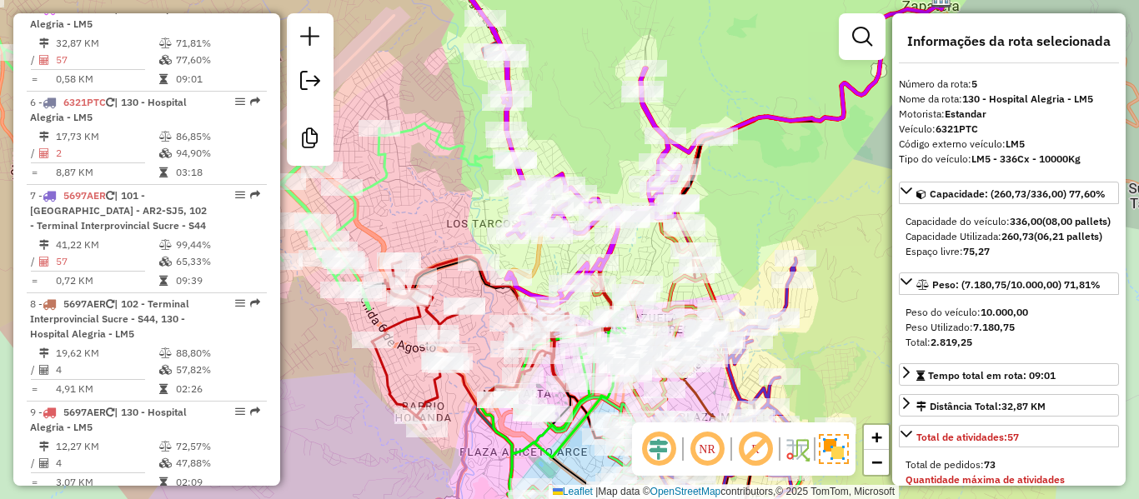
click at [447, 148] on icon at bounding box center [661, 117] width 565 height 233
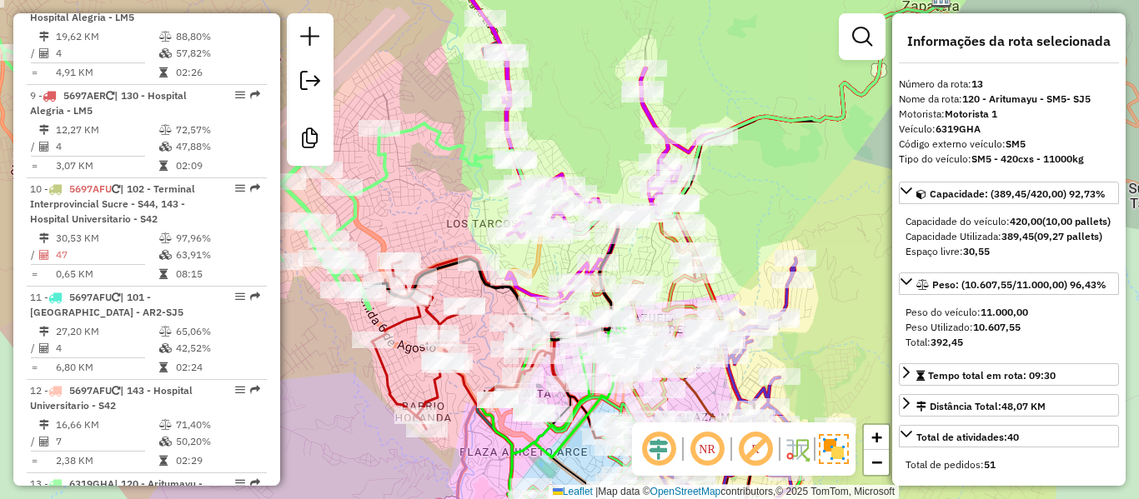
scroll to position [1843, 0]
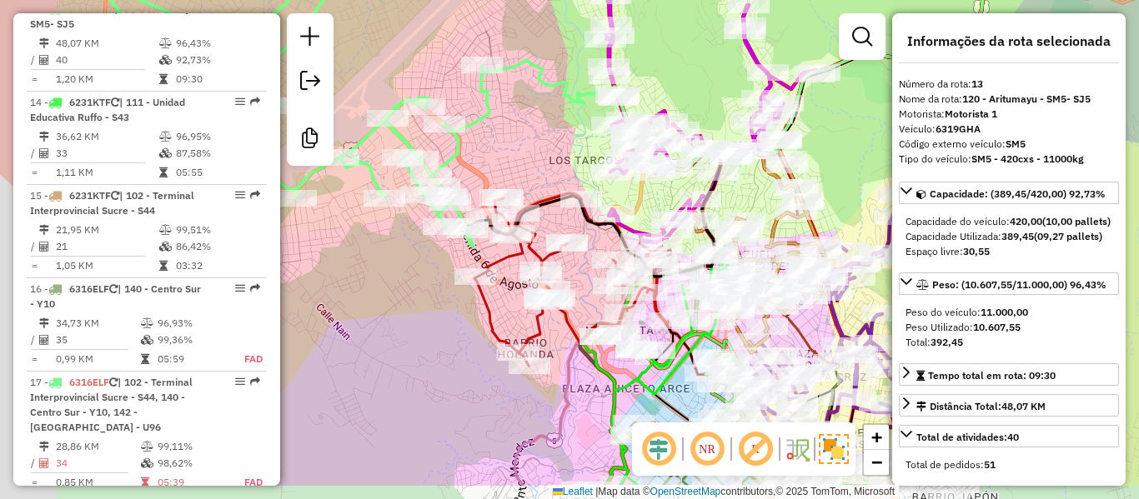
drag, startPoint x: 404, startPoint y: 206, endPoint x: 524, endPoint y: 133, distance: 139.6
click at [524, 133] on div "Janela de atendimento Grade de atendimento Capacidade Transportadoras Veículos …" at bounding box center [569, 249] width 1139 height 499
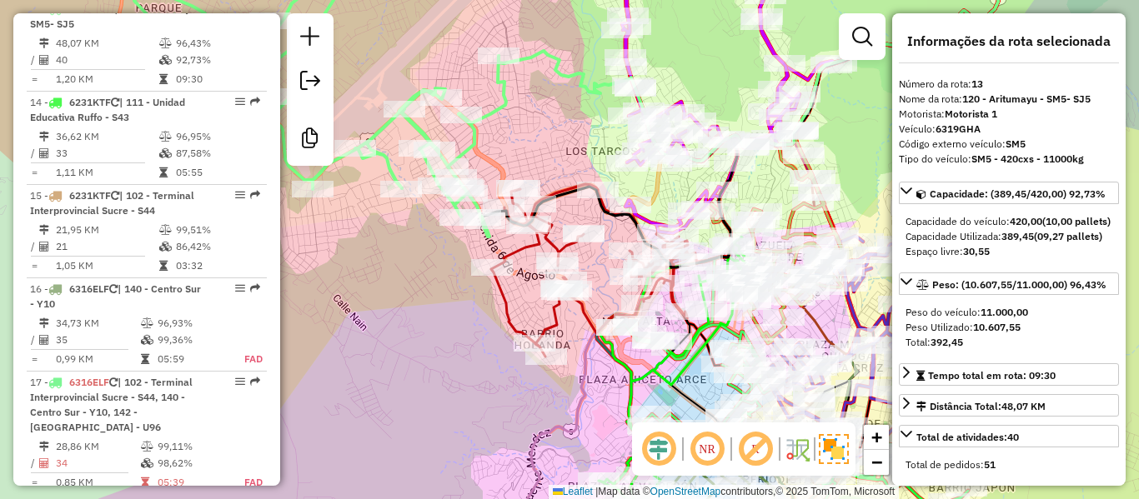
drag, startPoint x: 433, startPoint y: 292, endPoint x: 434, endPoint y: 231, distance: 60.9
click at [416, 229] on div "Janela de atendimento Grade de atendimento Capacidade Transportadoras Veículos …" at bounding box center [569, 249] width 1139 height 499
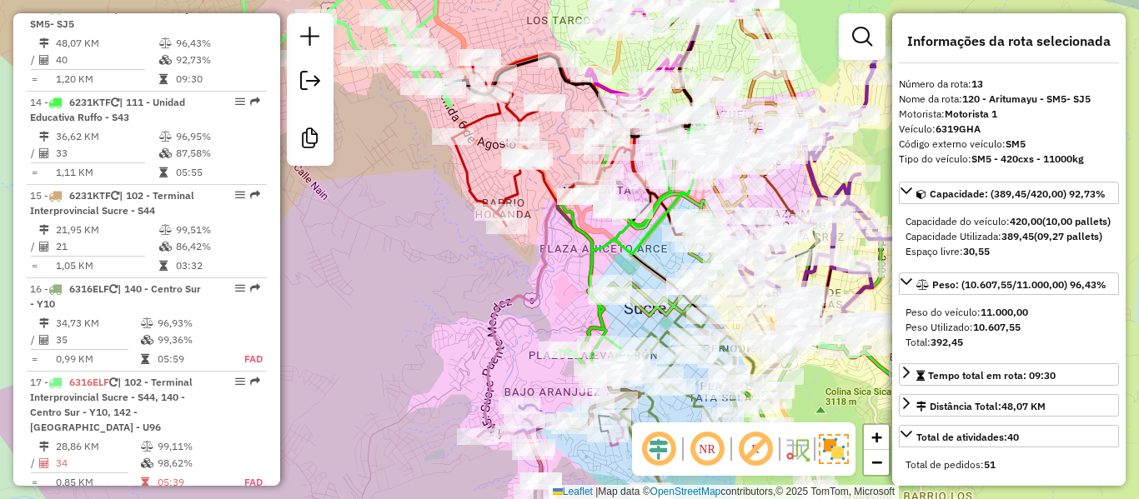
drag, startPoint x: 535, startPoint y: 313, endPoint x: 525, endPoint y: 250, distance: 64.1
click at [524, 251] on div "Janela de atendimento Grade de atendimento Capacidade Transportadoras Veículos …" at bounding box center [569, 249] width 1139 height 499
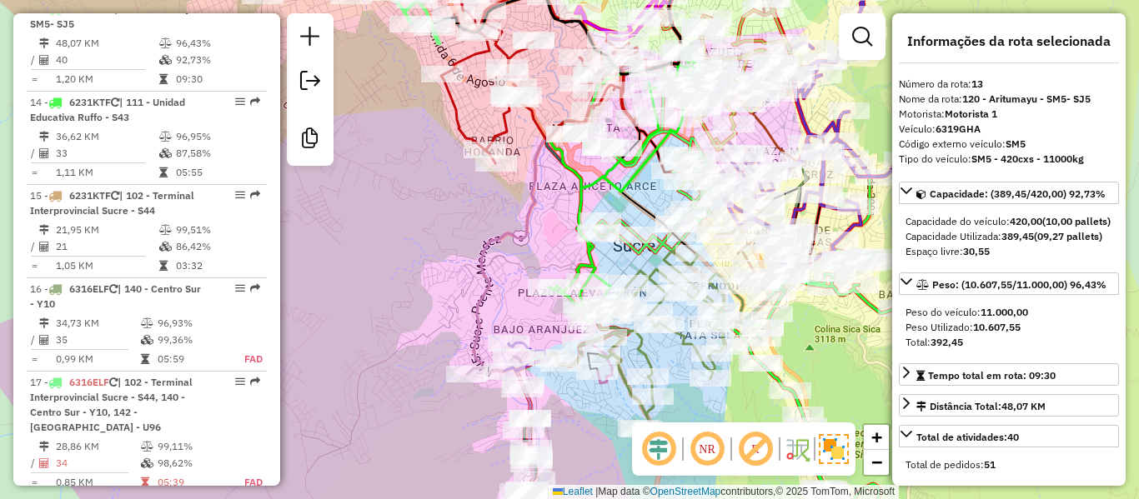
drag, startPoint x: 580, startPoint y: 409, endPoint x: 584, endPoint y: 333, distance: 76.8
click at [582, 334] on div "Janela de atendimento Grade de atendimento Capacidade Transportadoras Veículos …" at bounding box center [569, 249] width 1139 height 499
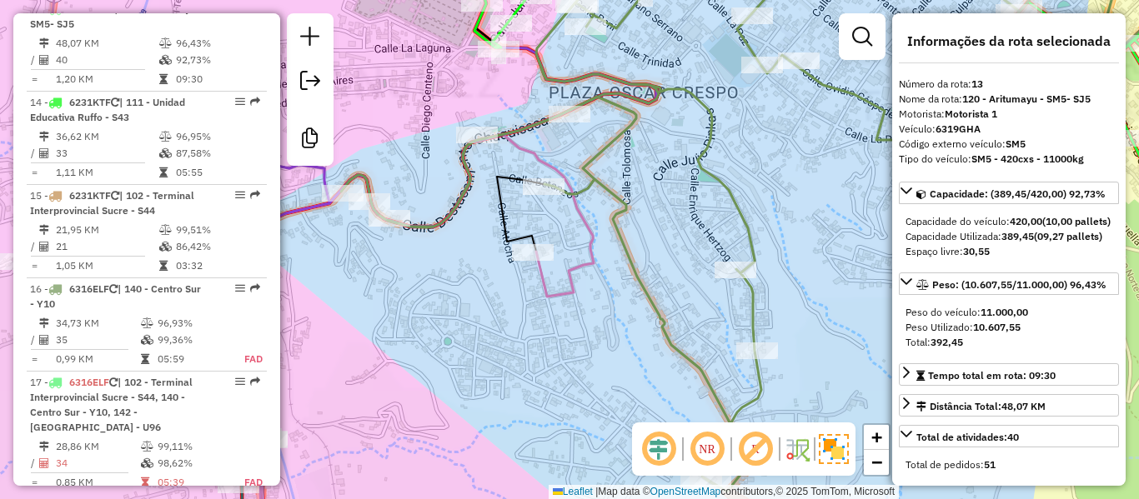
click at [576, 282] on icon at bounding box center [303, 341] width 581 height 415
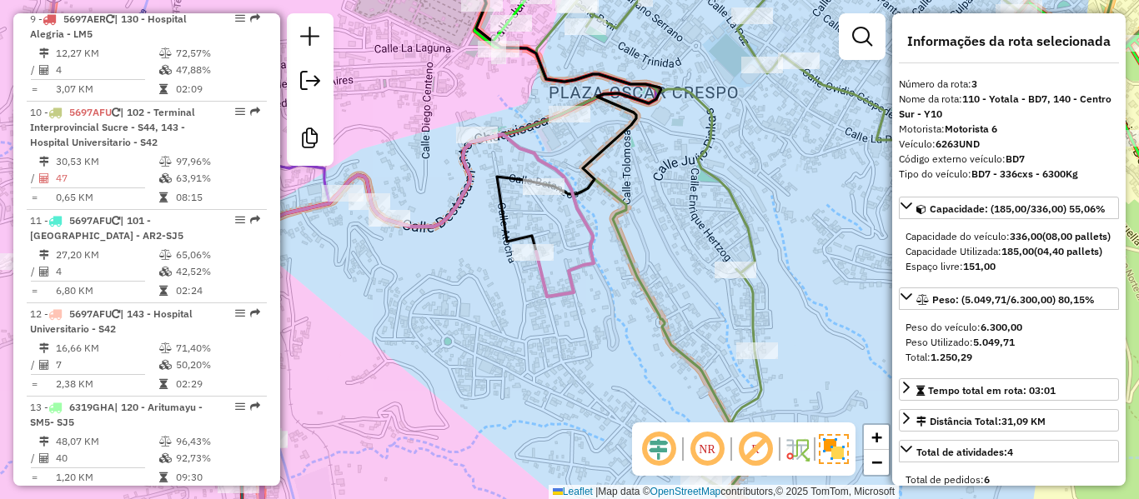
scroll to position [850, 0]
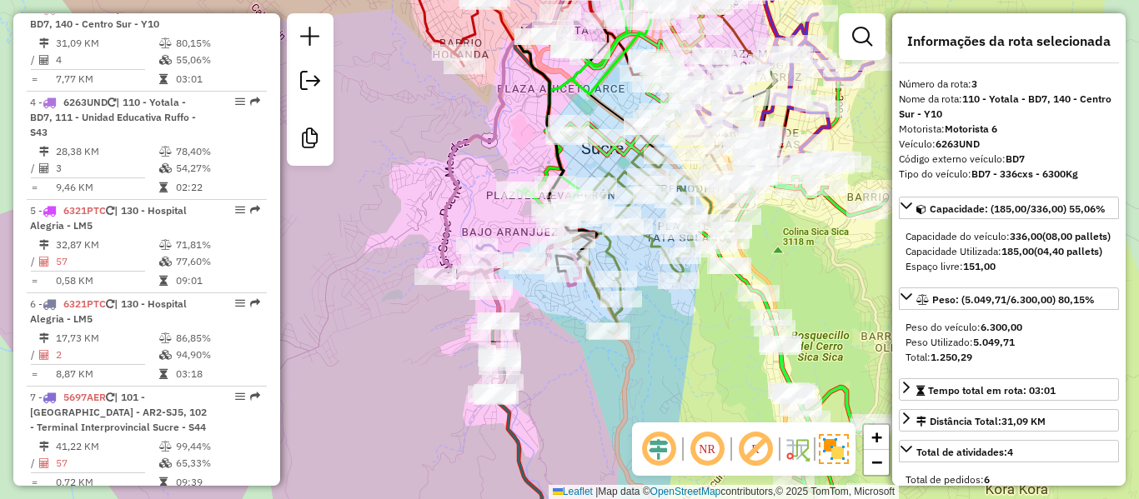
click at [452, 239] on icon at bounding box center [542, 113] width 214 height 327
click at [523, 441] on icon at bounding box center [516, 418] width 51 height 261
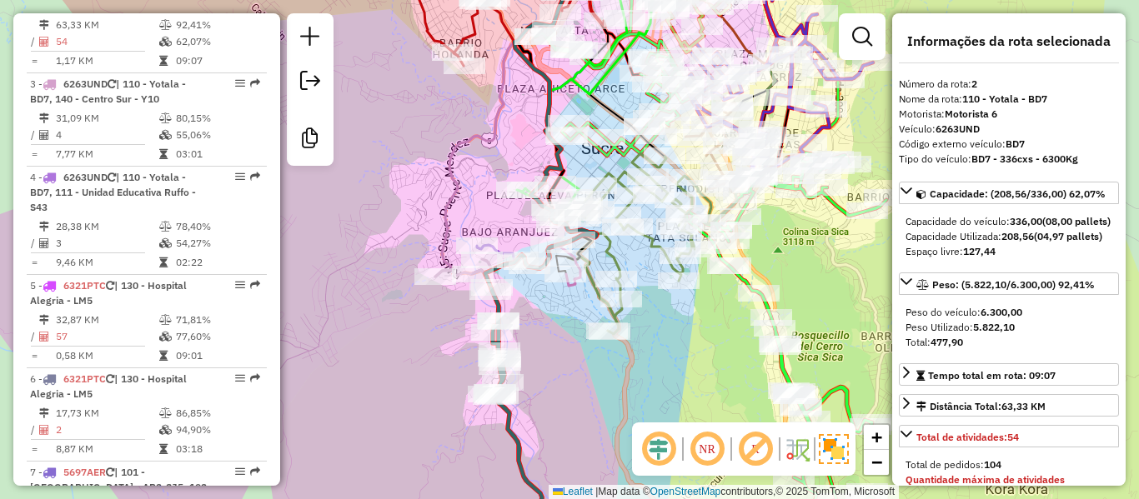
click at [514, 444] on icon at bounding box center [516, 418] width 51 height 261
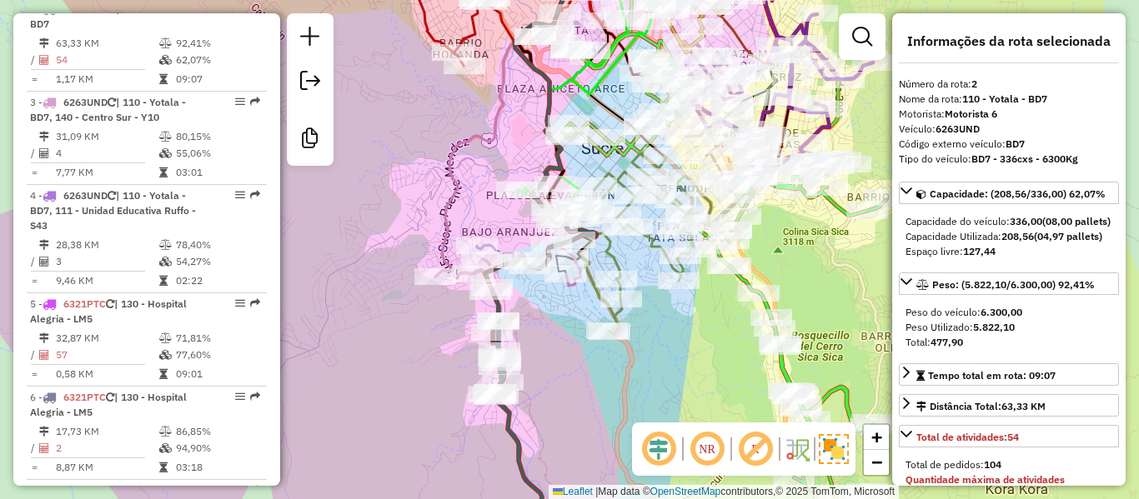
drag, startPoint x: 571, startPoint y: 427, endPoint x: 544, endPoint y: 386, distance: 49.3
click at [544, 389] on div "Janela de atendimento Grade de atendimento Capacidade Transportadoras Veículos …" at bounding box center [569, 249] width 1139 height 499
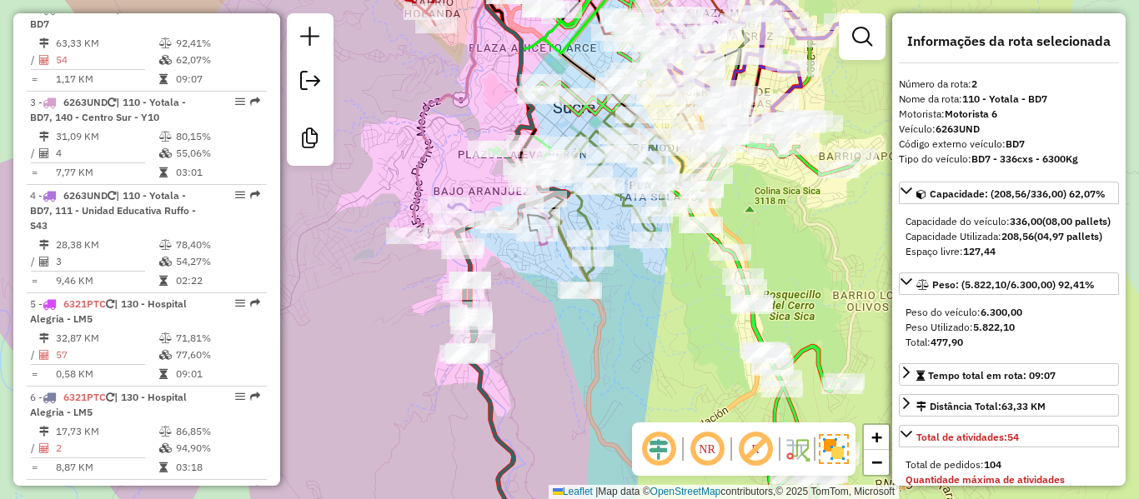
drag, startPoint x: 504, startPoint y: 292, endPoint x: 454, endPoint y: 202, distance: 103.4
click at [449, 202] on div "Janela de atendimento Grade de atendimento Capacidade Transportadoras Veículos …" at bounding box center [569, 249] width 1139 height 499
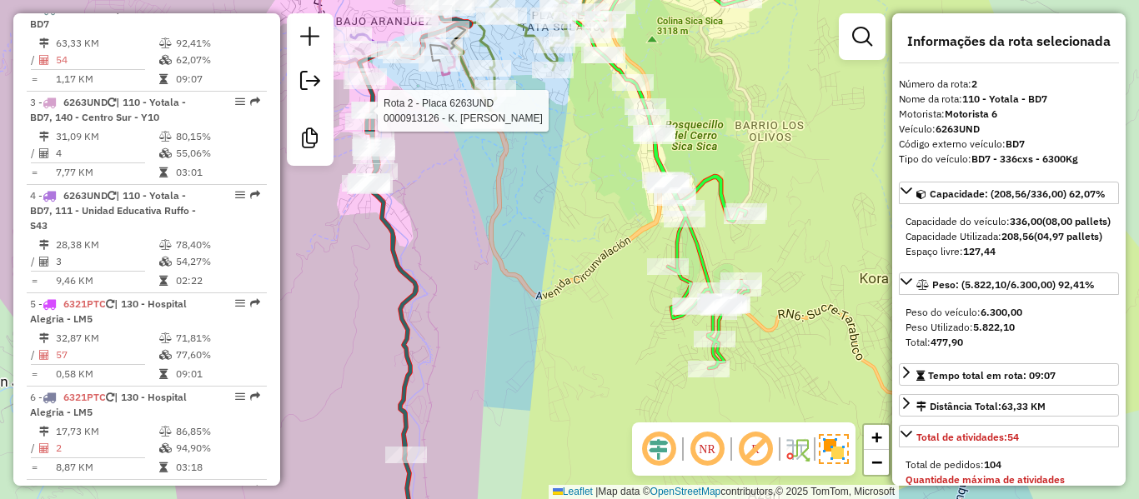
click at [688, 245] on icon at bounding box center [660, 159] width 200 height 419
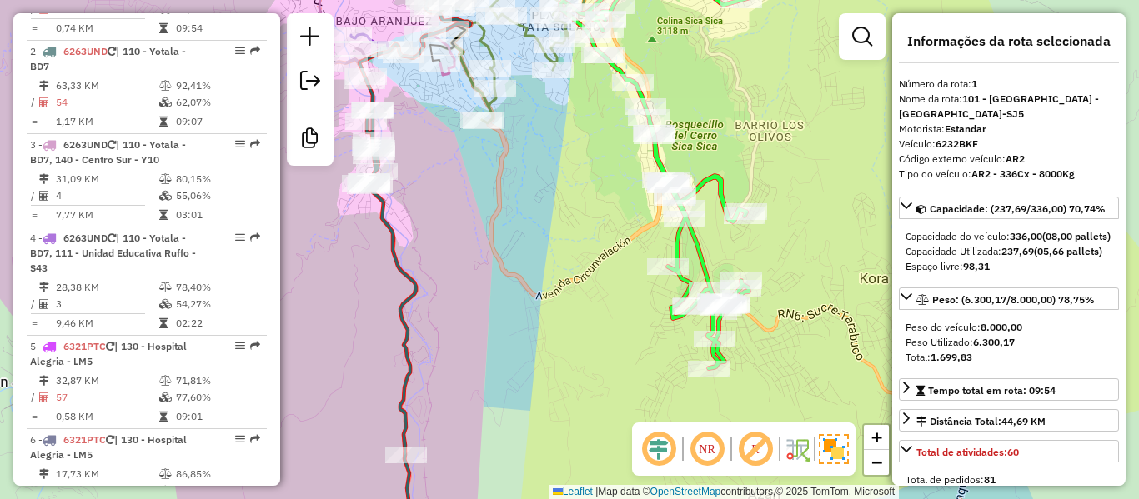
scroll to position [663, 0]
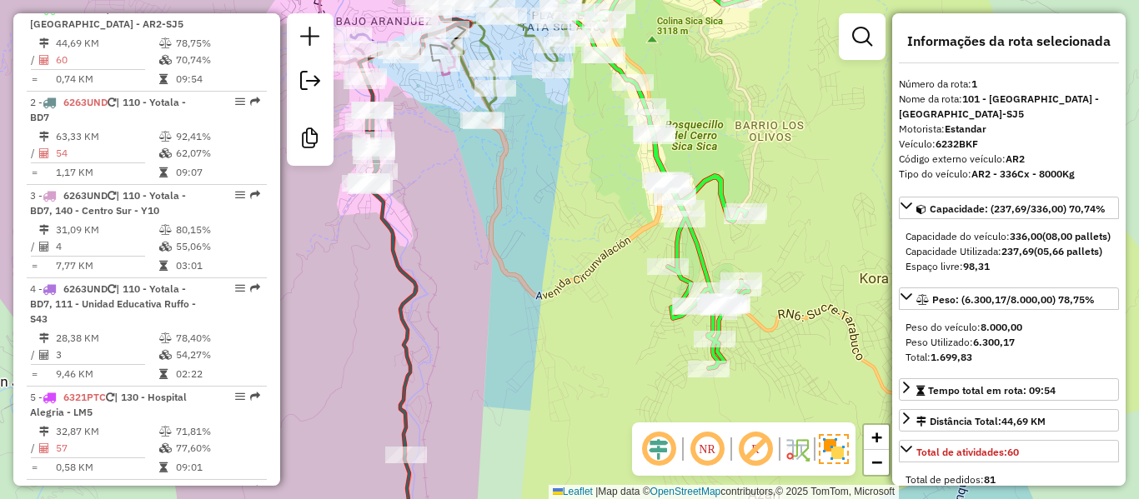
drag, startPoint x: 733, startPoint y: 267, endPoint x: 740, endPoint y: 372, distance: 105.3
click at [741, 379] on div "Janela de atendimento Grade de atendimento Capacidade Transportadoras Veículos …" at bounding box center [569, 249] width 1139 height 499
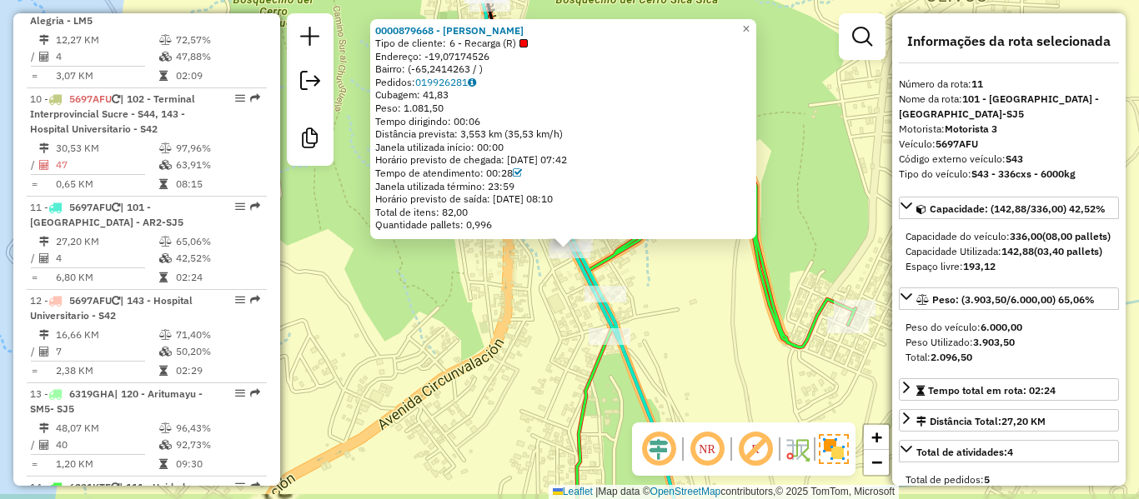
scroll to position [1657, 0]
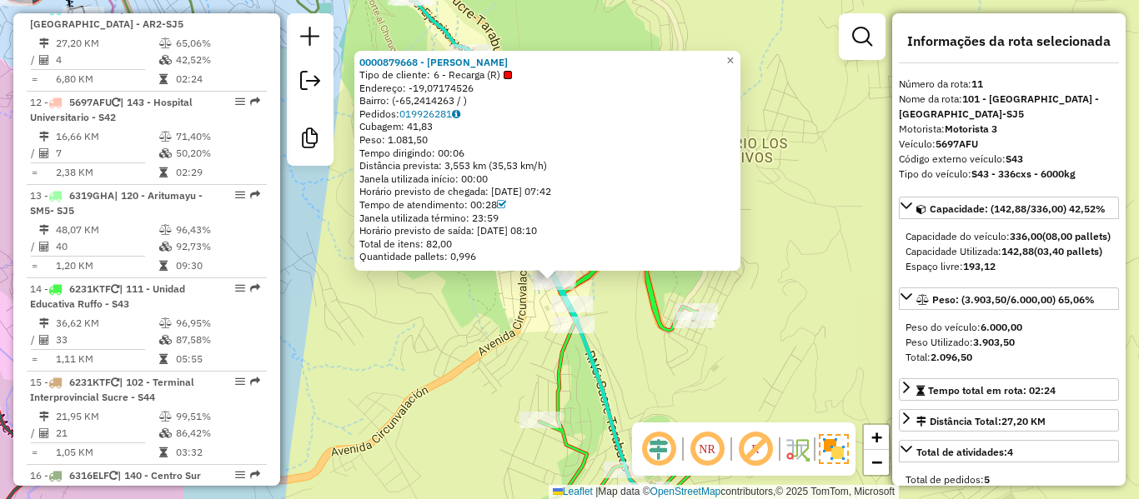
drag, startPoint x: 534, startPoint y: 362, endPoint x: 544, endPoint y: 370, distance: 13.0
click at [538, 369] on div "0000879668 - JUAN SOLIS Tipo de cliente: 6 - Recarga (R) Endereço: -19,07174526…" at bounding box center [569, 249] width 1139 height 499
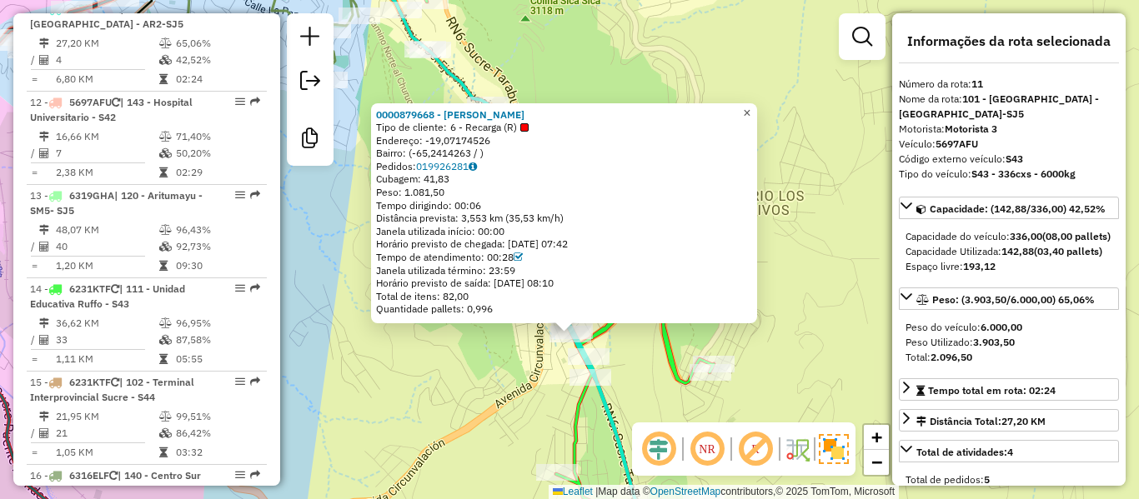
click at [750, 106] on span "×" at bounding box center [747, 113] width 8 height 14
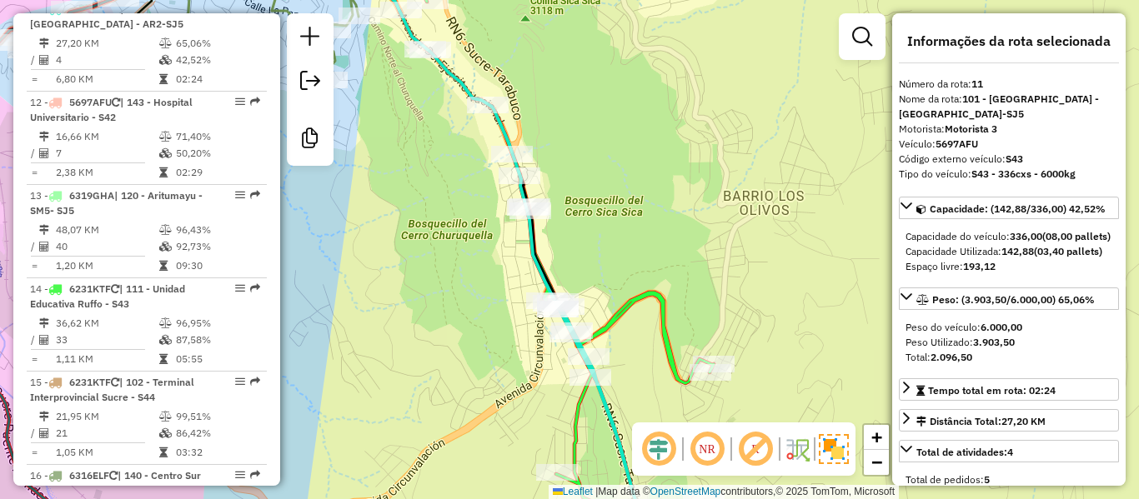
drag, startPoint x: 644, startPoint y: 141, endPoint x: 771, endPoint y: 325, distance: 223.6
click at [771, 325] on div "Janela de atendimento Grade de atendimento Capacidade Transportadoras Veículos …" at bounding box center [569, 249] width 1139 height 499
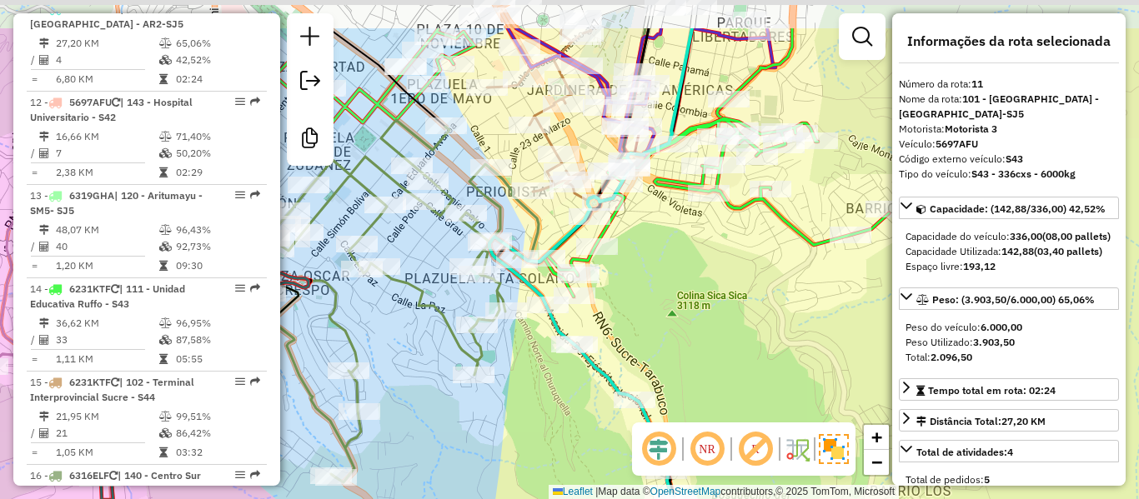
drag, startPoint x: 710, startPoint y: 287, endPoint x: 716, endPoint y: 349, distance: 62.8
click at [716, 349] on div "Janela de atendimento Grade de atendimento Capacidade Transportadoras Veículos …" at bounding box center [569, 249] width 1139 height 499
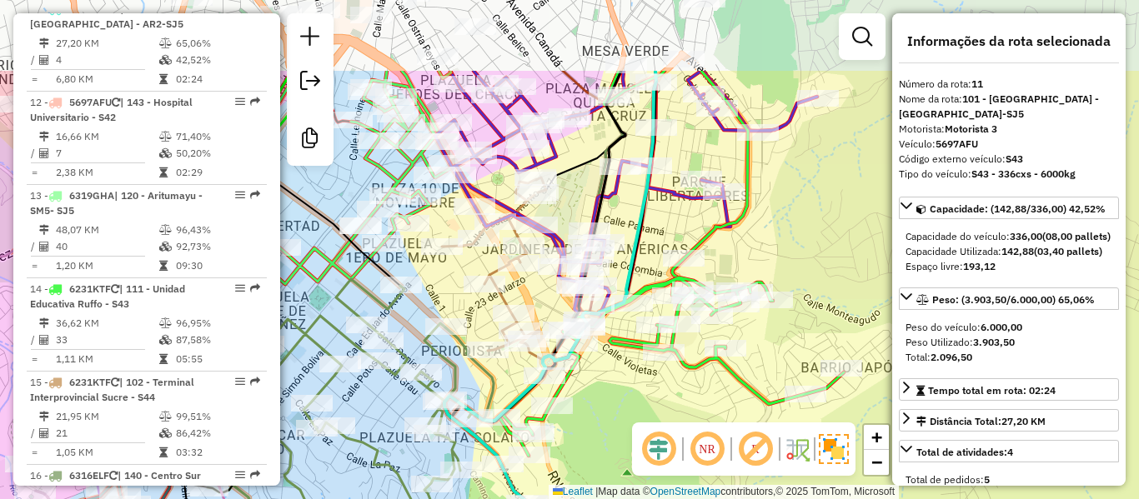
drag, startPoint x: 738, startPoint y: 117, endPoint x: 683, endPoint y: 249, distance: 143.5
click at [684, 248] on div "Janela de atendimento Grade de atendimento Capacidade Transportadoras Veículos …" at bounding box center [569, 249] width 1139 height 499
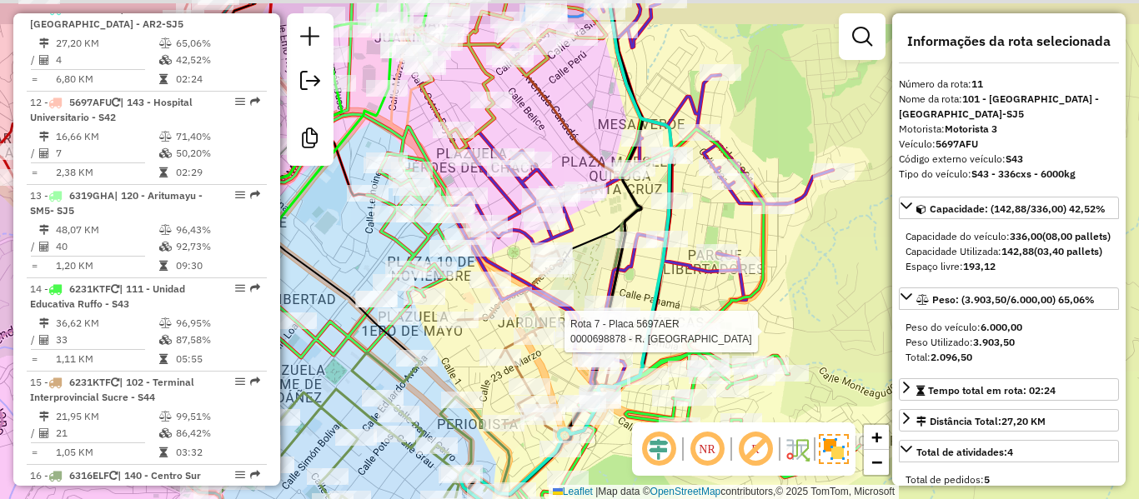
drag, startPoint x: 780, startPoint y: 257, endPoint x: 810, endPoint y: 313, distance: 63.8
click at [810, 313] on div "Rota 7 - Placa 5697AER 0000698878 - R. CALDOS Janela de atendimento Grade de at…" at bounding box center [569, 249] width 1139 height 499
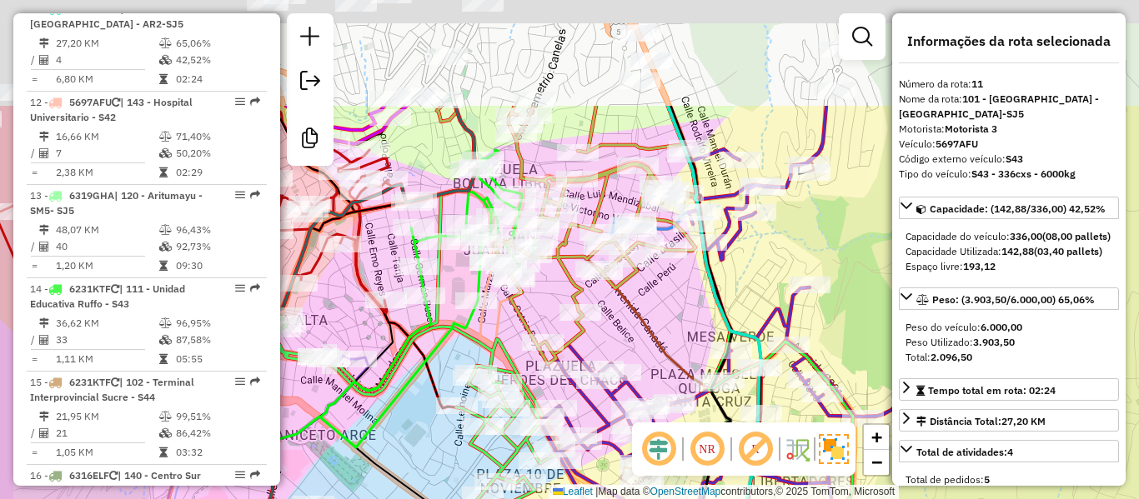
drag, startPoint x: 824, startPoint y: 312, endPoint x: 765, endPoint y: 263, distance: 76.4
click at [825, 313] on div "Rota 7 - Placa 5697AER 0000698878 - R. CALDOS Janela de atendimento Grade de at…" at bounding box center [569, 249] width 1139 height 499
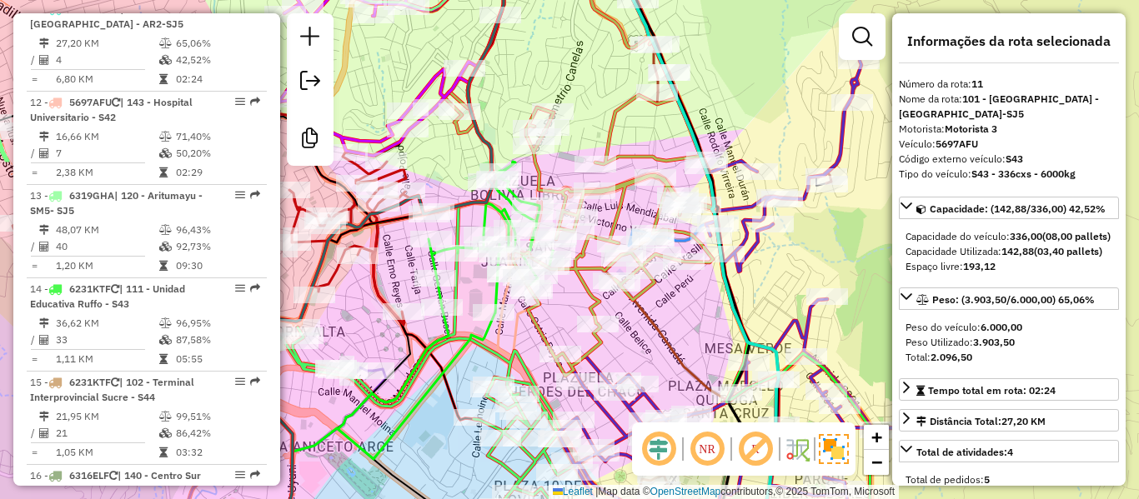
click at [626, 191] on icon at bounding box center [580, 164] width 273 height 423
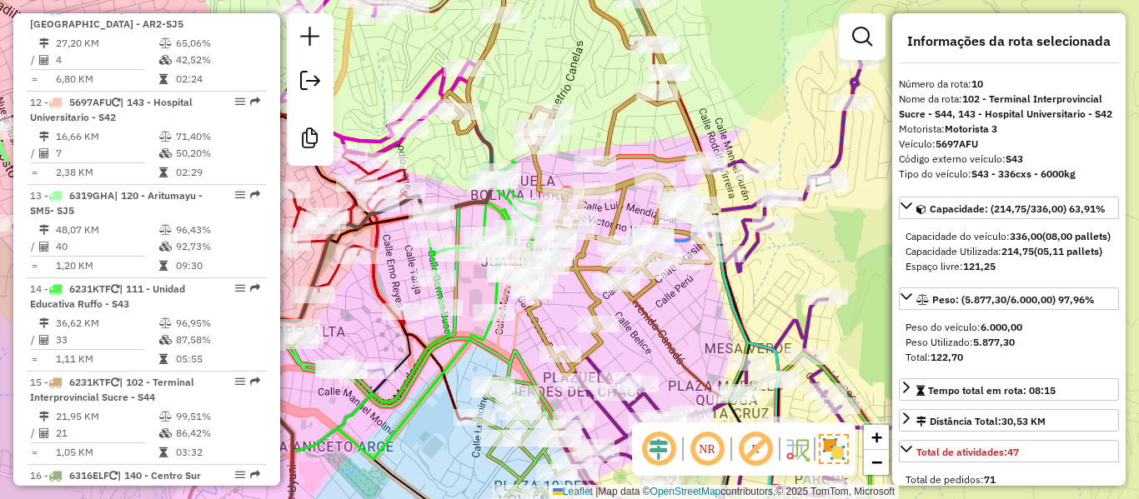
scroll to position [1548, 0]
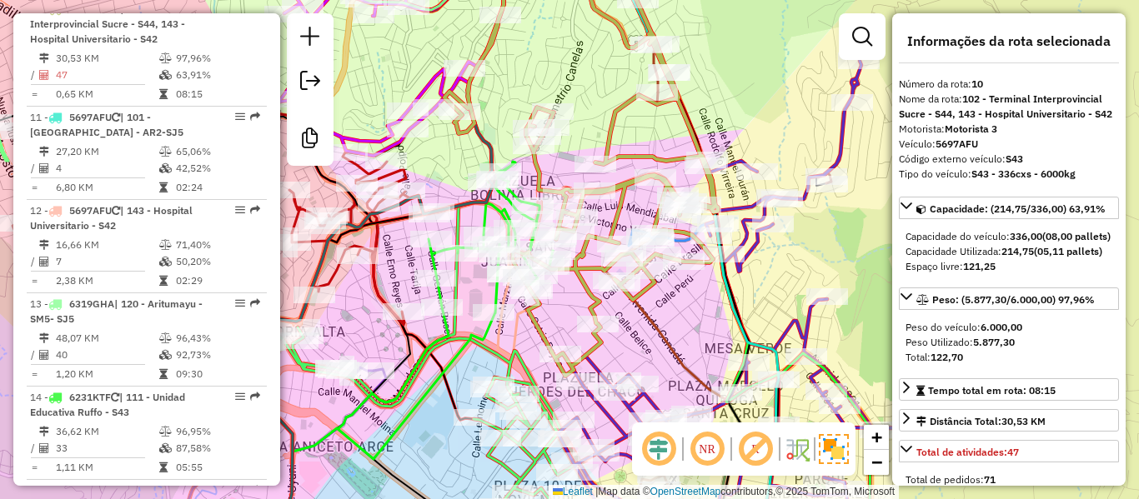
click at [614, 109] on icon at bounding box center [580, 164] width 273 height 423
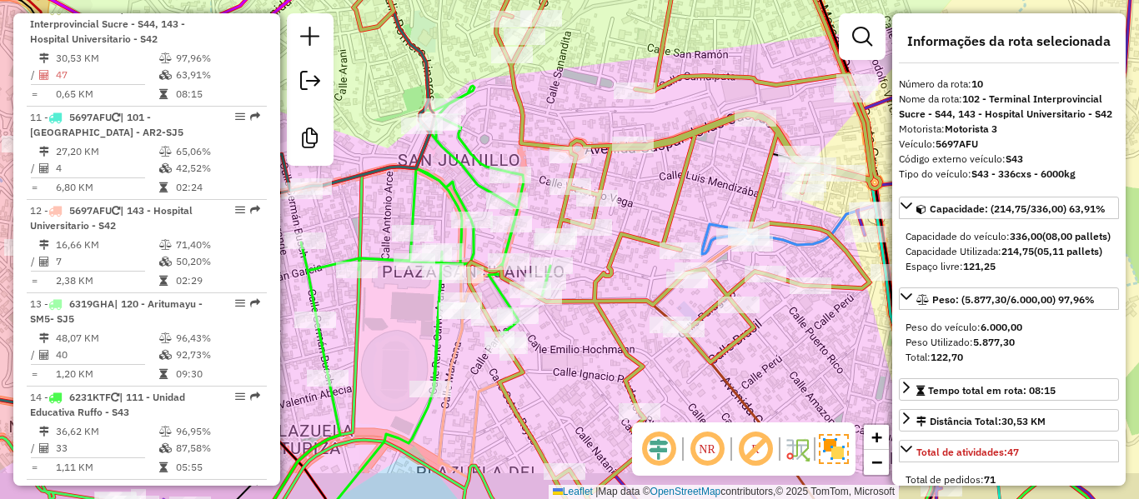
drag, startPoint x: 594, startPoint y: 385, endPoint x: 605, endPoint y: 334, distance: 52.0
click at [605, 334] on div "Janela de atendimento Grade de atendimento Capacidade Transportadoras Veículos …" at bounding box center [569, 249] width 1139 height 499
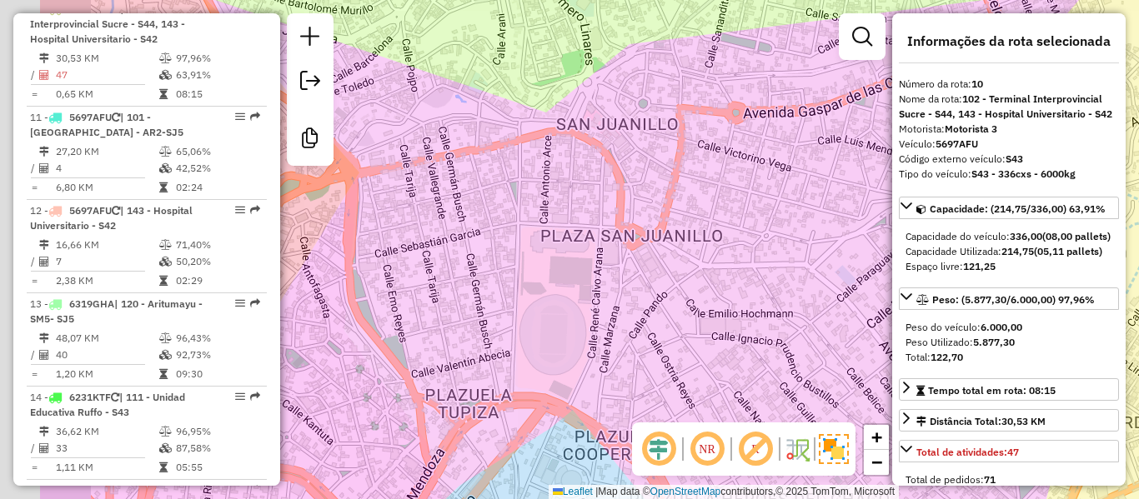
drag, startPoint x: 564, startPoint y: 282, endPoint x: 718, endPoint y: 255, distance: 156.5
click at [718, 255] on div "Janela de atendimento Grade de atendimento Capacidade Transportadoras Veículos …" at bounding box center [569, 249] width 1139 height 499
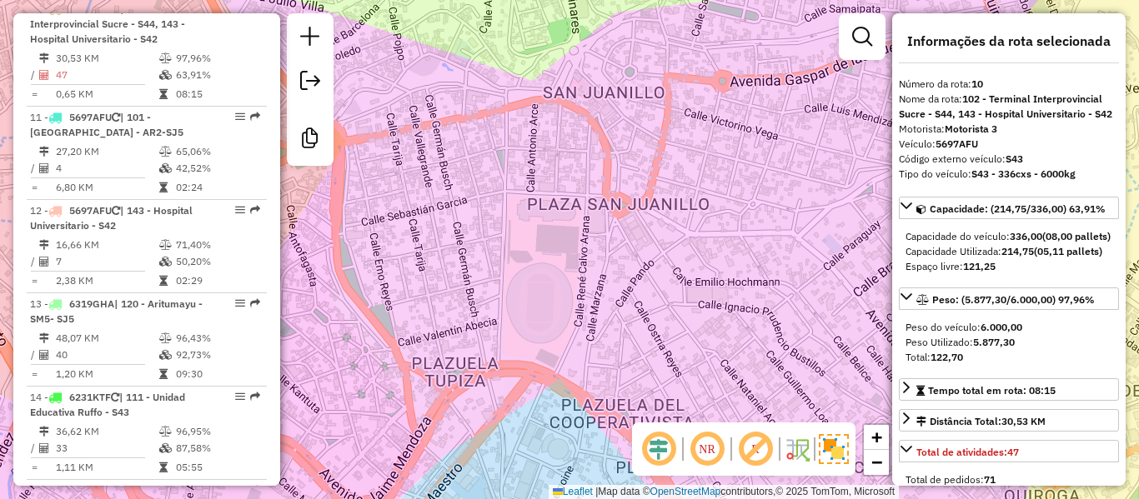
drag, startPoint x: 662, startPoint y: 248, endPoint x: 589, endPoint y: 194, distance: 91.2
click at [594, 193] on div "Janela de atendimento Grade de atendimento Capacidade Transportadoras Veículos …" at bounding box center [569, 249] width 1139 height 499
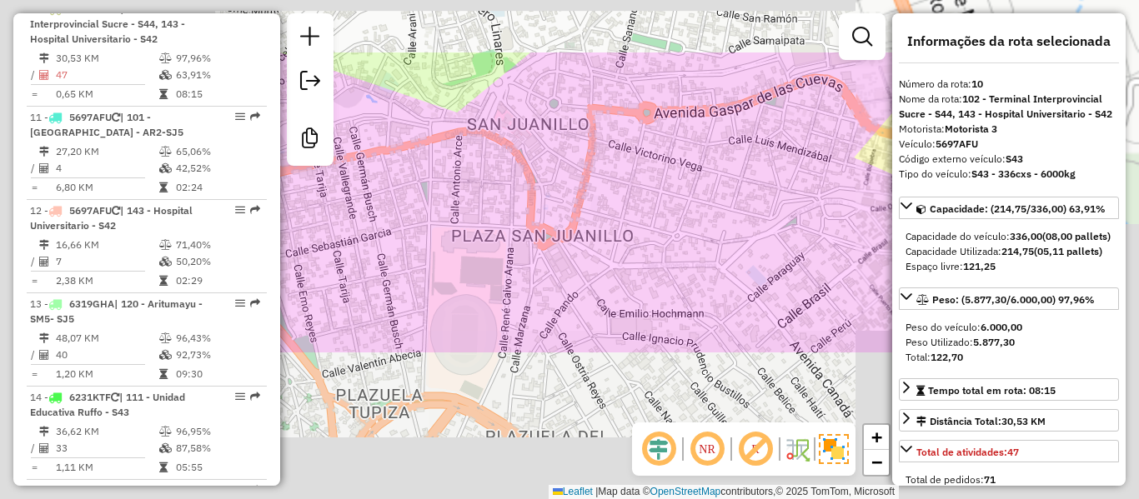
click at [616, 185] on div "Janela de atendimento Grade de atendimento Capacidade Transportadoras Veículos …" at bounding box center [569, 249] width 1139 height 499
